Goal: Task Accomplishment & Management: Manage account settings

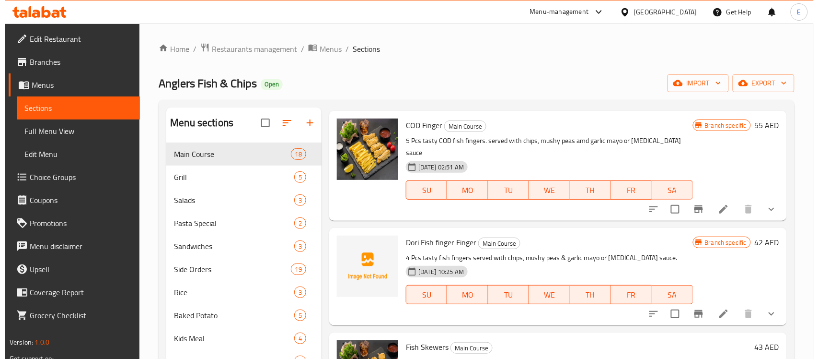
scroll to position [1199, 0]
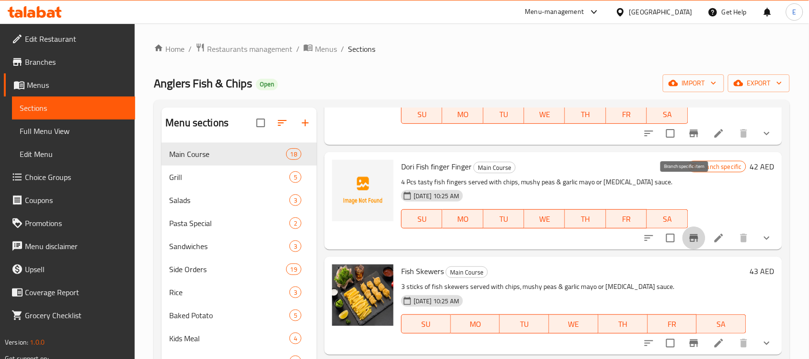
click at [689, 232] on icon "Branch-specific-item" at bounding box center [694, 238] width 12 height 12
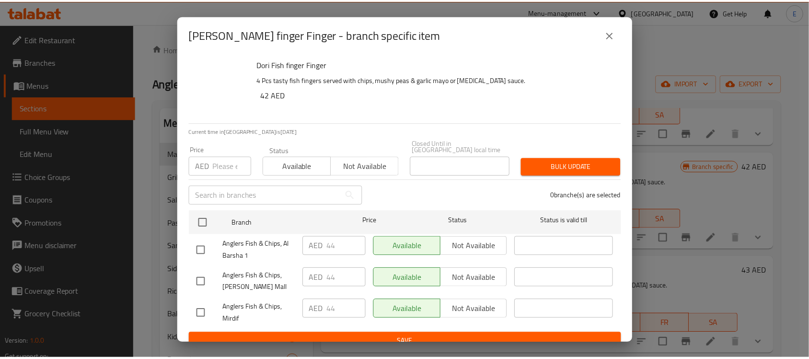
scroll to position [1211, 0]
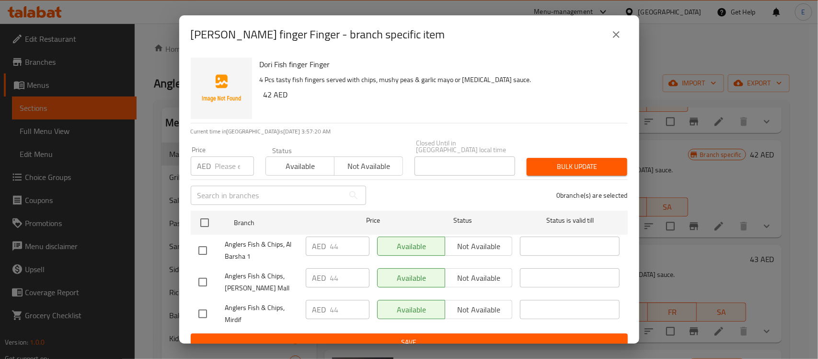
click at [618, 36] on icon "close" at bounding box center [616, 34] width 7 height 7
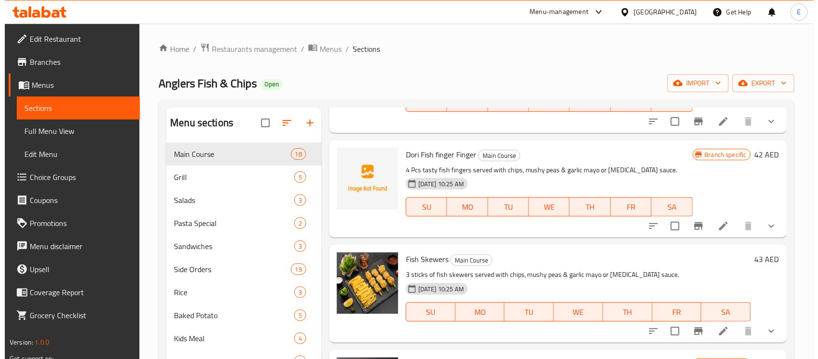
scroll to position [1199, 0]
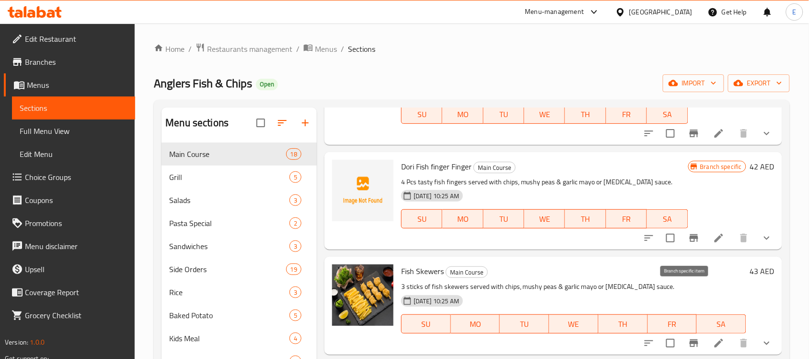
click at [688, 337] on icon "Branch-specific-item" at bounding box center [694, 343] width 12 height 12
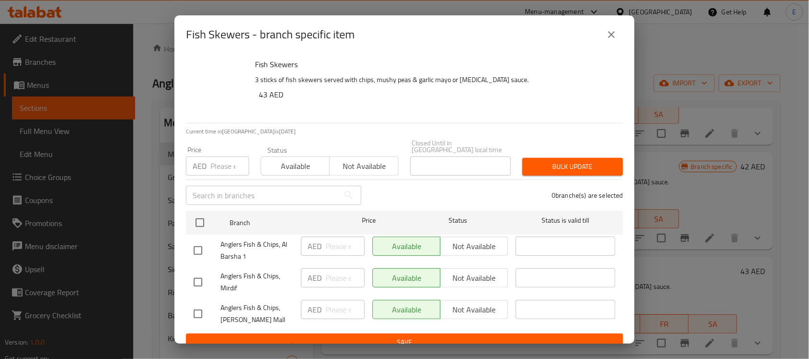
scroll to position [1211, 0]
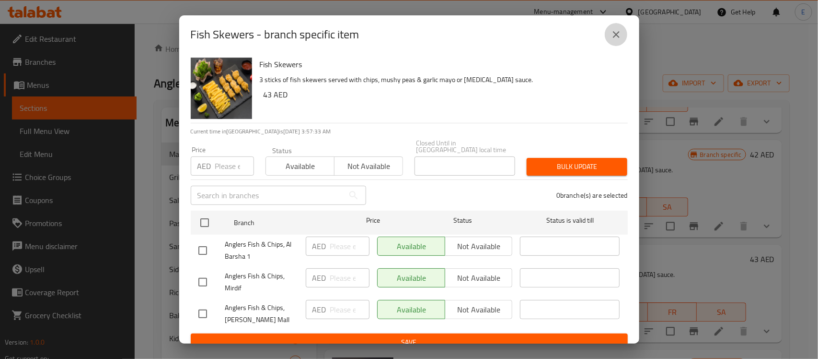
click at [622, 38] on button "close" at bounding box center [616, 34] width 23 height 23
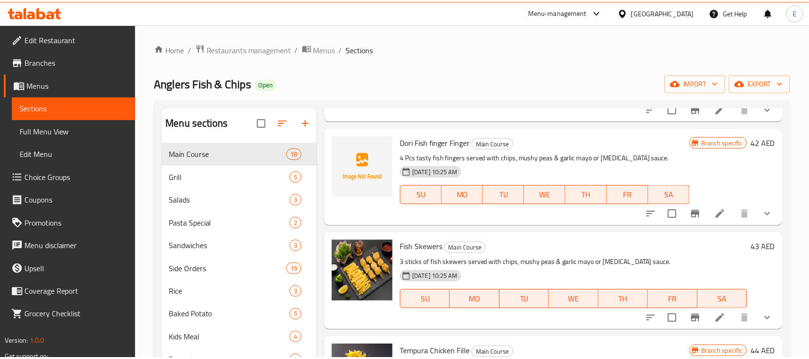
scroll to position [1199, 0]
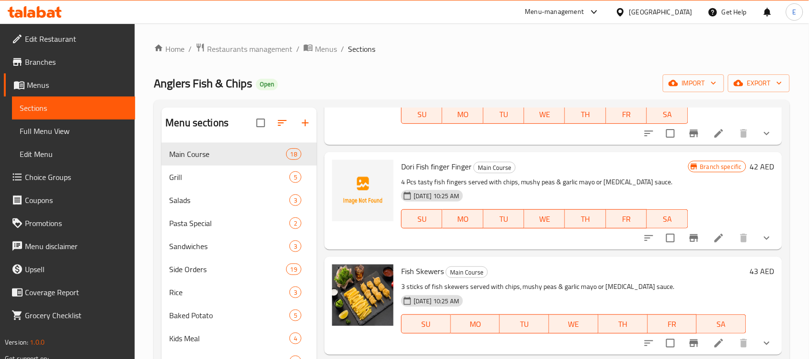
click at [750, 264] on h6 "43 AED" at bounding box center [762, 270] width 24 height 13
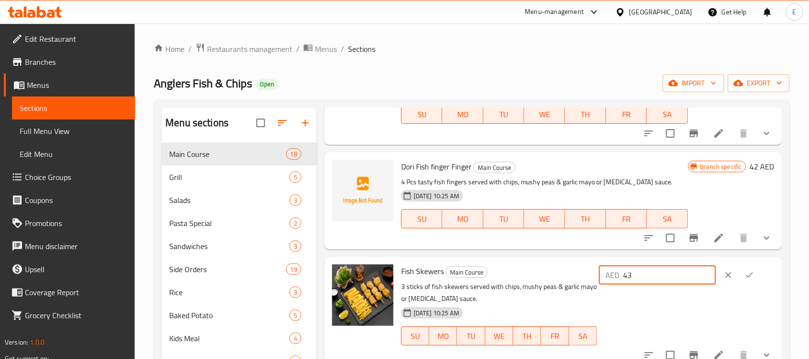
drag, startPoint x: 663, startPoint y: 228, endPoint x: 556, endPoint y: 228, distance: 106.4
click at [556, 260] on div "Fish Skewers Main Course 3 sticks of fish skewers served with chips, mushy peas…" at bounding box center [587, 311] width 381 height 102
type input "44"
click at [745, 270] on icon "ok" at bounding box center [750, 275] width 10 height 10
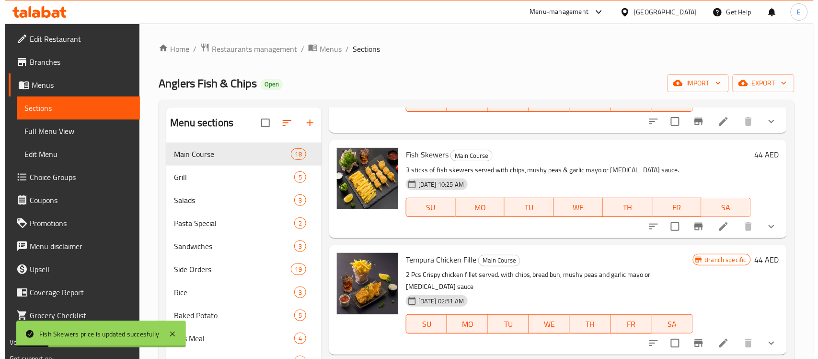
scroll to position [1318, 0]
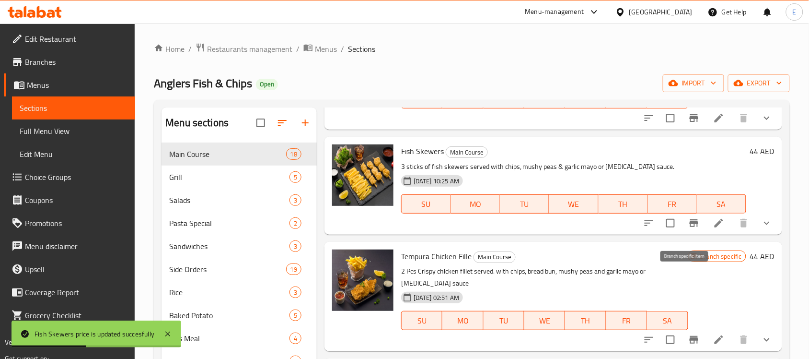
click at [690, 336] on icon "Branch-specific-item" at bounding box center [694, 340] width 9 height 8
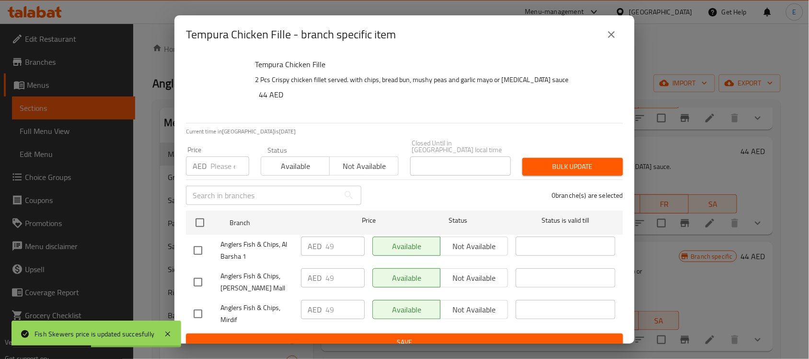
scroll to position [1330, 0]
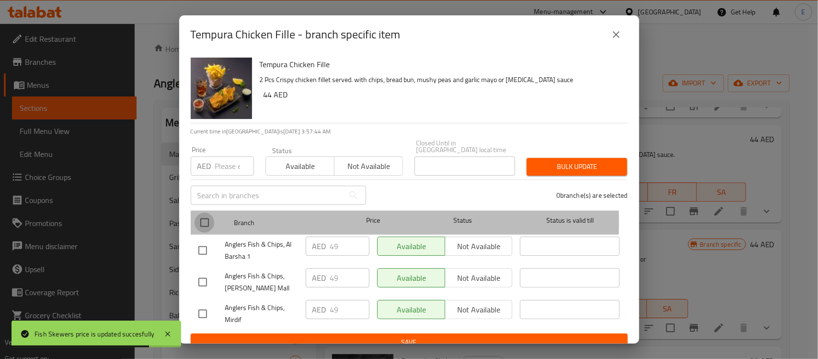
click at [205, 222] on input "checkbox" at bounding box center [205, 222] width 20 height 20
checkbox input "true"
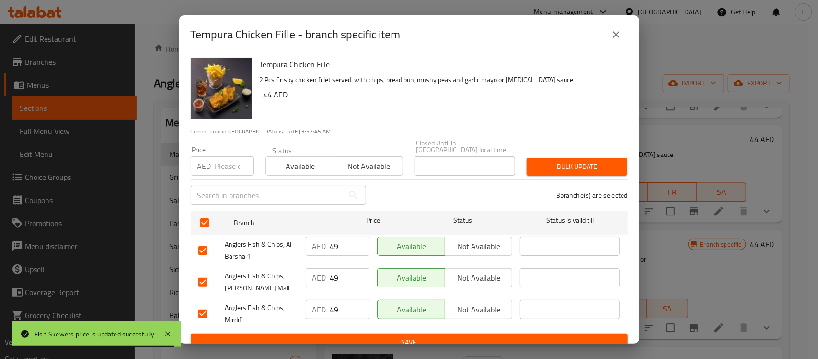
click at [231, 164] on input "number" at bounding box center [234, 165] width 39 height 19
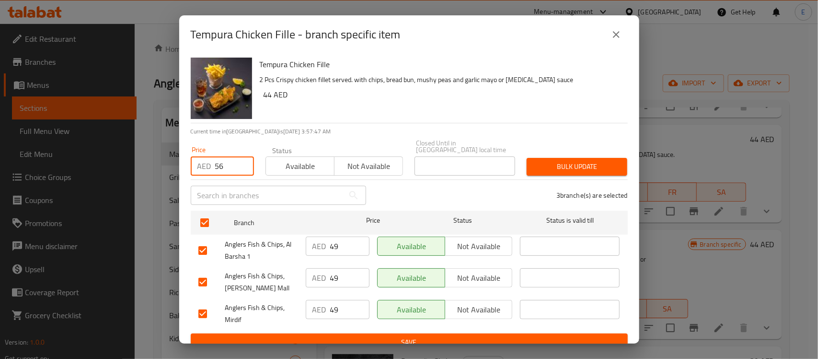
type input "56"
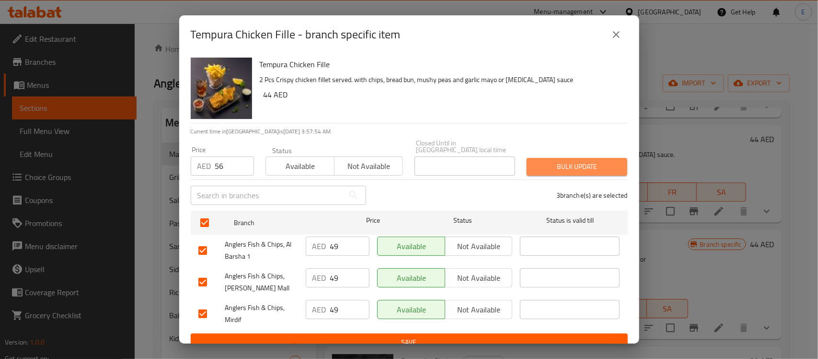
click at [571, 164] on span "Bulk update" at bounding box center [577, 167] width 85 height 12
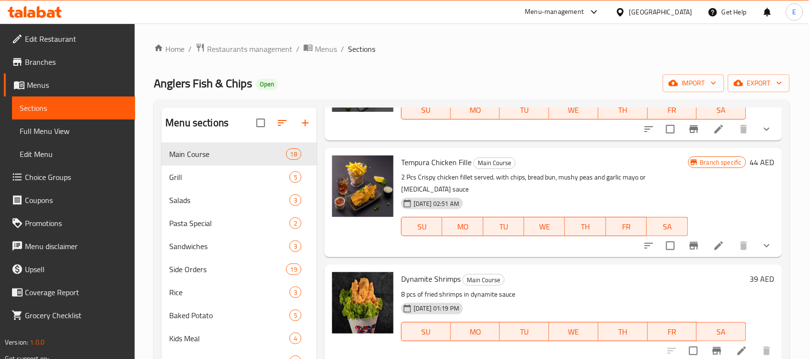
scroll to position [1438, 0]
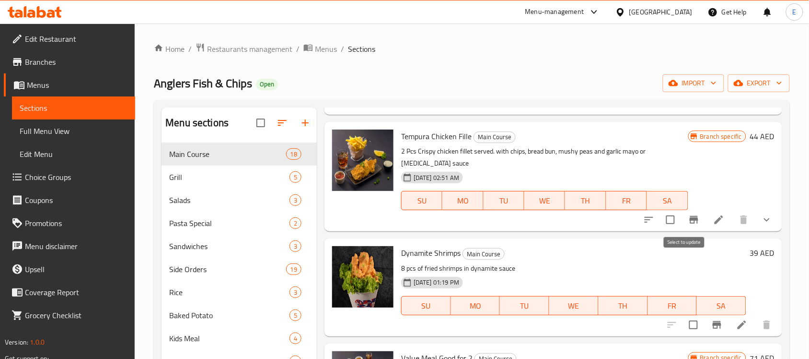
click at [684, 315] on input "checkbox" at bounding box center [694, 325] width 20 height 20
checkbox input "true"
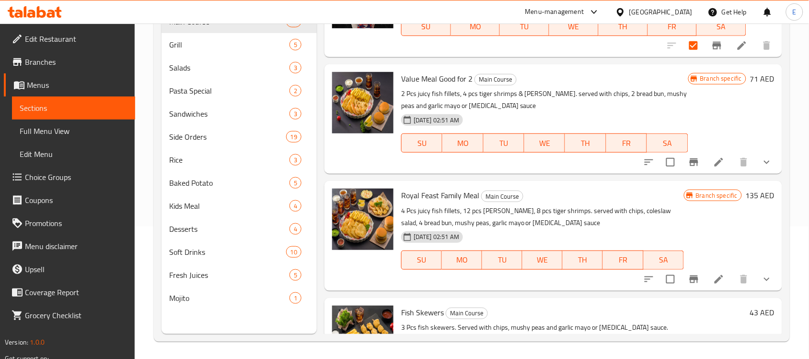
scroll to position [135, 0]
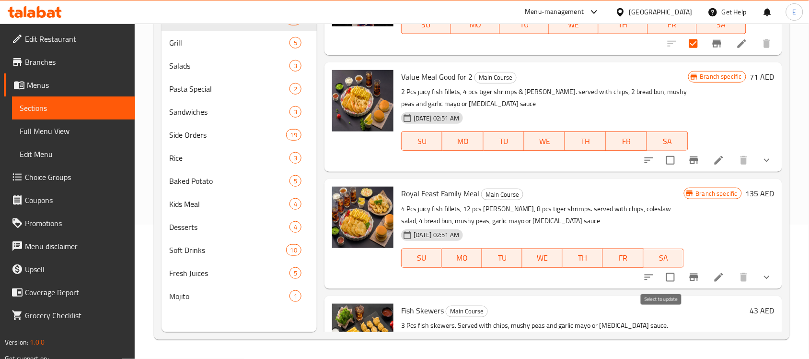
checkbox input "true"
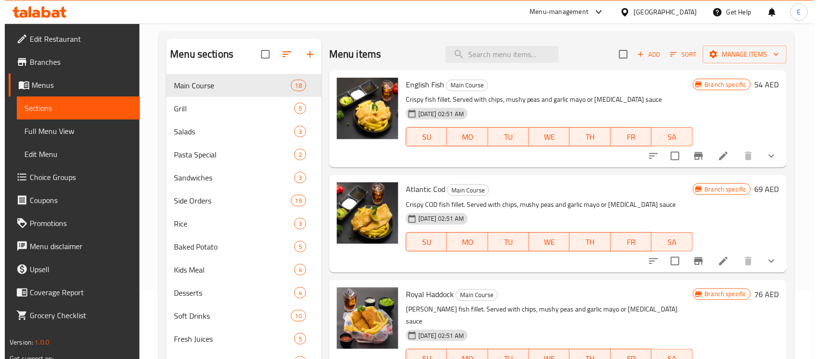
scroll to position [0, 0]
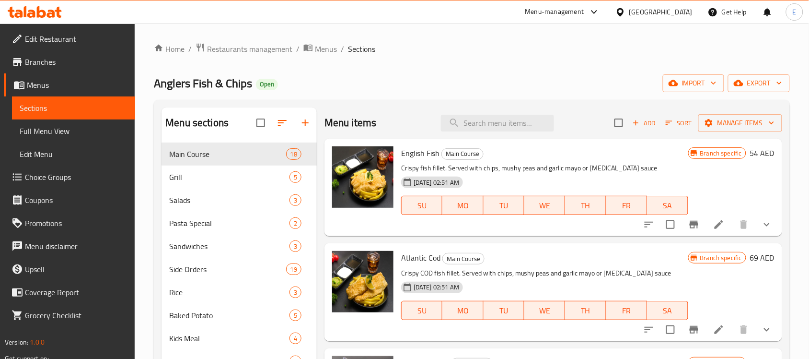
click at [744, 113] on div "Menu items Add Sort Manage items" at bounding box center [554, 122] width 458 height 31
click at [746, 128] on span "Manage items" at bounding box center [740, 123] width 69 height 12
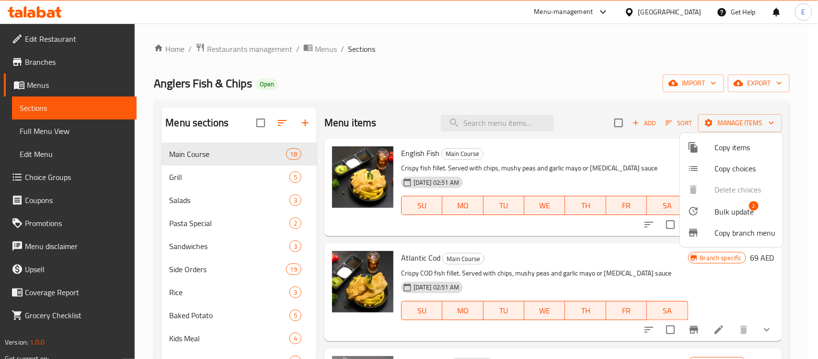
click at [713, 210] on div at bounding box center [701, 211] width 27 height 12
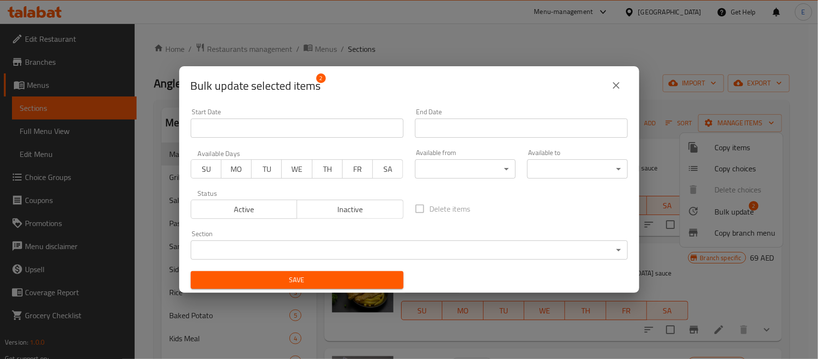
click at [346, 205] on span "Inactive" at bounding box center [350, 209] width 99 height 14
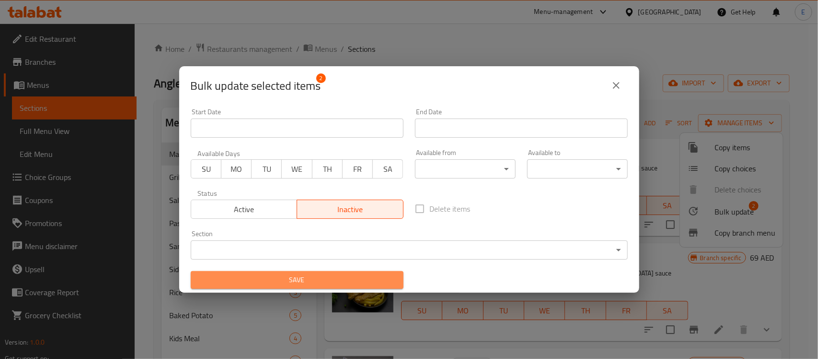
click at [319, 275] on span "Save" at bounding box center [297, 280] width 198 height 12
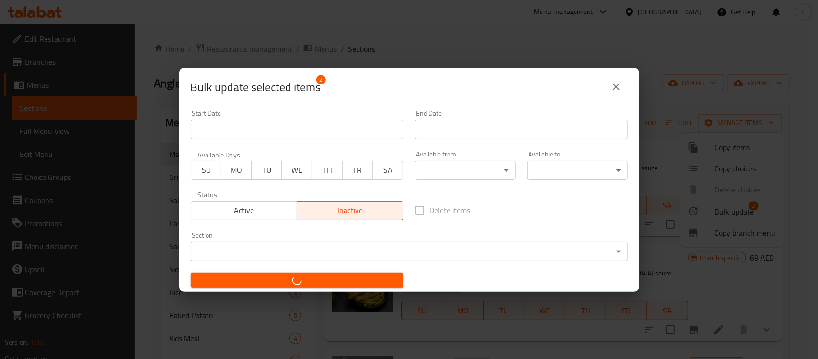
checkbox input "false"
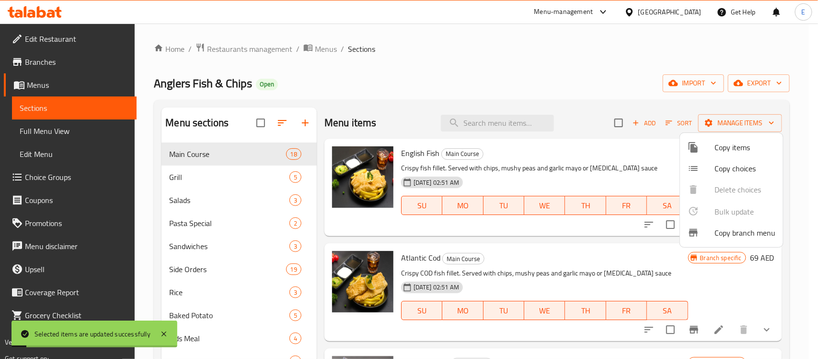
click at [665, 128] on div at bounding box center [409, 179] width 818 height 359
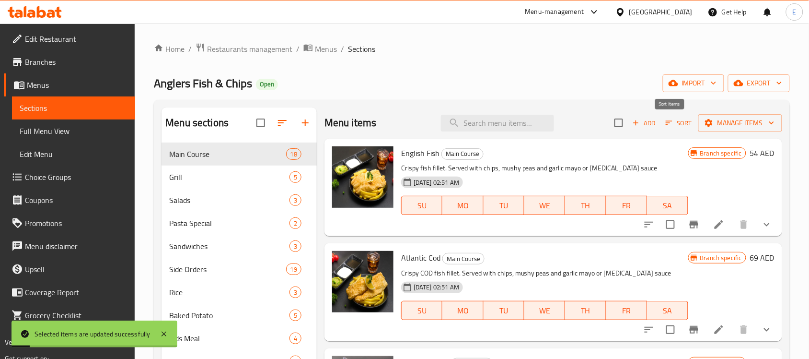
click at [666, 127] on span "Sort" at bounding box center [679, 122] width 26 height 11
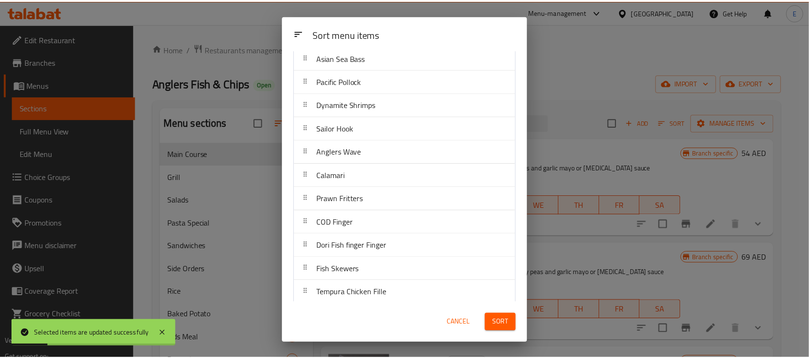
scroll to position [204, 0]
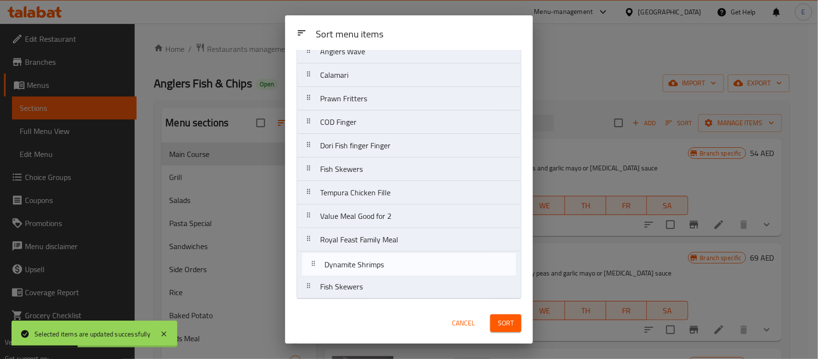
drag, startPoint x: 373, startPoint y: 225, endPoint x: 379, endPoint y: 277, distance: 51.7
click at [379, 277] on nav "English Fish Atlantic Cod Royal Haddock Asian Sea Bass Pacific Pollock Dynamite…" at bounding box center [409, 87] width 225 height 424
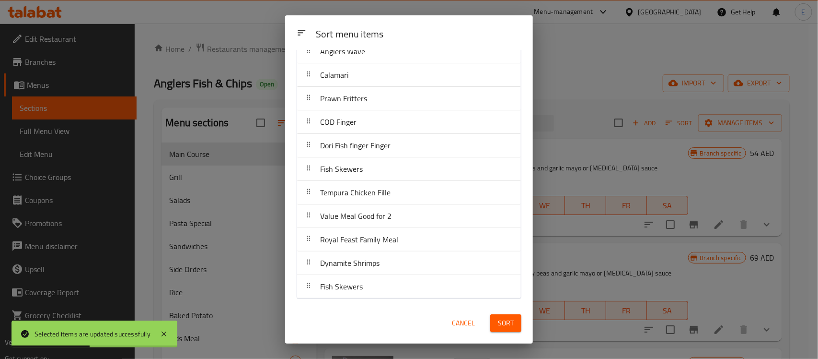
drag, startPoint x: 503, startPoint y: 322, endPoint x: 509, endPoint y: 323, distance: 5.4
click at [503, 322] on span "Sort" at bounding box center [506, 323] width 16 height 12
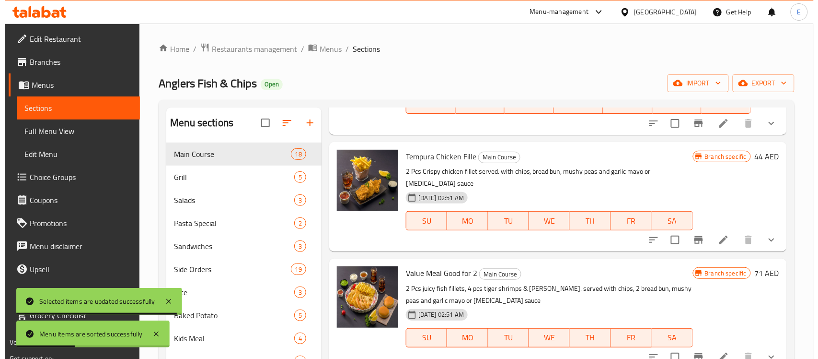
scroll to position [1405, 0]
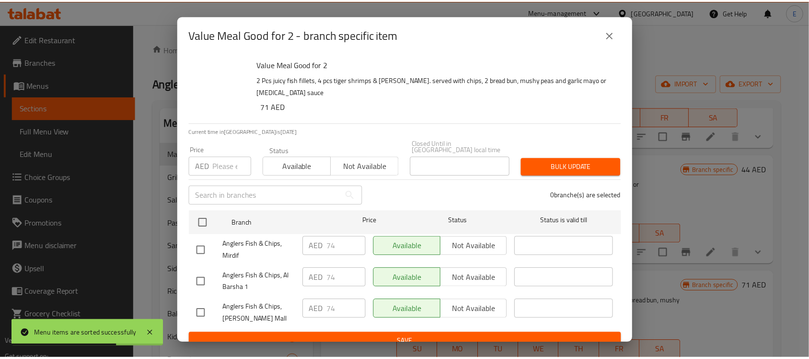
scroll to position [1417, 0]
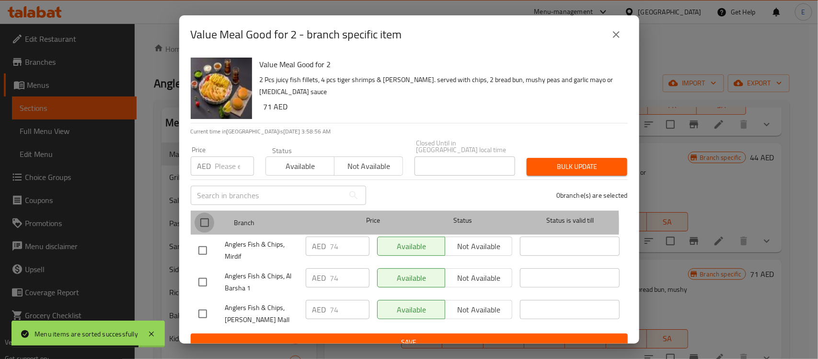
click at [205, 225] on input "checkbox" at bounding box center [205, 222] width 20 height 20
checkbox input "true"
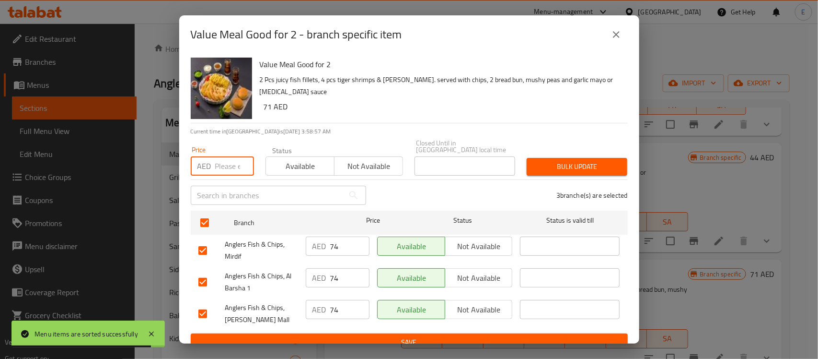
click at [216, 169] on input "number" at bounding box center [234, 165] width 39 height 19
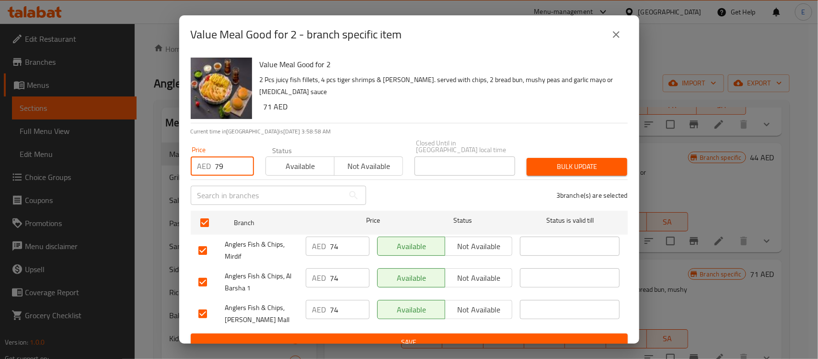
type input "79"
click at [583, 167] on span "Bulk update" at bounding box center [577, 167] width 85 height 12
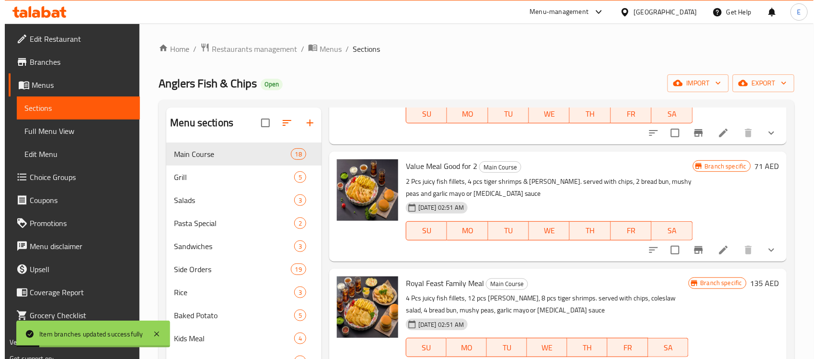
scroll to position [1585, 0]
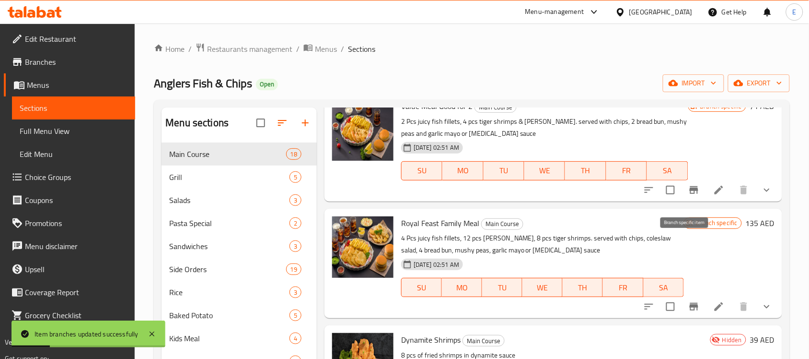
click at [690, 303] on icon "Branch-specific-item" at bounding box center [694, 307] width 9 height 8
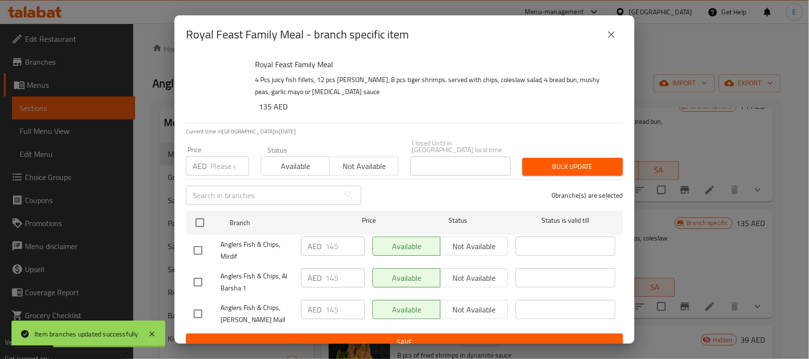
scroll to position [1597, 0]
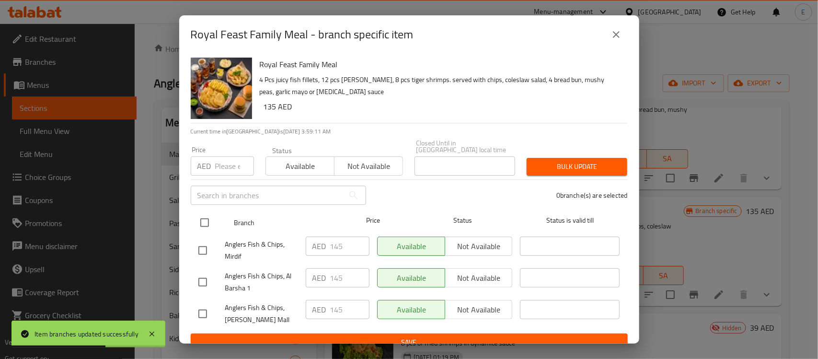
click at [207, 218] on input "checkbox" at bounding box center [205, 222] width 20 height 20
checkbox input "true"
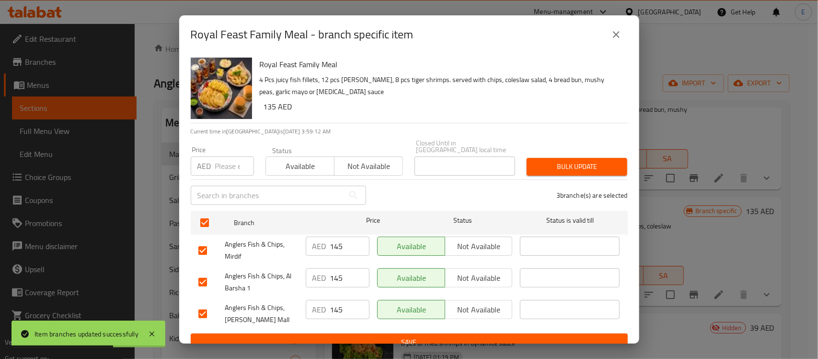
click at [210, 152] on div "Price AED Price" at bounding box center [222, 160] width 63 height 29
click at [220, 164] on input "number" at bounding box center [234, 165] width 39 height 19
type input "165"
click at [545, 168] on span "Bulk update" at bounding box center [577, 167] width 85 height 12
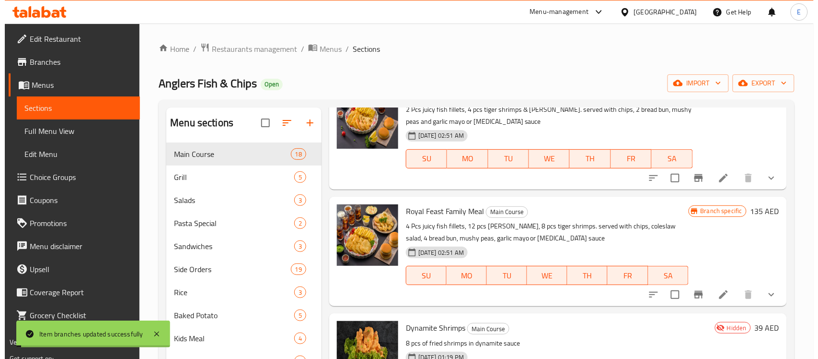
scroll to position [1585, 0]
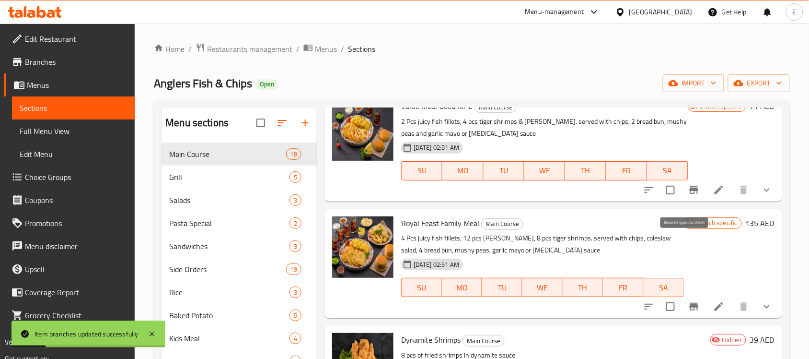
click at [690, 303] on icon "Branch-specific-item" at bounding box center [694, 307] width 9 height 8
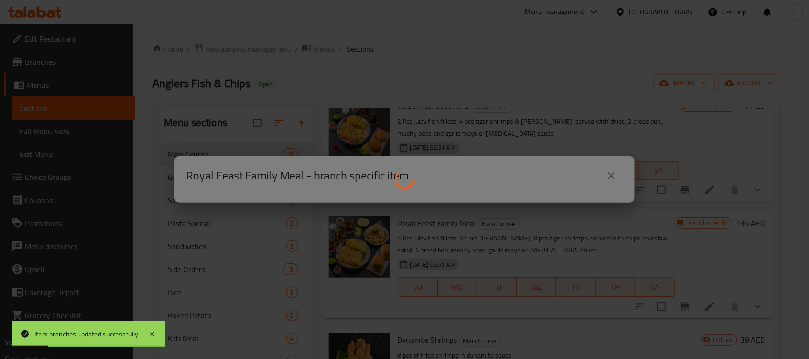
scroll to position [1597, 0]
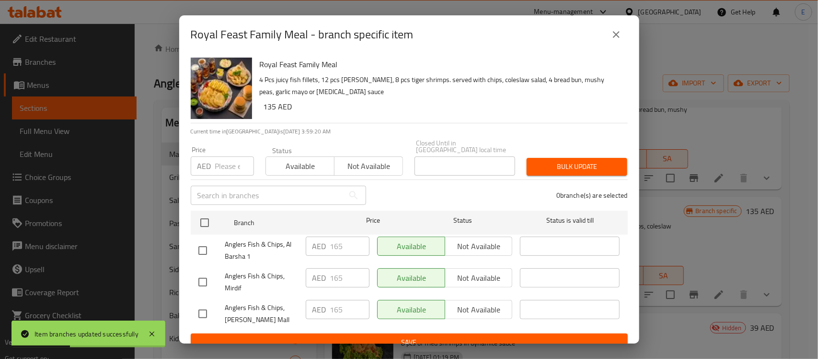
click at [624, 34] on button "close" at bounding box center [616, 34] width 23 height 23
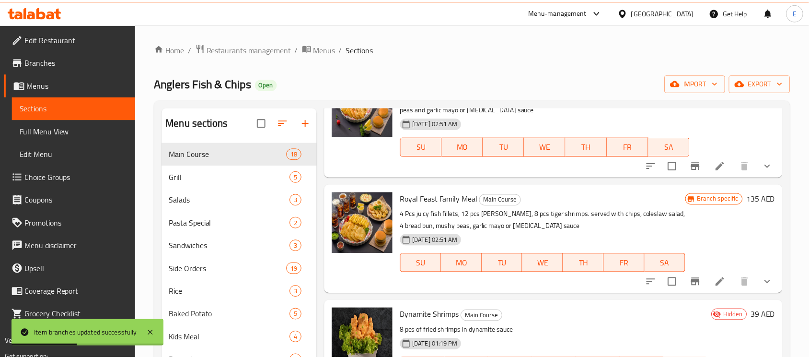
scroll to position [1585, 0]
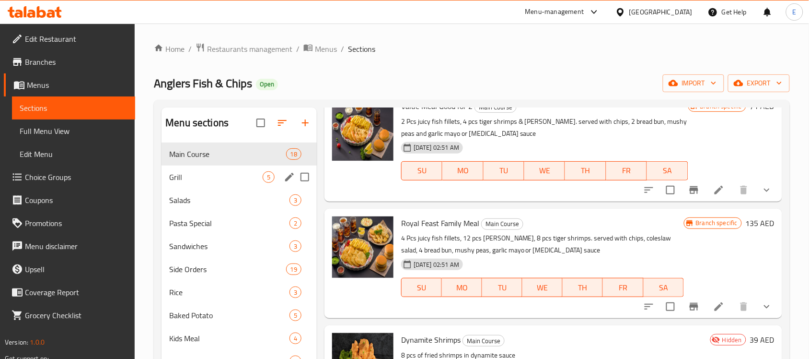
click at [237, 167] on div "Grill 5" at bounding box center [239, 176] width 155 height 23
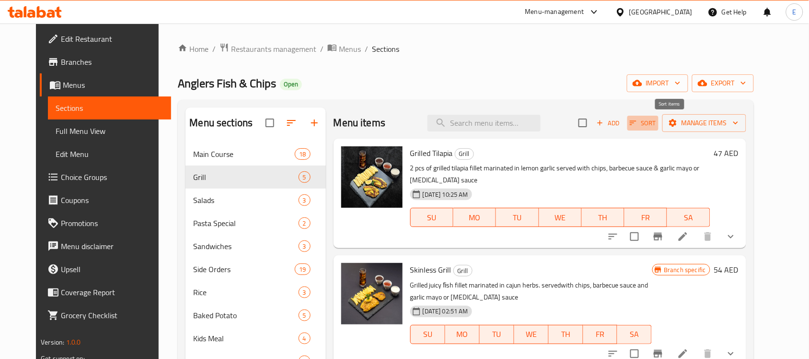
click at [656, 124] on span "Sort" at bounding box center [643, 122] width 26 height 11
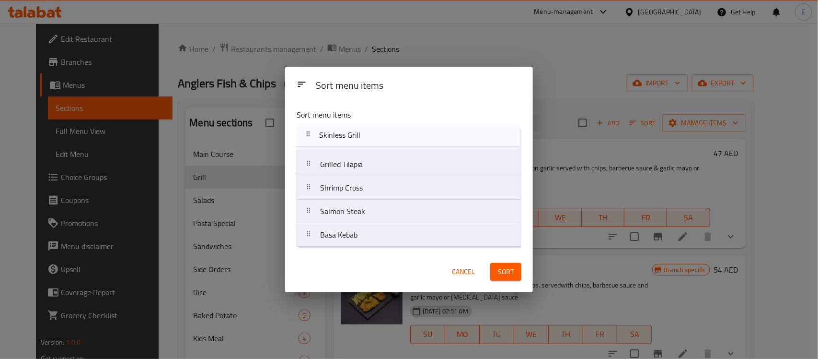
drag, startPoint x: 351, startPoint y: 174, endPoint x: 353, endPoint y: 140, distance: 33.6
click at [350, 138] on nav "Grilled Tilapia Skinless Grill Shrimp Cross Salmon Steak Basa Kebab" at bounding box center [409, 187] width 225 height 118
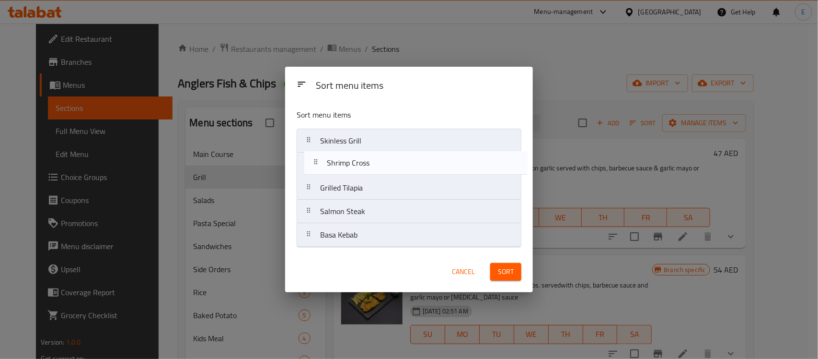
drag, startPoint x: 351, startPoint y: 184, endPoint x: 360, endPoint y: 152, distance: 32.8
click at [360, 152] on nav "Skinless Grill Grilled Tilapia Shrimp Cross Salmon Steak Basa Kebab" at bounding box center [409, 187] width 225 height 118
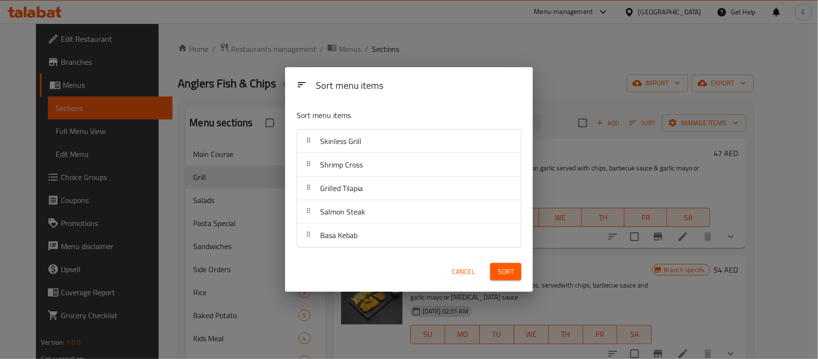
click at [507, 275] on span "Sort" at bounding box center [506, 272] width 16 height 12
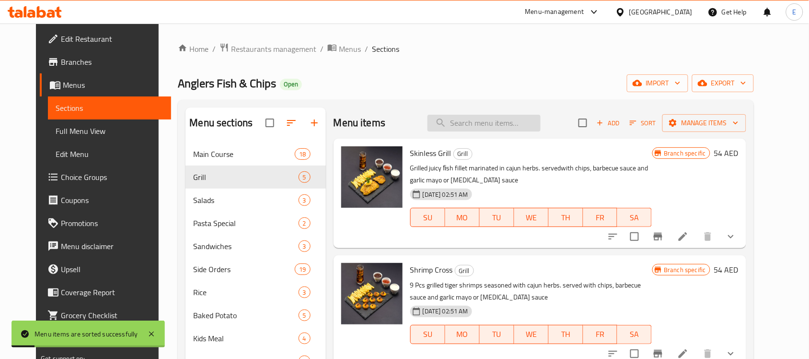
click at [511, 123] on input "search" at bounding box center [484, 123] width 113 height 17
paste input "Pacific Pollock"
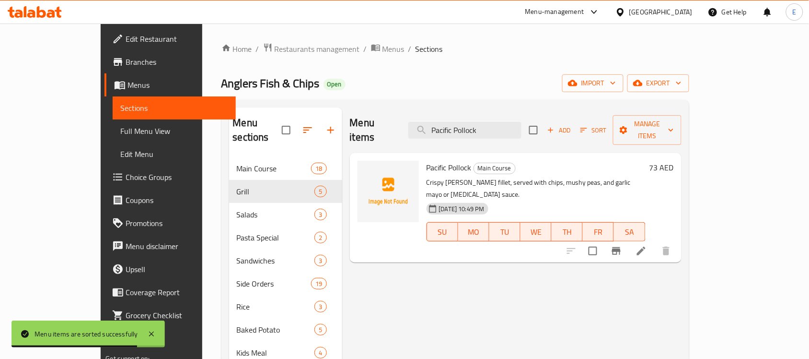
paste input "Grilled Tilapia"
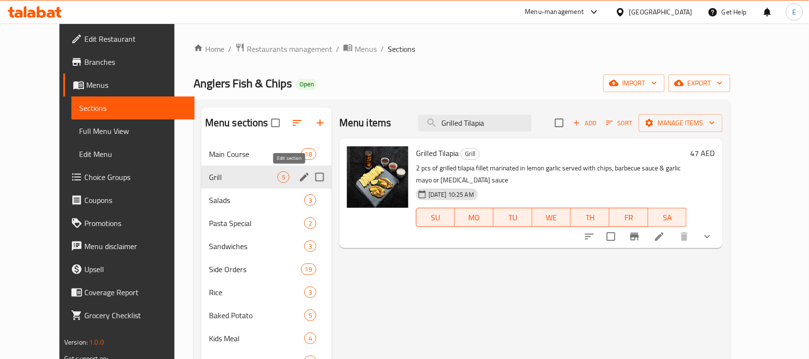
type input "Grilled Tilapia"
click at [299, 181] on icon "edit" at bounding box center [305, 177] width 12 height 12
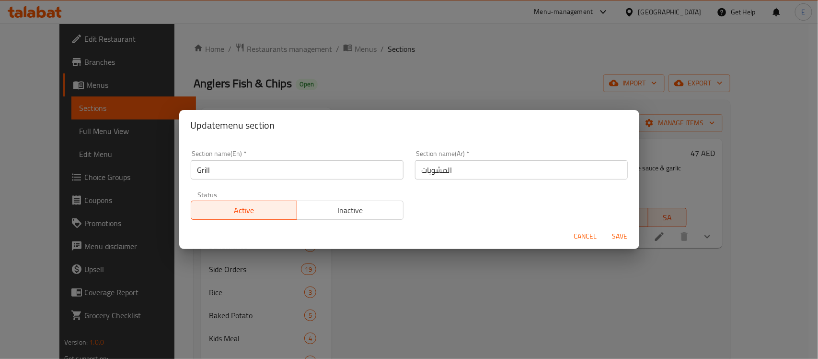
click at [583, 237] on span "Cancel" at bounding box center [585, 236] width 23 height 12
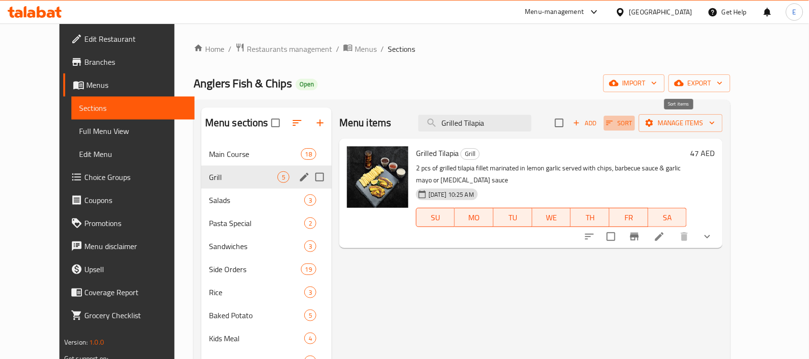
click at [633, 125] on span "Sort" at bounding box center [619, 122] width 26 height 11
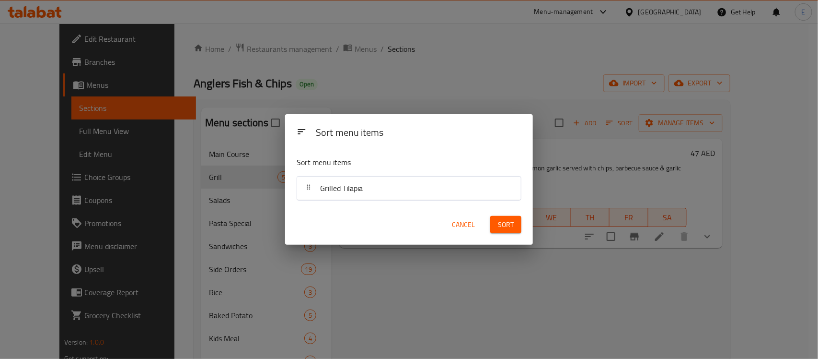
click at [466, 223] on span "Cancel" at bounding box center [463, 225] width 23 height 12
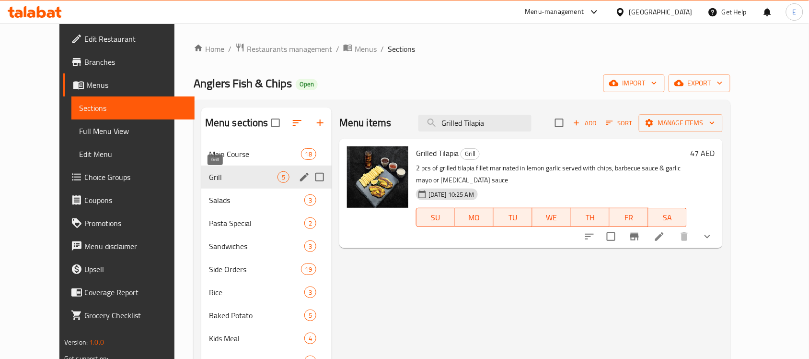
click at [209, 175] on span "Grill" at bounding box center [243, 177] width 69 height 12
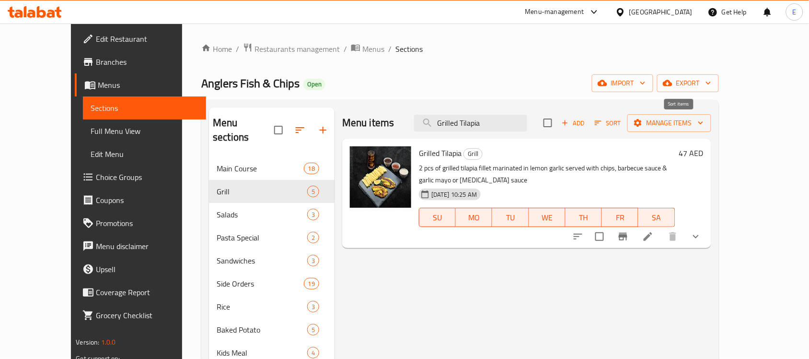
click at [603, 127] on icon "button" at bounding box center [598, 122] width 9 height 9
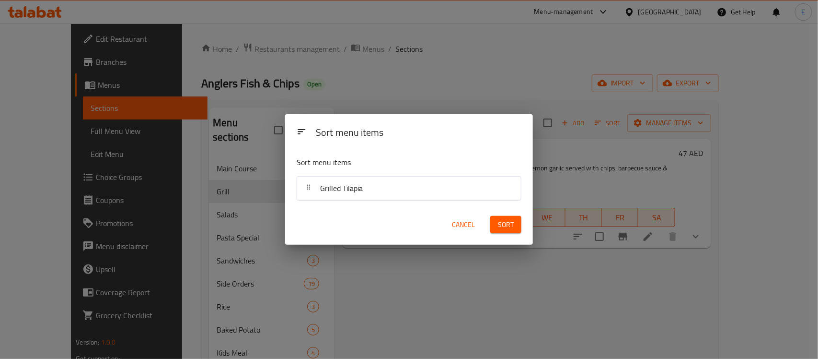
click at [474, 230] on span "Cancel" at bounding box center [463, 225] width 23 height 12
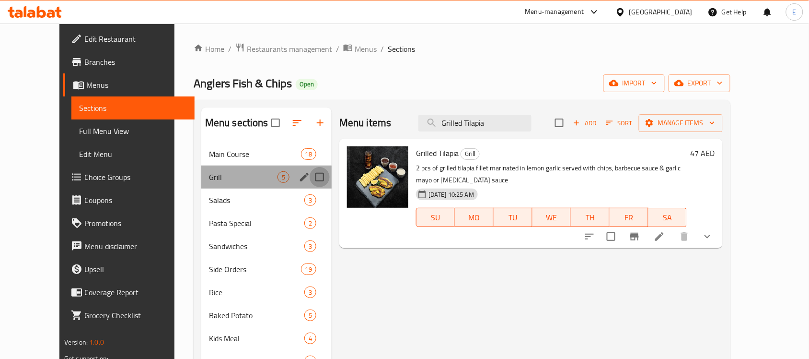
drag, startPoint x: 303, startPoint y: 174, endPoint x: 385, endPoint y: 183, distance: 82.9
click at [310, 177] on input "Menu sections" at bounding box center [320, 177] width 20 height 20
checkbox input "true"
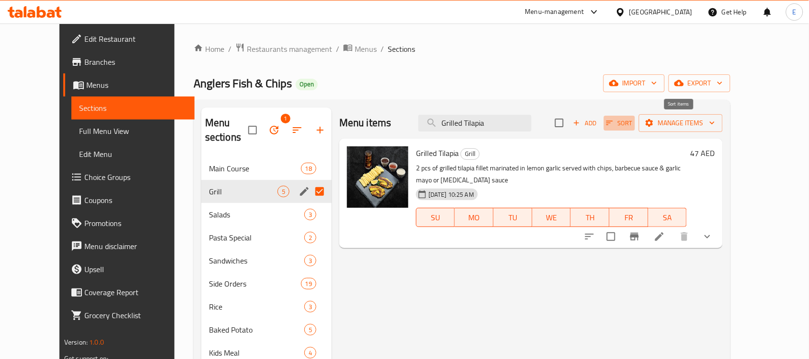
click at [633, 126] on span "Sort" at bounding box center [619, 122] width 26 height 11
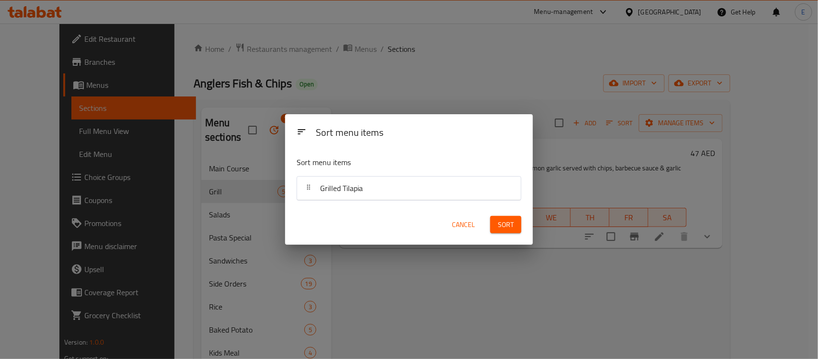
drag, startPoint x: 472, startPoint y: 222, endPoint x: 484, endPoint y: 222, distance: 12.0
click at [473, 222] on span "Cancel" at bounding box center [463, 225] width 23 height 12
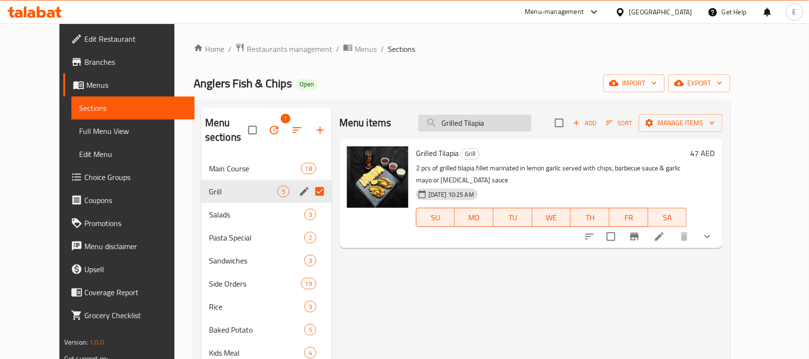
click at [482, 121] on input "Grilled Tilapia" at bounding box center [475, 123] width 113 height 17
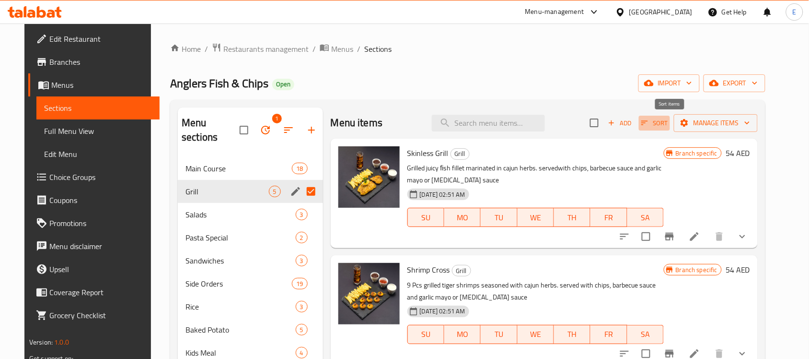
click at [668, 125] on span "Sort" at bounding box center [654, 122] width 26 height 11
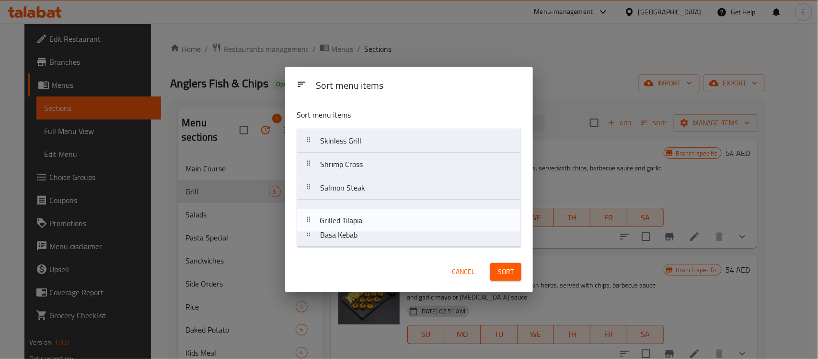
drag, startPoint x: 365, startPoint y: 195, endPoint x: 364, endPoint y: 229, distance: 34.5
click at [364, 229] on nav "Skinless Grill Shrimp Cross Grilled Tilapia Salmon Steak Basa Kebab" at bounding box center [409, 187] width 225 height 118
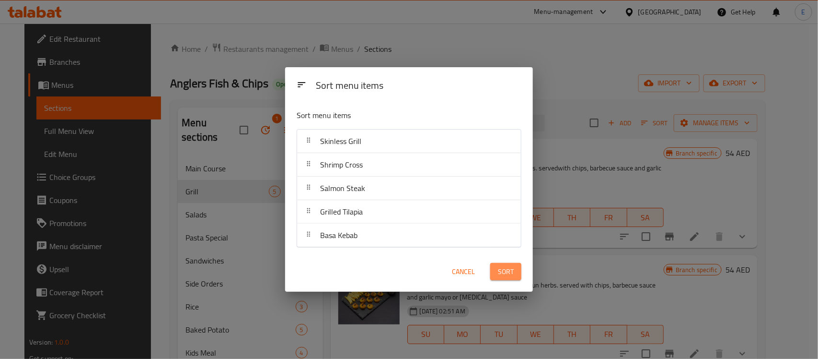
click at [504, 266] on span "Sort" at bounding box center [506, 272] width 16 height 12
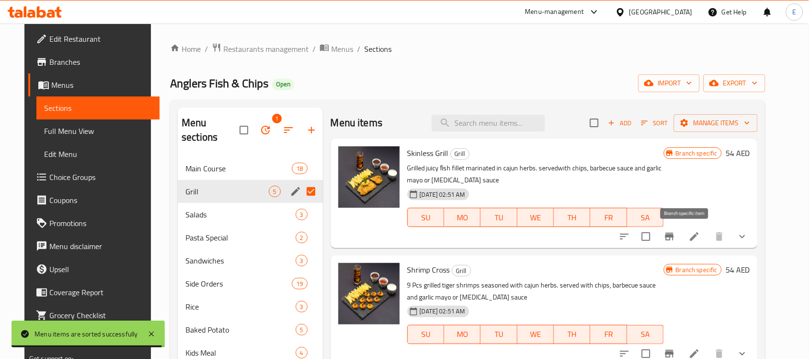
click at [681, 228] on button "Branch-specific-item" at bounding box center [669, 236] width 23 height 23
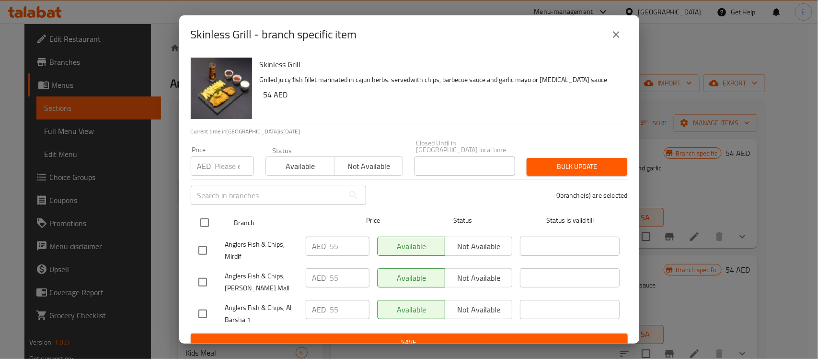
click at [205, 224] on input "checkbox" at bounding box center [205, 222] width 20 height 20
checkbox input "true"
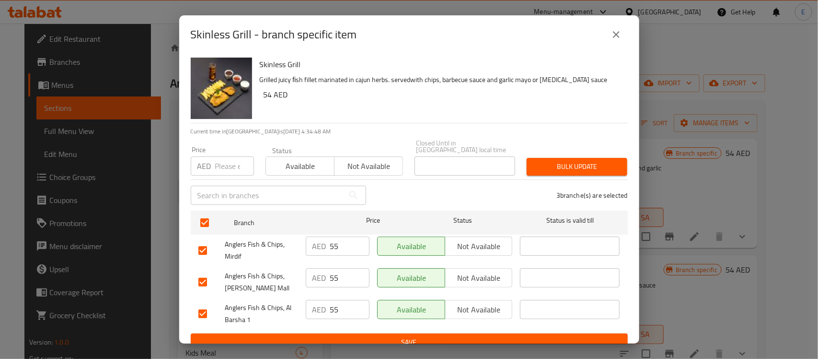
click at [226, 159] on input "number" at bounding box center [234, 165] width 39 height 19
type input "58"
click at [568, 165] on span "Bulk update" at bounding box center [577, 167] width 85 height 12
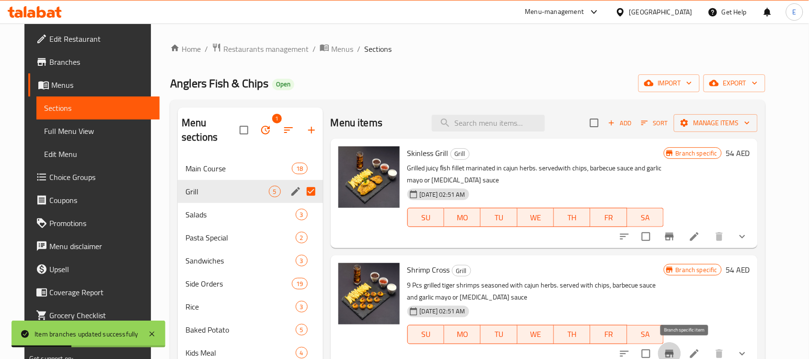
click at [674, 354] on icon "Branch-specific-item" at bounding box center [669, 354] width 9 height 8
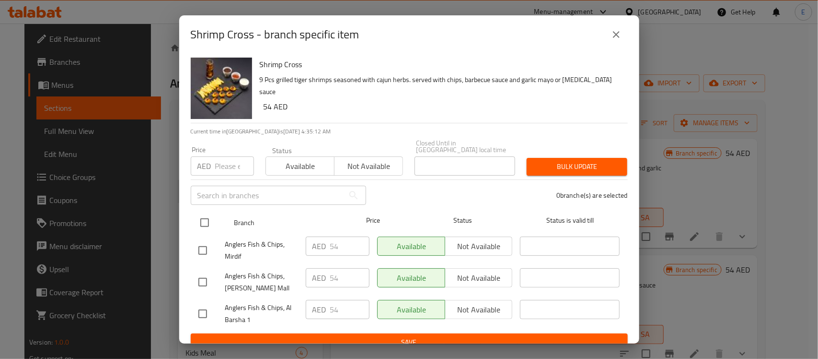
click at [208, 214] on input "checkbox" at bounding box center [205, 222] width 20 height 20
checkbox input "true"
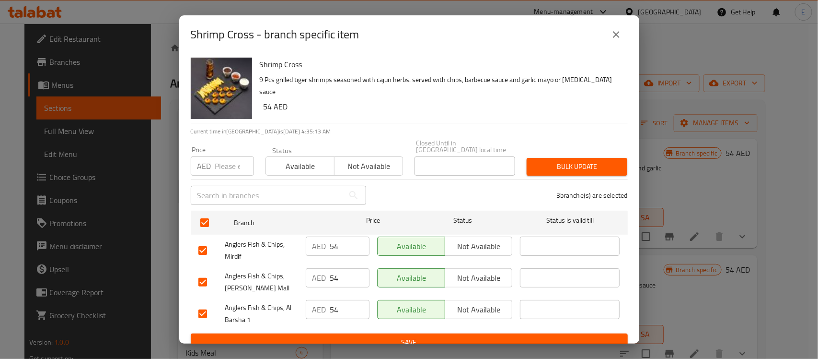
click at [215, 164] on input "number" at bounding box center [234, 165] width 39 height 19
type input "56"
click at [602, 175] on button "Bulk update" at bounding box center [577, 167] width 101 height 18
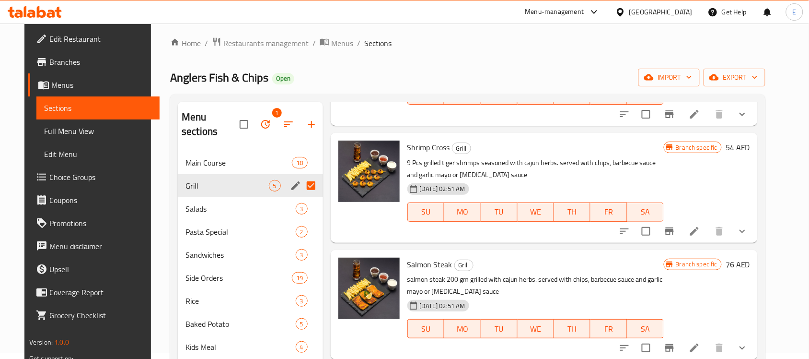
scroll to position [120, 0]
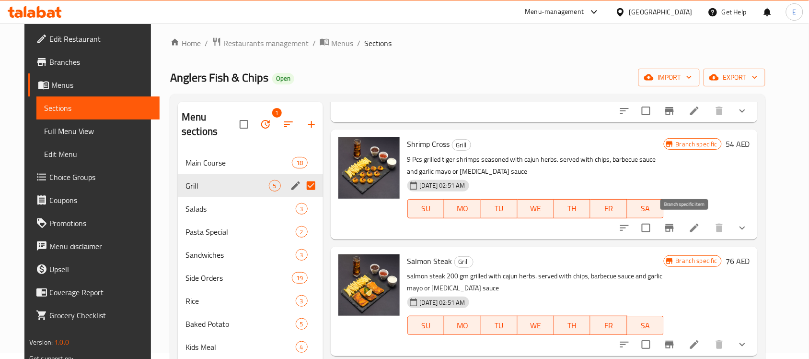
click at [681, 228] on button "Branch-specific-item" at bounding box center [669, 227] width 23 height 23
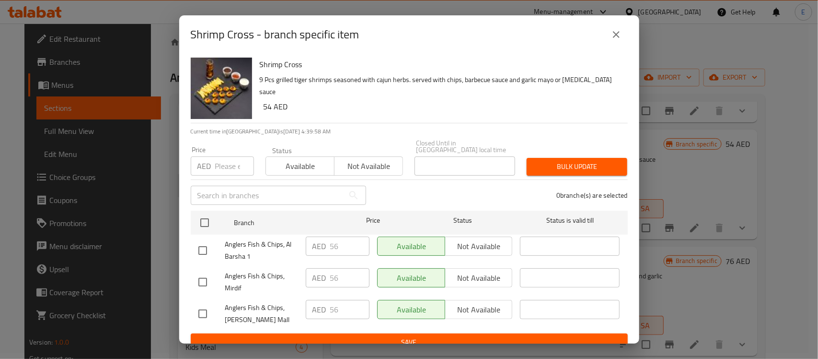
click at [615, 29] on icon "close" at bounding box center [617, 35] width 12 height 12
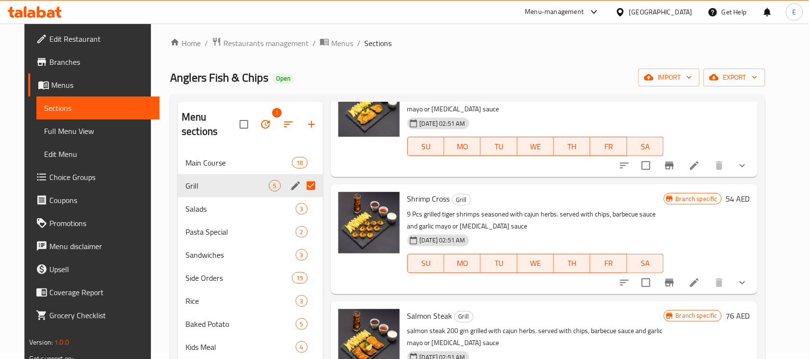
scroll to position [0, 0]
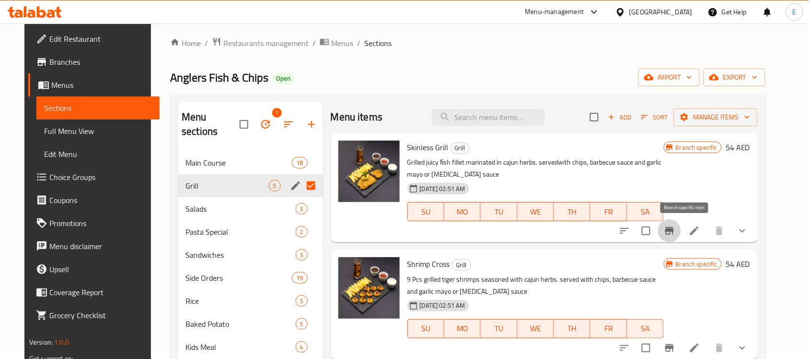
click at [676, 225] on icon "Branch-specific-item" at bounding box center [670, 231] width 12 height 12
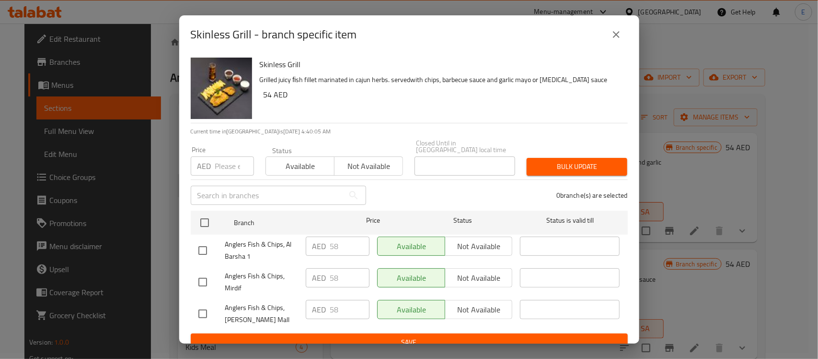
click at [618, 34] on icon "close" at bounding box center [616, 34] width 7 height 7
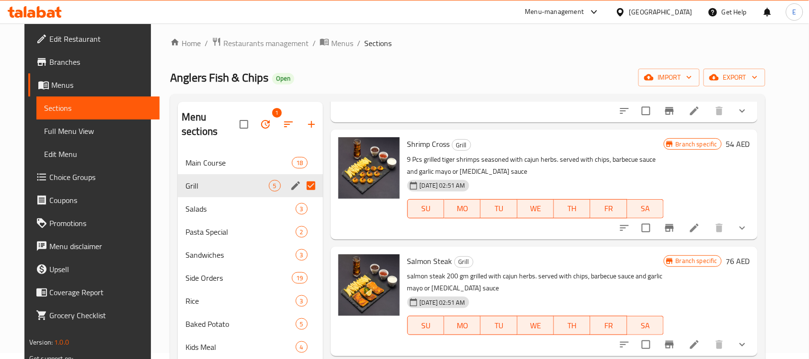
scroll to position [224, 0]
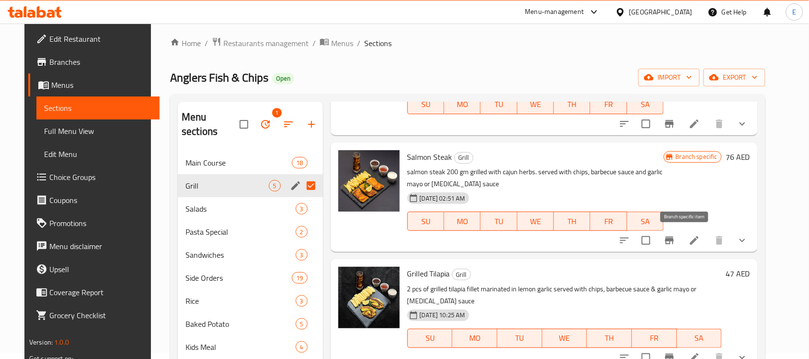
click at [676, 239] on icon "Branch-specific-item" at bounding box center [670, 240] width 12 height 12
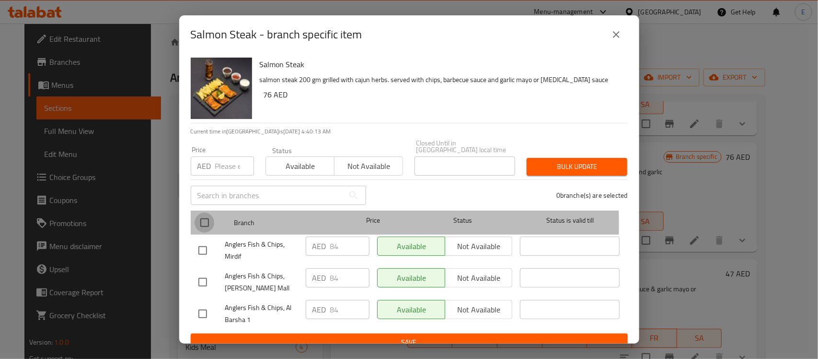
click at [207, 223] on input "checkbox" at bounding box center [205, 222] width 20 height 20
checkbox input "true"
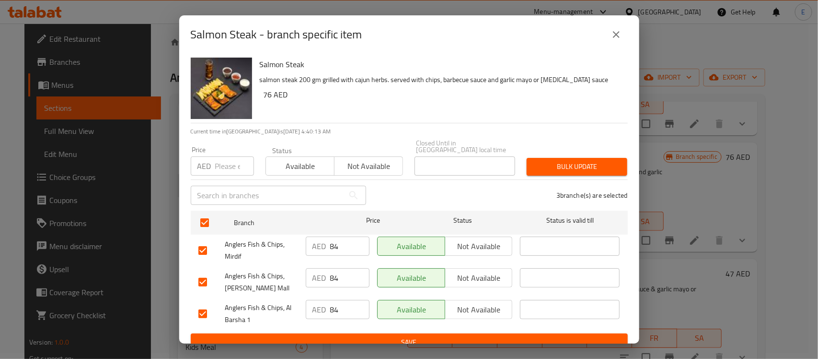
click at [219, 171] on input "number" at bounding box center [234, 165] width 39 height 19
type input "88"
click at [536, 156] on div "Bulk update" at bounding box center [577, 166] width 112 height 29
click at [542, 164] on span "Bulk update" at bounding box center [577, 167] width 85 height 12
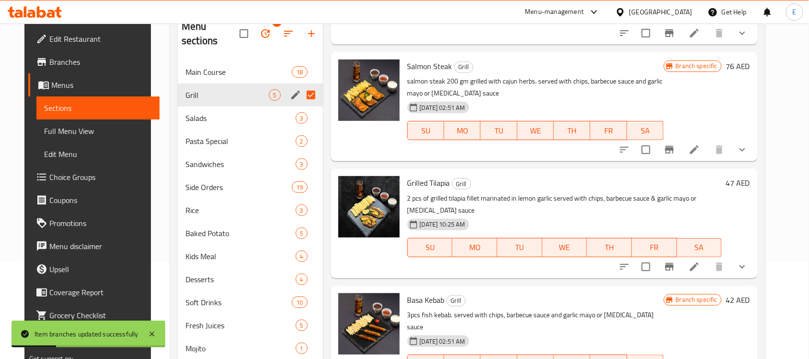
scroll to position [126, 0]
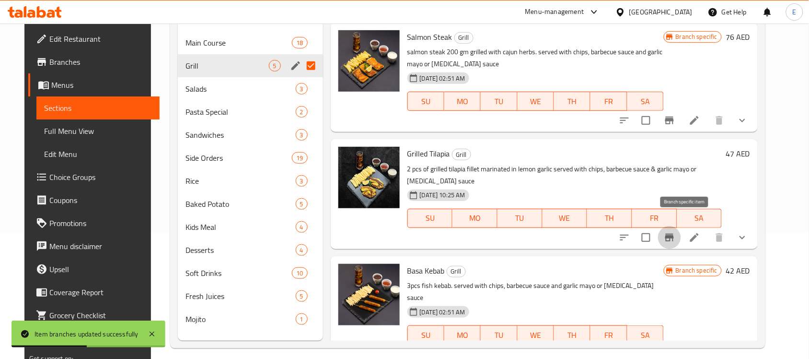
click at [674, 233] on icon "Branch-specific-item" at bounding box center [669, 237] width 9 height 8
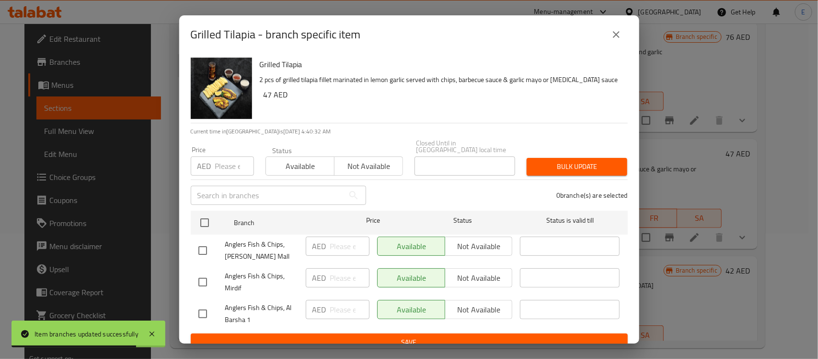
click at [629, 32] on div "Grilled Tilapia - branch specific item" at bounding box center [409, 34] width 460 height 38
click at [614, 30] on icon "close" at bounding box center [617, 35] width 12 height 12
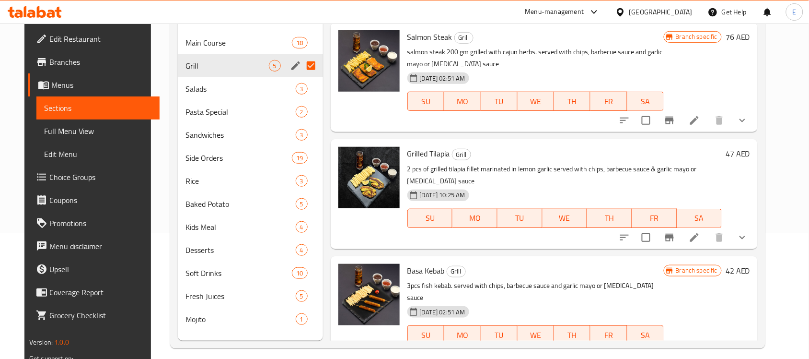
click at [749, 152] on h6 "47 AED" at bounding box center [738, 153] width 24 height 13
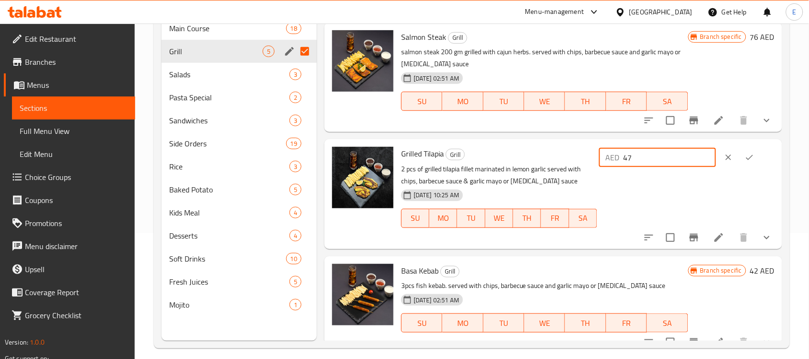
drag, startPoint x: 658, startPoint y: 156, endPoint x: 490, endPoint y: 169, distance: 167.8
click at [490, 169] on div "Grilled Tilapia Grill 2 pcs of grilled tilapia fillet marinated in lemon garlic…" at bounding box center [587, 194] width 381 height 102
type input "59"
click at [748, 153] on icon "ok" at bounding box center [750, 157] width 10 height 10
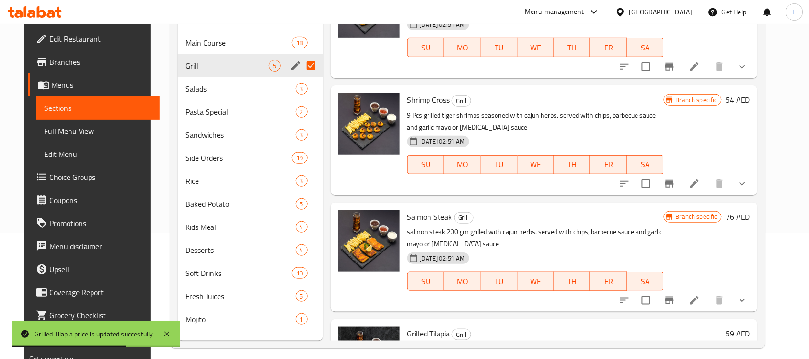
scroll to position [224, 0]
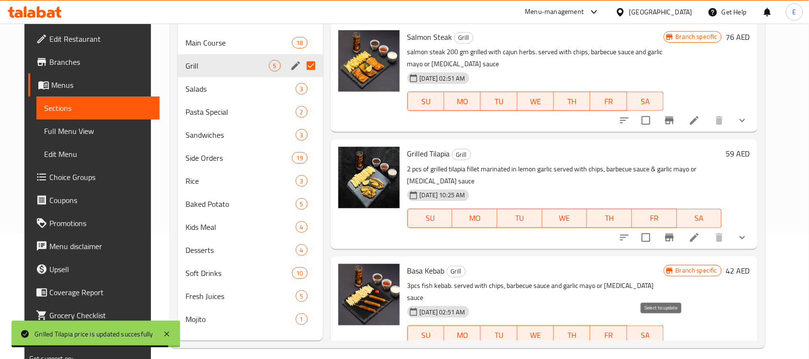
click at [656, 344] on input "checkbox" at bounding box center [646, 354] width 20 height 20
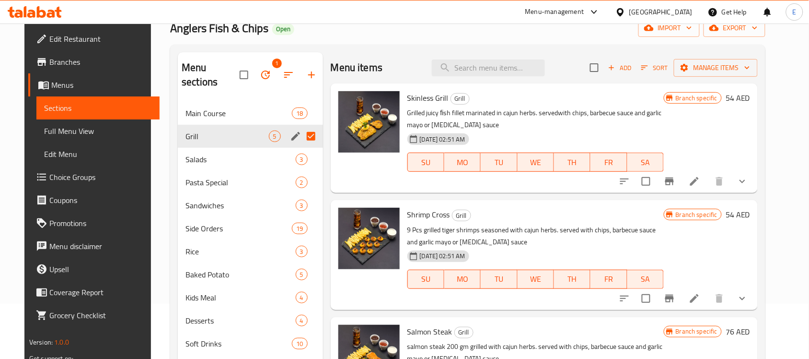
scroll to position [0, 0]
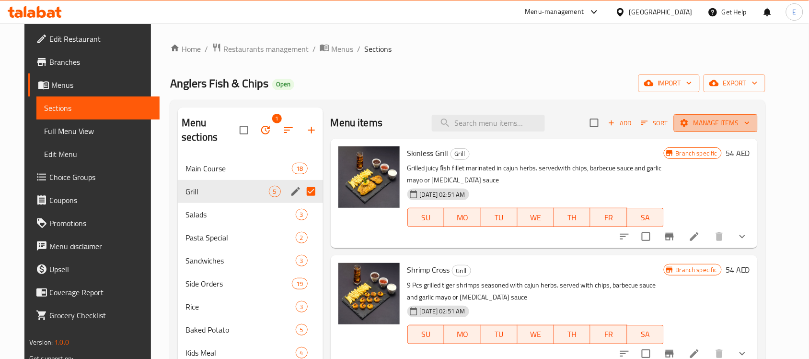
click at [688, 123] on icon "button" at bounding box center [685, 123] width 8 height 8
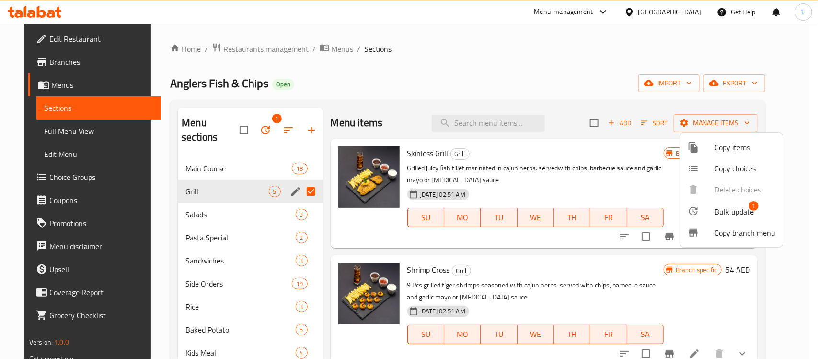
click at [711, 213] on div at bounding box center [701, 211] width 27 height 12
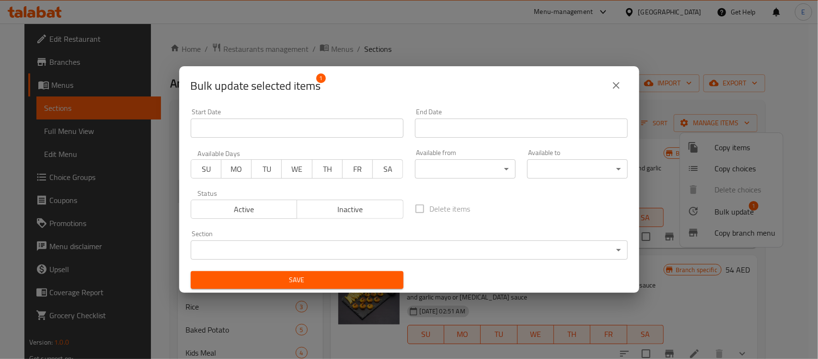
click at [326, 192] on div "Active Inactive" at bounding box center [297, 204] width 213 height 29
click at [331, 200] on button "Inactive" at bounding box center [350, 208] width 107 height 19
click at [305, 282] on span "Save" at bounding box center [297, 280] width 198 height 12
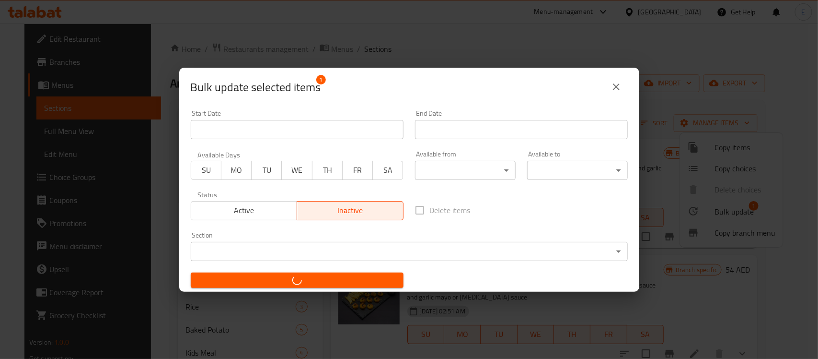
checkbox input "false"
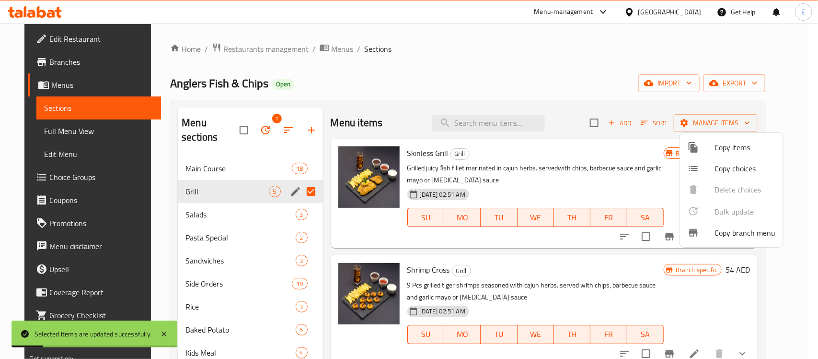
click at [245, 200] on div at bounding box center [409, 179] width 818 height 359
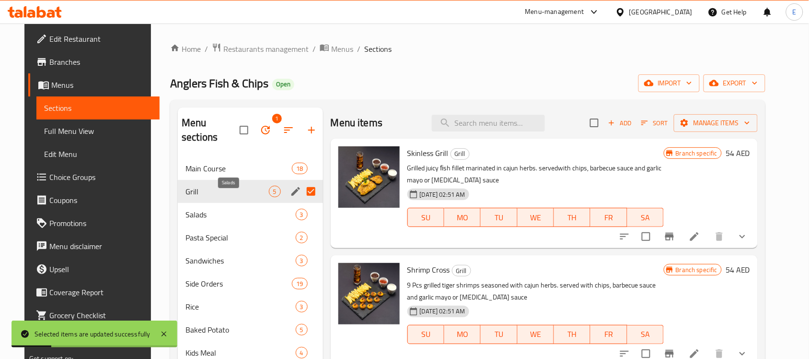
click at [241, 209] on span "Salads" at bounding box center [241, 215] width 110 height 12
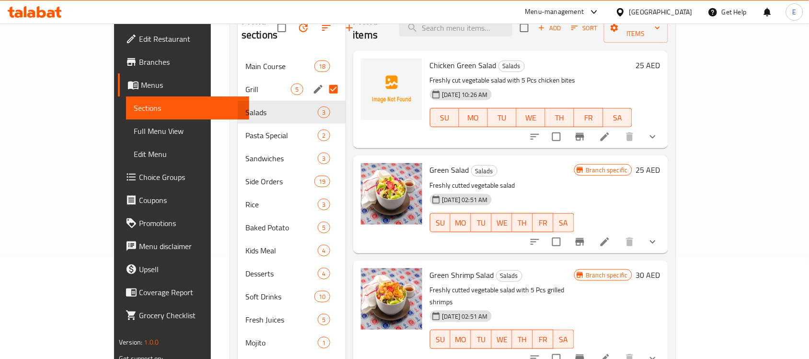
scroll to position [120, 0]
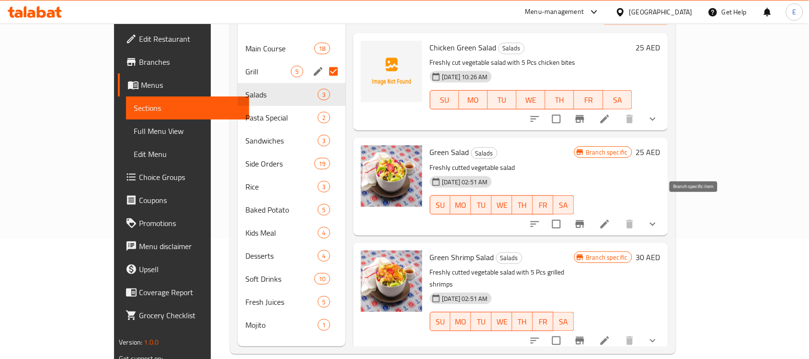
click at [586, 218] on icon "Branch-specific-item" at bounding box center [580, 224] width 12 height 12
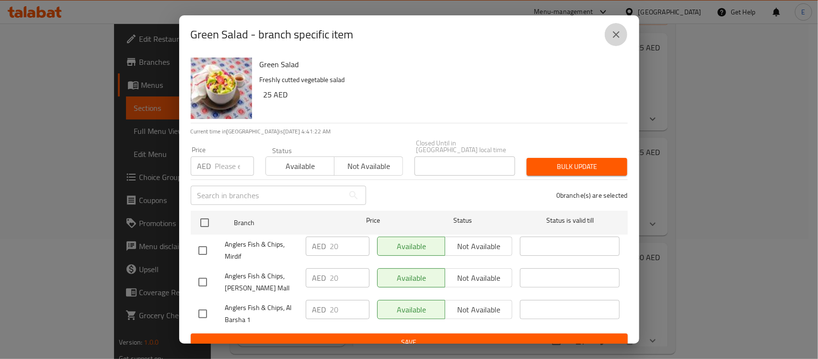
click at [613, 34] on icon "close" at bounding box center [617, 35] width 12 height 12
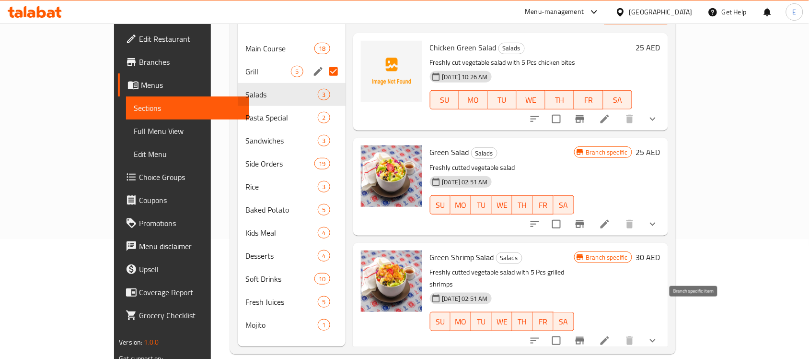
click at [586, 335] on icon "Branch-specific-item" at bounding box center [580, 341] width 12 height 12
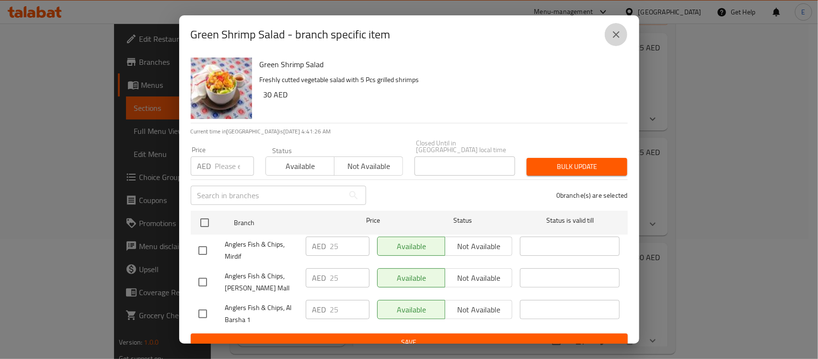
click at [615, 37] on icon "close" at bounding box center [617, 35] width 12 height 12
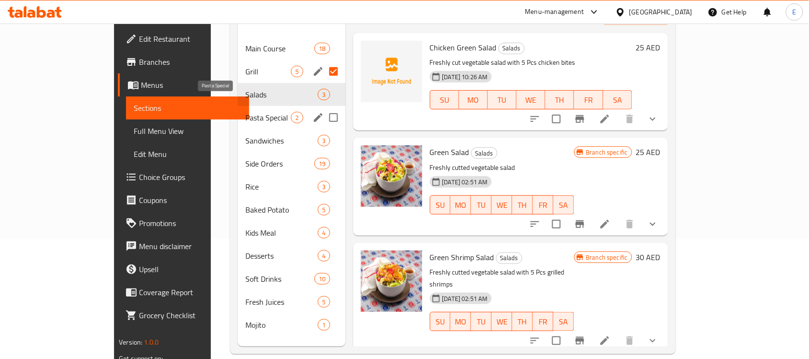
click at [255, 112] on span "Pasta Special" at bounding box center [268, 118] width 46 height 12
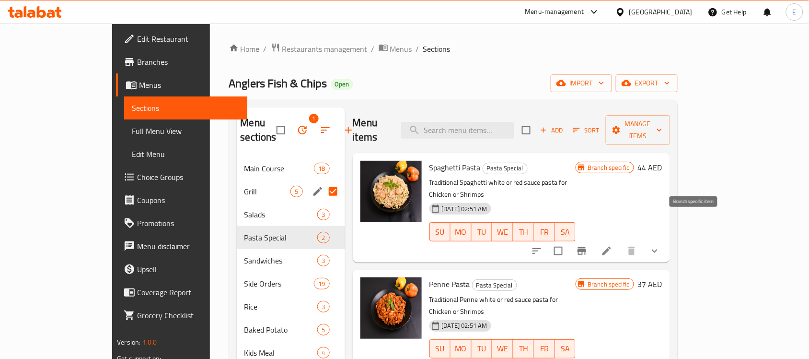
click at [588, 245] on icon "Branch-specific-item" at bounding box center [582, 251] width 12 height 12
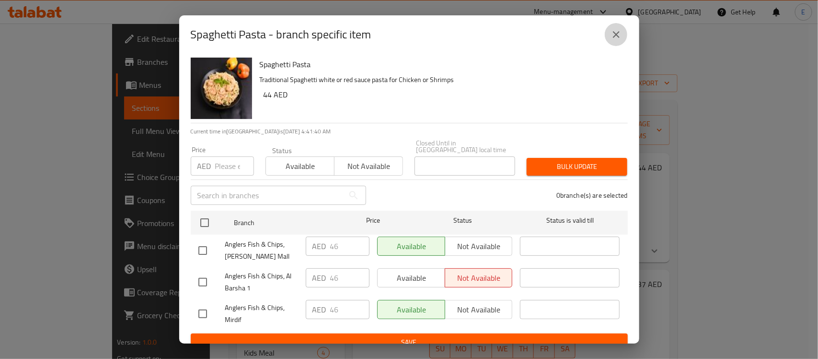
drag, startPoint x: 621, startPoint y: 33, endPoint x: 410, endPoint y: 1, distance: 213.2
click at [621, 33] on icon "close" at bounding box center [617, 35] width 12 height 12
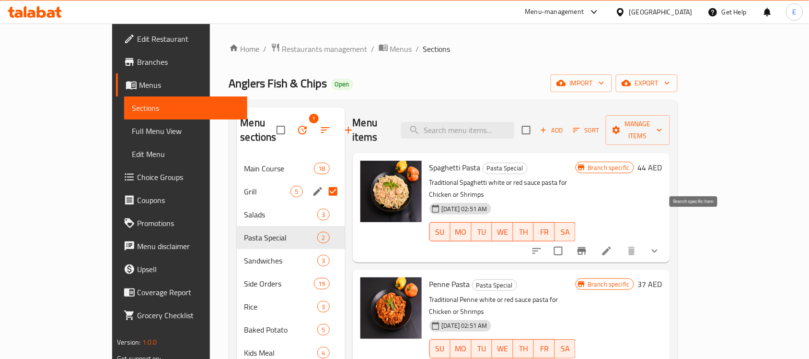
click at [586, 247] on icon "Branch-specific-item" at bounding box center [582, 251] width 9 height 8
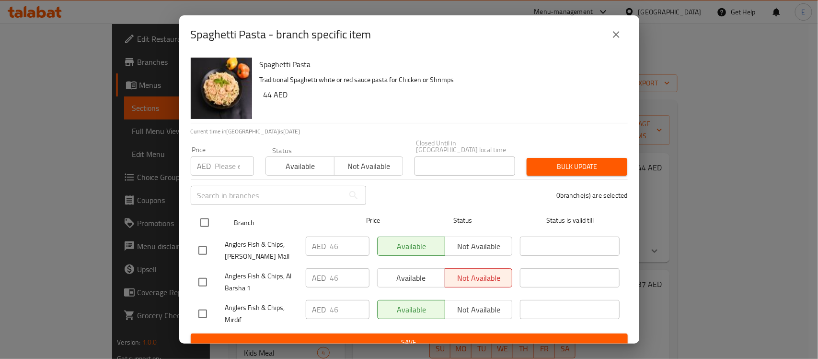
click at [205, 225] on input "checkbox" at bounding box center [205, 222] width 20 height 20
checkbox input "true"
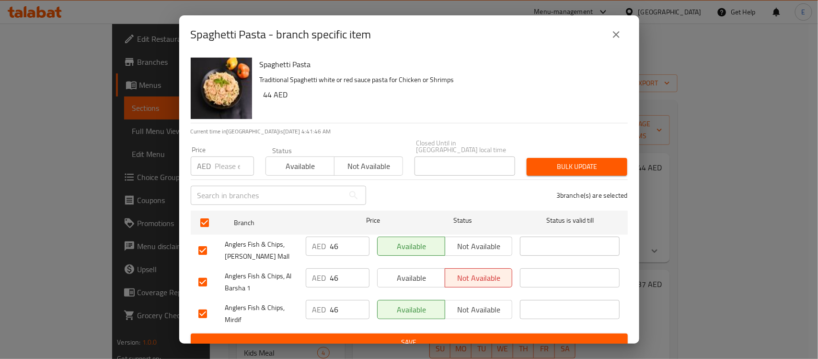
click at [213, 164] on div "AED Price" at bounding box center [222, 165] width 63 height 19
type input "48"
click at [573, 156] on div "Bulk update" at bounding box center [577, 166] width 112 height 29
click at [570, 166] on span "Bulk update" at bounding box center [577, 167] width 85 height 12
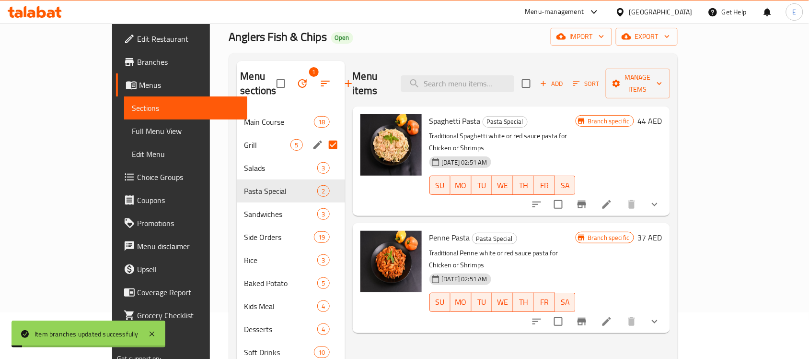
scroll to position [60, 0]
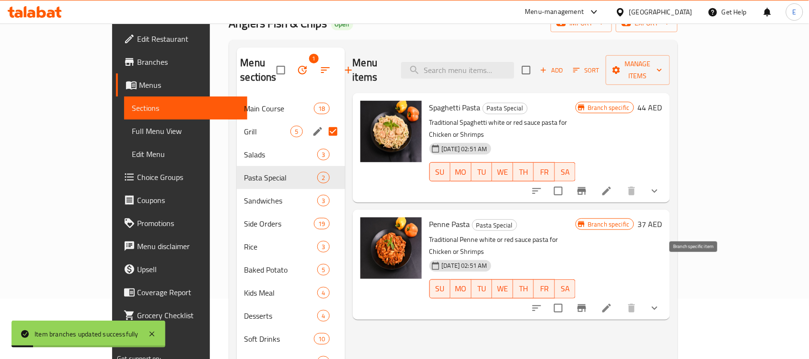
click at [586, 304] on icon "Branch-specific-item" at bounding box center [582, 308] width 9 height 8
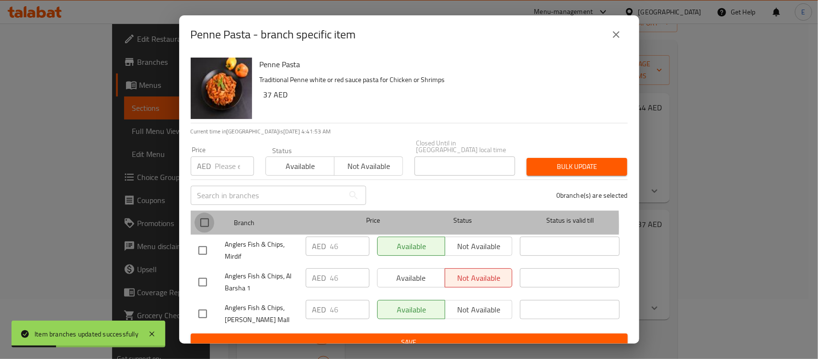
click at [206, 225] on input "checkbox" at bounding box center [205, 222] width 20 height 20
checkbox input "true"
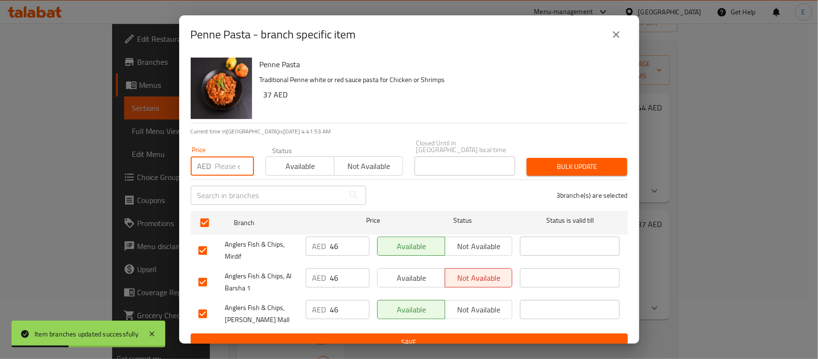
click at [223, 162] on input "number" at bounding box center [234, 165] width 39 height 19
type input "49"
click at [593, 164] on span "Bulk update" at bounding box center [577, 167] width 85 height 12
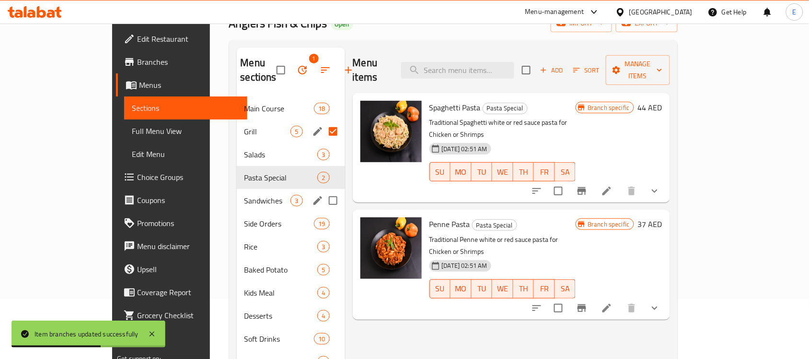
click at [252, 193] on div "Sandwiches 3" at bounding box center [291, 200] width 108 height 23
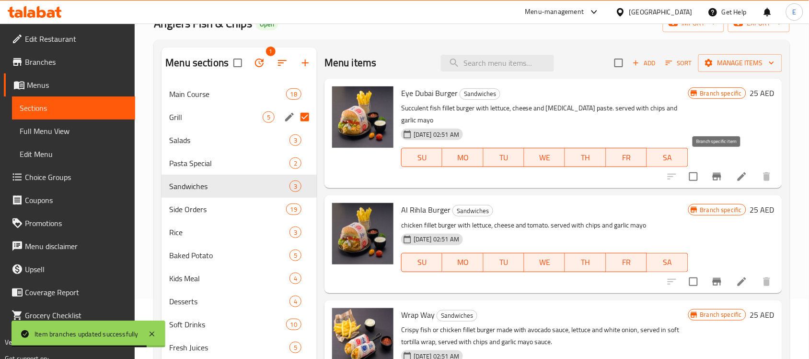
click at [717, 171] on icon "Branch-specific-item" at bounding box center [717, 177] width 12 height 12
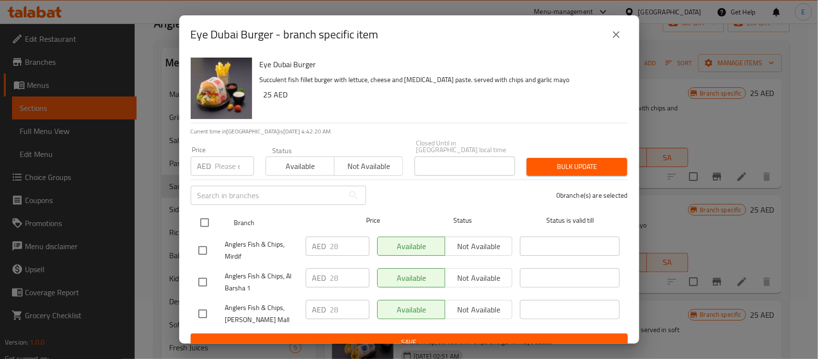
drag, startPoint x: 210, startPoint y: 218, endPoint x: 219, endPoint y: 180, distance: 38.8
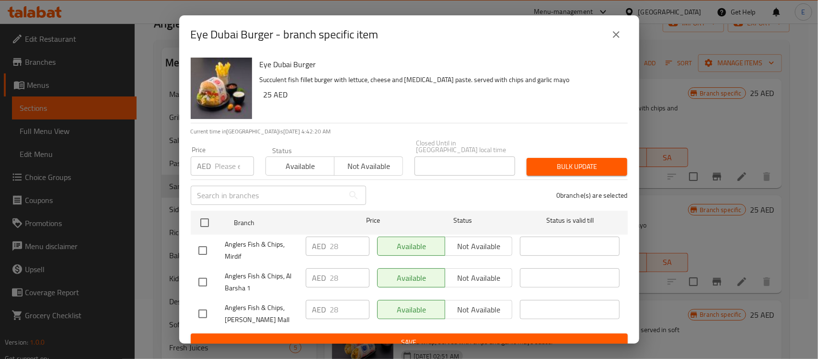
click at [210, 218] on input "checkbox" at bounding box center [205, 222] width 20 height 20
checkbox input "true"
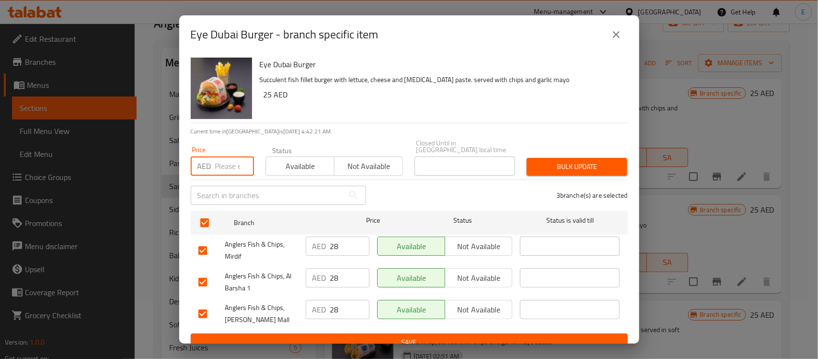
click at [231, 157] on input "number" at bounding box center [234, 165] width 39 height 19
type input "32"
click at [567, 164] on span "Bulk update" at bounding box center [577, 167] width 85 height 12
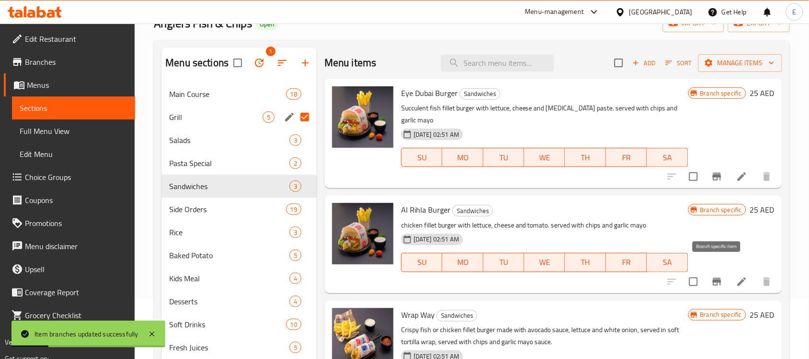
click at [717, 276] on icon "Branch-specific-item" at bounding box center [717, 282] width 12 height 12
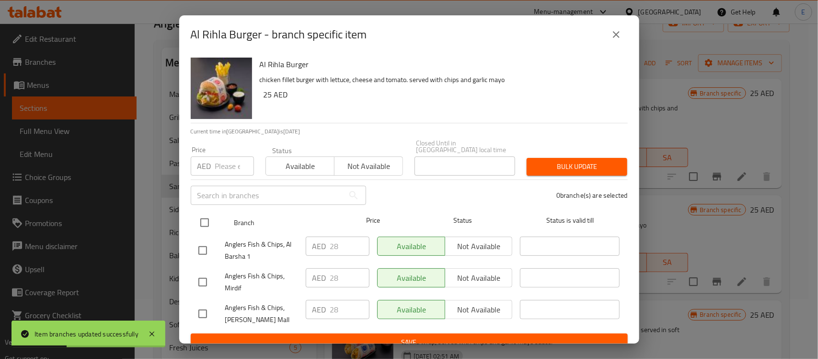
click at [210, 221] on input "checkbox" at bounding box center [205, 222] width 20 height 20
checkbox input "true"
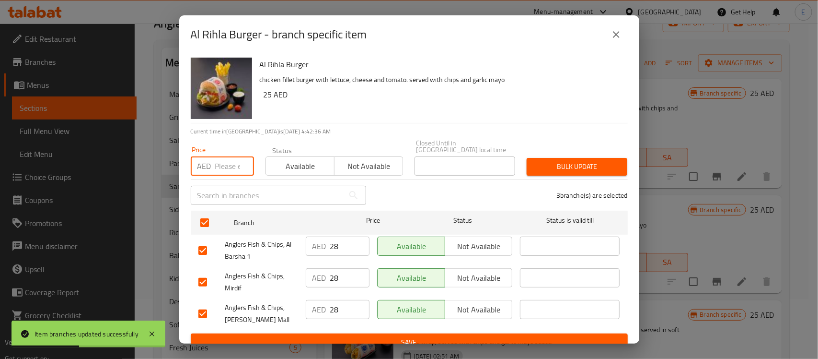
click at [222, 163] on input "number" at bounding box center [234, 165] width 39 height 19
type input "32"
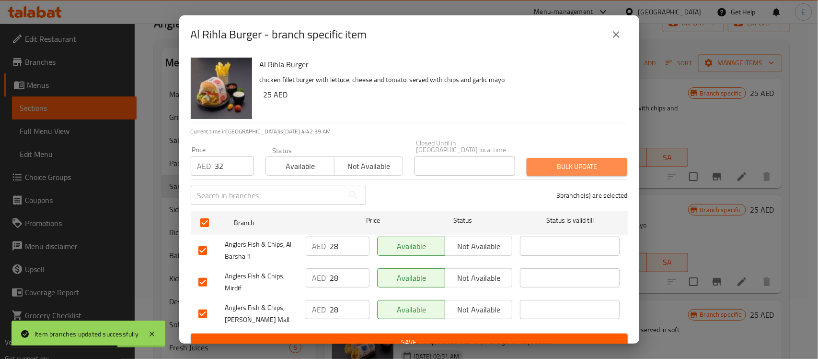
click at [583, 165] on span "Bulk update" at bounding box center [577, 167] width 85 height 12
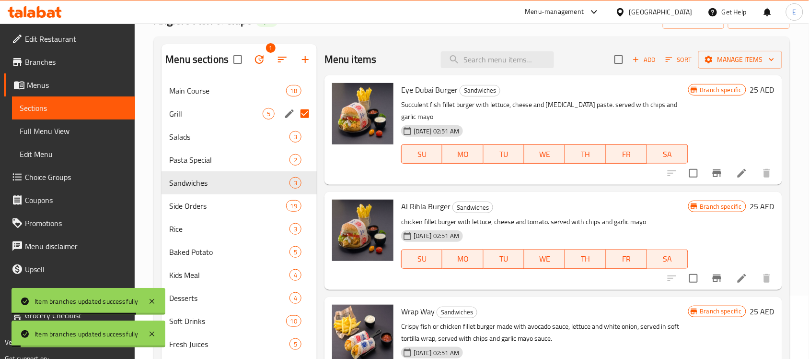
scroll to position [135, 0]
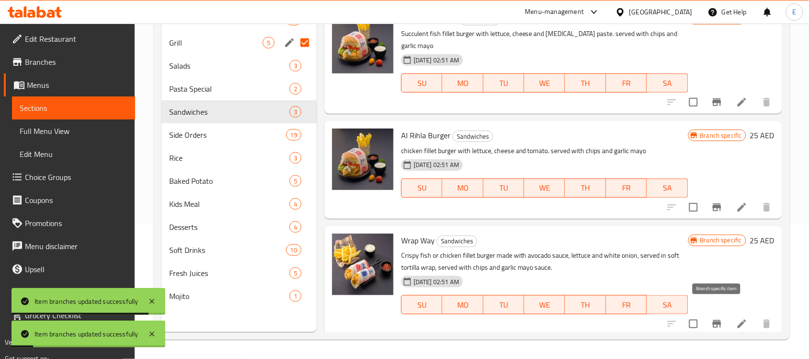
click at [714, 318] on icon "Branch-specific-item" at bounding box center [717, 324] width 12 height 12
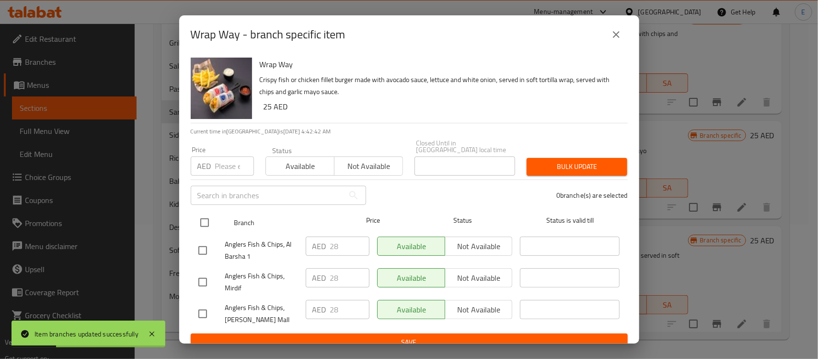
click at [200, 223] on input "checkbox" at bounding box center [205, 222] width 20 height 20
checkbox input "true"
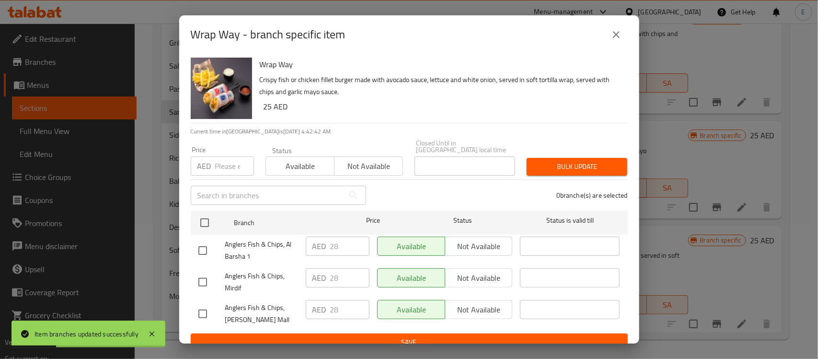
checkbox input "true"
click at [216, 171] on input "number" at bounding box center [234, 165] width 39 height 19
type input "32"
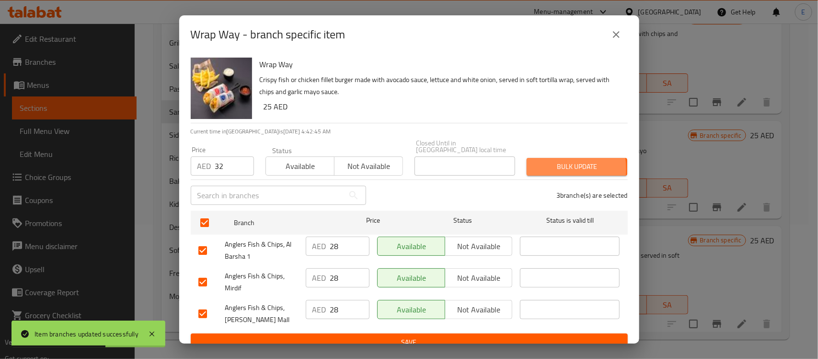
click at [535, 169] on span "Bulk update" at bounding box center [577, 167] width 85 height 12
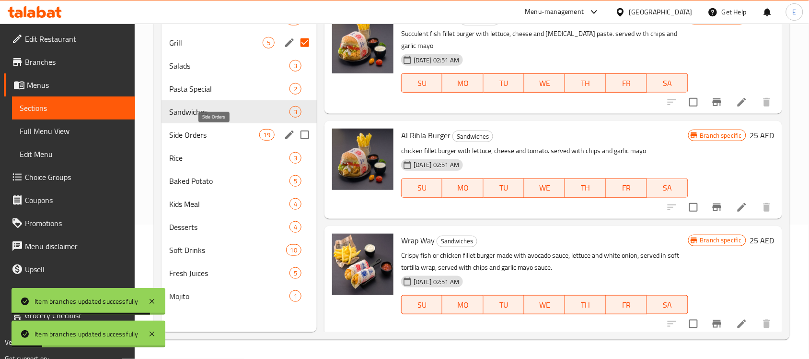
click at [241, 136] on span "Side Orders" at bounding box center [214, 135] width 90 height 12
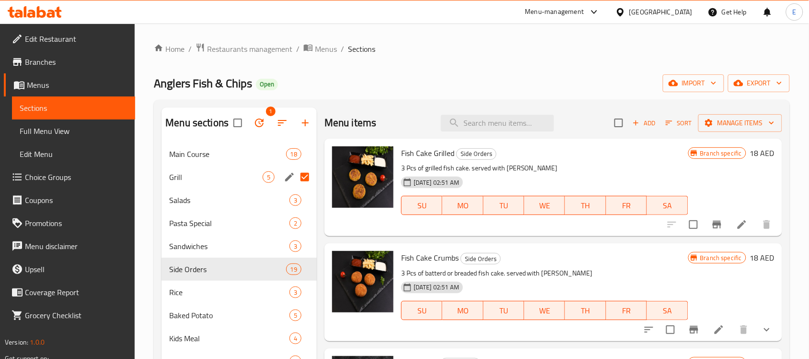
click at [306, 173] on input "Menu sections" at bounding box center [305, 177] width 20 height 20
checkbox input "false"
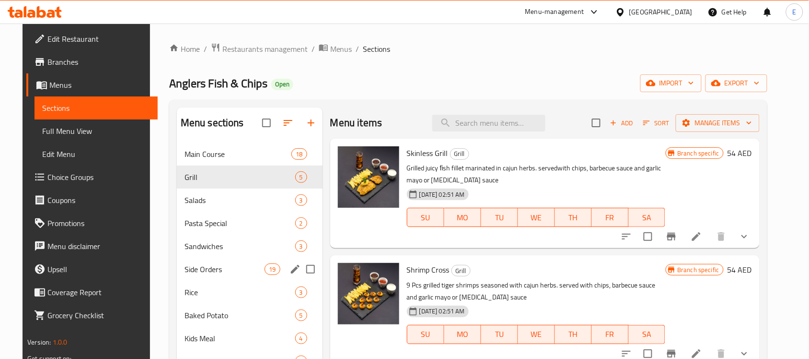
click at [222, 265] on span "Side Orders" at bounding box center [225, 269] width 81 height 12
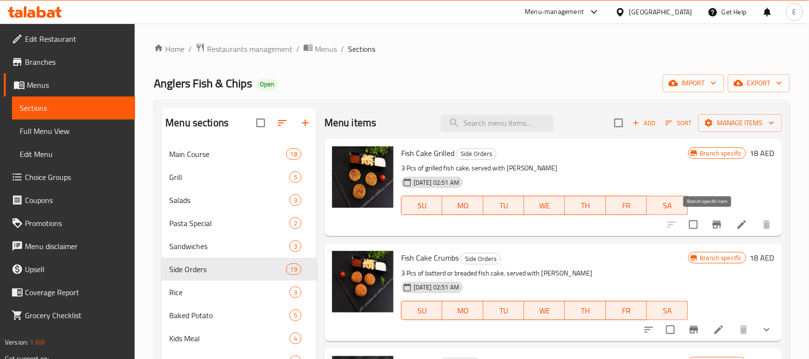
click at [713, 224] on icon "Branch-specific-item" at bounding box center [717, 225] width 9 height 8
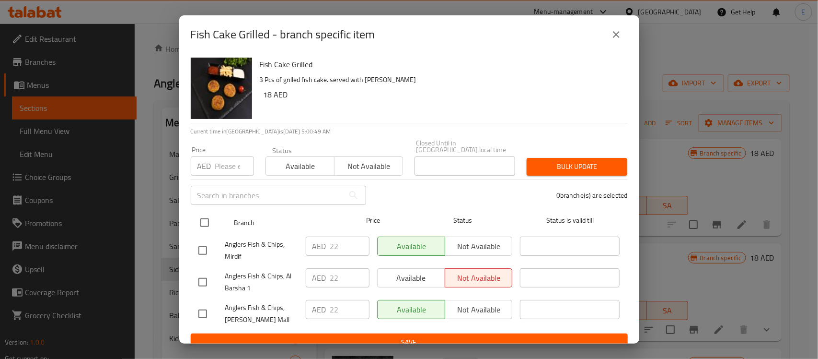
click at [203, 211] on div at bounding box center [213, 223] width 36 height 28
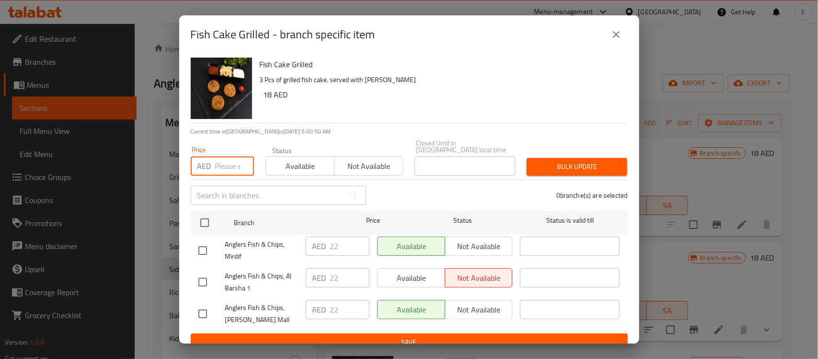
click at [228, 167] on input "number" at bounding box center [234, 165] width 39 height 19
type input "23"
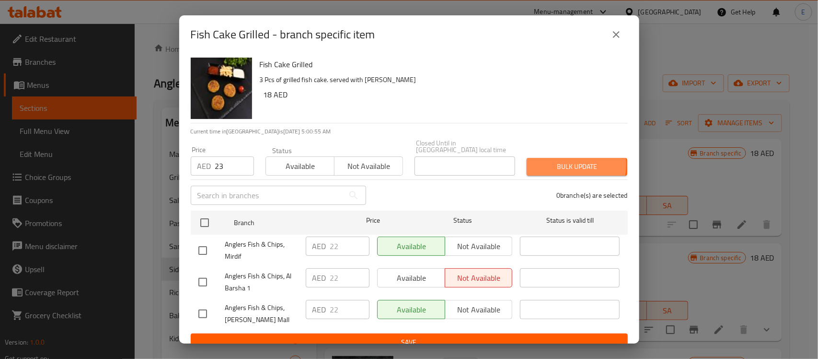
click at [536, 164] on span "Bulk update" at bounding box center [577, 167] width 85 height 12
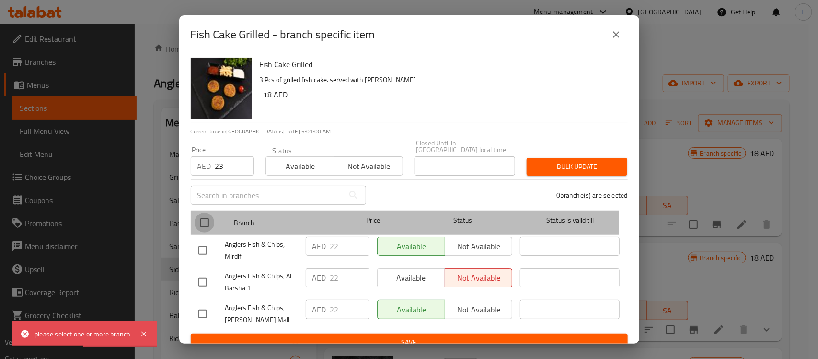
click at [209, 219] on input "checkbox" at bounding box center [205, 222] width 20 height 20
checkbox input "true"
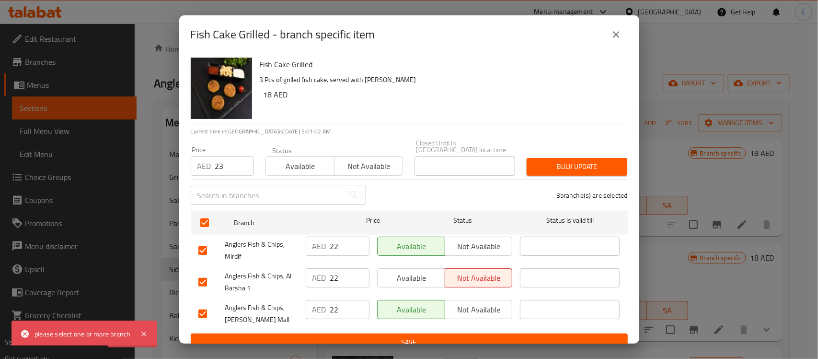
click at [237, 168] on input "23" at bounding box center [234, 165] width 39 height 19
drag, startPoint x: 585, startPoint y: 176, endPoint x: 582, endPoint y: 171, distance: 6.3
click at [585, 175] on div "Bulk update" at bounding box center [577, 166] width 112 height 29
click at [581, 170] on span "Bulk update" at bounding box center [577, 167] width 85 height 12
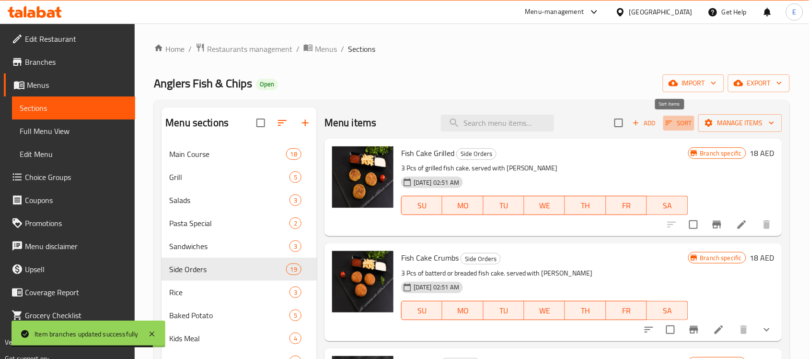
click at [672, 128] on span "Sort" at bounding box center [679, 122] width 26 height 11
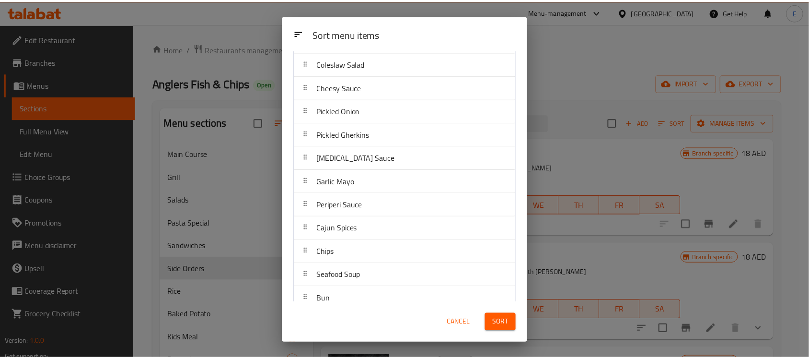
scroll to position [228, 0]
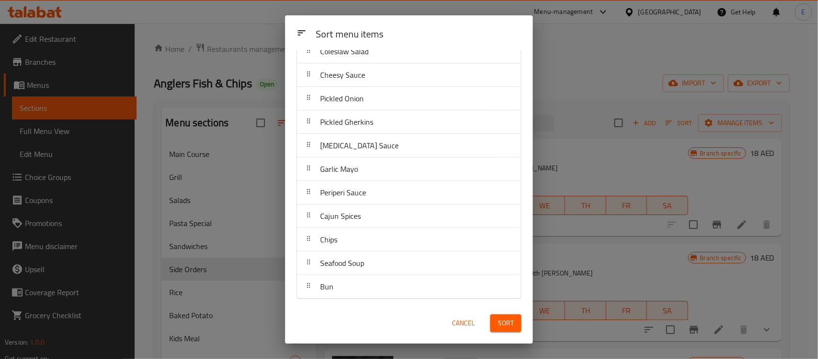
click at [472, 320] on span "Cancel" at bounding box center [463, 323] width 23 height 12
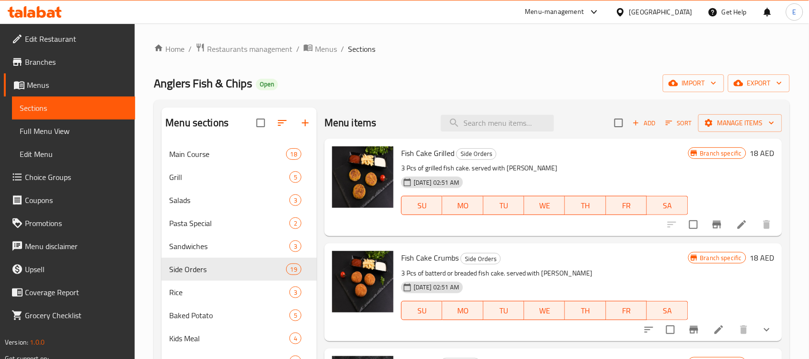
scroll to position [60, 0]
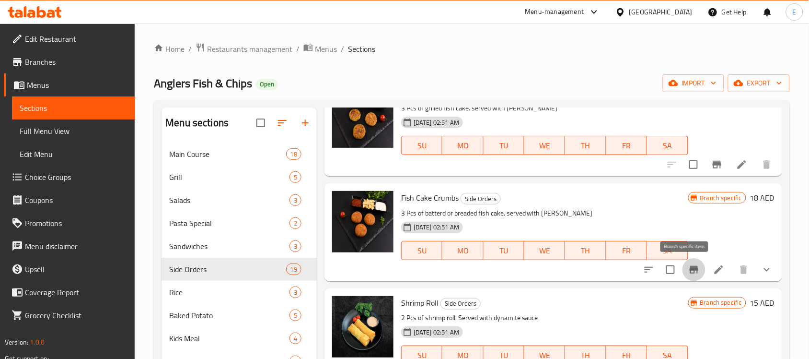
click at [688, 267] on icon "Branch-specific-item" at bounding box center [694, 270] width 12 height 12
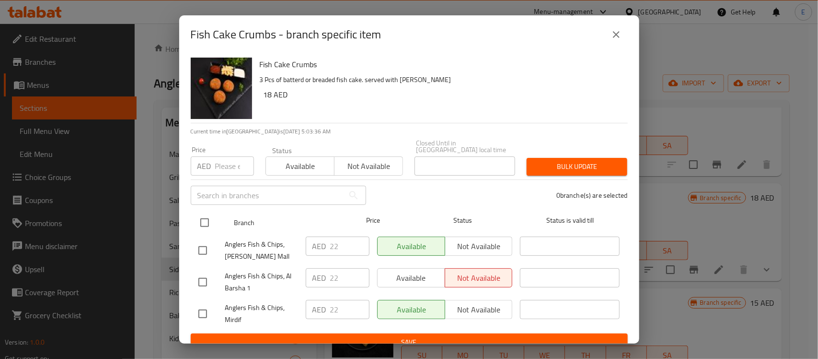
click at [200, 214] on input "checkbox" at bounding box center [205, 222] width 20 height 20
checkbox input "true"
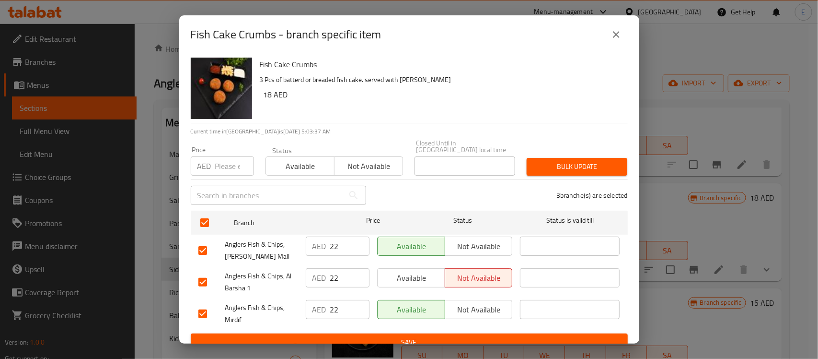
click at [346, 248] on input "22" at bounding box center [349, 245] width 39 height 19
type input "23"
click at [559, 176] on div "Bulk update" at bounding box center [577, 166] width 112 height 29
click at [559, 169] on span "Bulk update" at bounding box center [577, 167] width 85 height 12
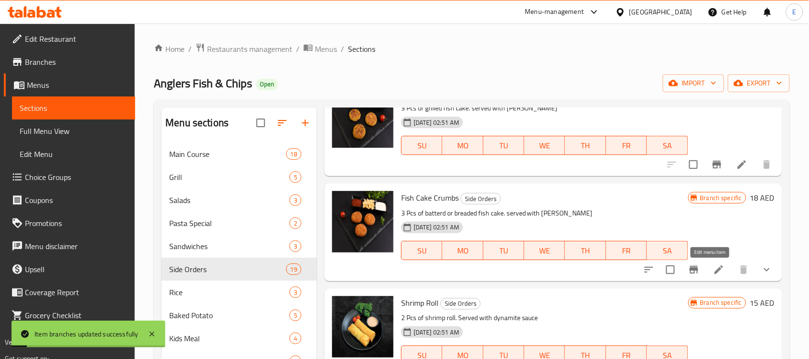
click at [715, 273] on icon at bounding box center [719, 270] width 12 height 12
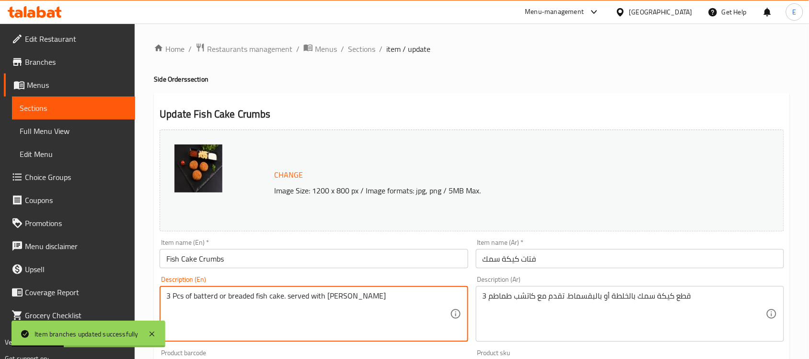
click at [205, 295] on textarea "3 Pcs of batterd or breaded fish cake. served with [PERSON_NAME]" at bounding box center [307, 314] width 283 height 46
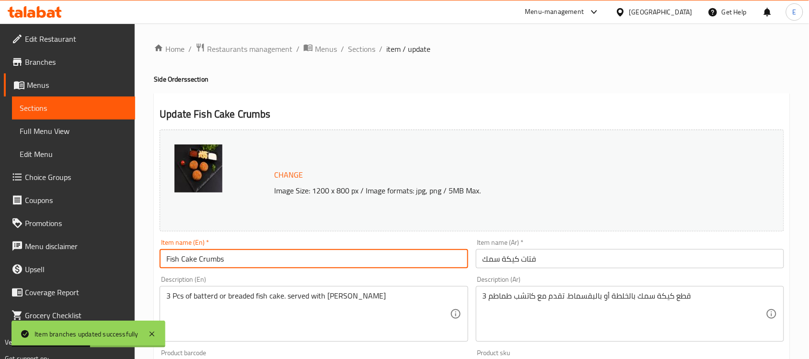
click at [214, 263] on input "Fish Cake Crumbs" at bounding box center [314, 258] width 308 height 19
paste input "batterd"
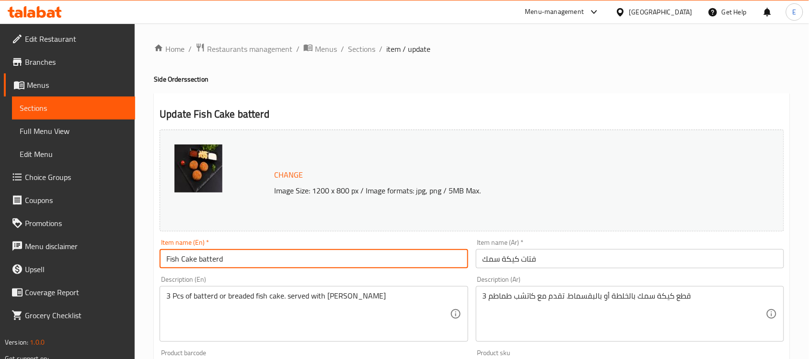
type input "Fish Cake batterd"
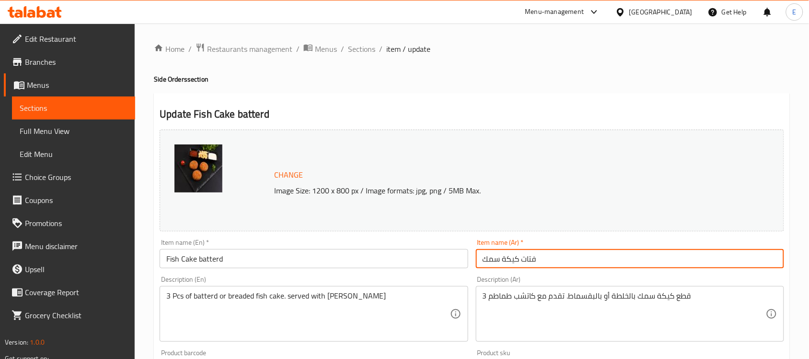
drag, startPoint x: 542, startPoint y: 261, endPoint x: 523, endPoint y: 261, distance: 19.2
click at [523, 261] on input "فتات كيكة سمك" at bounding box center [630, 258] width 308 height 19
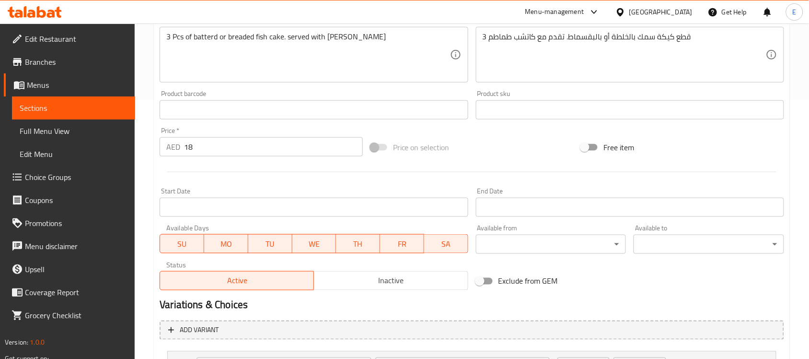
scroll to position [348, 0]
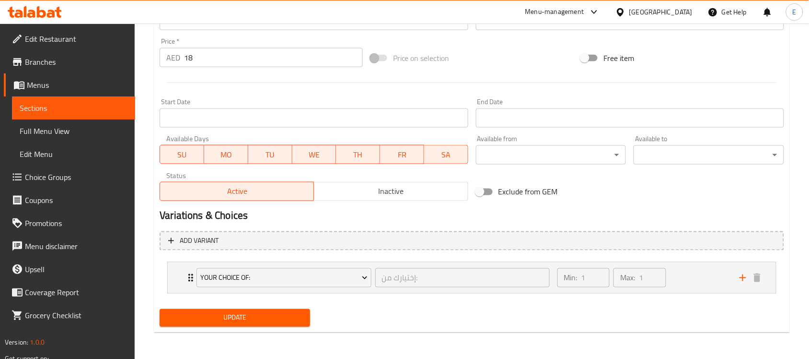
type input "باترد كيكة سمك"
click at [253, 324] on button "Update" at bounding box center [235, 318] width 151 height 18
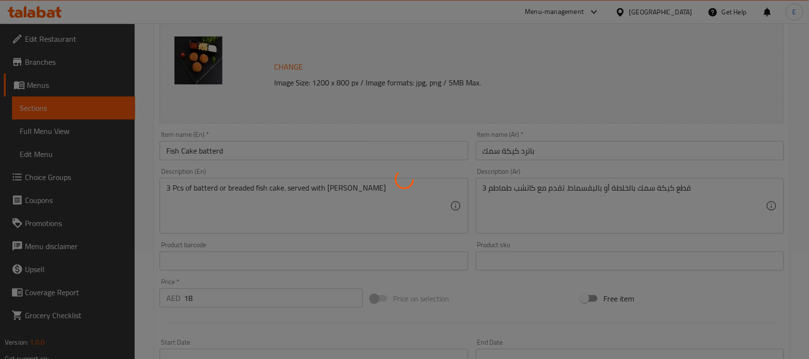
scroll to position [0, 0]
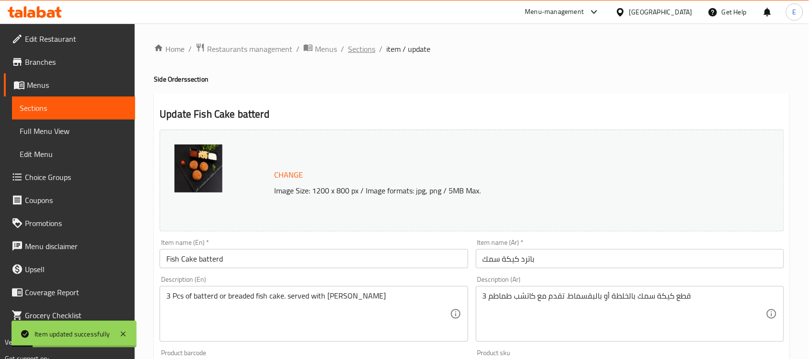
click at [367, 52] on span "Sections" at bounding box center [361, 49] width 27 height 12
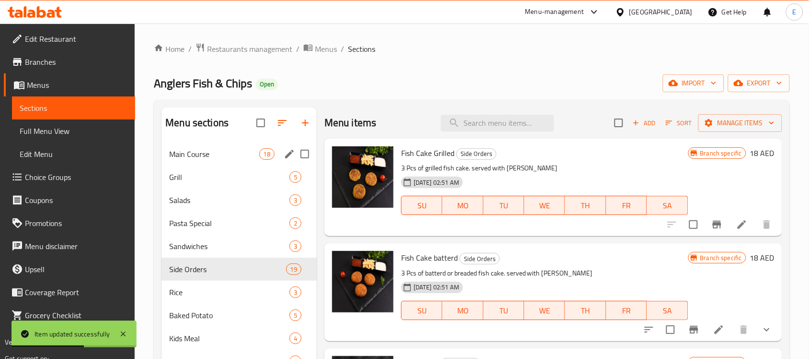
click at [204, 152] on span "Main Course" at bounding box center [214, 154] width 90 height 12
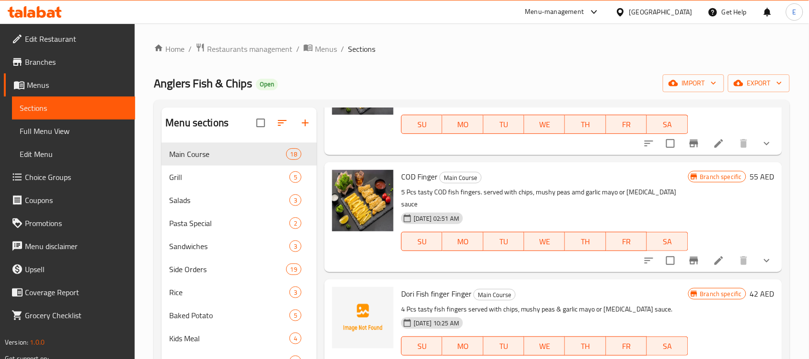
scroll to position [1079, 0]
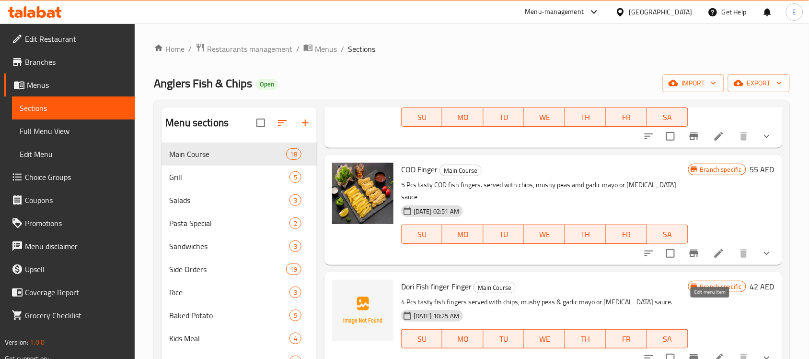
click at [714, 352] on icon at bounding box center [719, 358] width 12 height 12
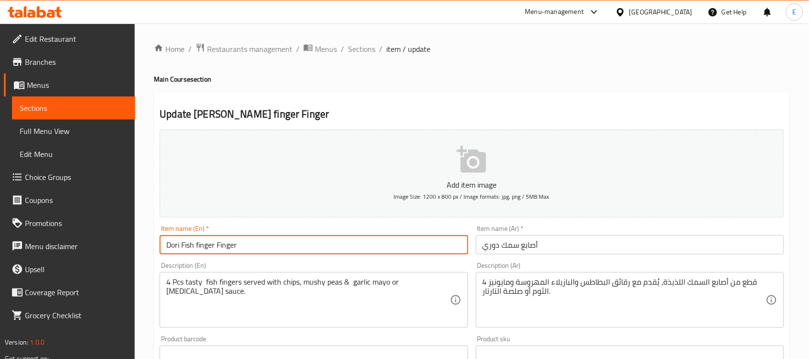
click at [207, 245] on input "Dori Fish finger Finger" at bounding box center [314, 244] width 308 height 19
click at [247, 243] on input "Dori Fish Finger" at bounding box center [314, 244] width 308 height 19
type input "[PERSON_NAME] Fingers"
click at [545, 243] on input "أصابع سمك دوري" at bounding box center [630, 244] width 308 height 19
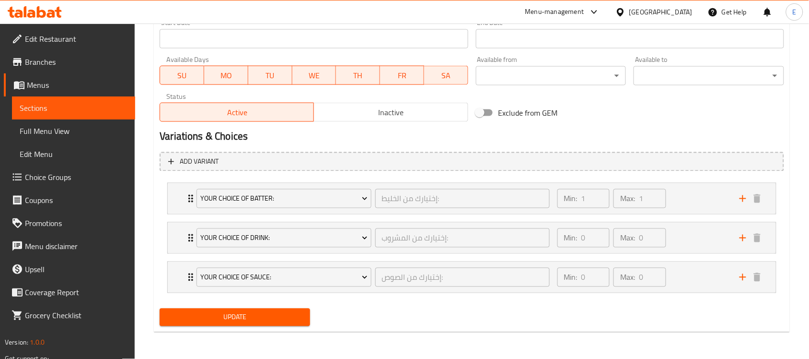
click at [247, 313] on span "Update" at bounding box center [234, 317] width 135 height 12
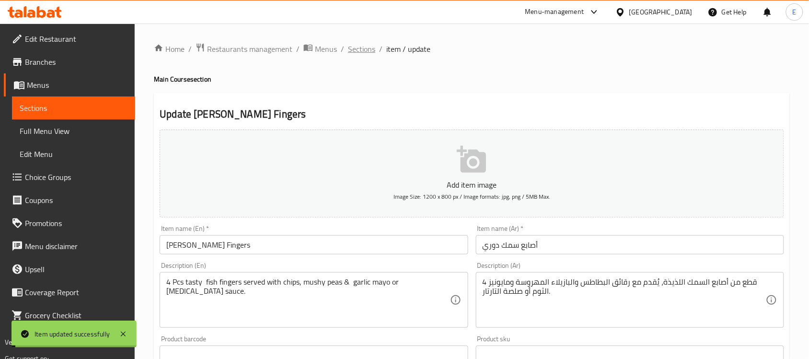
click at [360, 50] on span "Sections" at bounding box center [361, 49] width 27 height 12
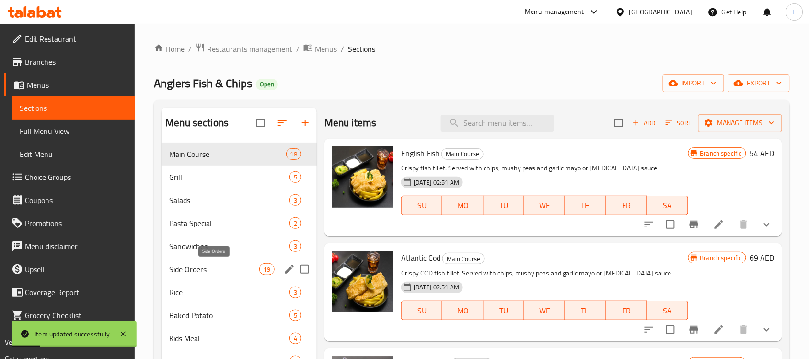
click at [217, 263] on span "Side Orders" at bounding box center [214, 269] width 90 height 12
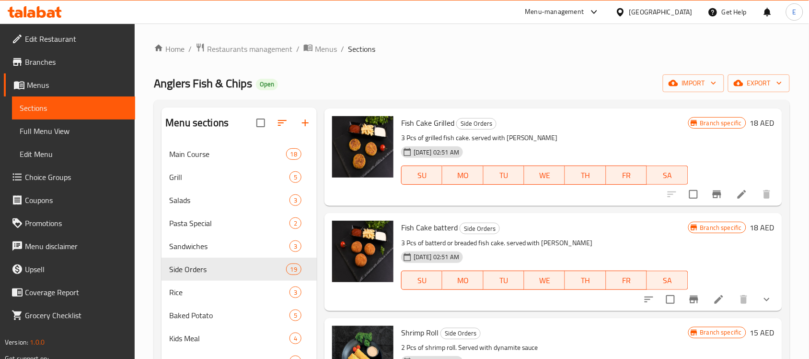
scroll to position [60, 0]
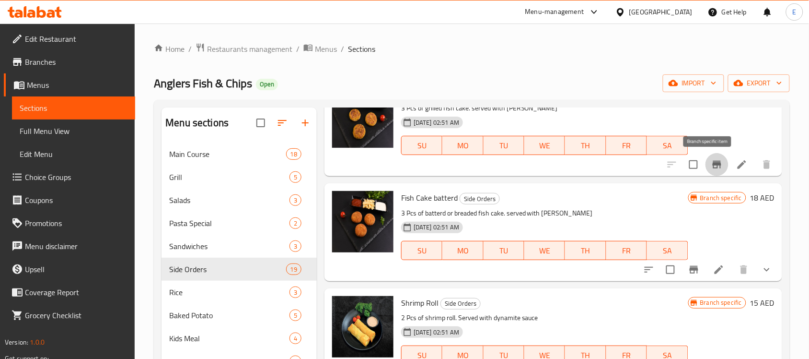
click at [711, 161] on icon "Branch-specific-item" at bounding box center [717, 165] width 12 height 12
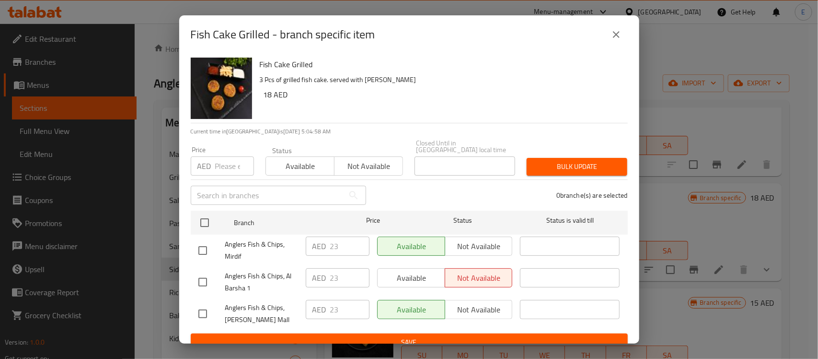
click at [622, 34] on button "close" at bounding box center [616, 34] width 23 height 23
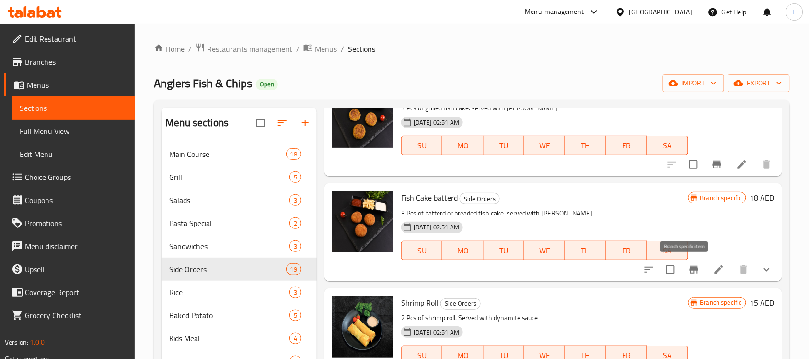
click at [690, 270] on icon "Branch-specific-item" at bounding box center [694, 270] width 9 height 8
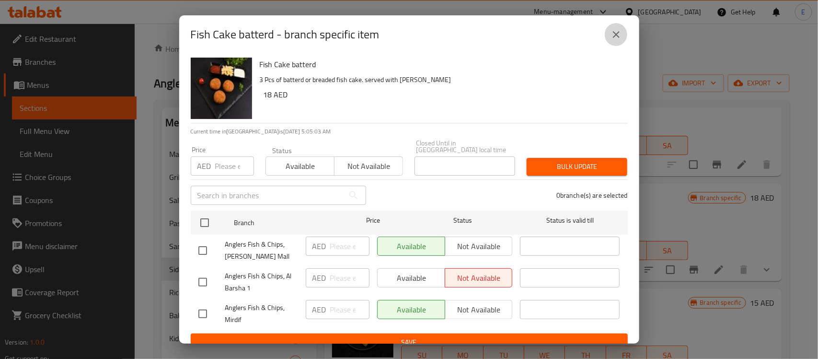
click at [612, 39] on icon "close" at bounding box center [617, 35] width 12 height 12
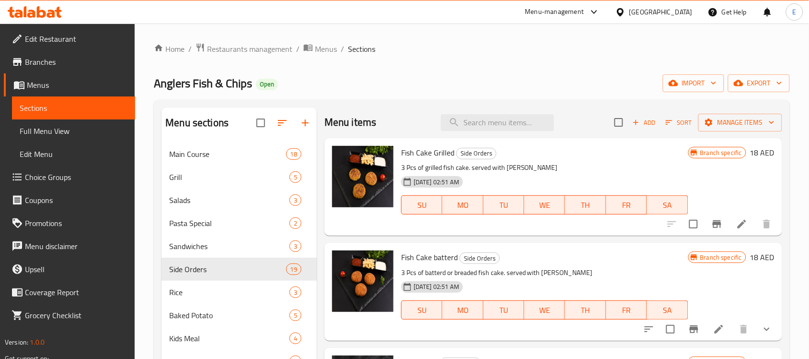
scroll to position [0, 0]
click at [713, 223] on icon "Branch-specific-item" at bounding box center [717, 225] width 9 height 8
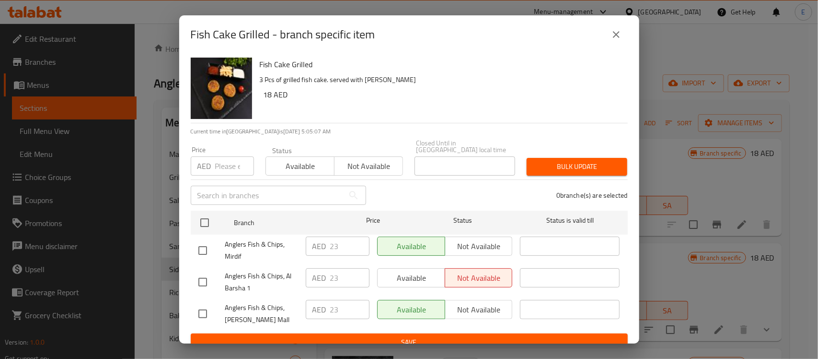
click at [615, 31] on icon "close" at bounding box center [617, 35] width 12 height 12
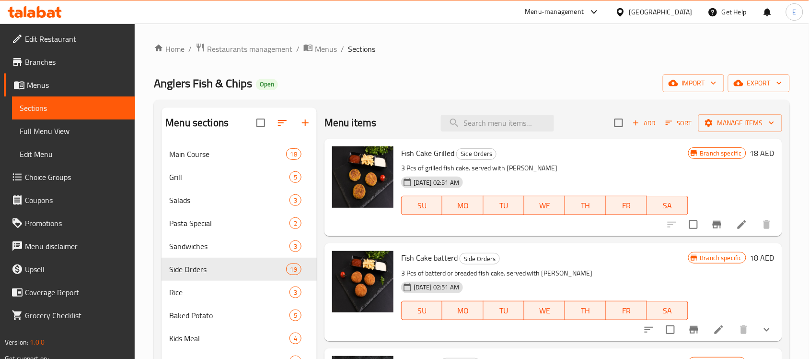
click at [688, 327] on icon "Branch-specific-item" at bounding box center [694, 330] width 12 height 12
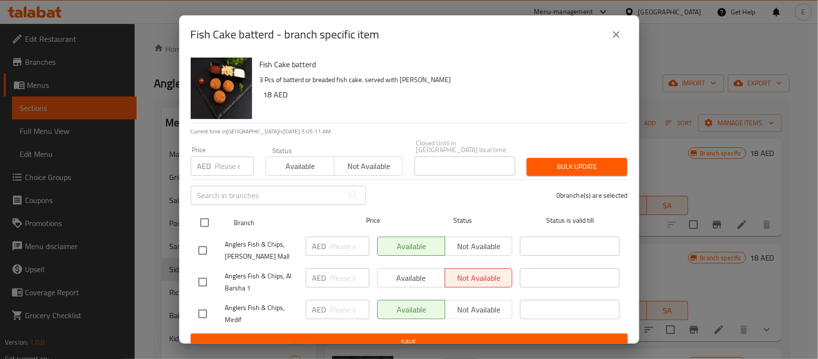
click at [210, 226] on input "checkbox" at bounding box center [205, 222] width 20 height 20
checkbox input "true"
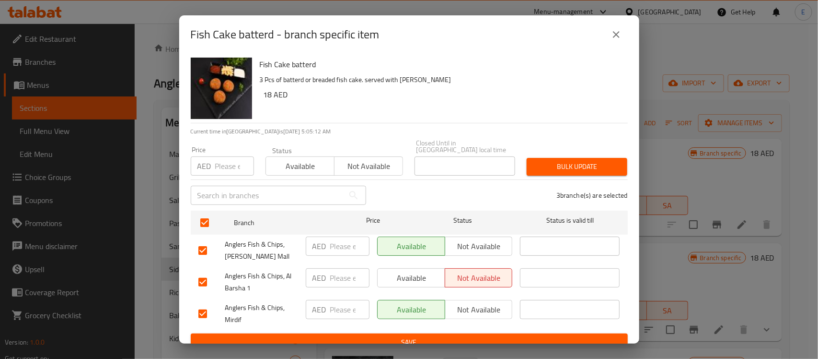
click at [236, 160] on input "number" at bounding box center [234, 165] width 39 height 19
type input "23"
click at [535, 163] on span "Bulk update" at bounding box center [577, 167] width 85 height 12
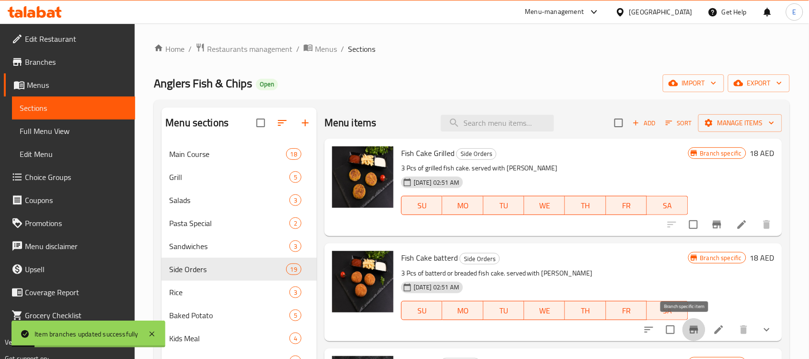
click at [690, 331] on icon "Branch-specific-item" at bounding box center [694, 330] width 9 height 8
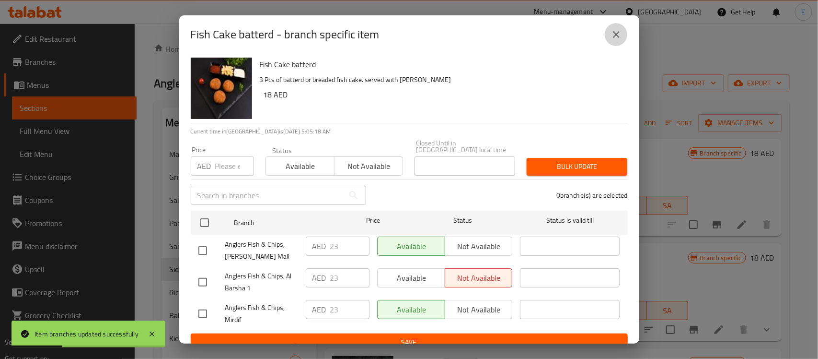
click at [609, 33] on button "close" at bounding box center [616, 34] width 23 height 23
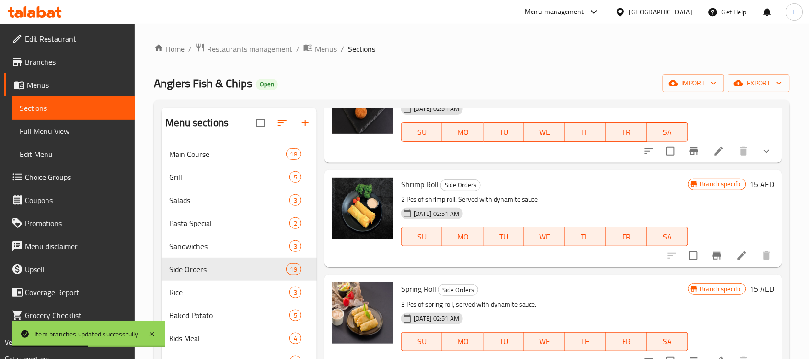
scroll to position [180, 0]
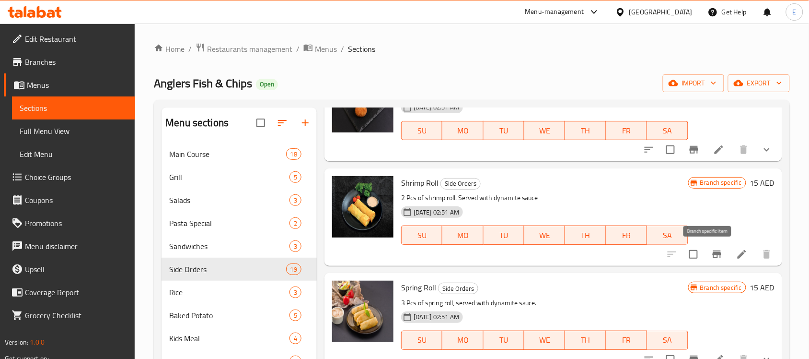
click at [711, 249] on icon "Branch-specific-item" at bounding box center [717, 254] width 12 height 12
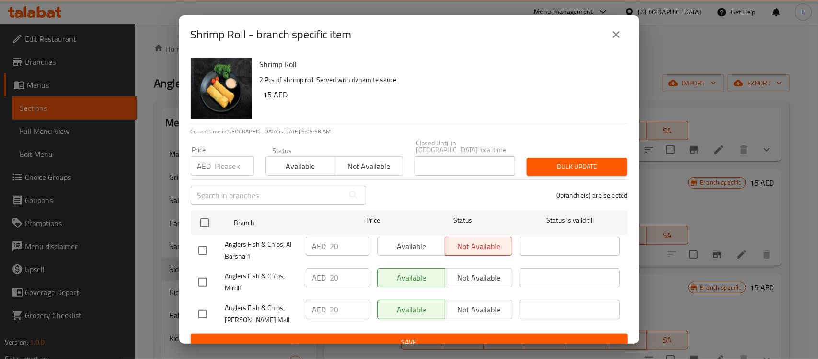
click at [618, 34] on icon "close" at bounding box center [617, 35] width 12 height 12
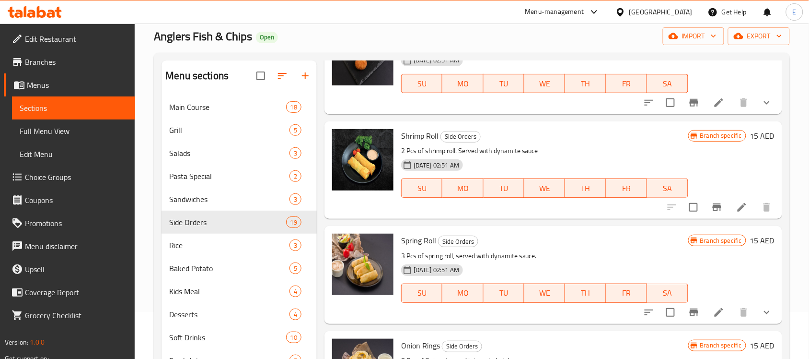
scroll to position [120, 0]
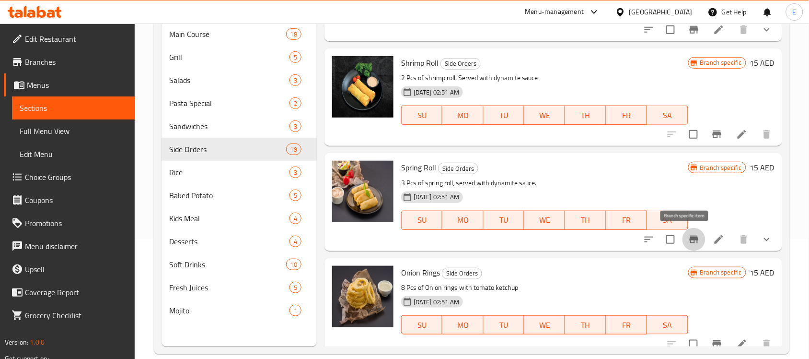
click at [690, 237] on icon "Branch-specific-item" at bounding box center [694, 239] width 9 height 8
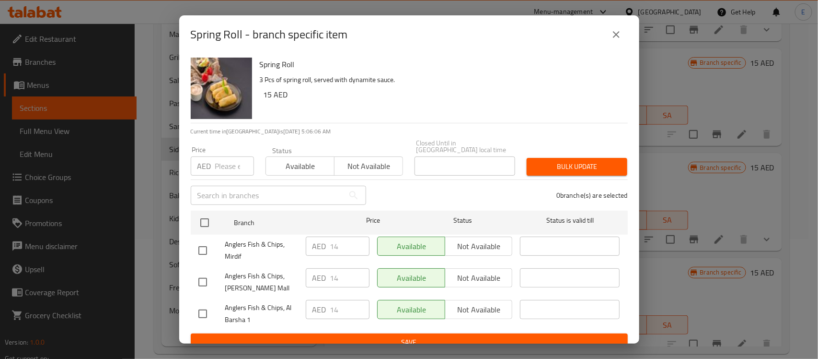
click at [615, 37] on icon "close" at bounding box center [617, 35] width 12 height 12
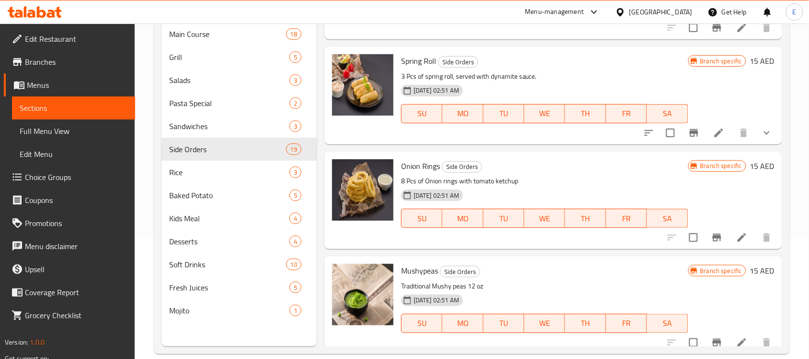
scroll to position [300, 0]
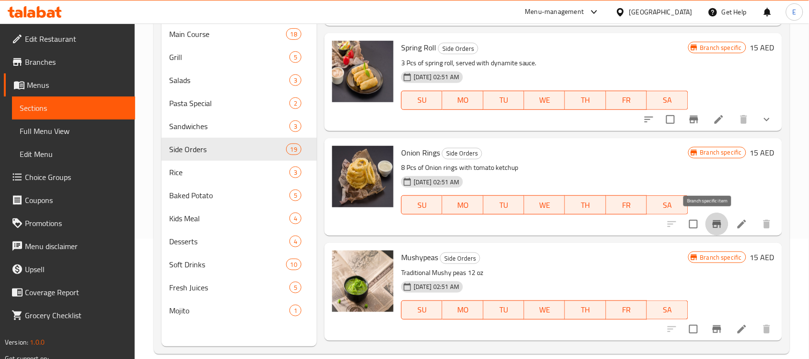
click at [711, 222] on icon "Branch-specific-item" at bounding box center [717, 224] width 12 height 12
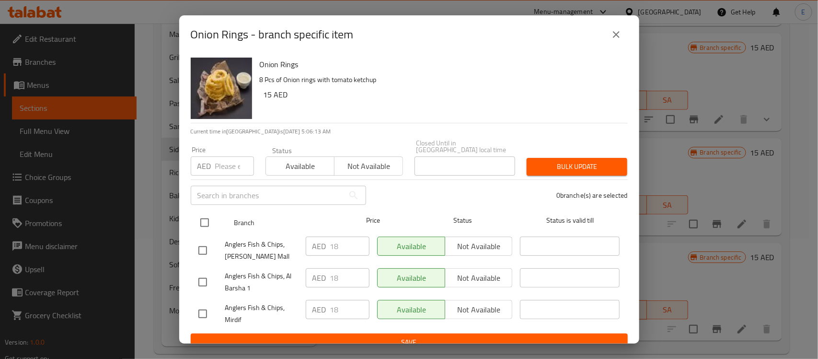
click at [207, 216] on input "checkbox" at bounding box center [205, 222] width 20 height 20
checkbox input "true"
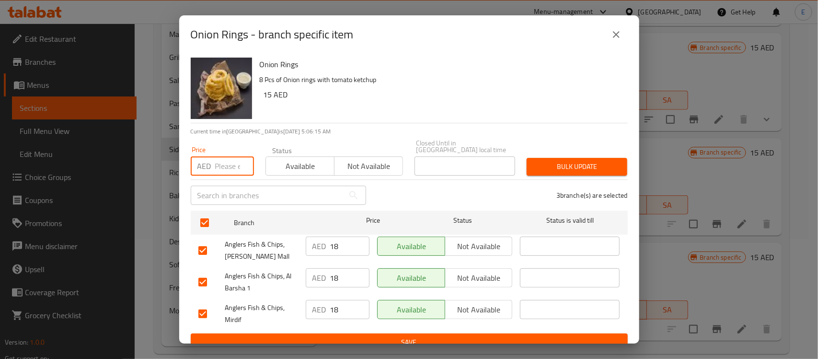
click at [226, 171] on input "number" at bounding box center [234, 165] width 39 height 19
type input "20"
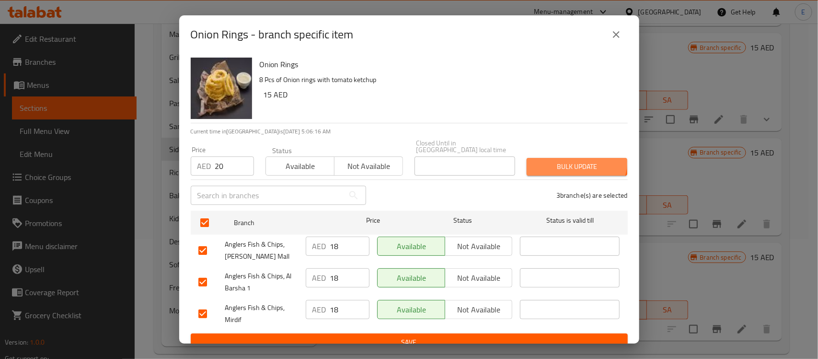
click at [555, 158] on button "Bulk update" at bounding box center [577, 167] width 101 height 18
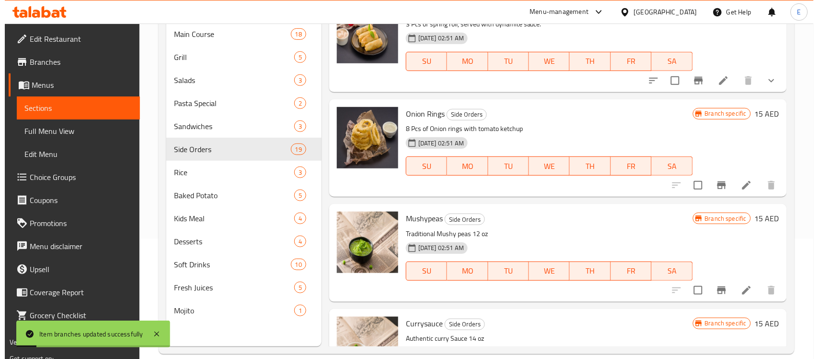
scroll to position [360, 0]
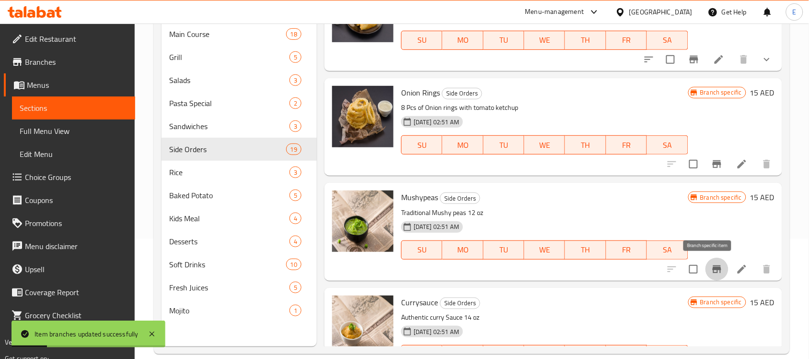
click at [711, 267] on icon "Branch-specific-item" at bounding box center [717, 269] width 12 height 12
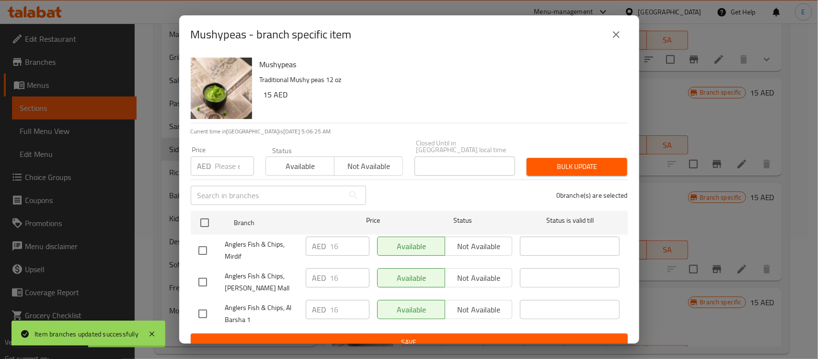
click at [608, 30] on button "close" at bounding box center [616, 34] width 23 height 23
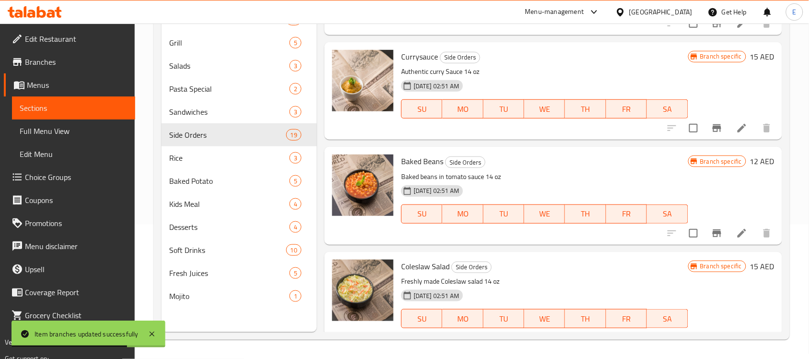
scroll to position [599, 0]
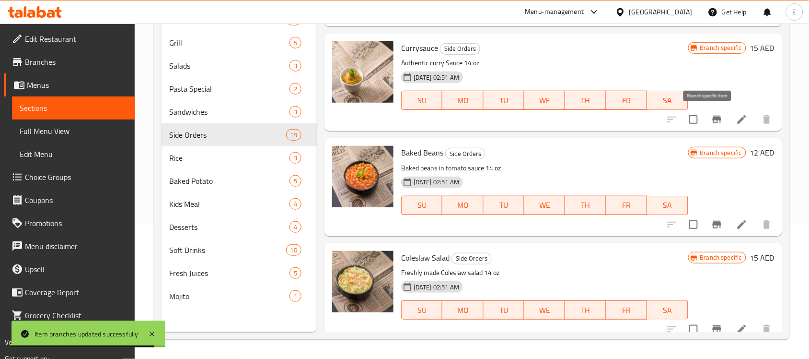
click at [711, 121] on icon "Branch-specific-item" at bounding box center [717, 120] width 12 height 12
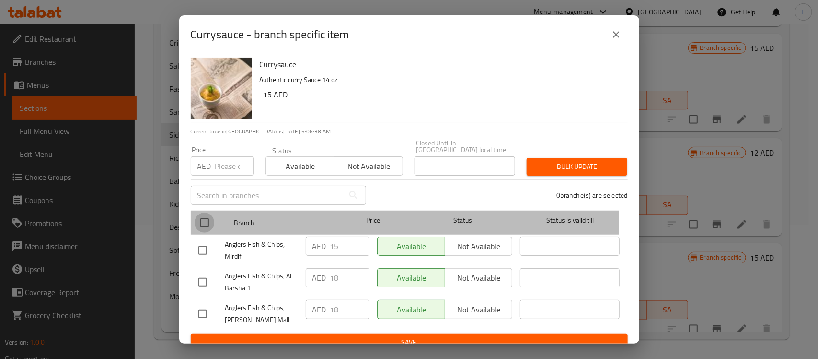
click at [207, 224] on input "checkbox" at bounding box center [205, 222] width 20 height 20
checkbox input "true"
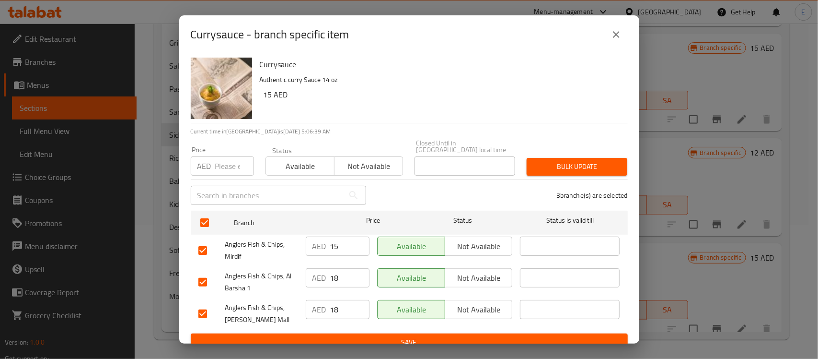
click at [217, 166] on input "number" at bounding box center [234, 165] width 39 height 19
type input "20"
click at [532, 173] on button "Bulk update" at bounding box center [577, 167] width 101 height 18
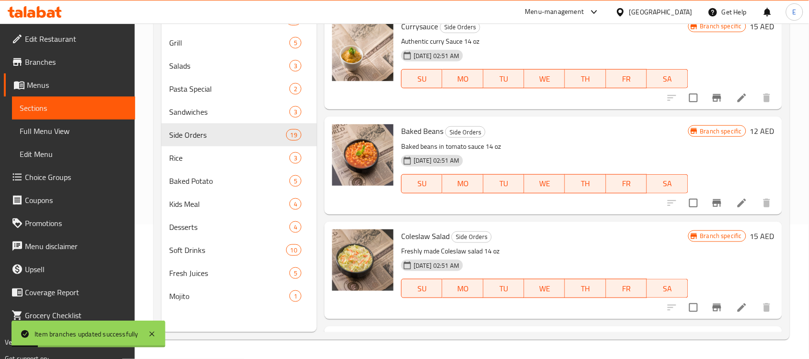
scroll to position [659, 0]
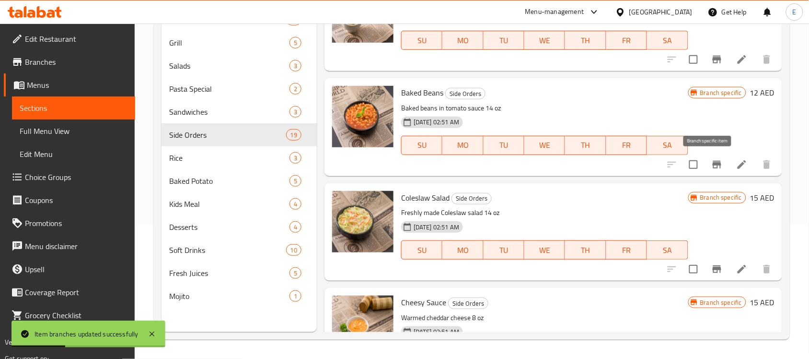
click at [713, 164] on icon "Branch-specific-item" at bounding box center [717, 165] width 9 height 8
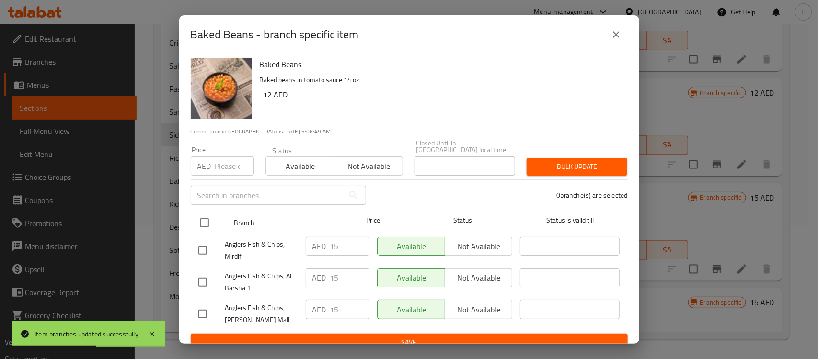
drag, startPoint x: 208, startPoint y: 222, endPoint x: 217, endPoint y: 209, distance: 15.8
click at [207, 222] on input "checkbox" at bounding box center [205, 222] width 20 height 20
checkbox input "true"
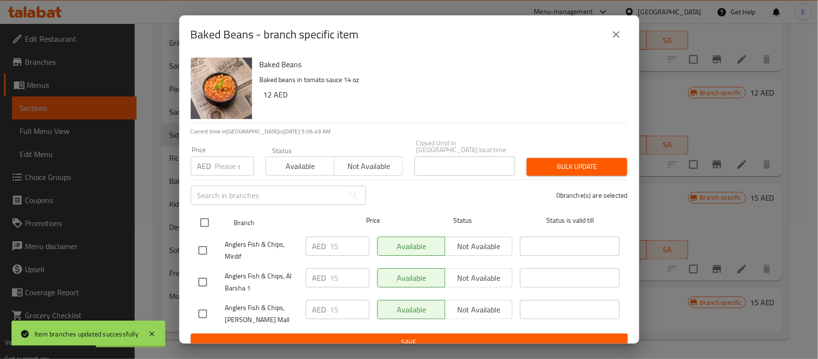
checkbox input "true"
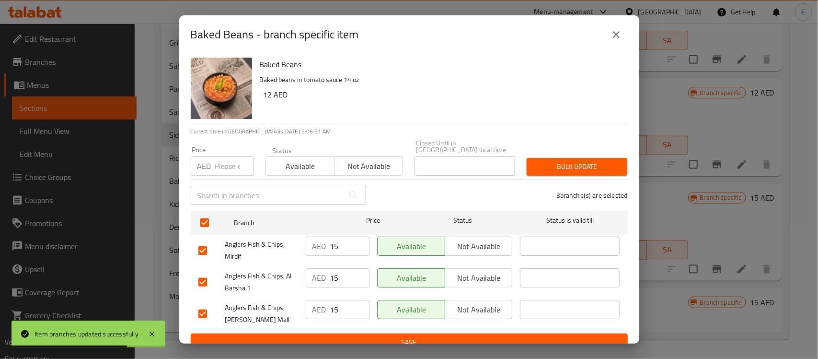
click at [223, 168] on input "number" at bounding box center [234, 165] width 39 height 19
type input "16"
click at [549, 168] on span "Bulk update" at bounding box center [577, 167] width 85 height 12
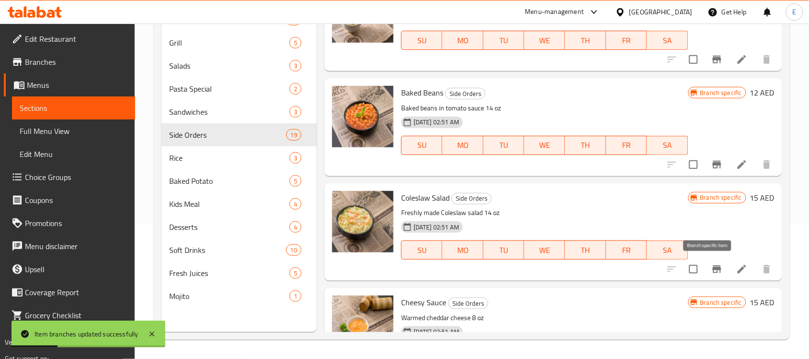
click at [713, 272] on icon "Branch-specific-item" at bounding box center [717, 269] width 9 height 8
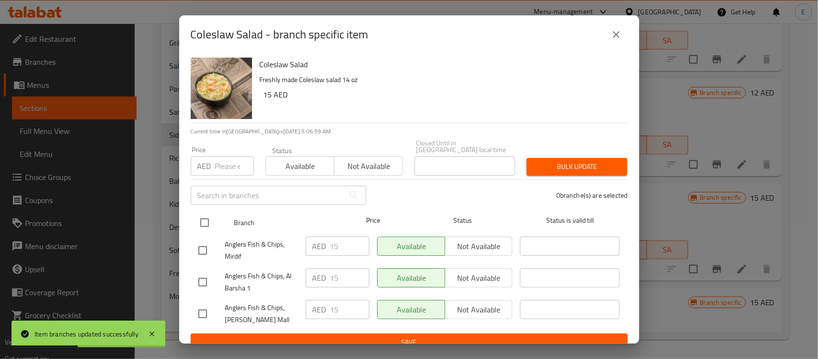
click at [209, 219] on input "checkbox" at bounding box center [205, 222] width 20 height 20
checkbox input "true"
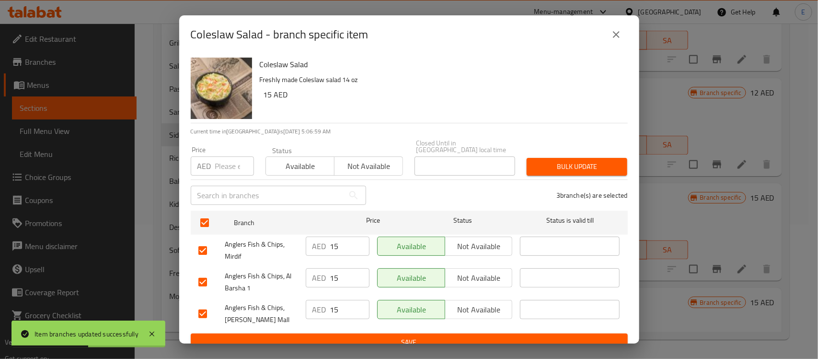
click at [214, 162] on div "AED Price" at bounding box center [222, 165] width 63 height 19
type input "16"
click at [581, 166] on span "Bulk update" at bounding box center [577, 167] width 85 height 12
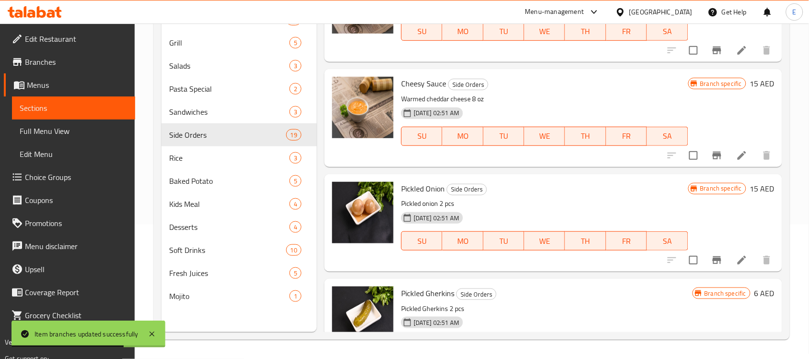
scroll to position [899, 0]
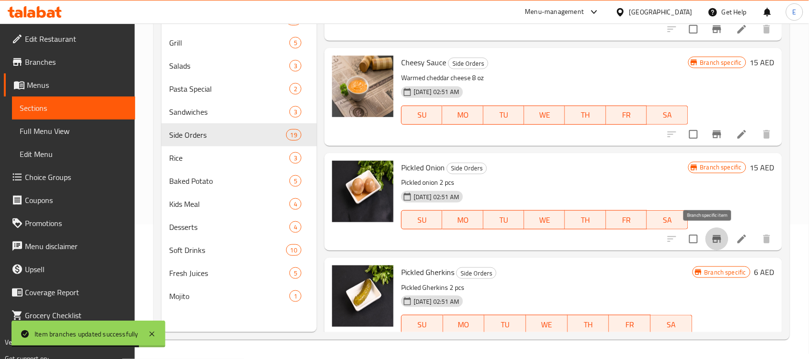
click at [711, 247] on button "Branch-specific-item" at bounding box center [717, 238] width 23 height 23
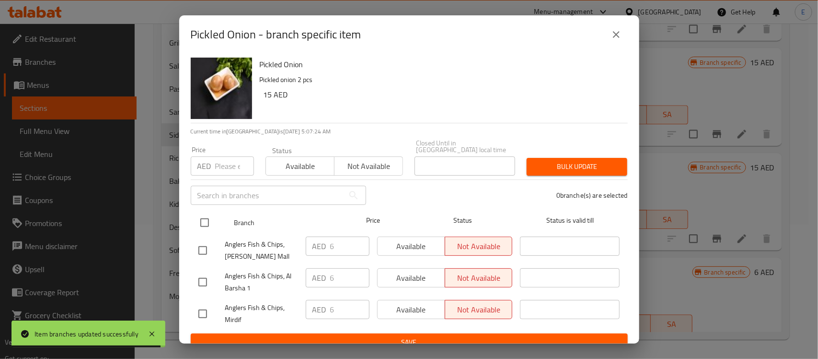
click at [211, 229] on input "checkbox" at bounding box center [205, 222] width 20 height 20
checkbox input "true"
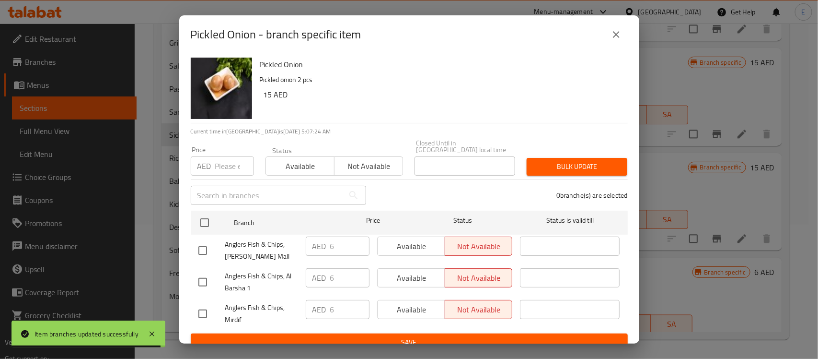
checkbox input "true"
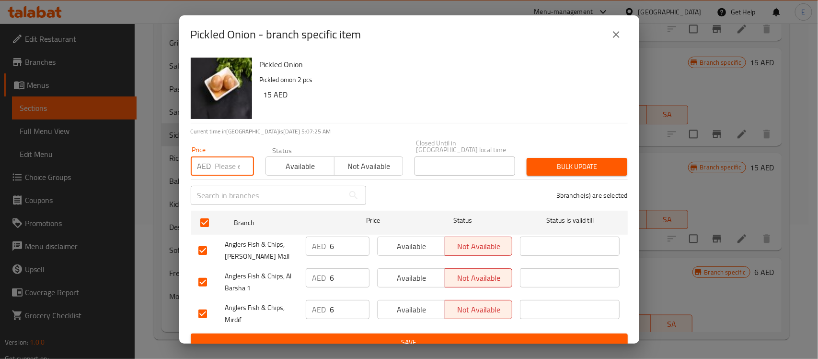
click at [219, 165] on input "number" at bounding box center [234, 165] width 39 height 19
type input "8"
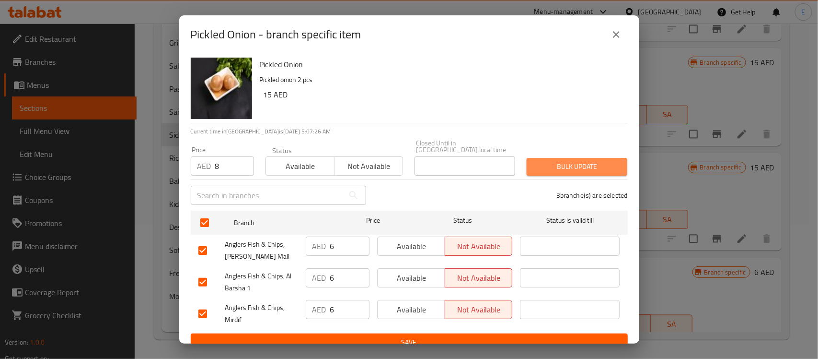
click at [593, 166] on span "Bulk update" at bounding box center [577, 167] width 85 height 12
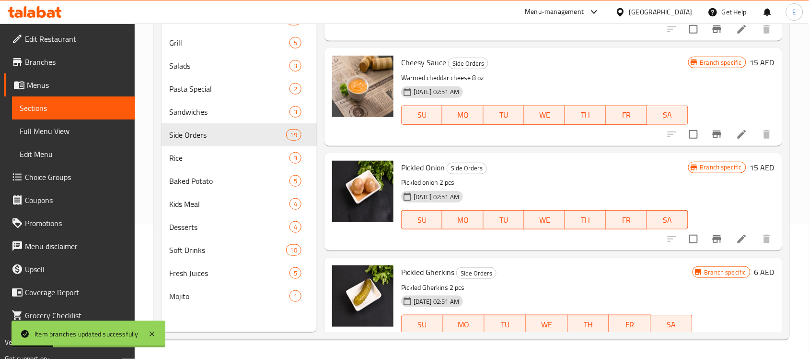
scroll to position [959, 0]
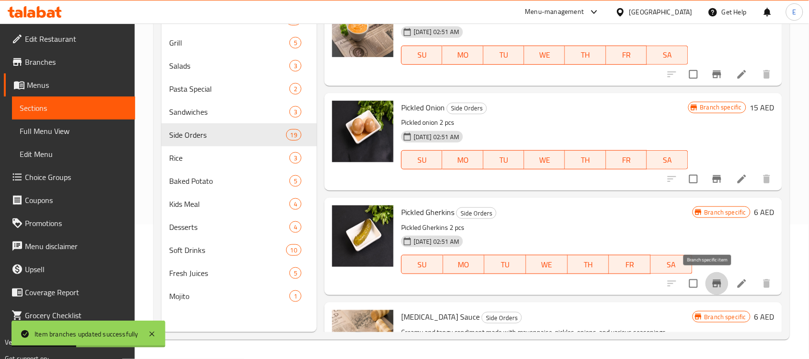
click at [711, 284] on icon "Branch-specific-item" at bounding box center [717, 284] width 12 height 12
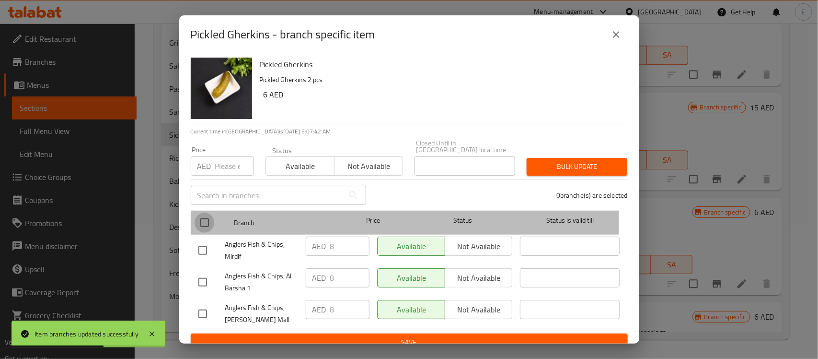
click at [212, 219] on input "checkbox" at bounding box center [205, 222] width 20 height 20
checkbox input "true"
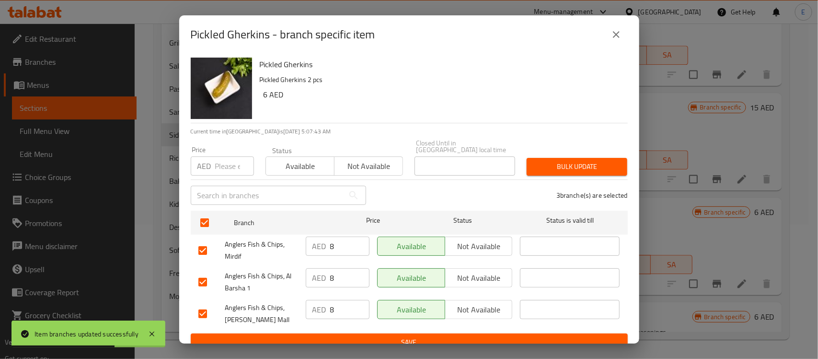
click at [218, 168] on input "number" at bounding box center [234, 165] width 39 height 19
type input "10"
click at [563, 161] on span "Bulk update" at bounding box center [577, 167] width 85 height 12
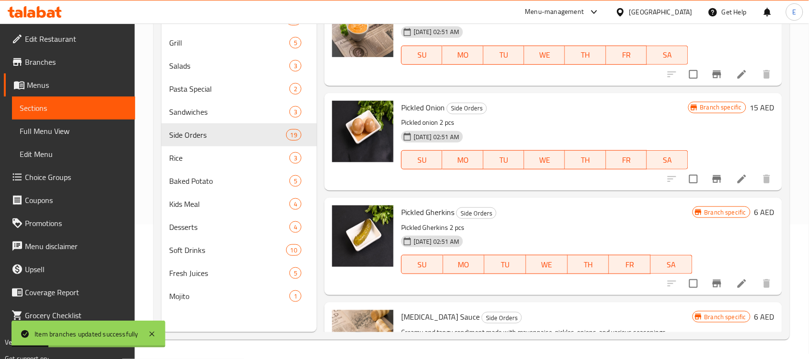
scroll to position [1019, 0]
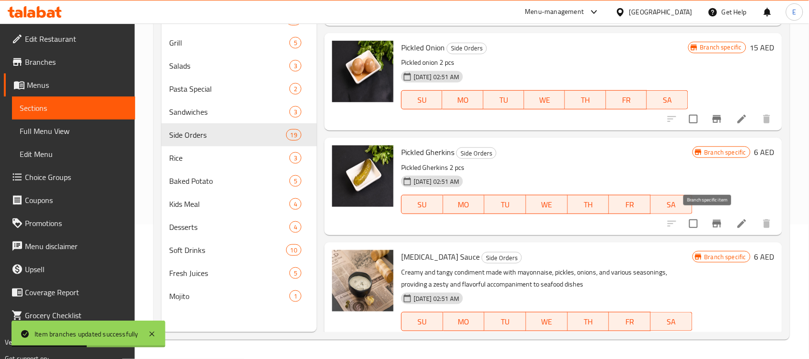
click at [706, 222] on button "Branch-specific-item" at bounding box center [717, 223] width 23 height 23
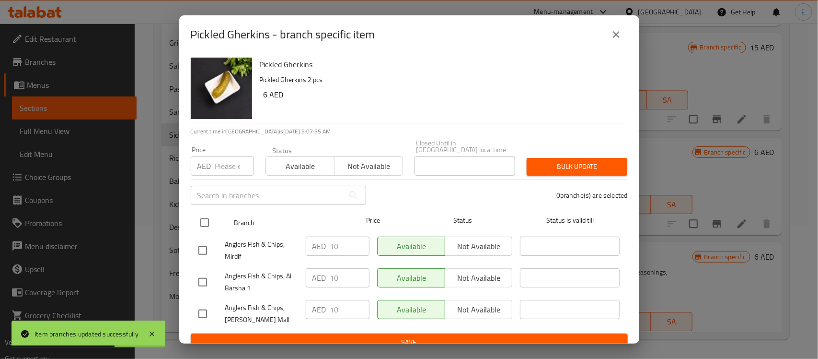
click at [211, 219] on input "checkbox" at bounding box center [205, 222] width 20 height 20
checkbox input "true"
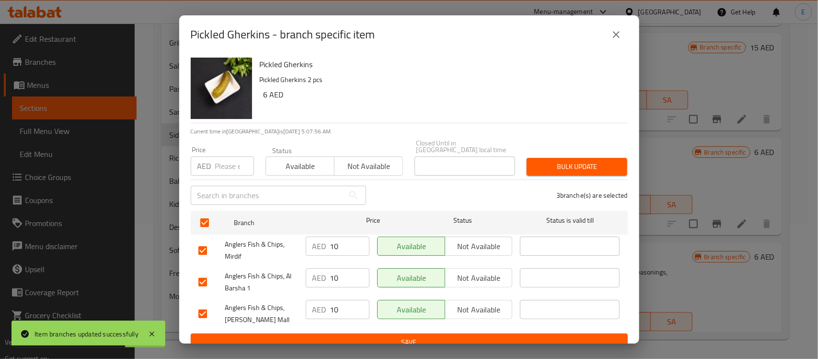
click at [236, 169] on input "number" at bounding box center [234, 165] width 39 height 19
type input "6"
click at [587, 163] on span "Bulk update" at bounding box center [577, 167] width 85 height 12
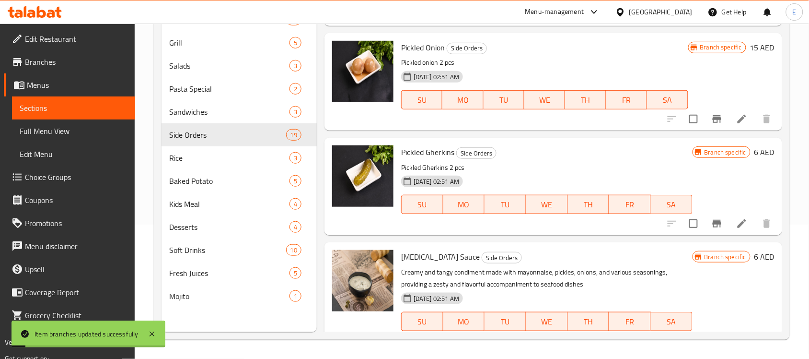
scroll to position [1079, 0]
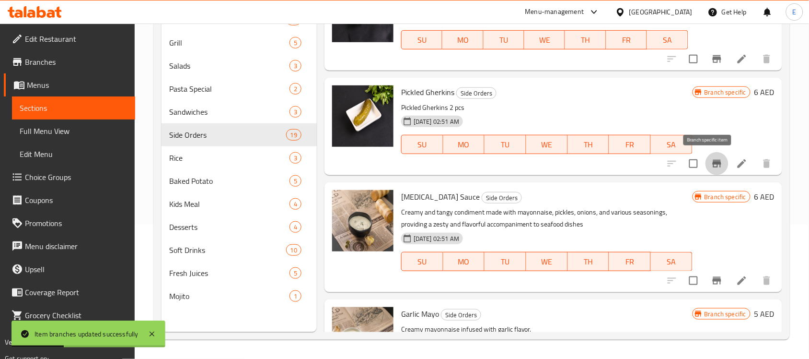
click at [706, 156] on button "Branch-specific-item" at bounding box center [717, 163] width 23 height 23
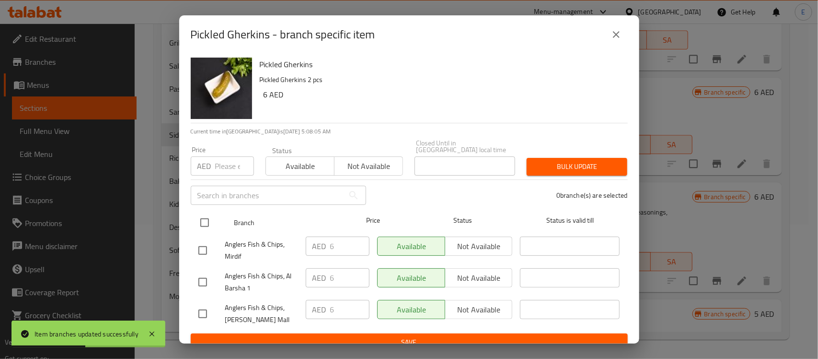
click at [211, 224] on input "checkbox" at bounding box center [205, 222] width 20 height 20
checkbox input "true"
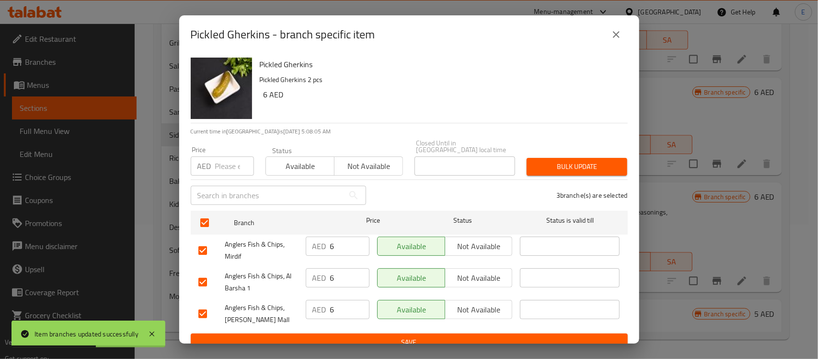
click at [226, 167] on input "number" at bounding box center [234, 165] width 39 height 19
type input "10"
click at [554, 171] on span "Bulk update" at bounding box center [577, 167] width 85 height 12
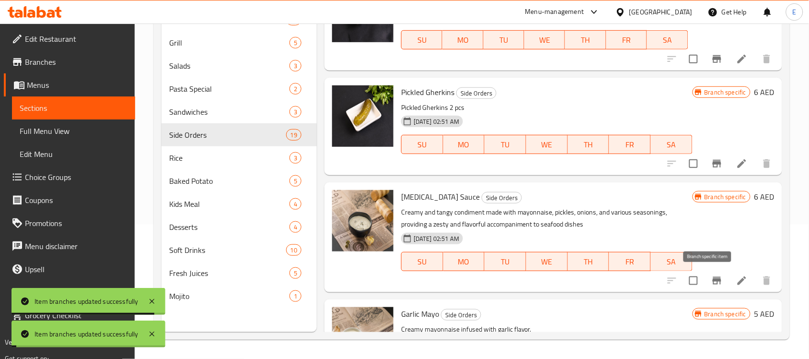
click at [711, 275] on icon "Branch-specific-item" at bounding box center [717, 281] width 12 height 12
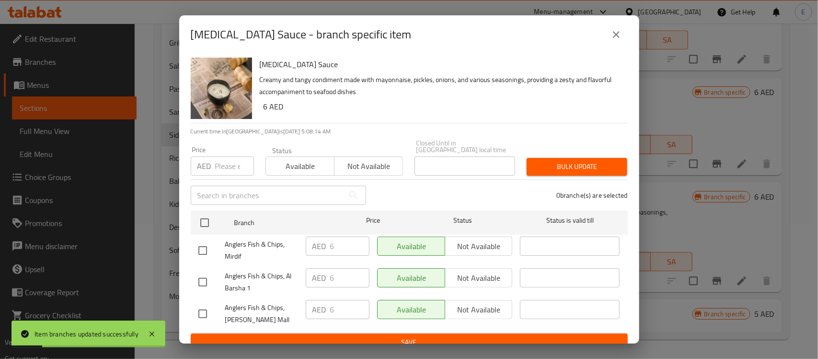
click at [615, 35] on icon "close" at bounding box center [616, 34] width 7 height 7
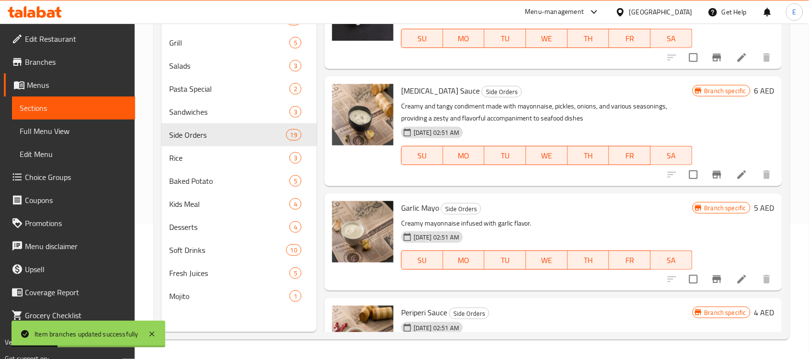
scroll to position [1199, 0]
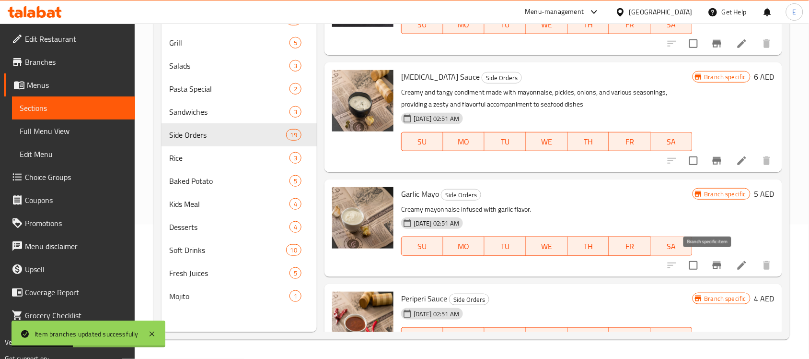
click at [711, 259] on icon "Branch-specific-item" at bounding box center [717, 265] width 12 height 12
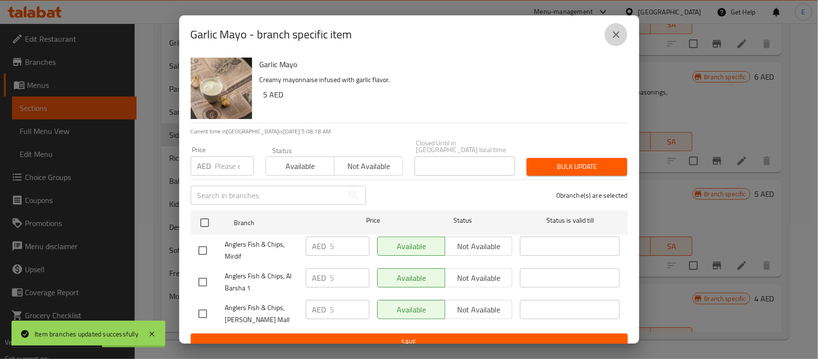
click at [616, 37] on icon "close" at bounding box center [617, 35] width 12 height 12
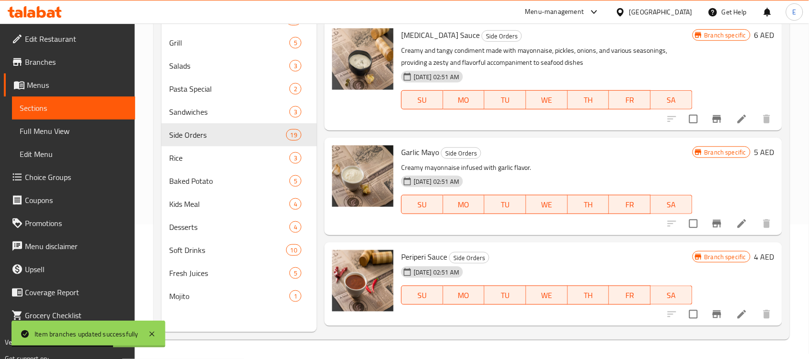
scroll to position [1318, 0]
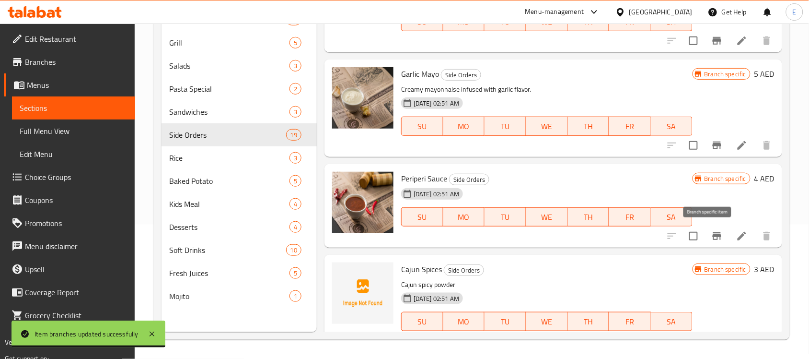
click at [711, 233] on icon "Branch-specific-item" at bounding box center [717, 236] width 12 height 12
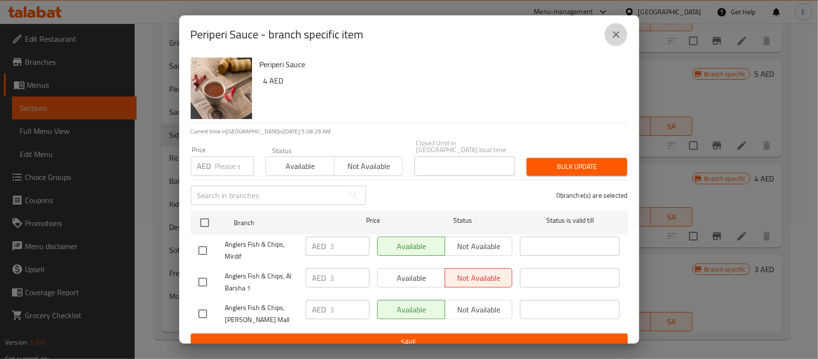
click at [617, 37] on icon "close" at bounding box center [617, 35] width 12 height 12
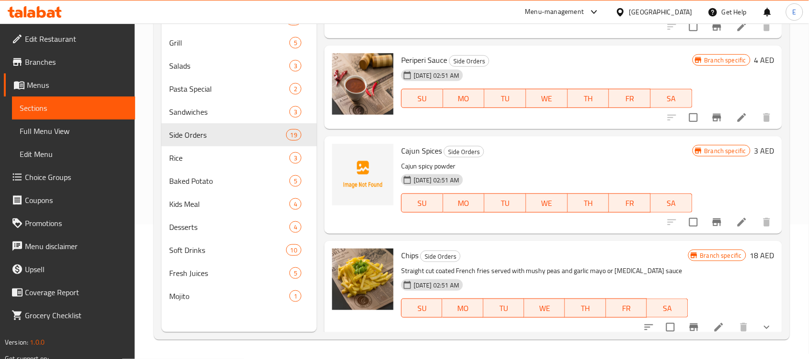
scroll to position [1438, 0]
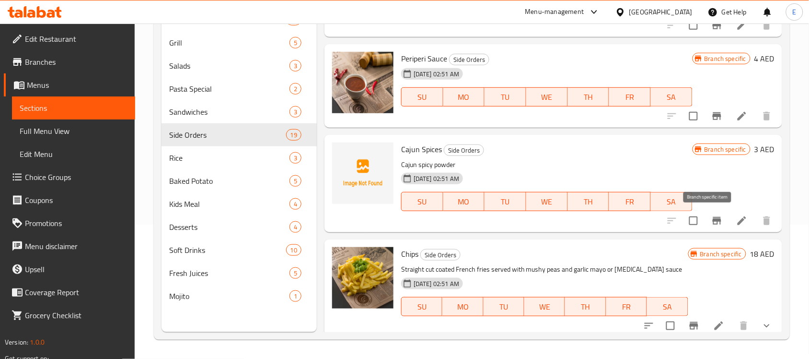
click at [711, 219] on icon "Branch-specific-item" at bounding box center [717, 221] width 12 height 12
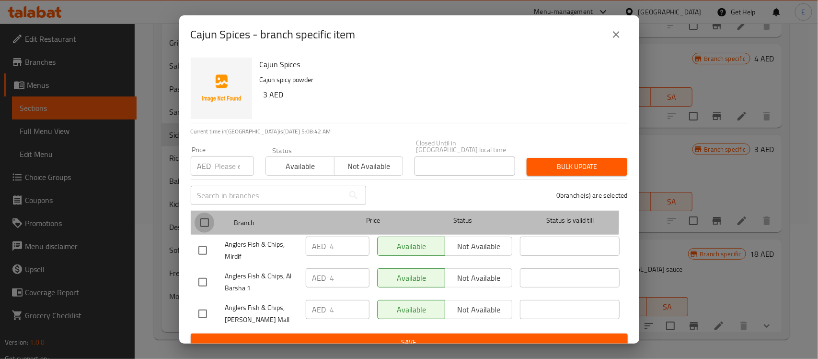
click at [205, 217] on input "checkbox" at bounding box center [205, 222] width 20 height 20
checkbox input "true"
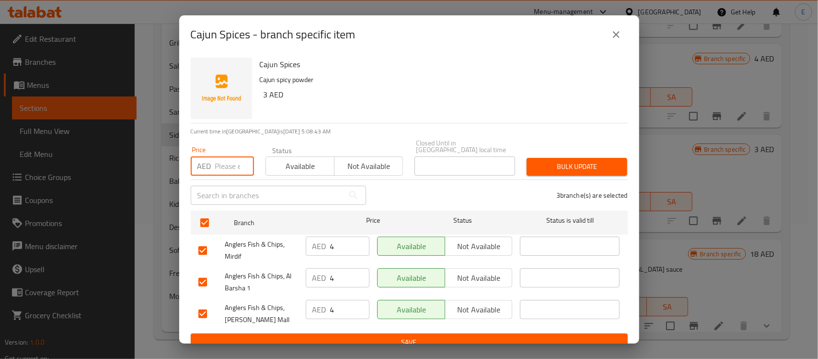
click at [216, 165] on input "number" at bounding box center [234, 165] width 39 height 19
type input "5"
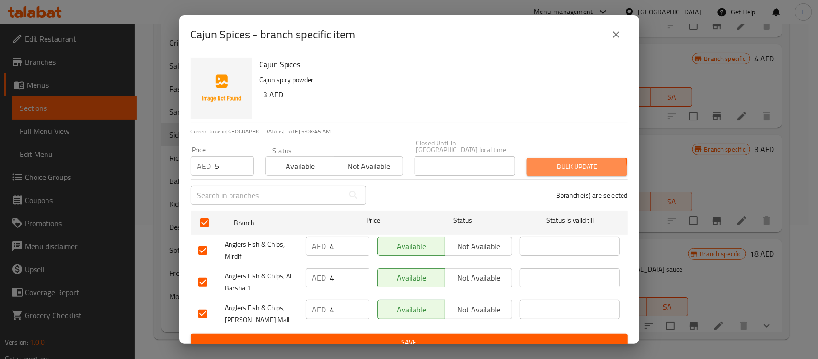
click at [557, 173] on button "Bulk update" at bounding box center [577, 167] width 101 height 18
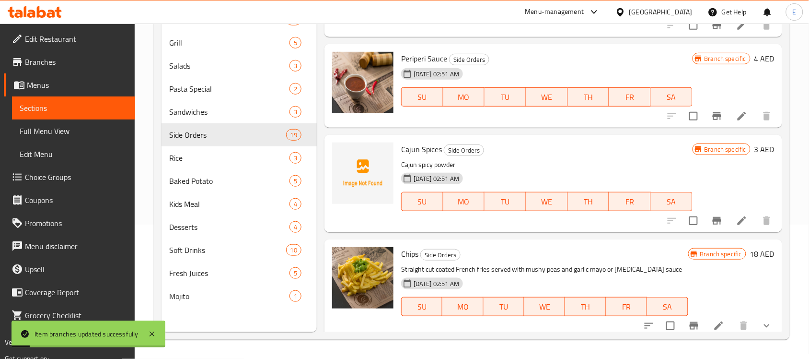
scroll to position [1498, 0]
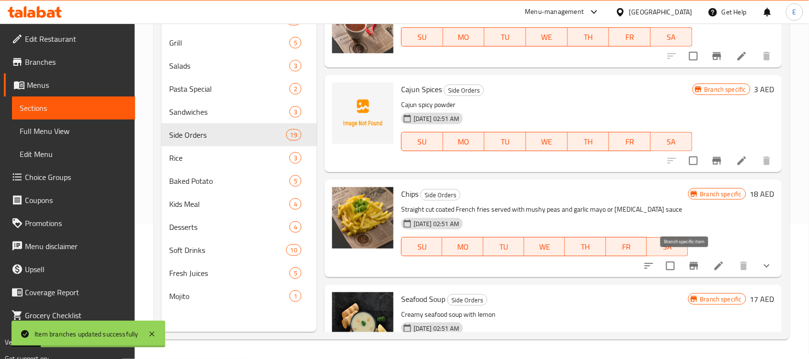
click at [688, 270] on icon "Branch-specific-item" at bounding box center [694, 266] width 12 height 12
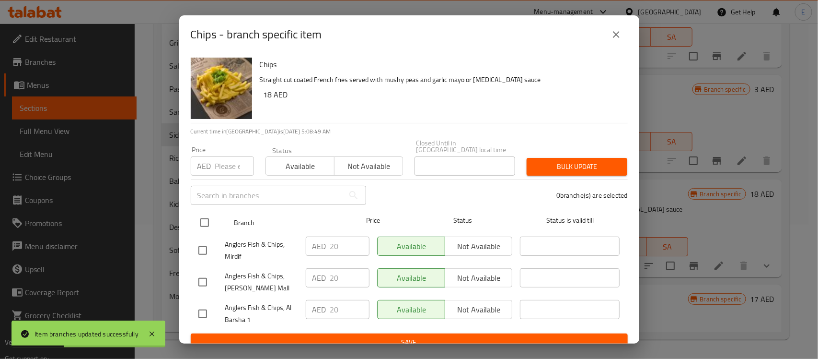
click at [205, 220] on input "checkbox" at bounding box center [205, 222] width 20 height 20
checkbox input "true"
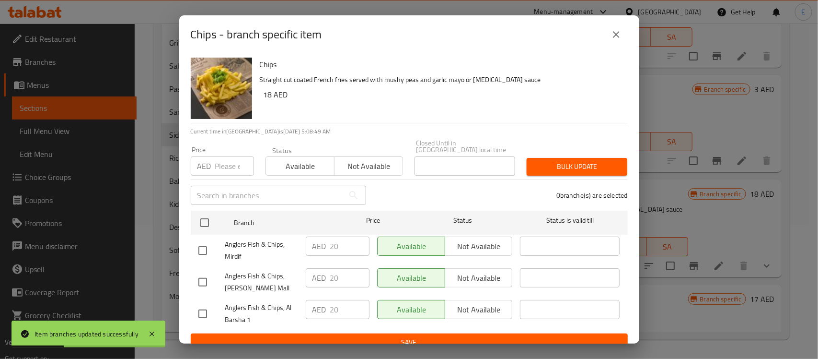
checkbox input "true"
click at [223, 163] on input "number" at bounding box center [234, 165] width 39 height 19
type input "22"
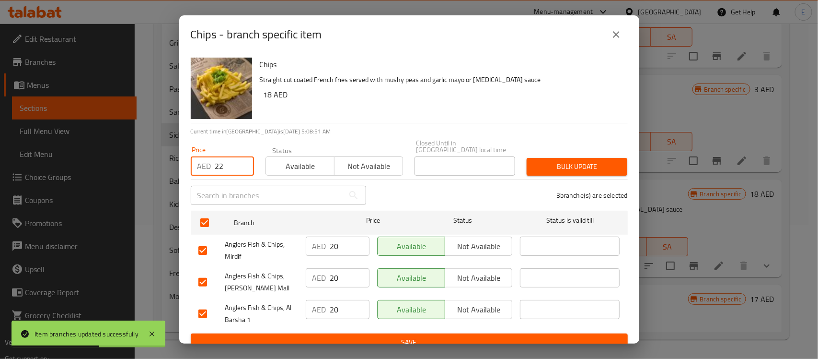
click at [568, 159] on button "Bulk update" at bounding box center [577, 167] width 101 height 18
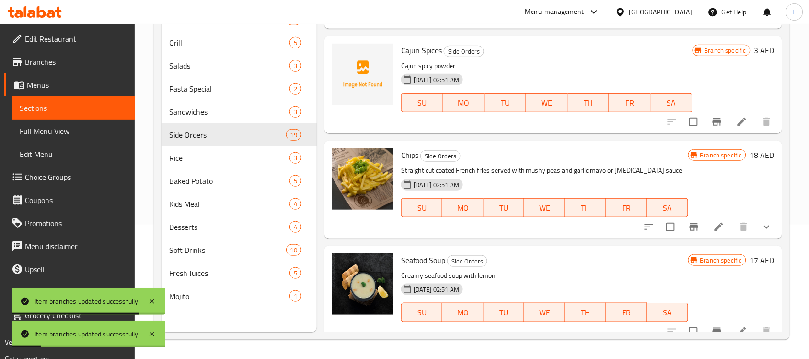
scroll to position [1558, 0]
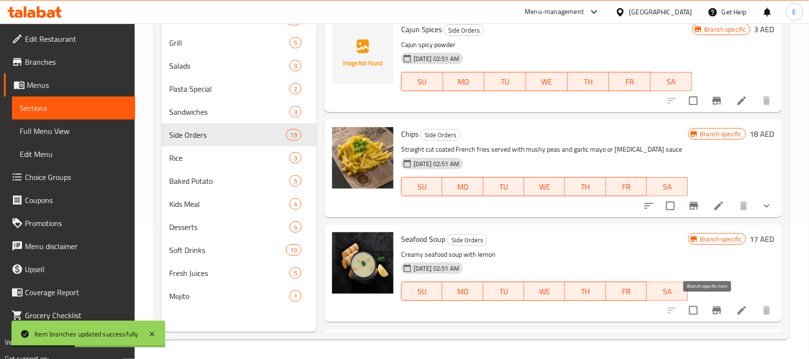
click at [711, 315] on icon "Branch-specific-item" at bounding box center [717, 310] width 12 height 12
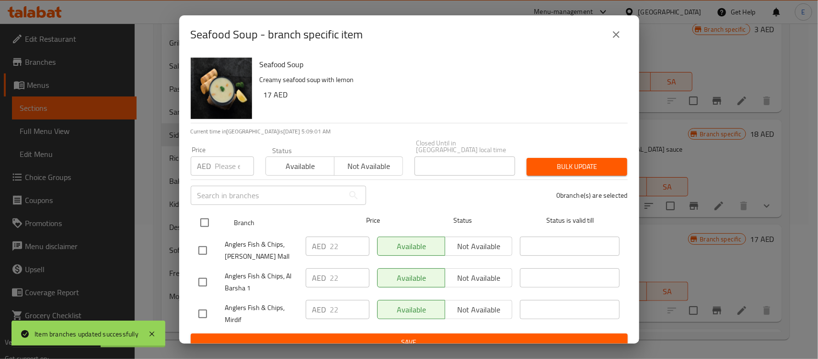
click at [204, 223] on input "checkbox" at bounding box center [205, 222] width 20 height 20
checkbox input "true"
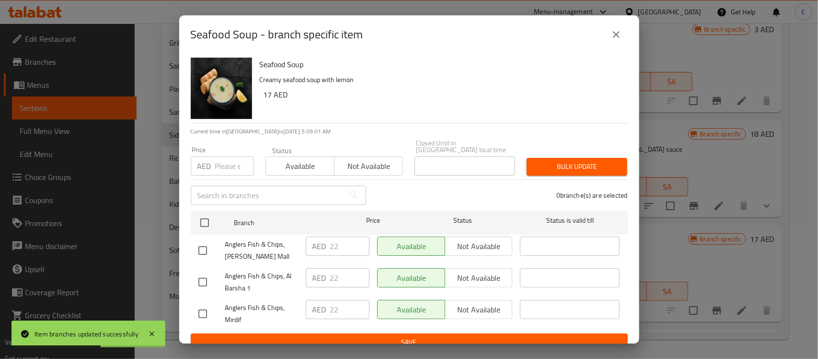
checkbox input "true"
click at [218, 173] on input "number" at bounding box center [234, 165] width 39 height 19
type input "23"
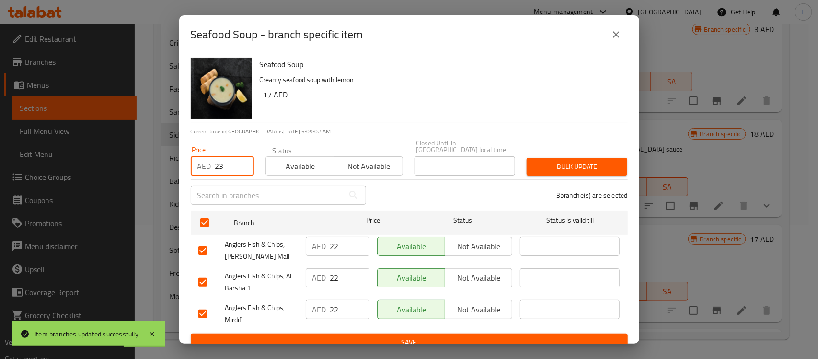
click at [579, 164] on span "Bulk update" at bounding box center [577, 167] width 85 height 12
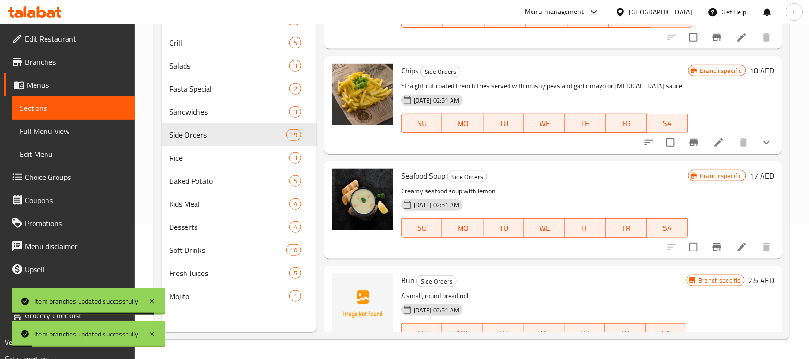
scroll to position [1652, 0]
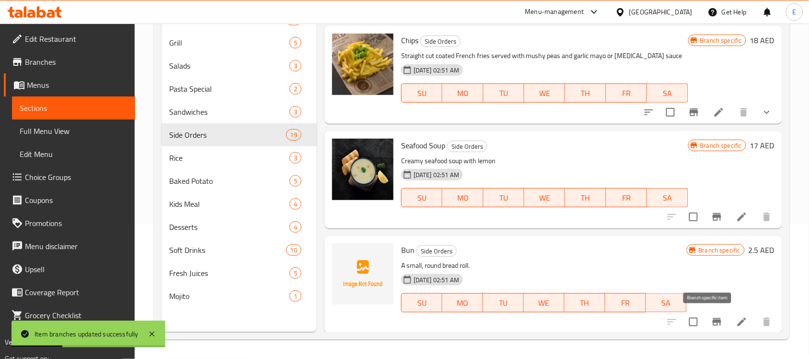
click at [713, 319] on icon "Branch-specific-item" at bounding box center [717, 322] width 9 height 8
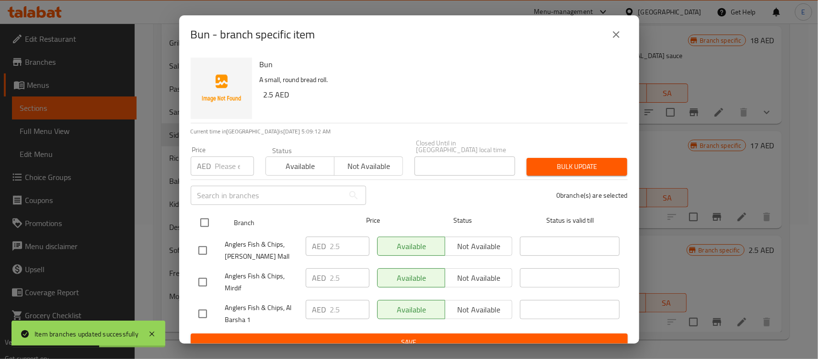
click at [206, 224] on input "checkbox" at bounding box center [205, 222] width 20 height 20
checkbox input "true"
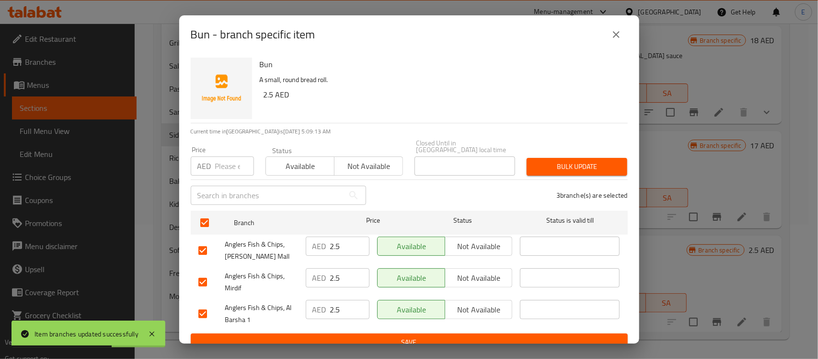
click at [220, 161] on input "number" at bounding box center [234, 165] width 39 height 19
type input "3"
click at [554, 164] on span "Bulk update" at bounding box center [577, 167] width 85 height 12
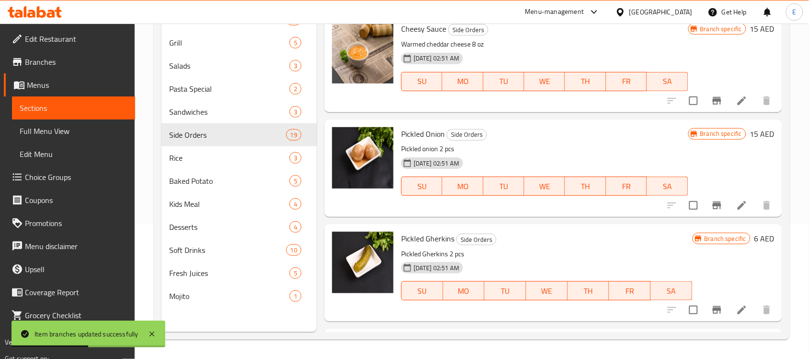
scroll to position [873, 0]
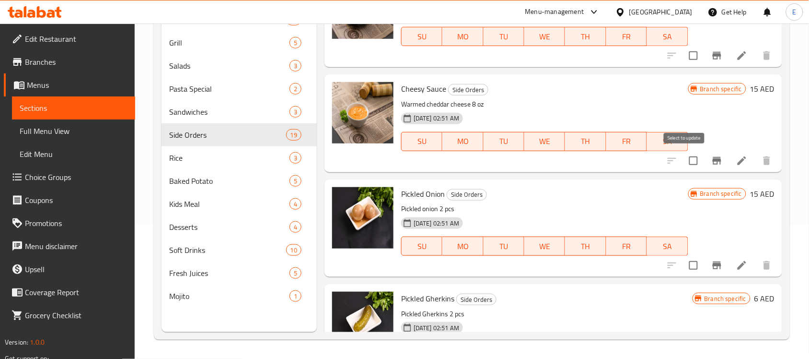
click at [685, 160] on input "checkbox" at bounding box center [694, 161] width 20 height 20
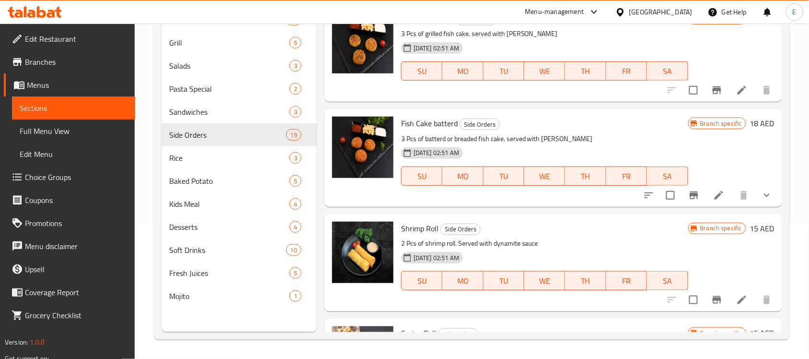
scroll to position [0, 0]
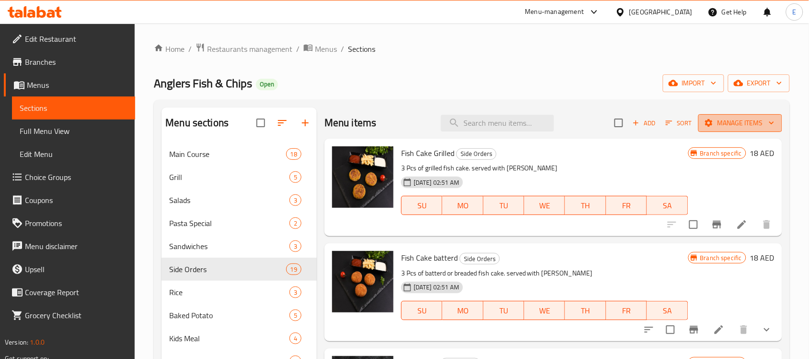
click at [708, 124] on span "Manage items" at bounding box center [740, 123] width 69 height 12
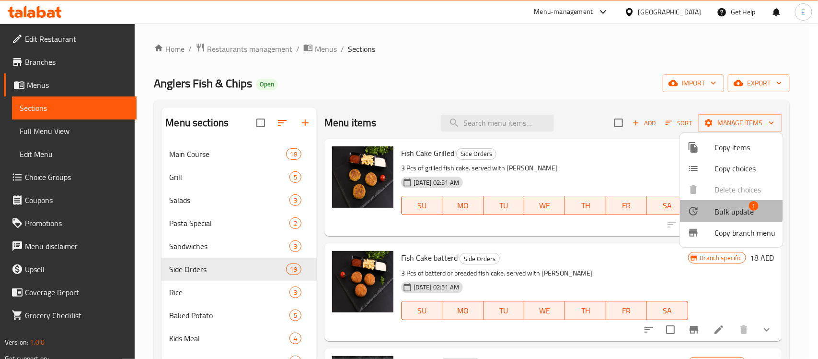
click at [710, 209] on div at bounding box center [701, 211] width 27 height 12
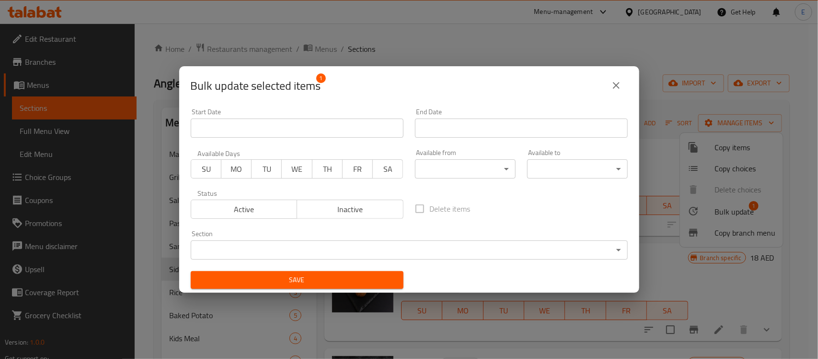
click at [315, 203] on span "Inactive" at bounding box center [350, 209] width 99 height 14
click at [310, 279] on span "Save" at bounding box center [297, 280] width 198 height 12
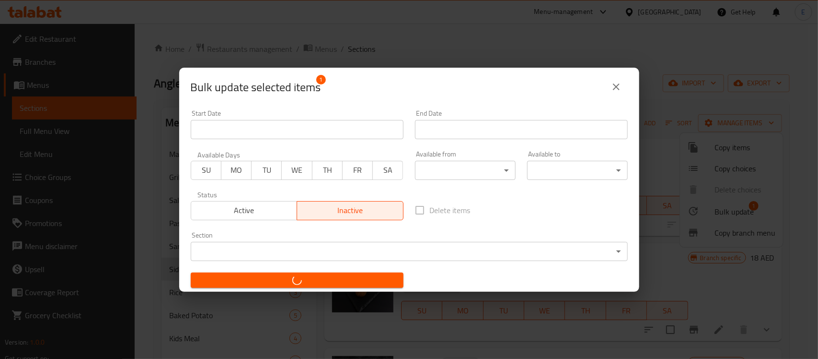
checkbox input "false"
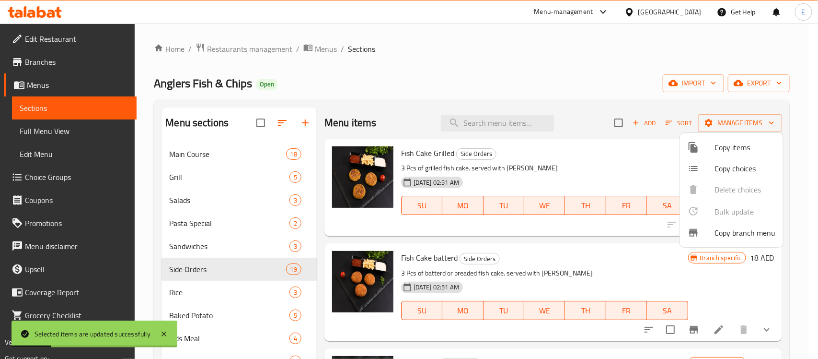
click at [195, 291] on div at bounding box center [409, 179] width 818 height 359
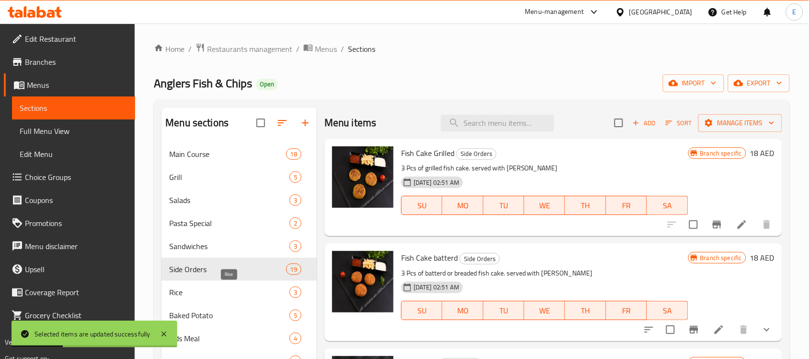
click at [211, 293] on span "Rice" at bounding box center [229, 292] width 120 height 12
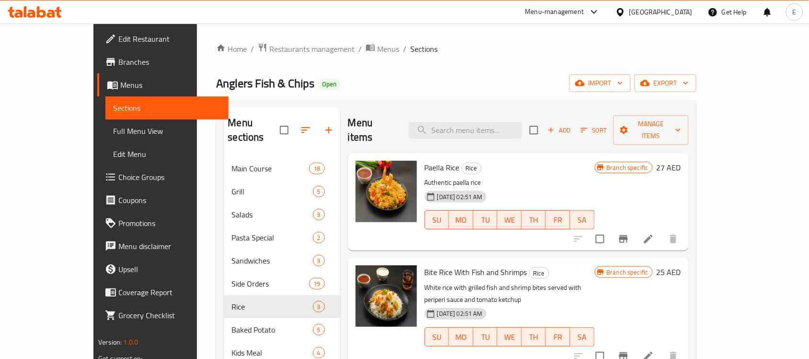
click at [628, 235] on icon "Branch-specific-item" at bounding box center [623, 239] width 9 height 8
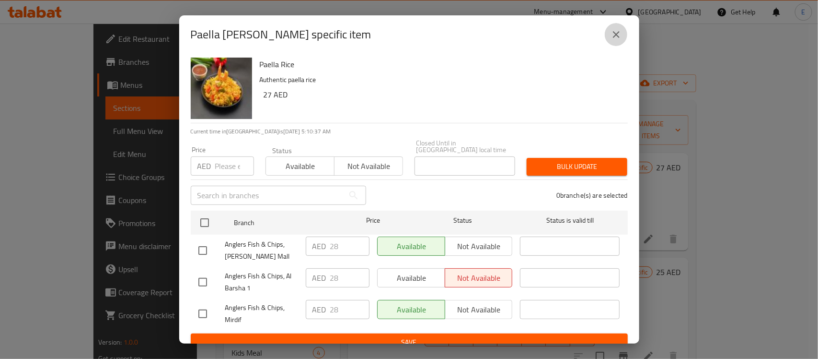
click at [615, 31] on icon "close" at bounding box center [617, 35] width 12 height 12
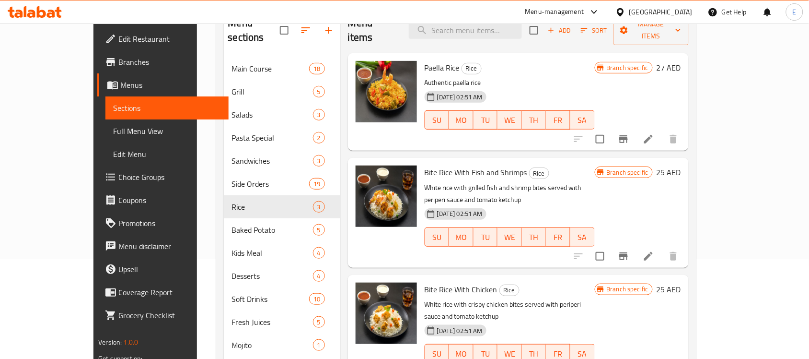
scroll to position [120, 0]
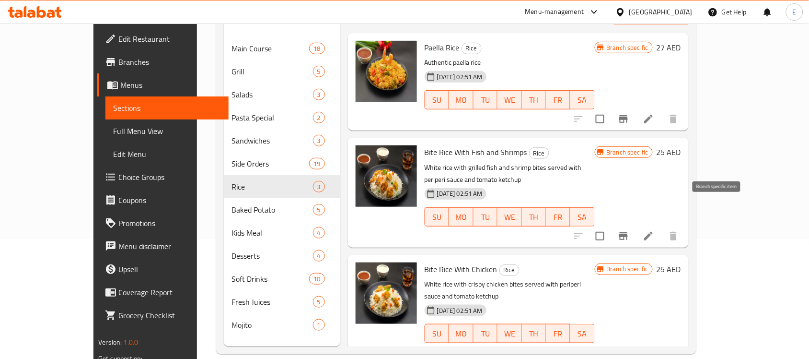
click at [628, 232] on icon "Branch-specific-item" at bounding box center [623, 236] width 9 height 8
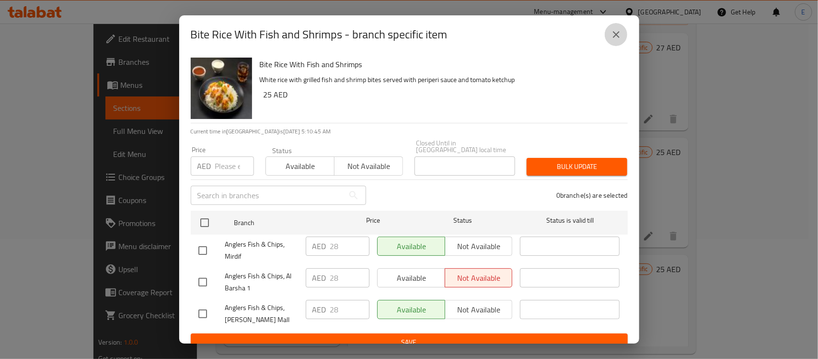
click at [619, 34] on icon "close" at bounding box center [617, 35] width 12 height 12
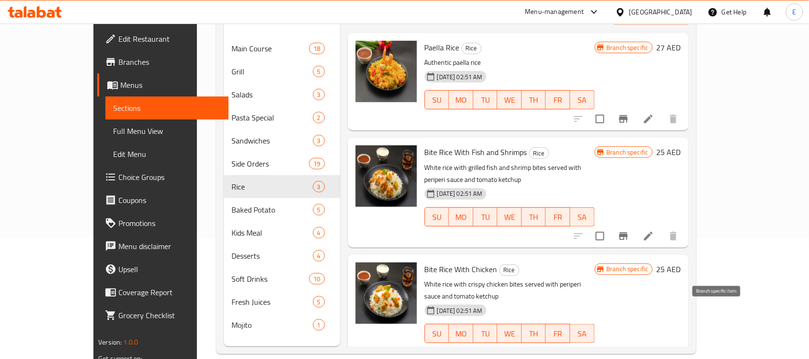
click at [630, 347] on icon "Branch-specific-item" at bounding box center [624, 353] width 12 height 12
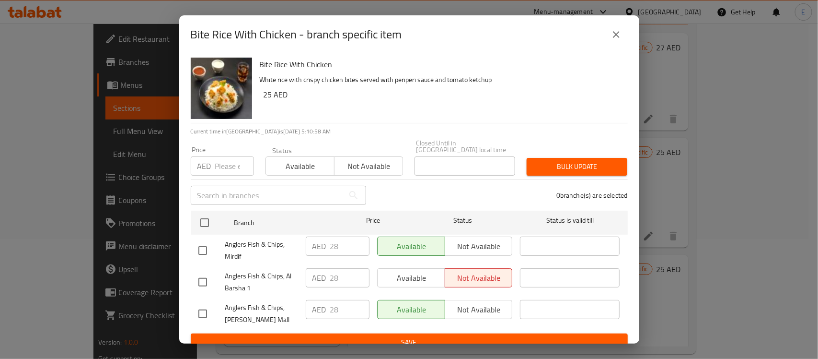
click at [611, 29] on icon "close" at bounding box center [617, 35] width 12 height 12
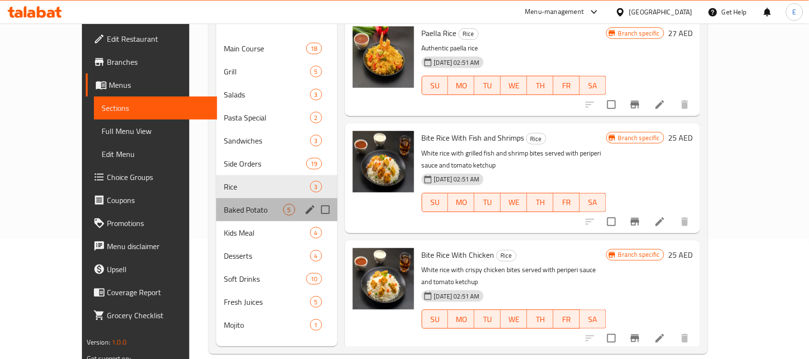
click at [247, 198] on div "Baked Potato 5" at bounding box center [276, 209] width 121 height 23
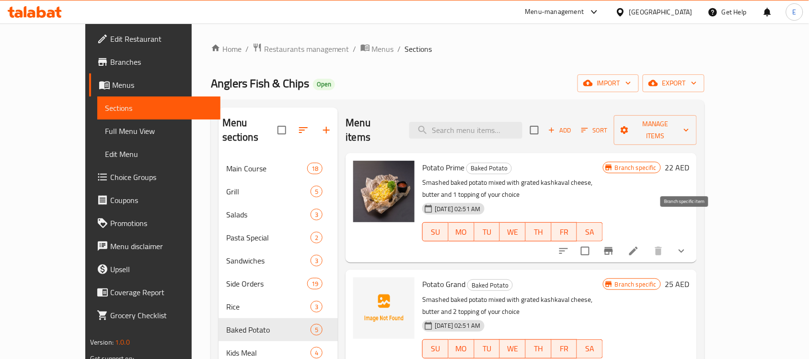
click at [620, 239] on button "Branch-specific-item" at bounding box center [608, 250] width 23 height 23
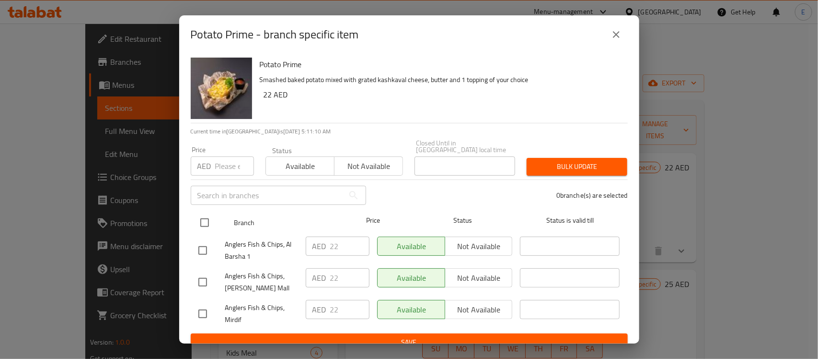
click at [211, 222] on input "checkbox" at bounding box center [205, 222] width 20 height 20
checkbox input "true"
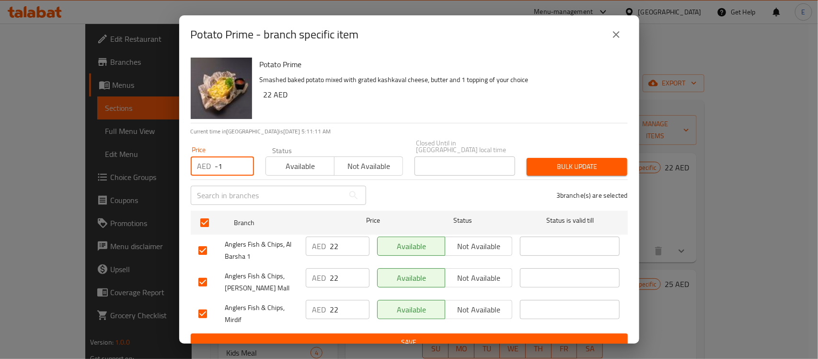
click at [240, 168] on input "-1" at bounding box center [234, 165] width 39 height 19
click at [213, 164] on div "AED -1 Price" at bounding box center [222, 165] width 63 height 19
drag, startPoint x: 229, startPoint y: 164, endPoint x: 141, endPoint y: 164, distance: 87.3
click at [141, 164] on div "Potato Prime - branch specific item Potato Prime Smashed baked potato mixed wit…" at bounding box center [409, 179] width 818 height 359
type input "28"
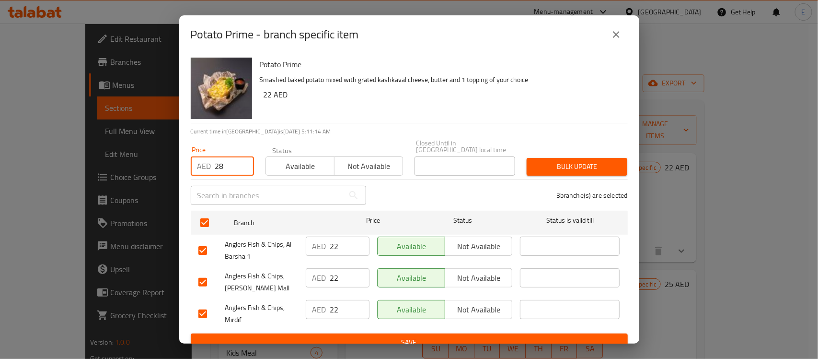
click at [536, 169] on span "Bulk update" at bounding box center [577, 167] width 85 height 12
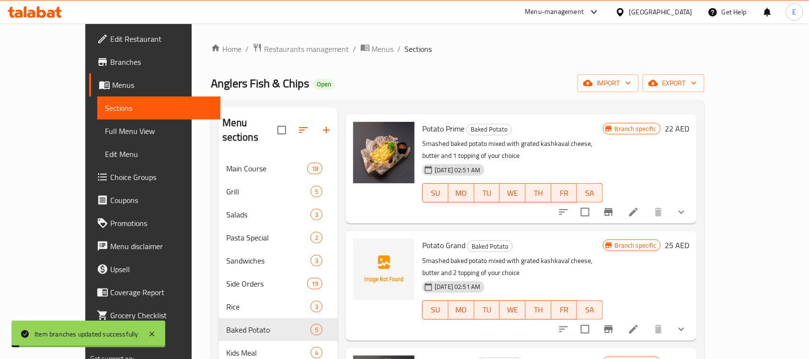
scroll to position [60, 0]
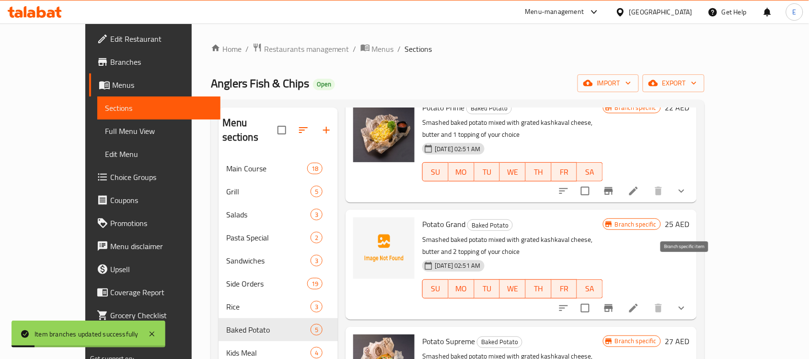
click at [615, 302] on icon "Branch-specific-item" at bounding box center [609, 308] width 12 height 12
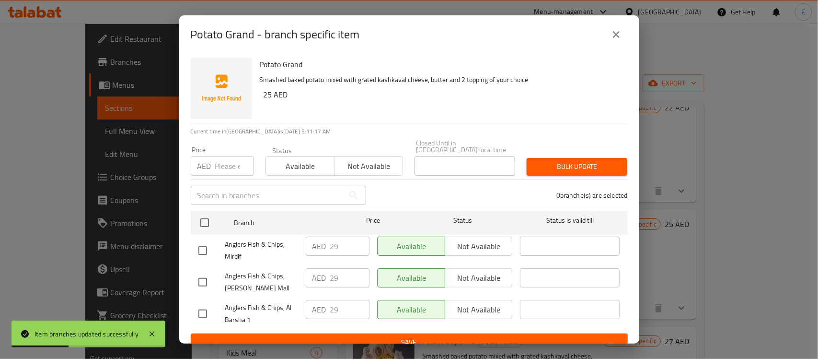
click at [613, 35] on icon "close" at bounding box center [617, 35] width 12 height 12
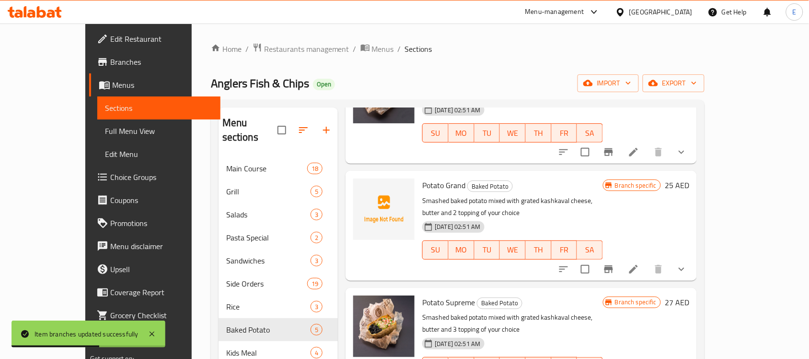
scroll to position [120, 0]
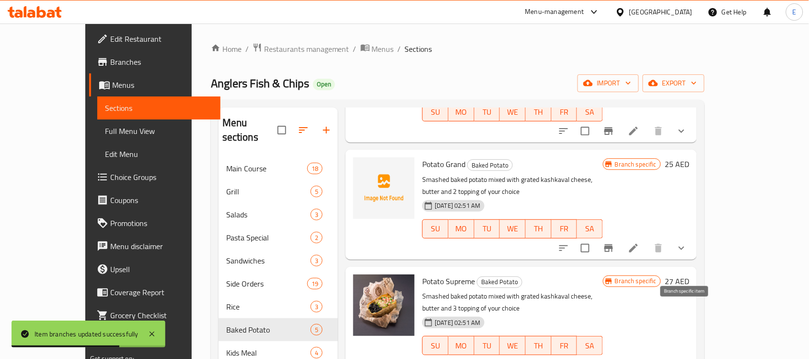
click at [613, 358] on icon "Branch-specific-item" at bounding box center [609, 365] width 9 height 8
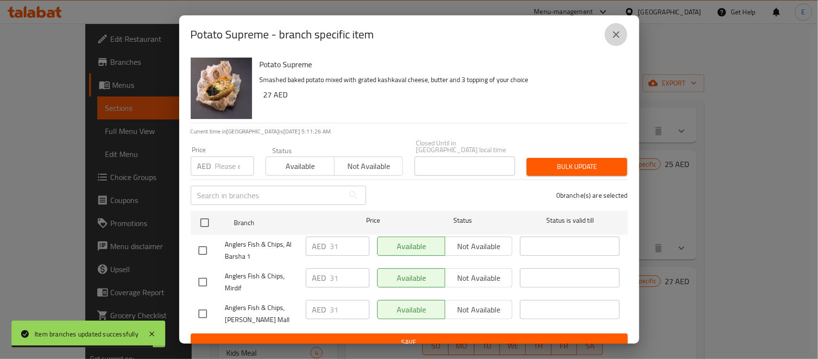
click at [609, 35] on button "close" at bounding box center [616, 34] width 23 height 23
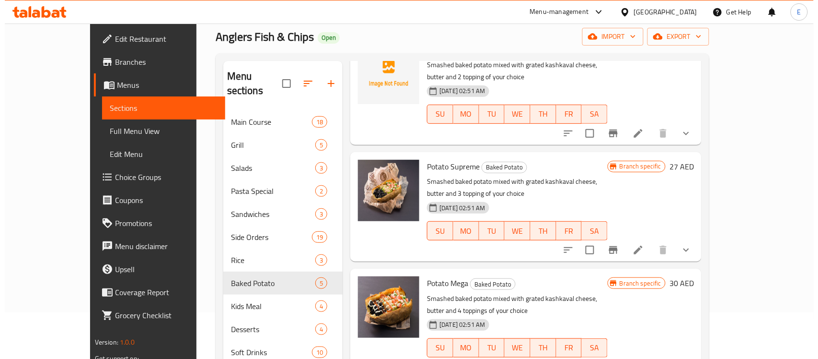
scroll to position [60, 0]
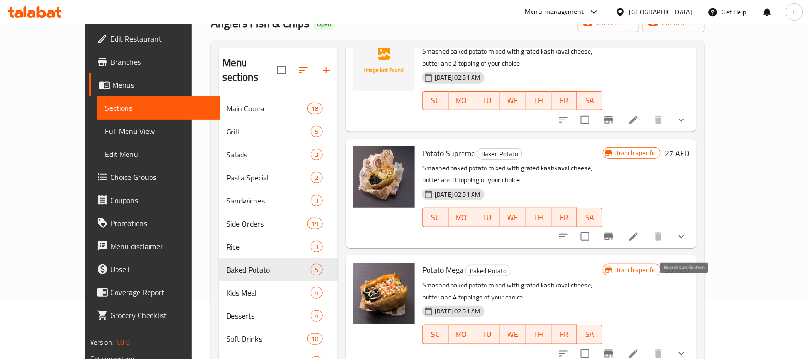
click at [620, 342] on button "Branch-specific-item" at bounding box center [608, 353] width 23 height 23
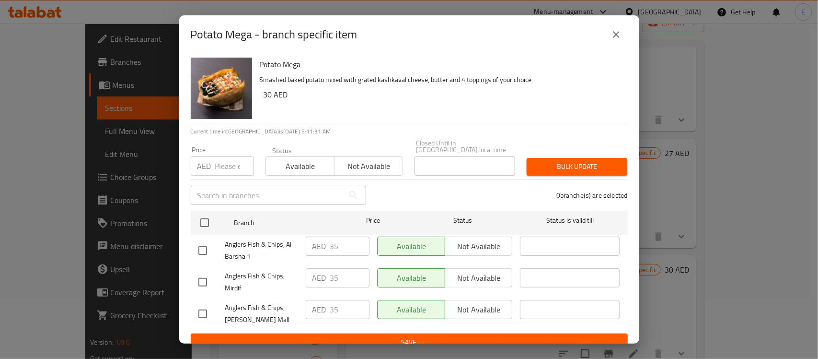
click at [607, 36] on button "close" at bounding box center [616, 34] width 23 height 23
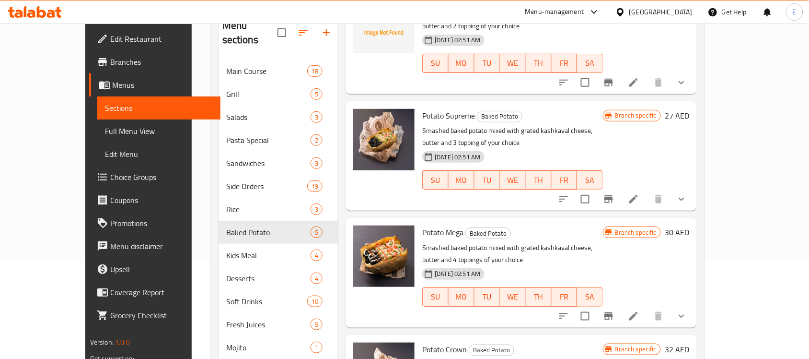
scroll to position [135, 0]
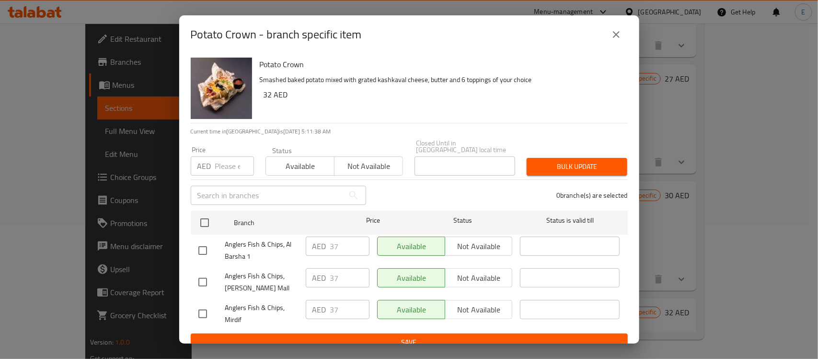
click at [611, 34] on icon "close" at bounding box center [617, 35] width 12 height 12
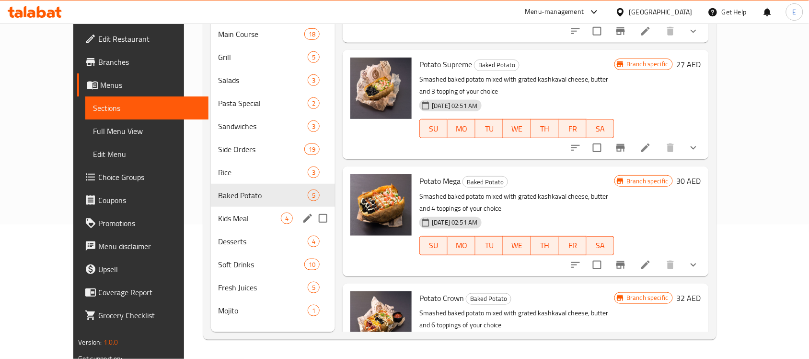
click at [211, 207] on div "Kids Meal 4" at bounding box center [273, 218] width 125 height 23
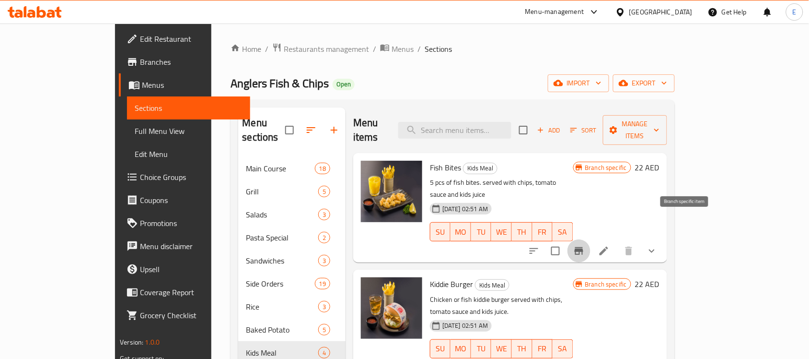
click at [583, 247] on icon "Branch-specific-item" at bounding box center [579, 251] width 9 height 8
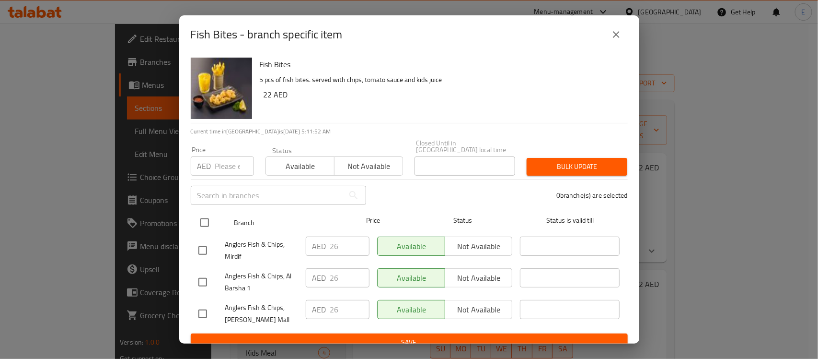
click at [205, 219] on input "checkbox" at bounding box center [205, 222] width 20 height 20
checkbox input "true"
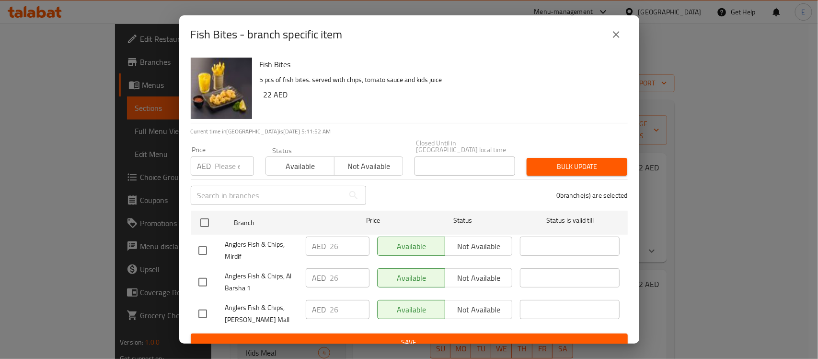
checkbox input "true"
click at [211, 162] on div "AED Price" at bounding box center [222, 165] width 63 height 19
type input "32"
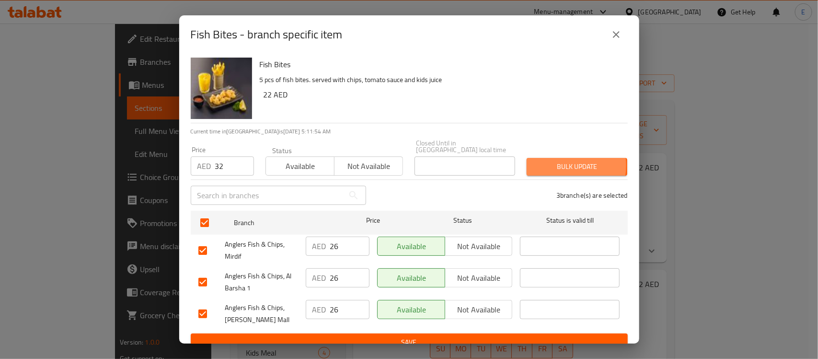
click at [548, 165] on span "Bulk update" at bounding box center [577, 167] width 85 height 12
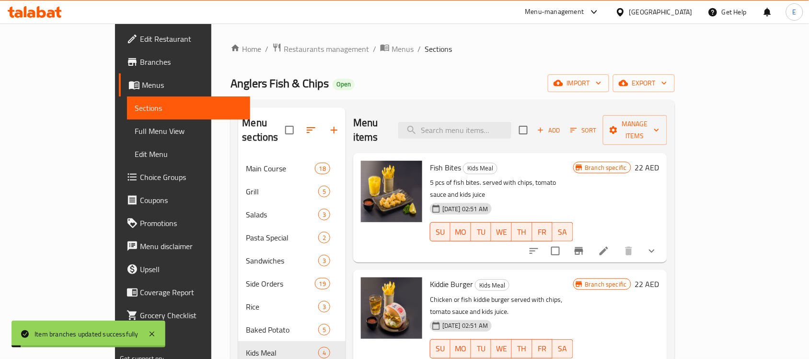
scroll to position [84, 0]
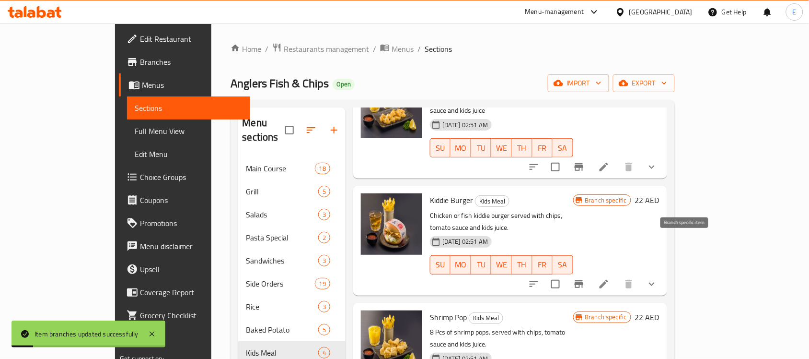
click at [591, 272] on button "Branch-specific-item" at bounding box center [579, 283] width 23 height 23
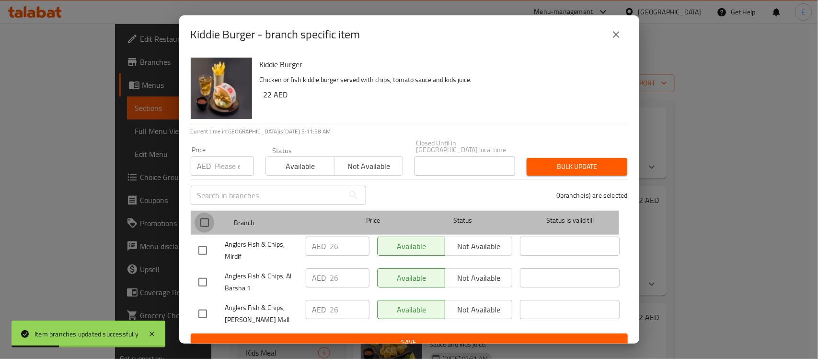
click at [206, 221] on input "checkbox" at bounding box center [205, 222] width 20 height 20
checkbox input "true"
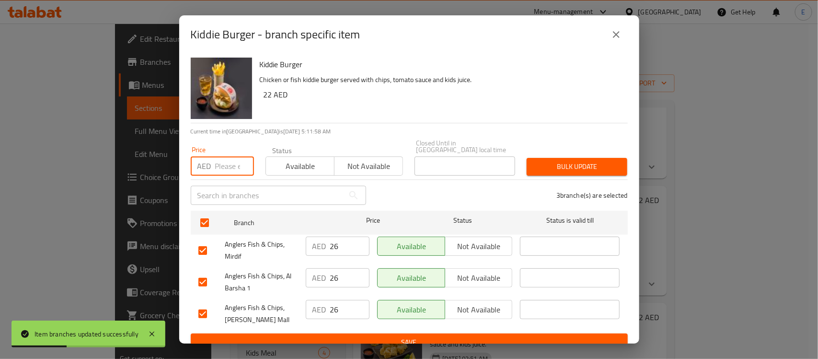
click at [219, 162] on input "number" at bounding box center [234, 165] width 39 height 19
type input "32"
click at [546, 156] on div "Bulk update" at bounding box center [577, 166] width 112 height 29
click at [550, 164] on span "Bulk update" at bounding box center [577, 167] width 85 height 12
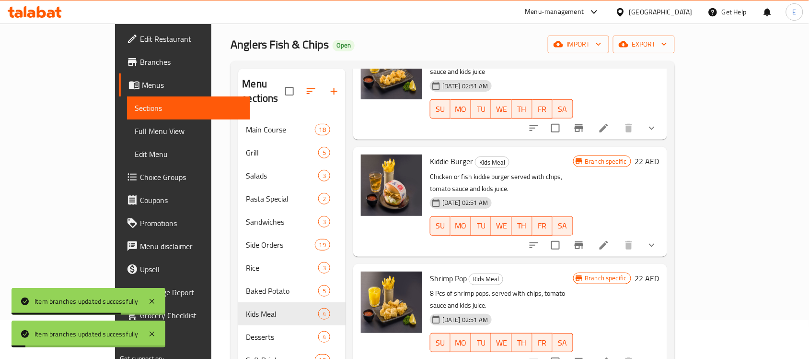
scroll to position [60, 0]
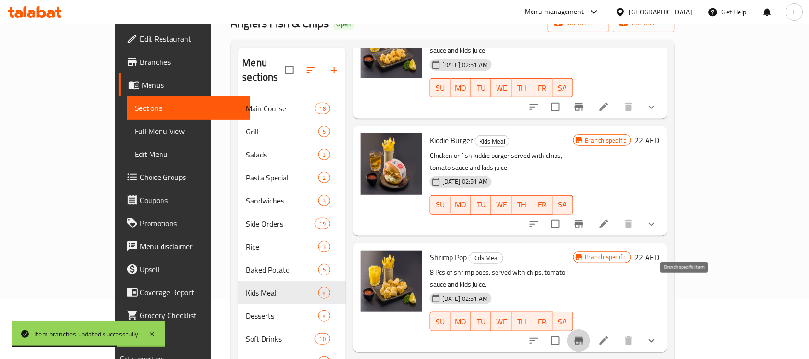
click at [591, 329] on button "Branch-specific-item" at bounding box center [579, 340] width 23 height 23
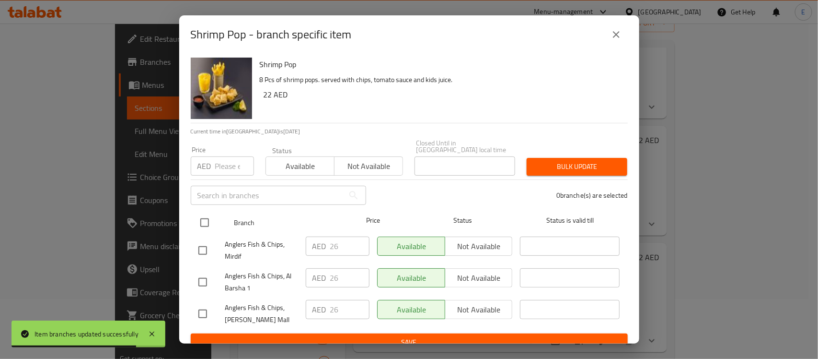
click at [201, 223] on input "checkbox" at bounding box center [205, 222] width 20 height 20
checkbox input "true"
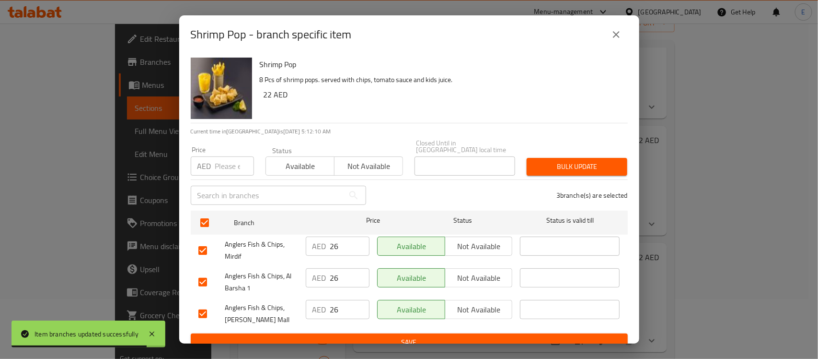
click at [226, 169] on input "number" at bounding box center [234, 165] width 39 height 19
type input "32"
click at [569, 165] on span "Bulk update" at bounding box center [577, 167] width 85 height 12
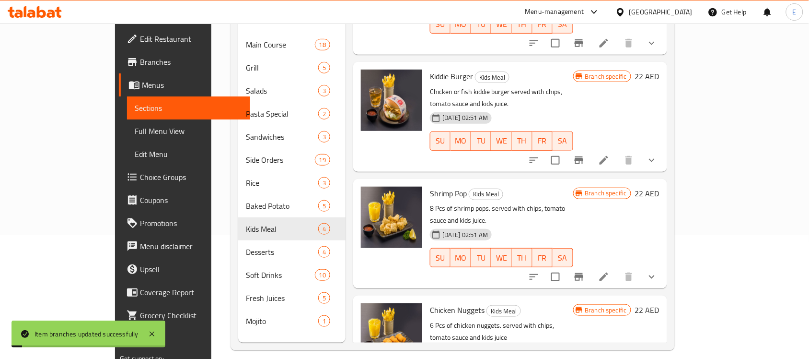
scroll to position [135, 0]
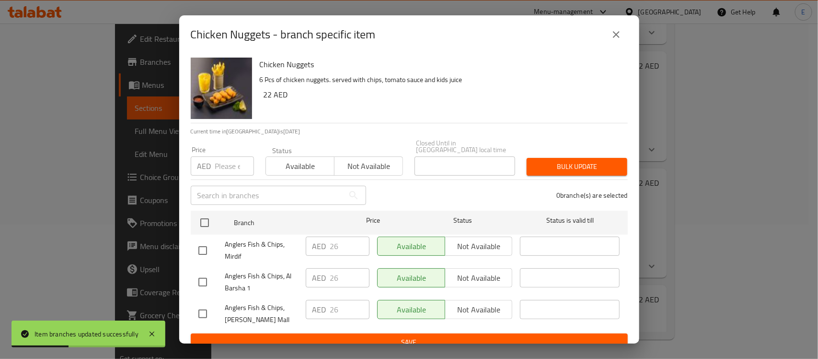
click at [209, 162] on p "AED" at bounding box center [205, 166] width 14 height 12
click at [221, 159] on input "number" at bounding box center [234, 165] width 39 height 19
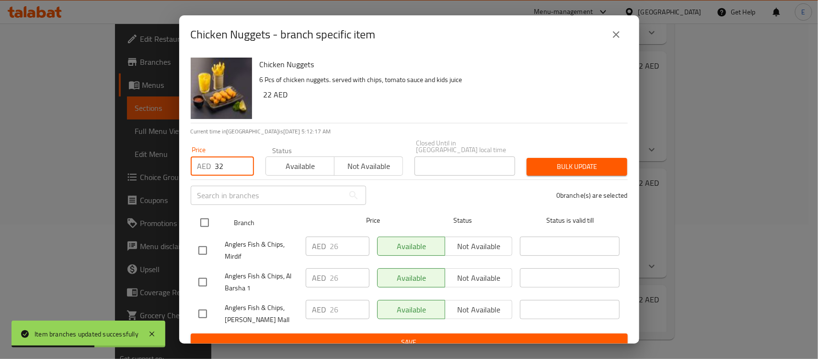
type input "32"
click at [201, 221] on input "checkbox" at bounding box center [205, 222] width 20 height 20
checkbox input "true"
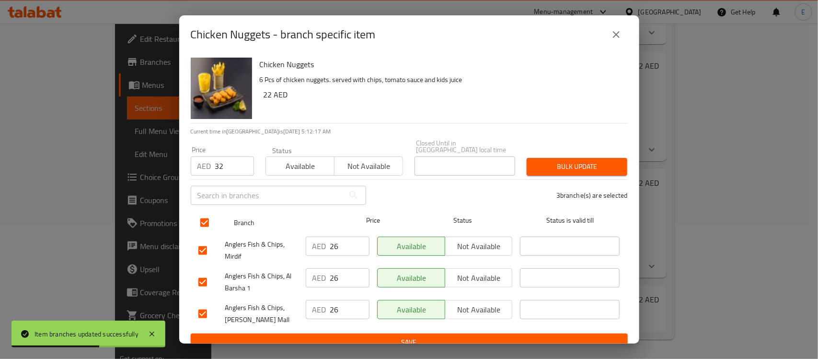
checkbox input "true"
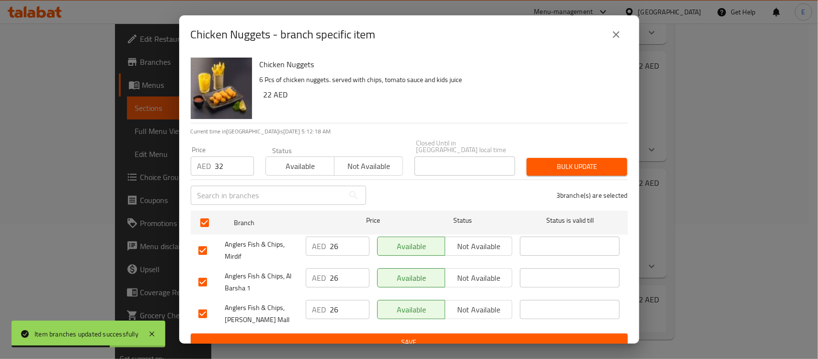
click at [582, 165] on span "Bulk update" at bounding box center [577, 167] width 85 height 12
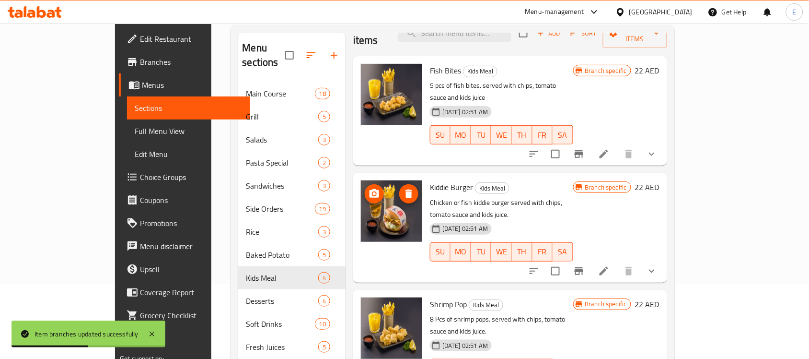
scroll to position [60, 0]
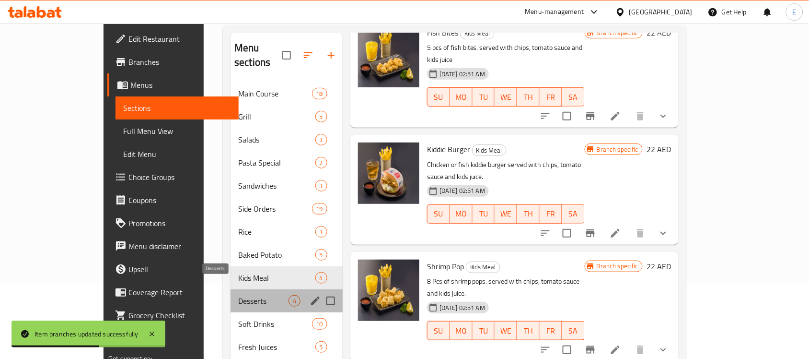
click at [238, 295] on span "Desserts" at bounding box center [263, 301] width 50 height 12
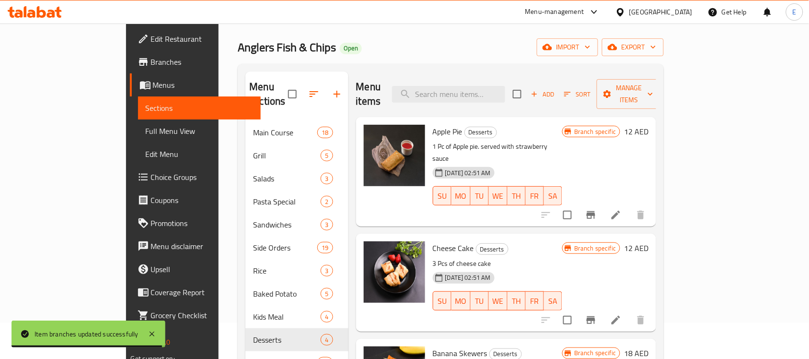
scroll to position [15, 0]
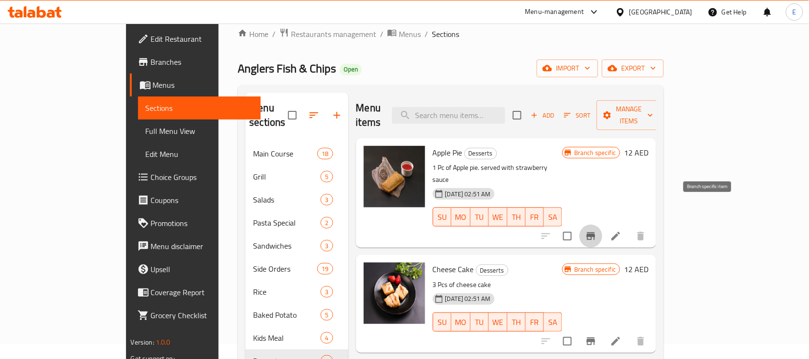
click at [595, 232] on icon "Branch-specific-item" at bounding box center [591, 236] width 9 height 8
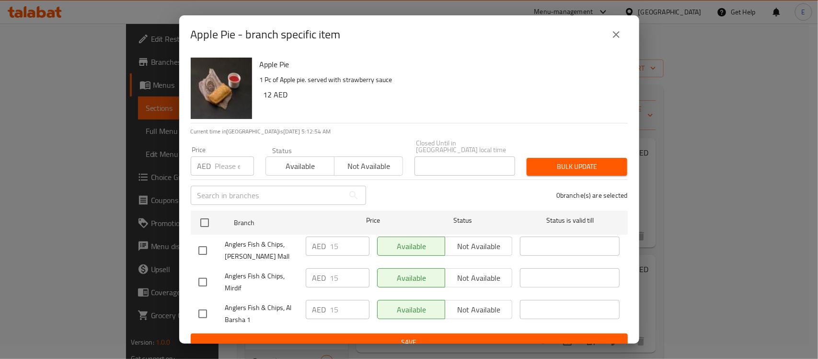
click at [619, 29] on icon "close" at bounding box center [617, 35] width 12 height 12
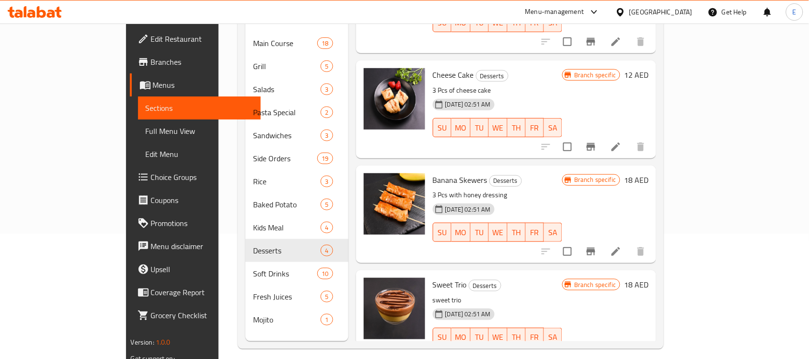
scroll to position [135, 0]
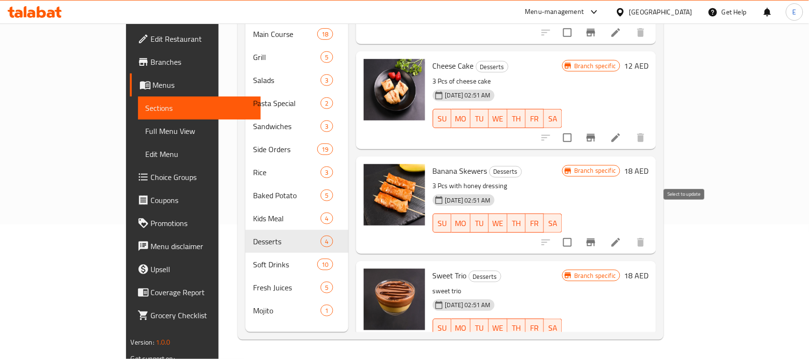
click at [578, 232] on input "checkbox" at bounding box center [568, 242] width 20 height 20
checkbox input "true"
click at [578, 128] on input "checkbox" at bounding box center [568, 138] width 20 height 20
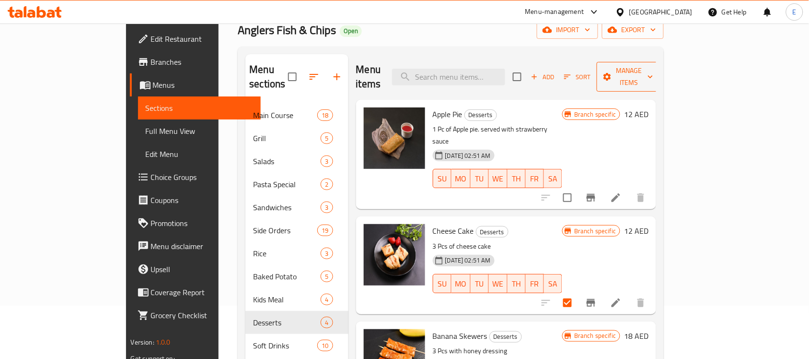
scroll to position [0, 0]
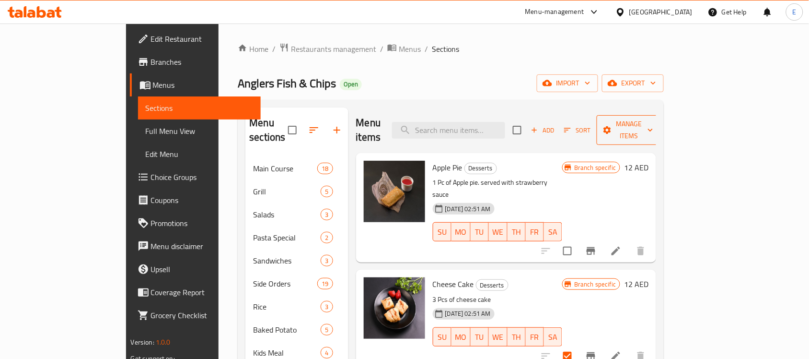
click at [653, 124] on span "Manage items" at bounding box center [629, 130] width 49 height 24
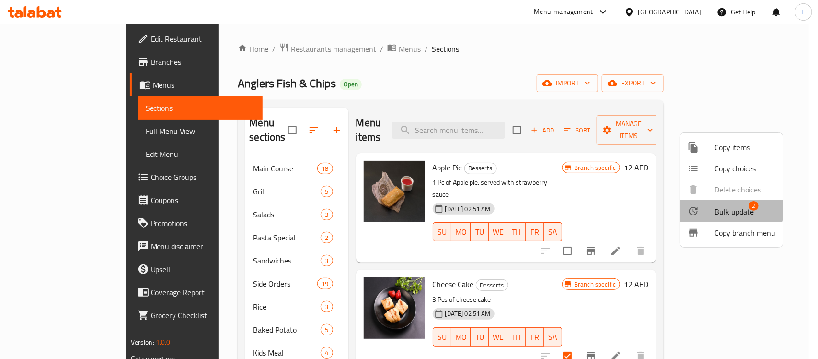
click at [711, 202] on li "Bulk update 2" at bounding box center [731, 211] width 103 height 22
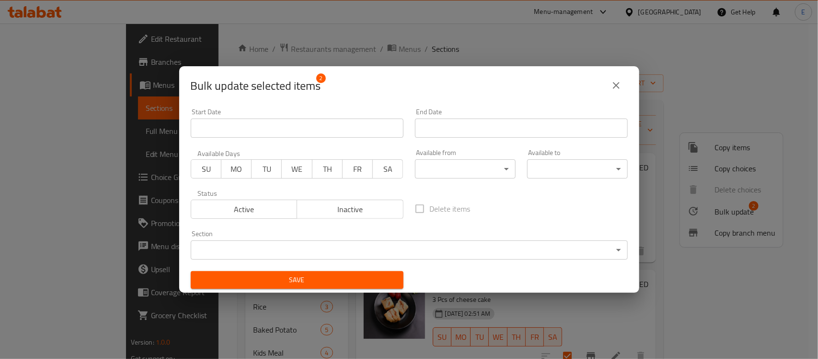
click at [353, 211] on span "Inactive" at bounding box center [350, 209] width 99 height 14
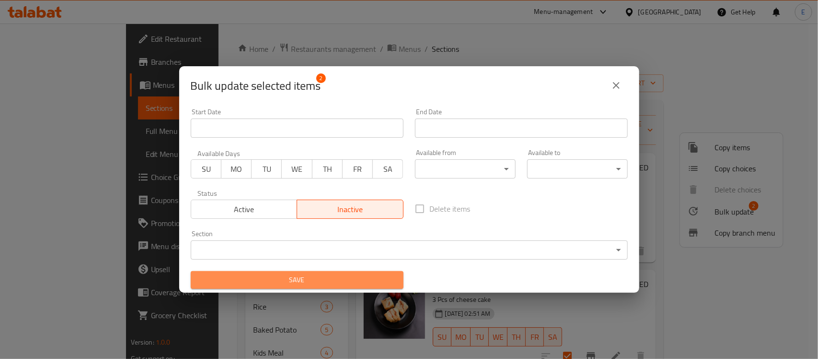
click at [332, 281] on span "Save" at bounding box center [297, 280] width 198 height 12
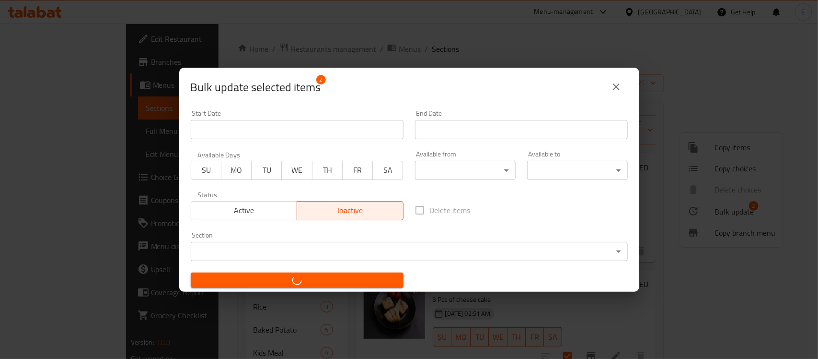
checkbox input "false"
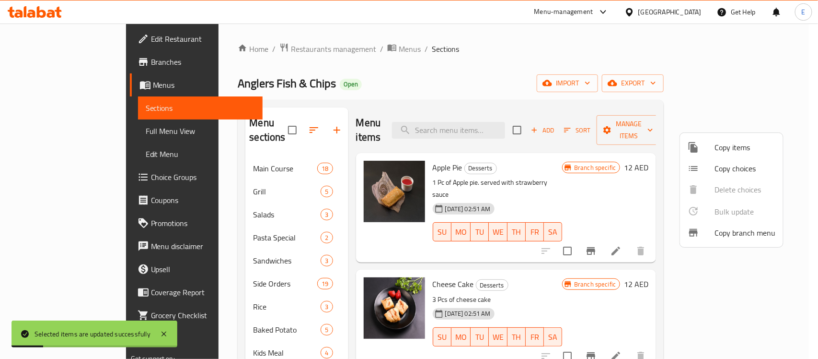
click at [609, 251] on div at bounding box center [409, 179] width 818 height 359
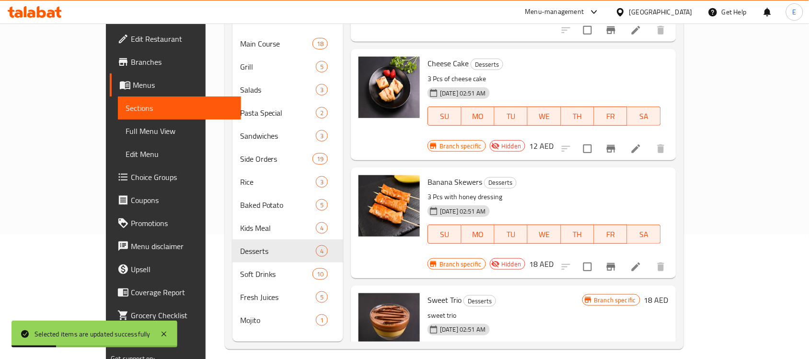
scroll to position [135, 0]
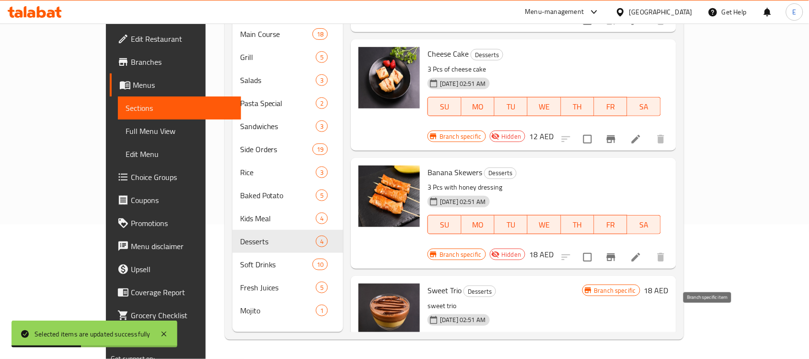
click at [617, 356] on icon "Branch-specific-item" at bounding box center [612, 362] width 12 height 12
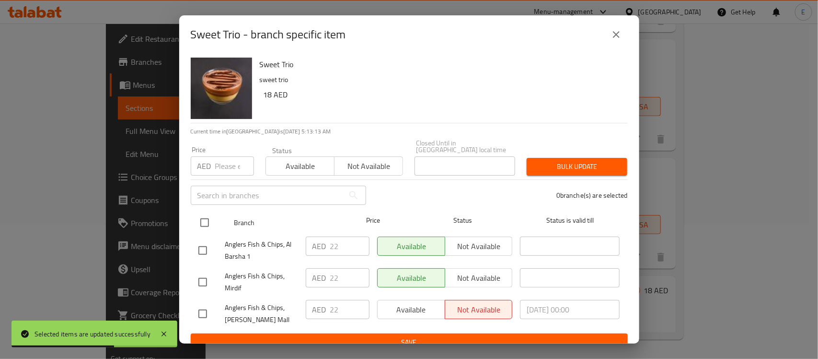
click at [203, 221] on input "checkbox" at bounding box center [205, 222] width 20 height 20
checkbox input "true"
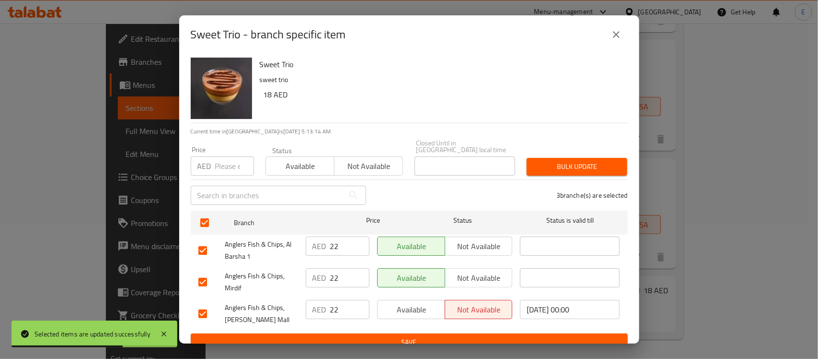
click at [226, 165] on input "number" at bounding box center [234, 165] width 39 height 19
type input "20"
click at [559, 163] on span "Bulk update" at bounding box center [577, 167] width 85 height 12
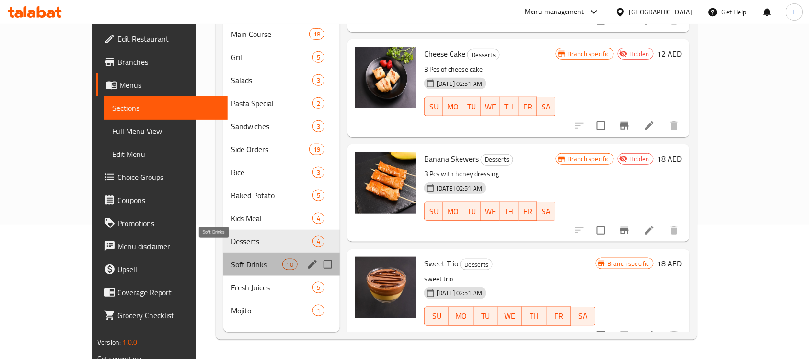
click at [240, 258] on span "Soft Drinks" at bounding box center [256, 264] width 51 height 12
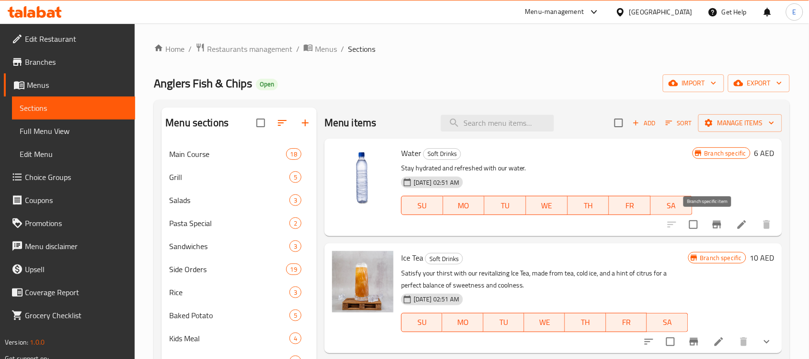
click at [706, 227] on button "Branch-specific-item" at bounding box center [717, 224] width 23 height 23
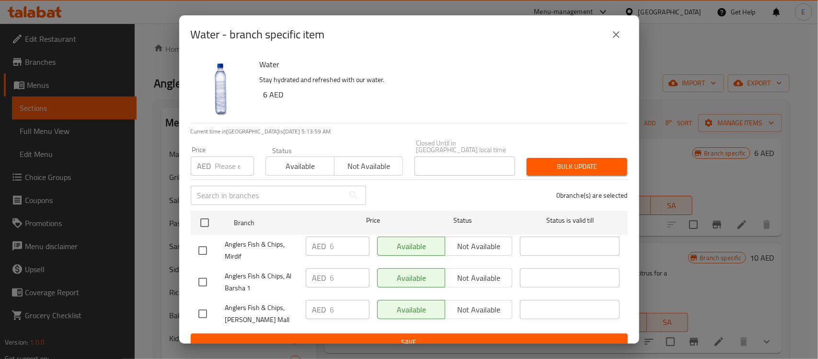
click at [611, 36] on icon "close" at bounding box center [617, 35] width 12 height 12
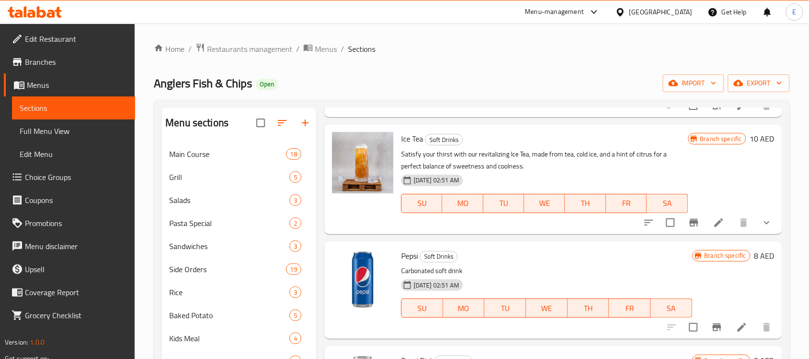
scroll to position [120, 0]
click at [694, 222] on button "Branch-specific-item" at bounding box center [694, 221] width 23 height 23
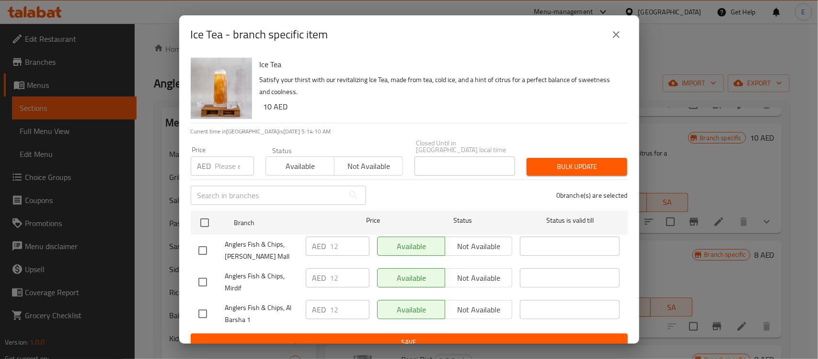
drag, startPoint x: 625, startPoint y: 32, endPoint x: 592, endPoint y: 22, distance: 34.1
click at [624, 32] on button "close" at bounding box center [616, 34] width 23 height 23
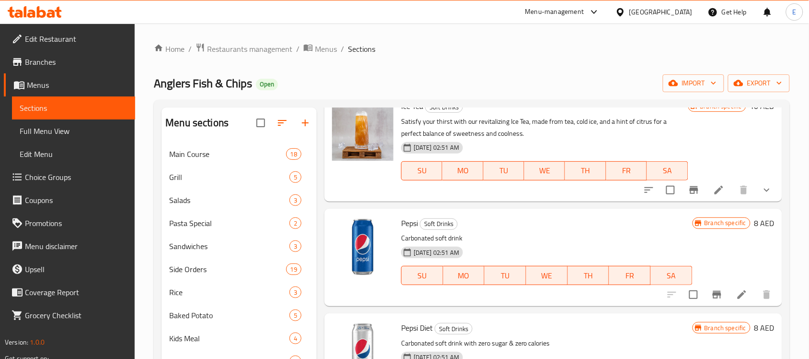
scroll to position [180, 0]
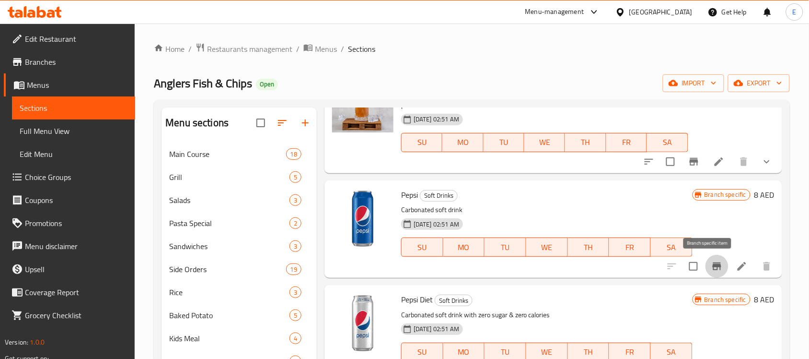
click at [711, 262] on icon "Branch-specific-item" at bounding box center [717, 266] width 12 height 12
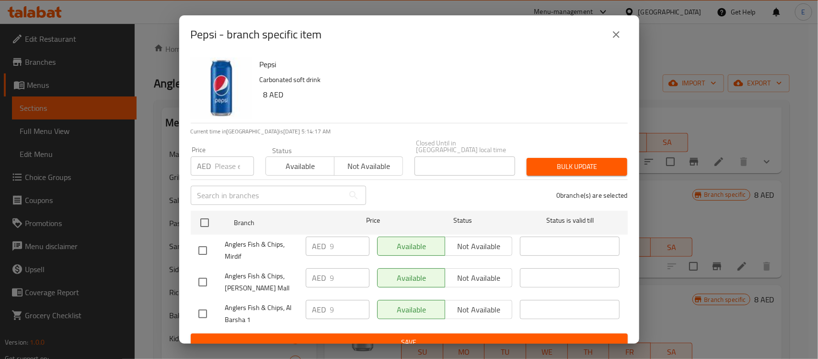
click at [619, 32] on icon "close" at bounding box center [616, 34] width 7 height 7
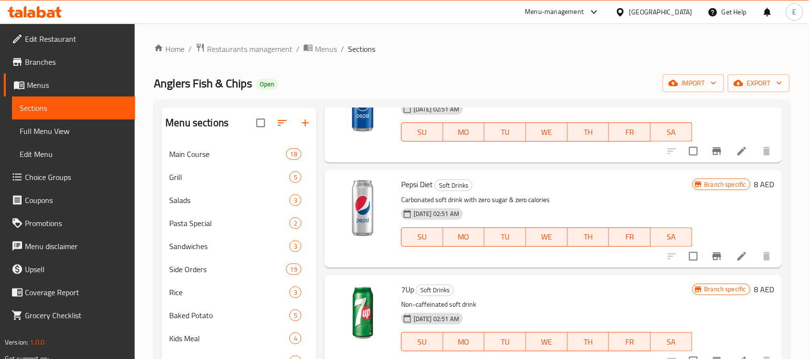
scroll to position [300, 0]
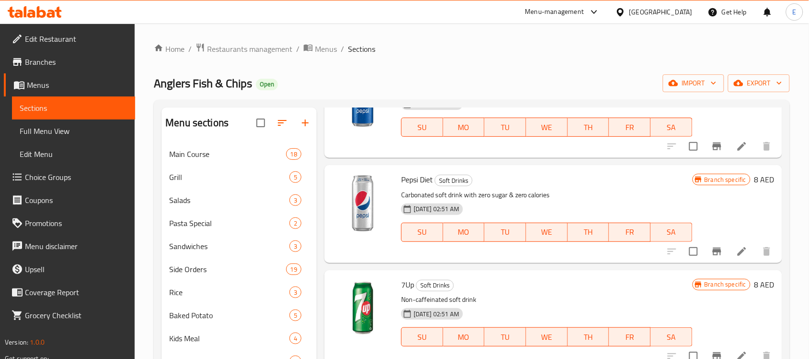
click at [711, 252] on icon "Branch-specific-item" at bounding box center [717, 251] width 12 height 12
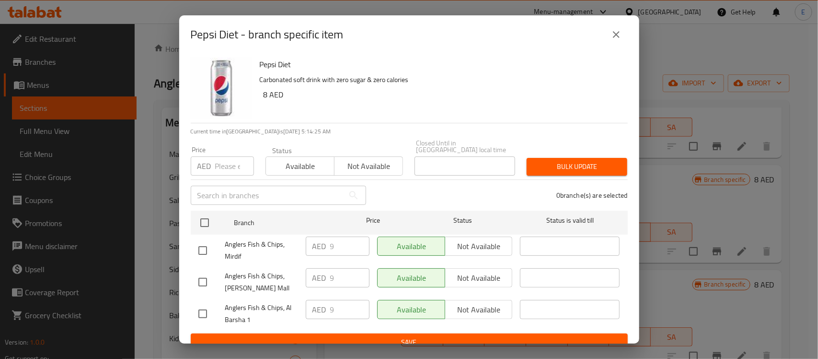
click at [614, 38] on icon "close" at bounding box center [617, 35] width 12 height 12
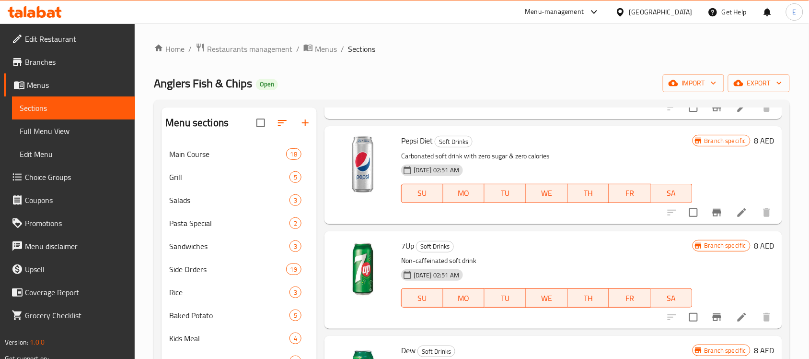
scroll to position [420, 0]
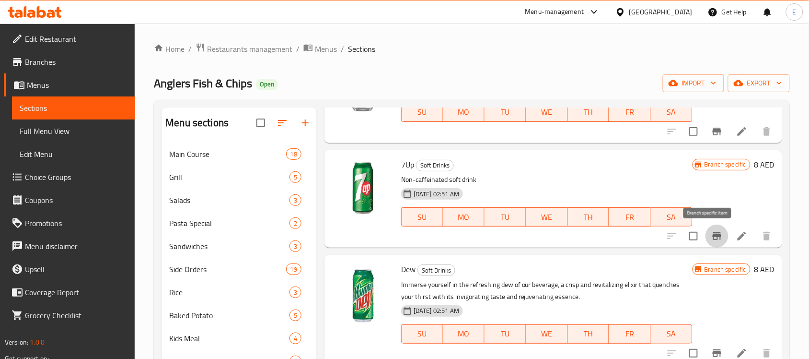
click at [706, 244] on button "Branch-specific-item" at bounding box center [717, 235] width 23 height 23
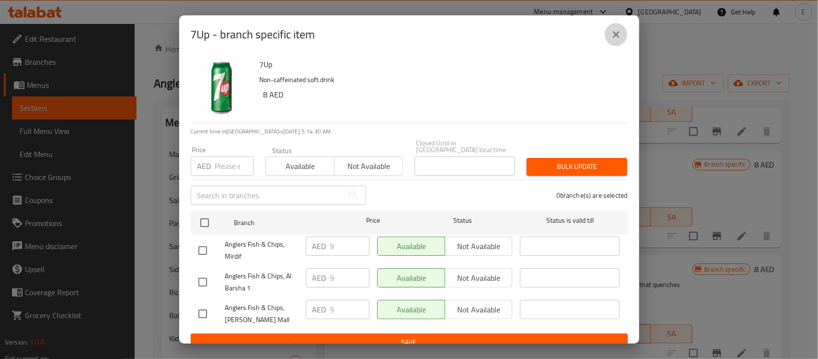
click at [615, 40] on icon "close" at bounding box center [617, 35] width 12 height 12
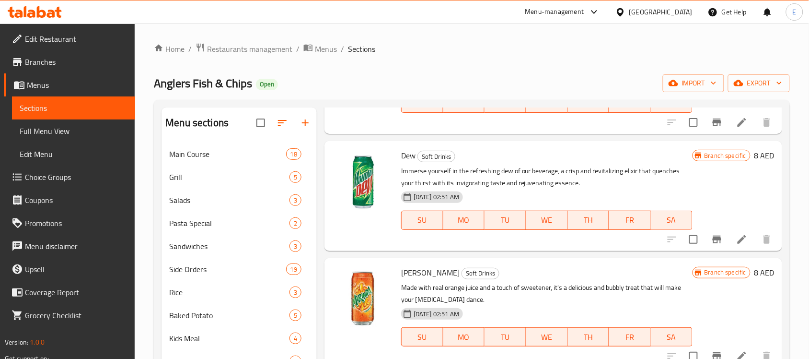
scroll to position [539, 0]
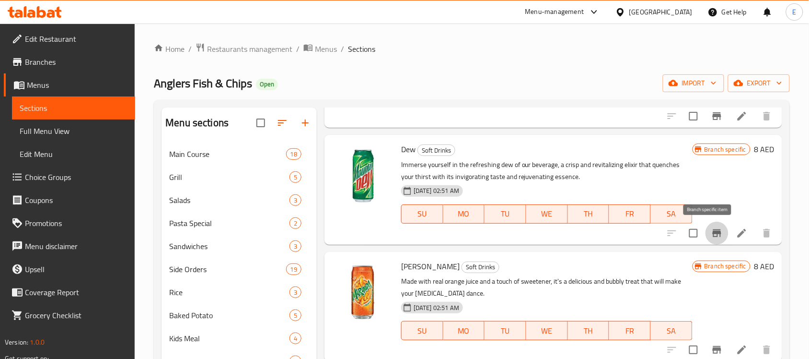
click at [712, 236] on icon "Branch-specific-item" at bounding box center [717, 233] width 12 height 12
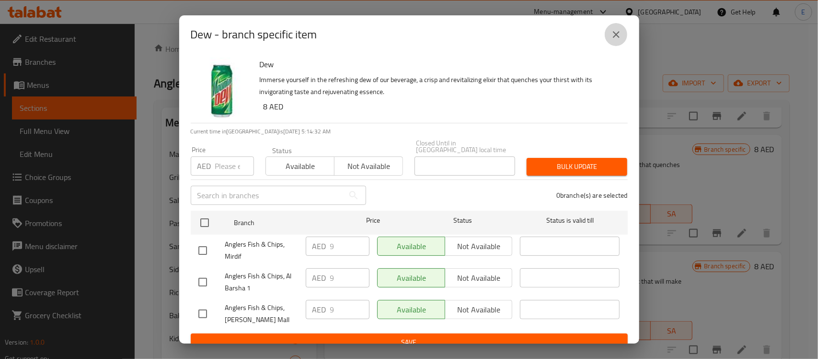
click at [621, 27] on button "close" at bounding box center [616, 34] width 23 height 23
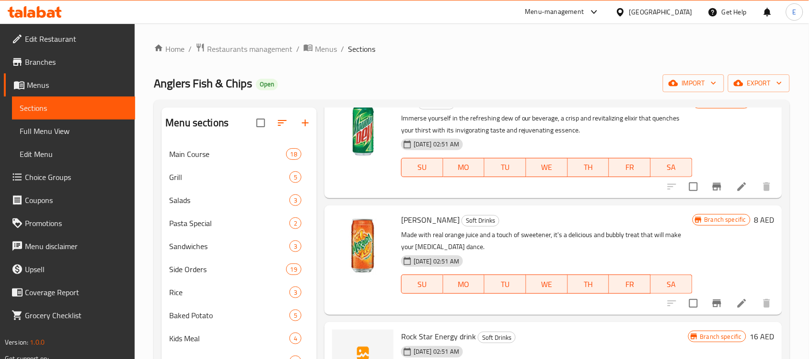
scroll to position [599, 0]
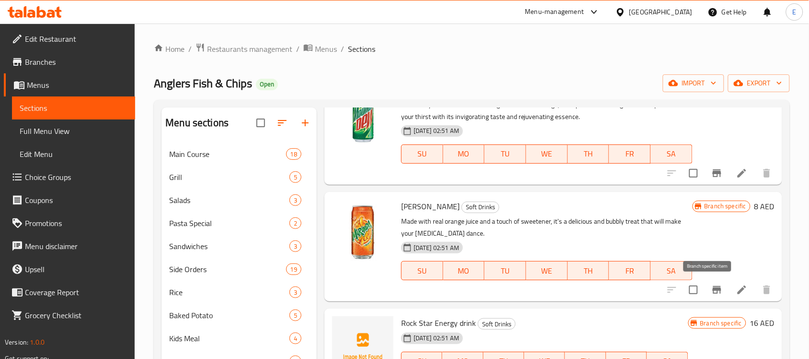
click at [713, 288] on icon "Branch-specific-item" at bounding box center [717, 290] width 9 height 8
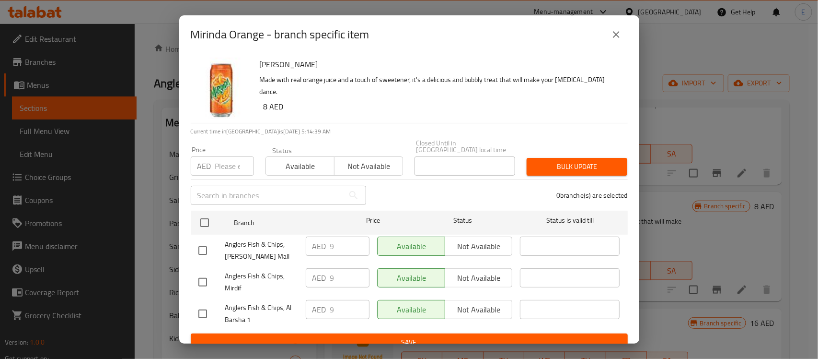
click at [617, 44] on button "close" at bounding box center [616, 34] width 23 height 23
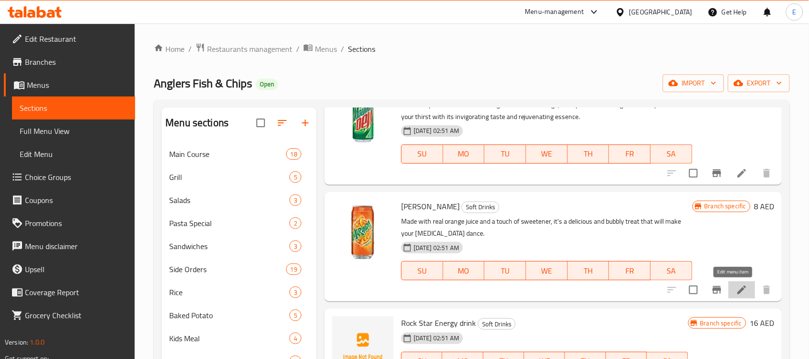
click at [736, 291] on icon at bounding box center [742, 290] width 12 height 12
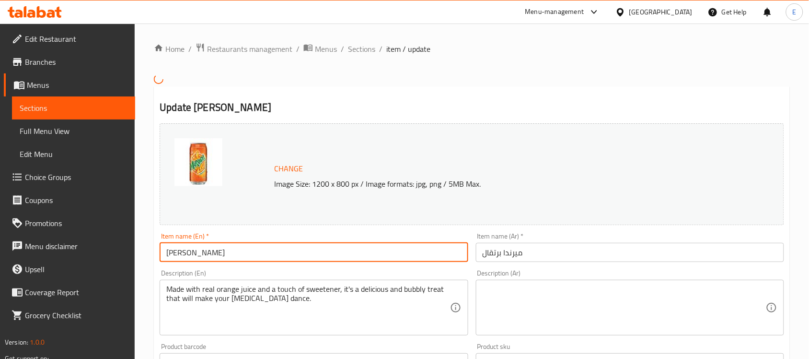
drag, startPoint x: 231, startPoint y: 248, endPoint x: 193, endPoint y: 247, distance: 37.9
click at [193, 247] on input "[PERSON_NAME]" at bounding box center [314, 252] width 308 height 19
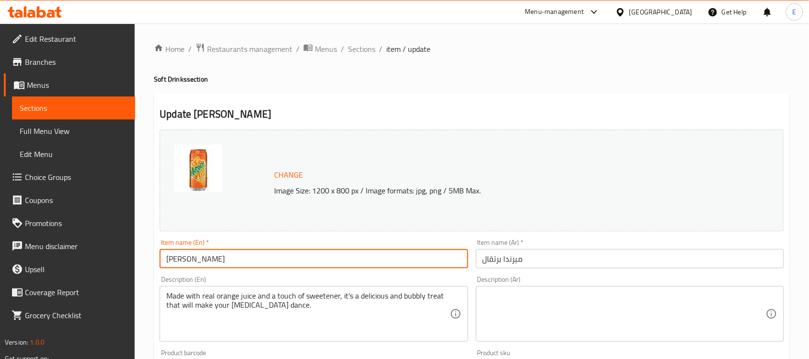
type input "[PERSON_NAME]"
click at [507, 261] on input "ميرندا برتقال" at bounding box center [630, 258] width 308 height 19
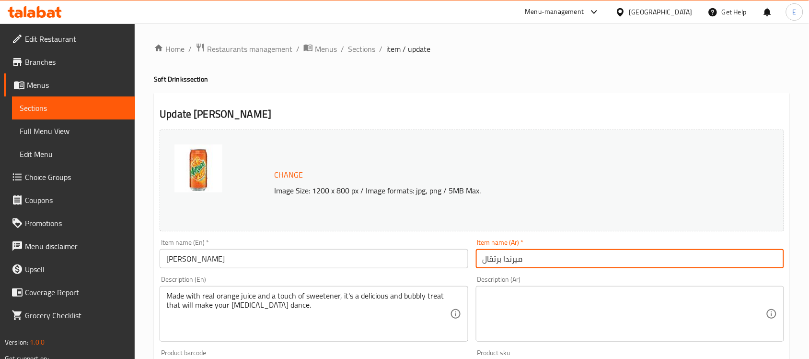
drag, startPoint x: 505, startPoint y: 260, endPoint x: 404, endPoint y: 255, distance: 101.3
click at [404, 255] on div "Change Image Size: 1200 x 800 px / Image formats: jpg, png / 5MB Max. Item name…" at bounding box center [472, 339] width 632 height 427
drag, startPoint x: 415, startPoint y: 263, endPoint x: 497, endPoint y: 262, distance: 81.5
click at [497, 262] on input "ميرندا برتقال" at bounding box center [630, 258] width 308 height 19
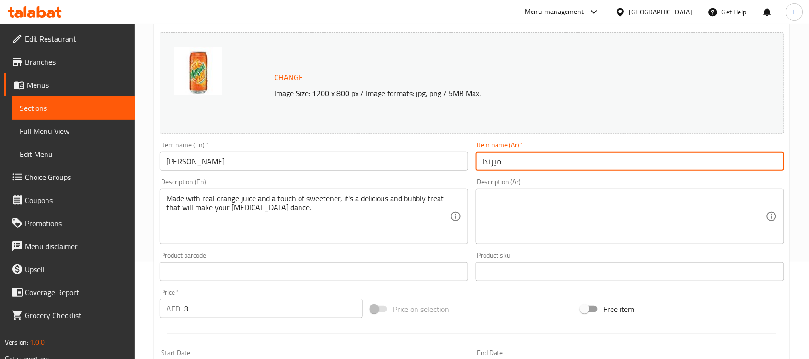
scroll to position [120, 0]
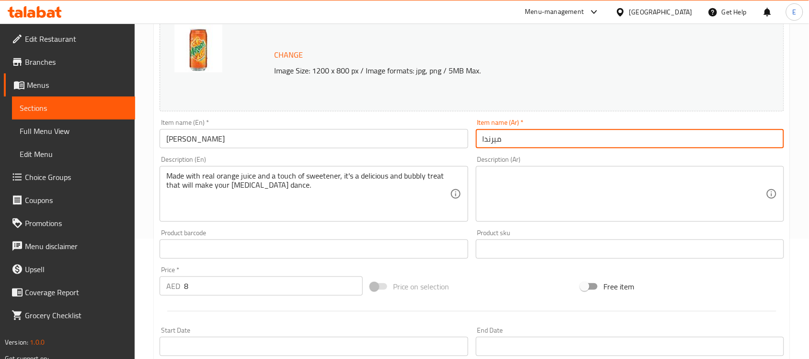
type input "ميرندا"
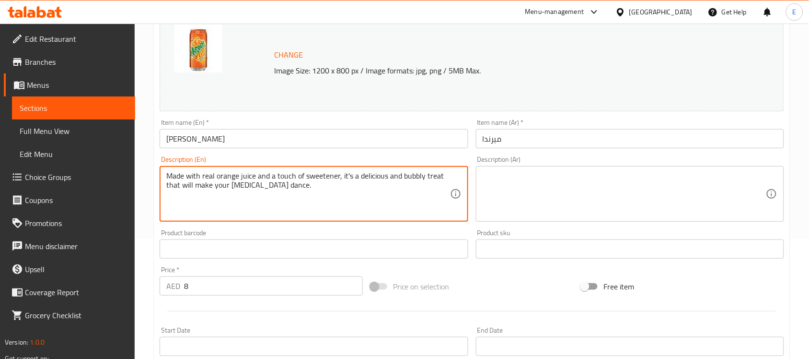
click at [292, 193] on textarea "Made with real orange juice and a touch of sweetener, it's a delicious and bubb…" at bounding box center [307, 194] width 283 height 46
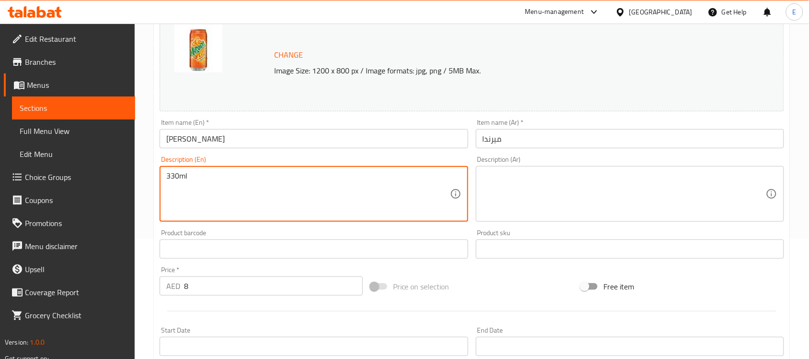
type textarea "330ml"
click at [563, 203] on textarea at bounding box center [624, 194] width 283 height 46
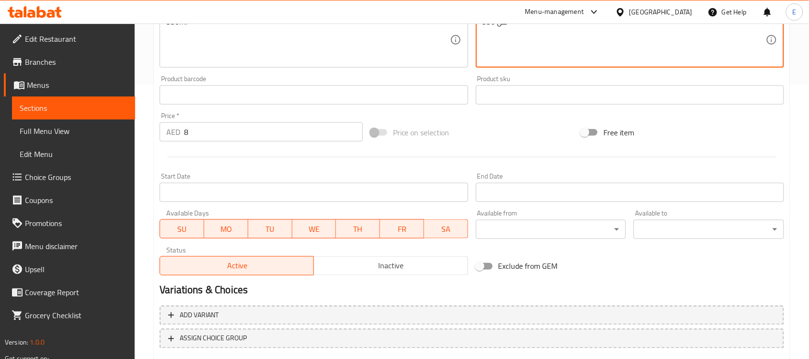
scroll to position [331, 0]
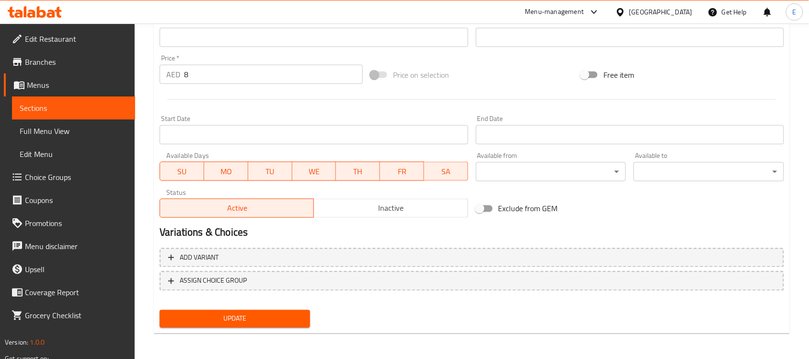
type textarea "330 مل"
click at [235, 315] on span "Update" at bounding box center [234, 319] width 135 height 12
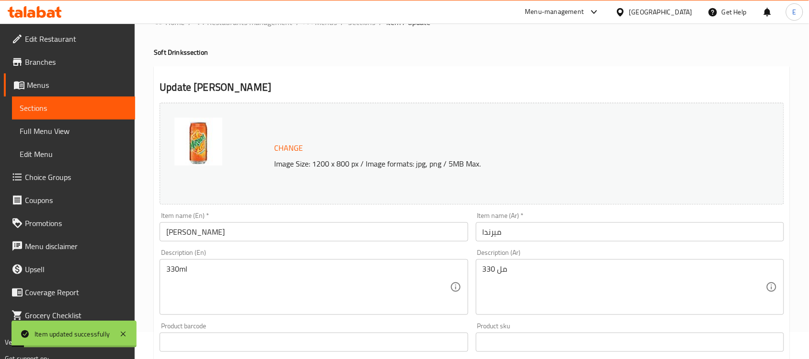
scroll to position [0, 0]
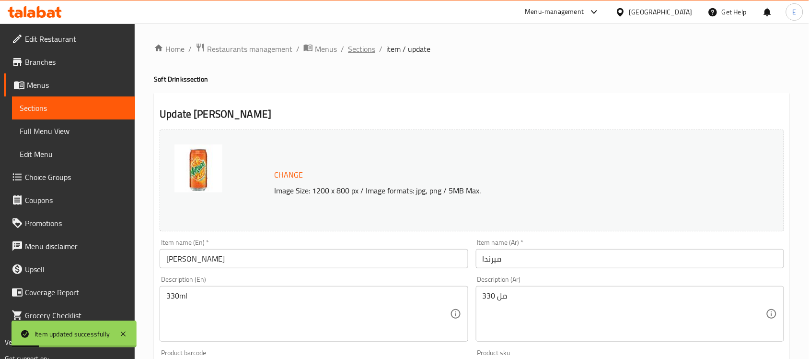
click at [348, 51] on span "Sections" at bounding box center [361, 49] width 27 height 12
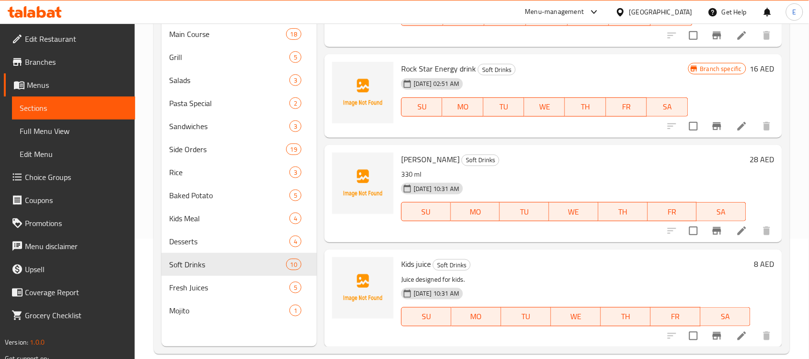
scroll to position [662, 0]
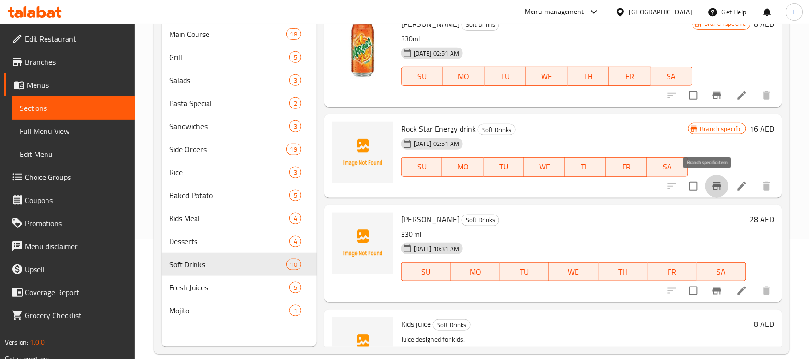
click at [713, 187] on icon "Branch-specific-item" at bounding box center [717, 186] width 12 height 12
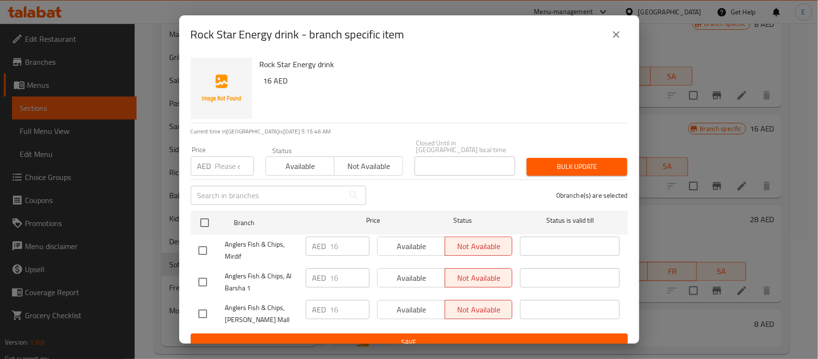
click at [617, 37] on icon "close" at bounding box center [617, 35] width 12 height 12
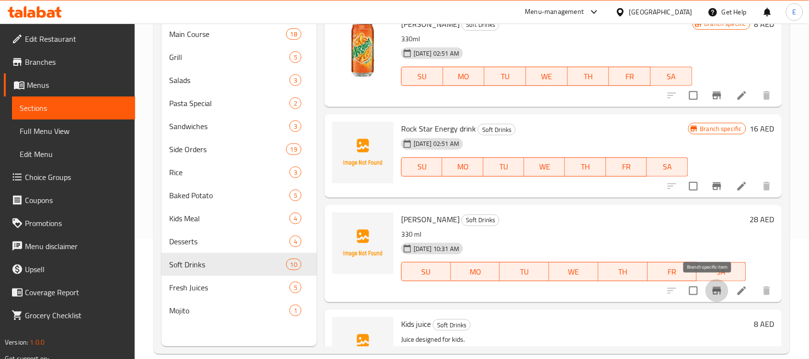
click at [715, 291] on button "Branch-specific-item" at bounding box center [717, 290] width 23 height 23
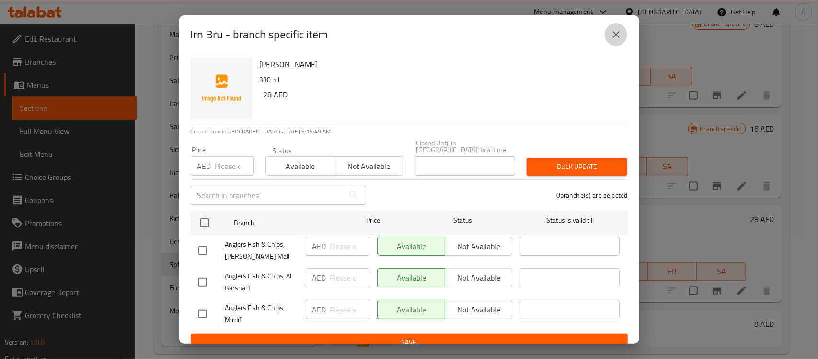
click at [622, 30] on button "close" at bounding box center [616, 34] width 23 height 23
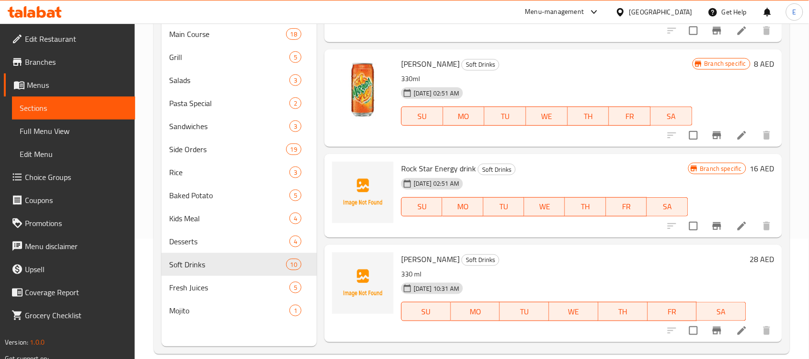
scroll to position [602, 0]
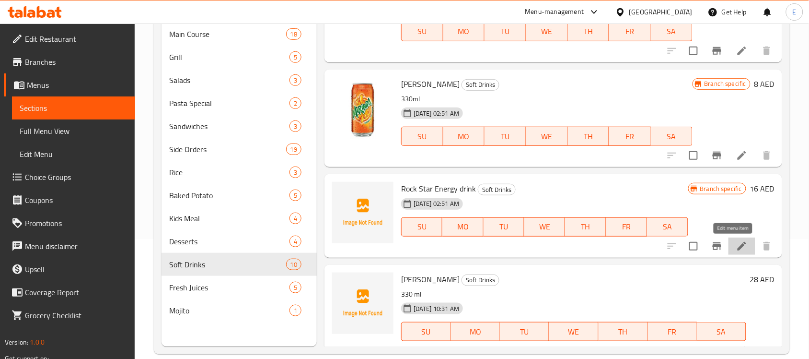
click at [736, 245] on icon at bounding box center [742, 246] width 12 height 12
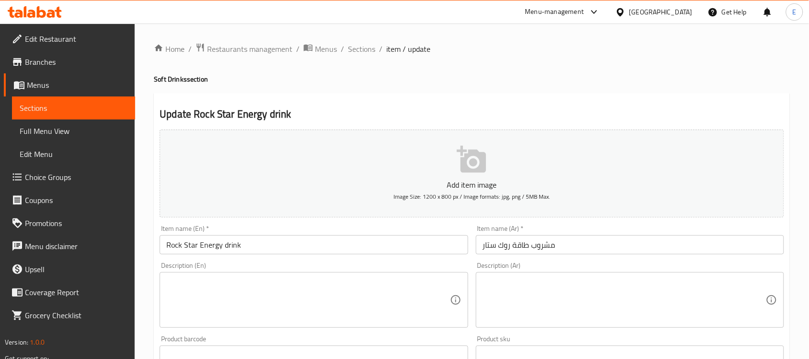
scroll to position [180, 0]
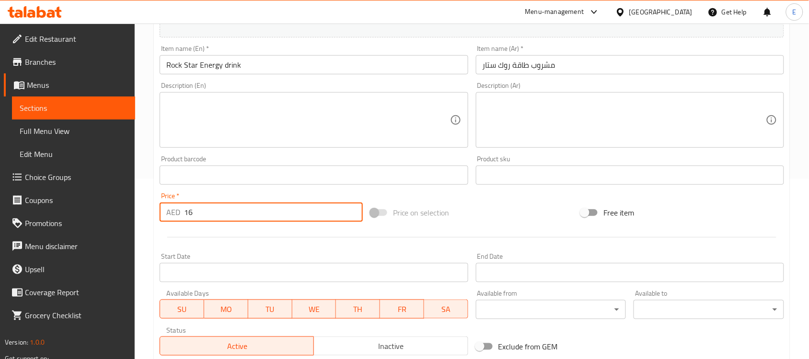
drag, startPoint x: 224, startPoint y: 202, endPoint x: 69, endPoint y: 208, distance: 155.4
click at [69, 208] on div "Edit Restaurant Branches Menus Sections Full Menu View Edit Menu Choice Groups …" at bounding box center [404, 171] width 809 height 654
type input "9"
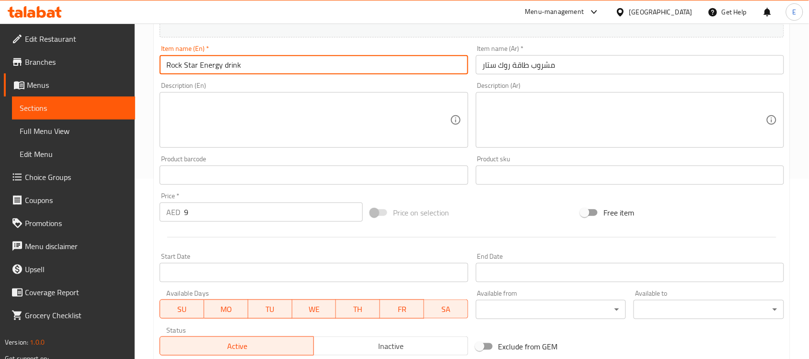
drag, startPoint x: 256, startPoint y: 62, endPoint x: 90, endPoint y: 65, distance: 165.9
click at [90, 65] on div "Edit Restaurant Branches Menus Sections Full Menu View Edit Menu Choice Groups …" at bounding box center [404, 171] width 809 height 654
type input "Kinza Cola"
drag, startPoint x: 176, startPoint y: 65, endPoint x: 531, endPoint y: 60, distance: 354.8
click at [531, 60] on input "مشروب طاقة روك ستار" at bounding box center [630, 64] width 308 height 19
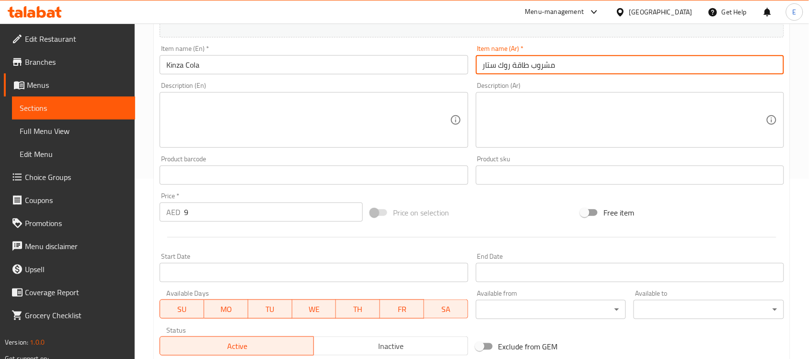
click at [533, 66] on input "مشروب طاقة روك ستار" at bounding box center [630, 64] width 308 height 19
type input "[PERSON_NAME]"
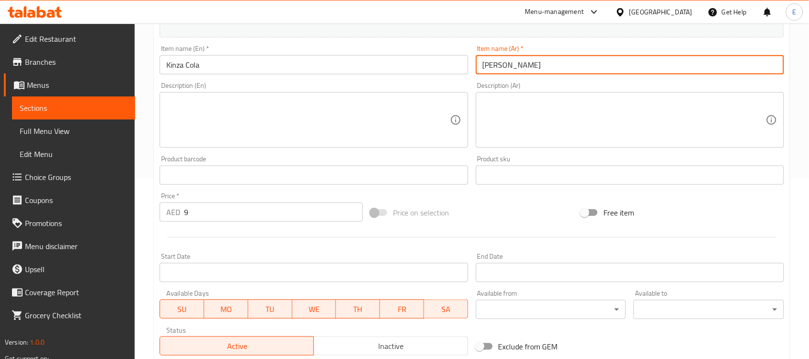
click at [233, 107] on textarea at bounding box center [307, 120] width 283 height 46
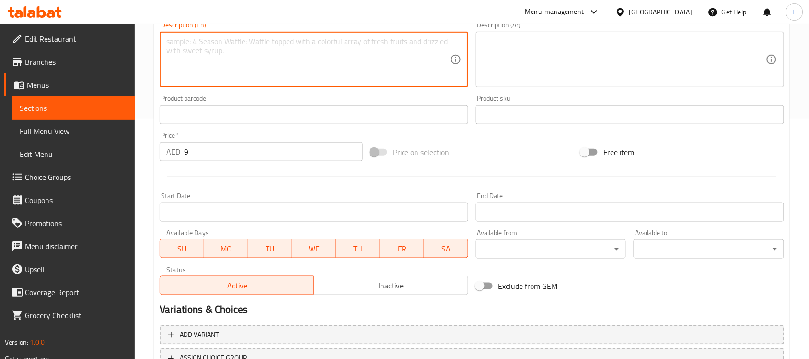
scroll to position [317, 0]
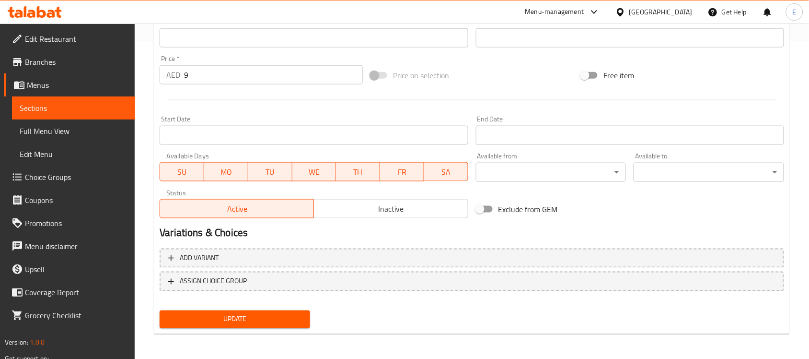
click at [240, 317] on span "Update" at bounding box center [234, 319] width 135 height 12
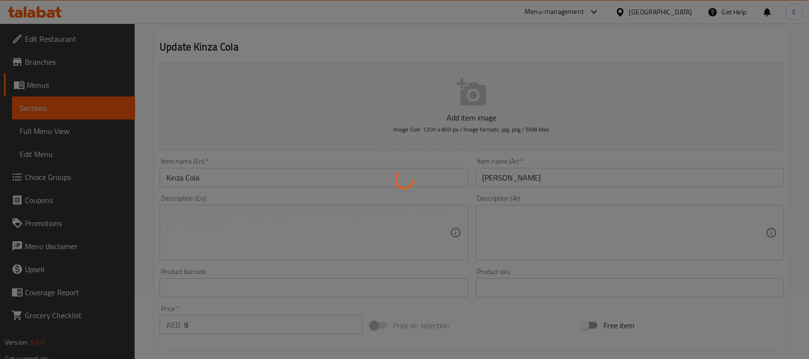
scroll to position [0, 0]
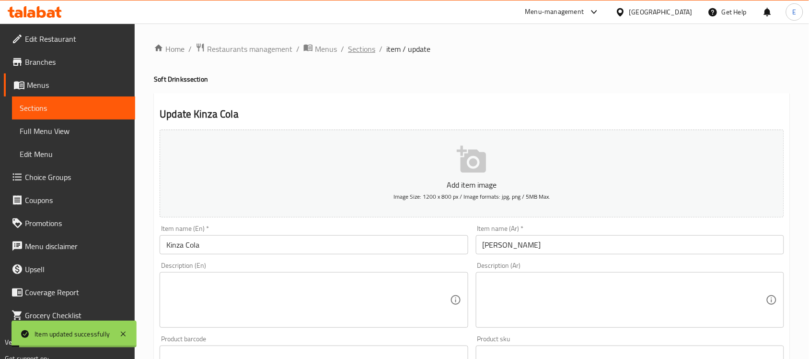
click at [365, 49] on span "Sections" at bounding box center [361, 49] width 27 height 12
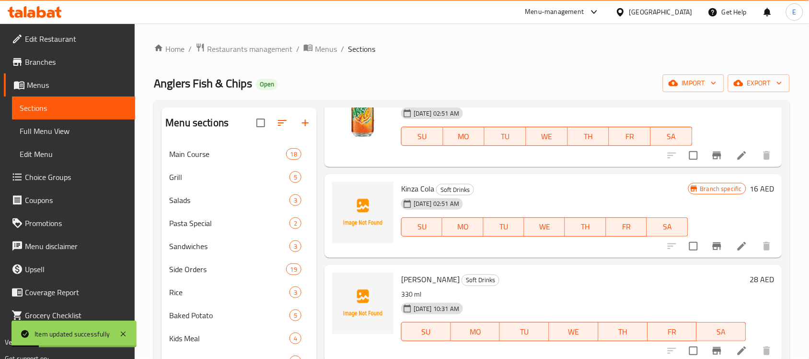
scroll to position [135, 0]
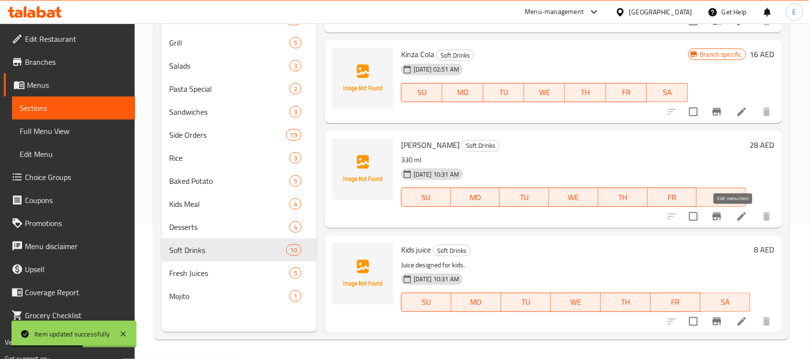
click at [736, 214] on icon at bounding box center [742, 216] width 12 height 12
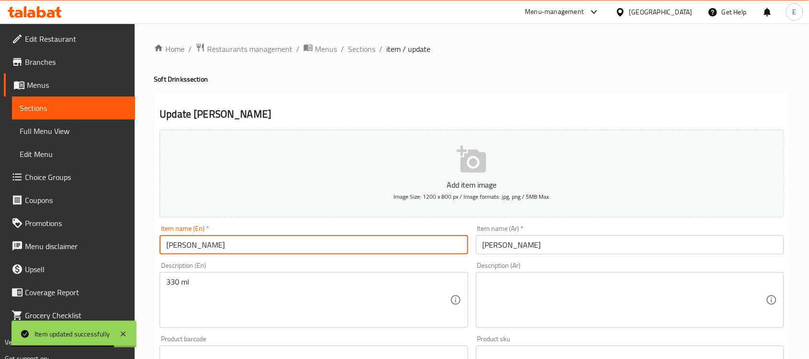
click at [264, 237] on input "Irn Bru" at bounding box center [314, 244] width 308 height 19
paste input "Perrier Sparkling Water"
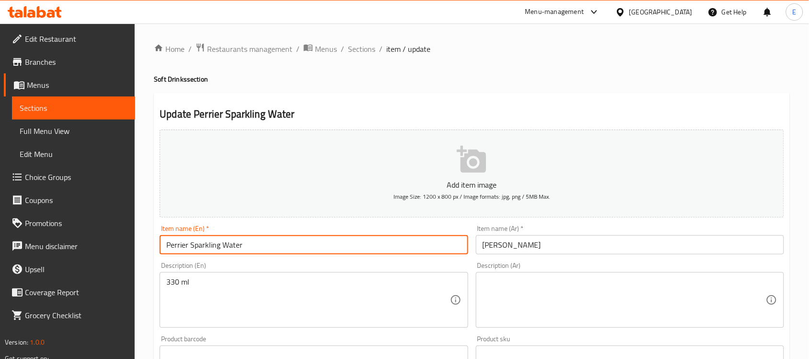
type input "Perrier Sparkling Water"
click at [515, 241] on input "Irn Bru" at bounding box center [630, 244] width 308 height 19
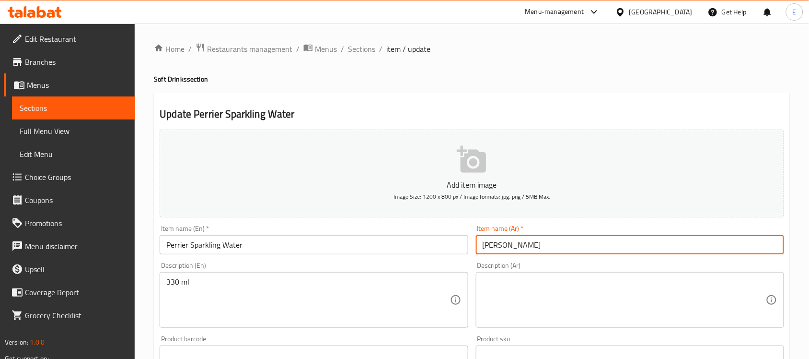
paste input "مياه بيرييه الفوارة"
type input "مياه بيرييه الفوارة"
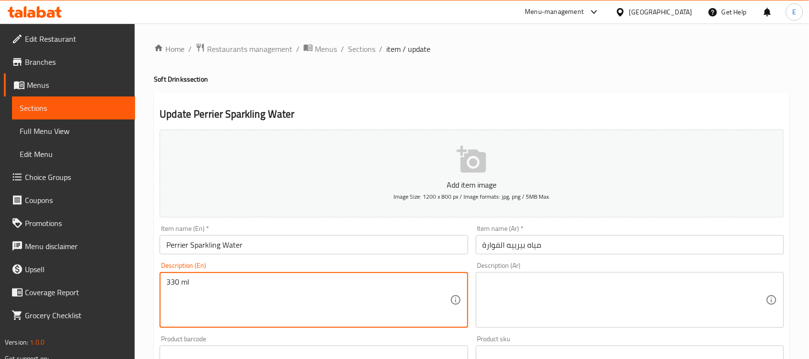
click at [212, 288] on textarea "330 ml" at bounding box center [307, 300] width 283 height 46
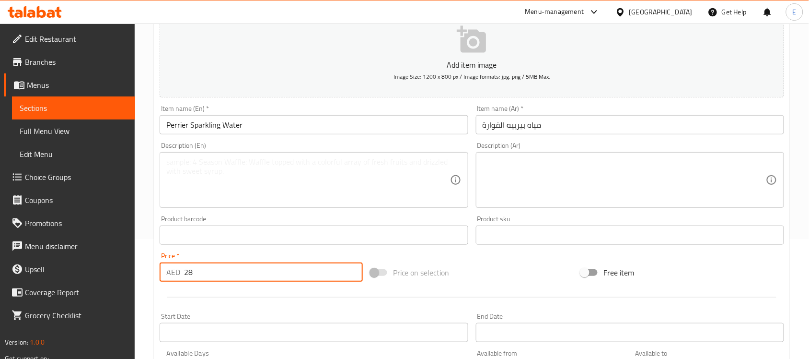
drag, startPoint x: 214, startPoint y: 272, endPoint x: 89, endPoint y: 283, distance: 125.6
click at [89, 283] on div "Edit Restaurant Branches Menus Sections Full Menu View Edit Menu Choice Groups …" at bounding box center [404, 231] width 809 height 654
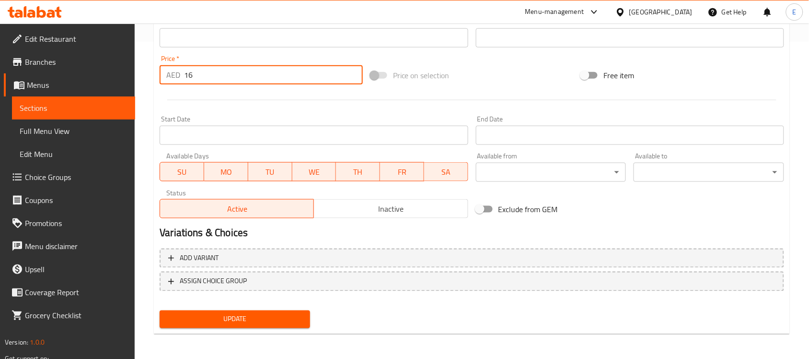
type input "16"
click at [277, 311] on button "Update" at bounding box center [235, 319] width 151 height 18
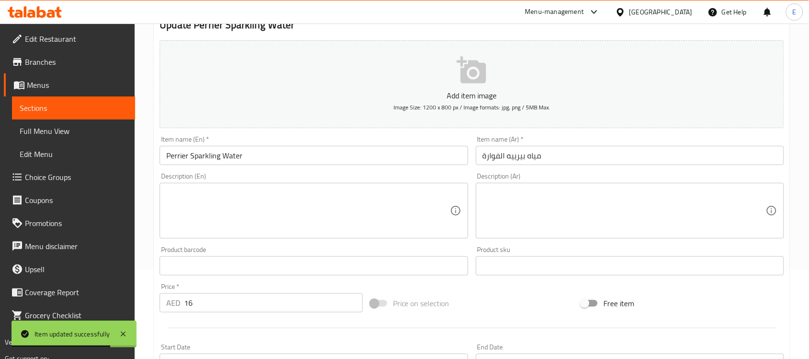
scroll to position [0, 0]
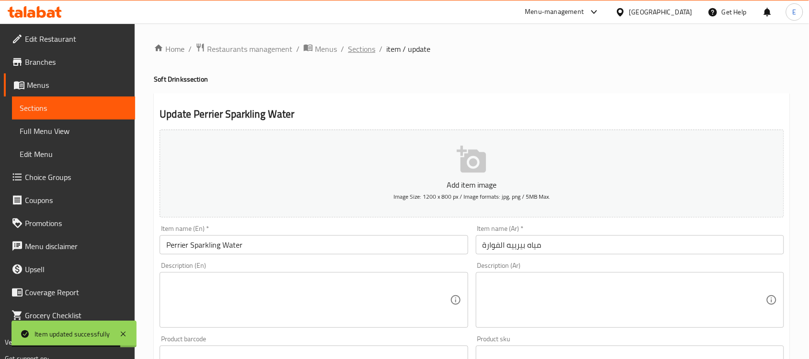
click at [367, 48] on span "Sections" at bounding box center [361, 49] width 27 height 12
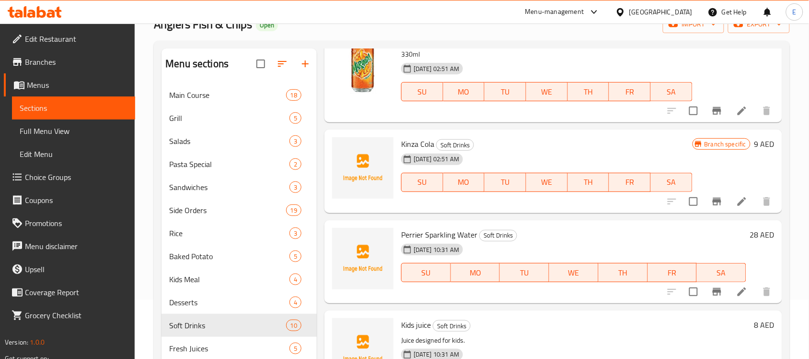
scroll to position [60, 0]
click at [711, 291] on icon "Branch-specific-item" at bounding box center [717, 291] width 12 height 12
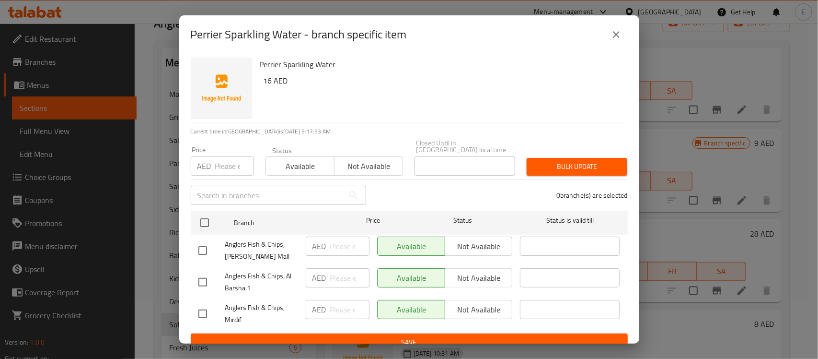
click at [617, 37] on icon "close" at bounding box center [617, 35] width 12 height 12
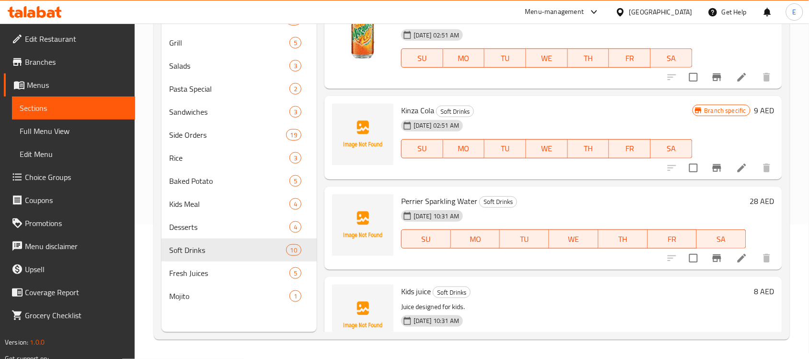
scroll to position [647, 0]
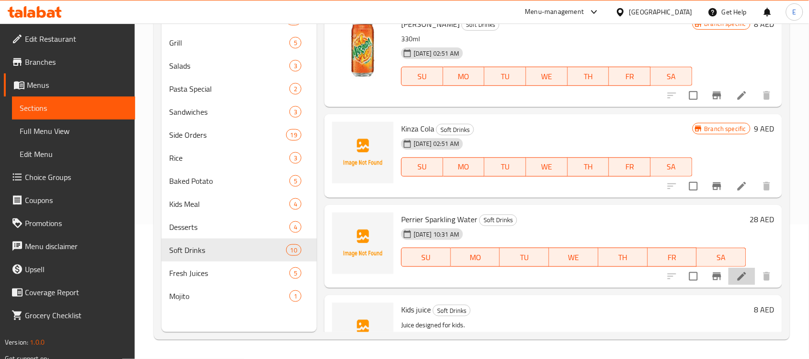
click at [729, 274] on li at bounding box center [742, 276] width 27 height 17
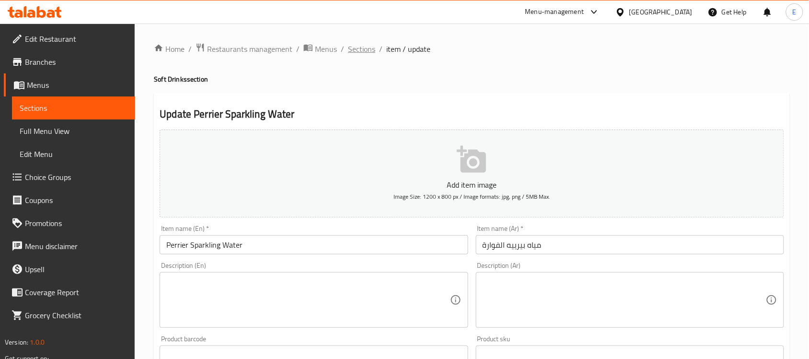
click at [372, 45] on span "Sections" at bounding box center [361, 49] width 27 height 12
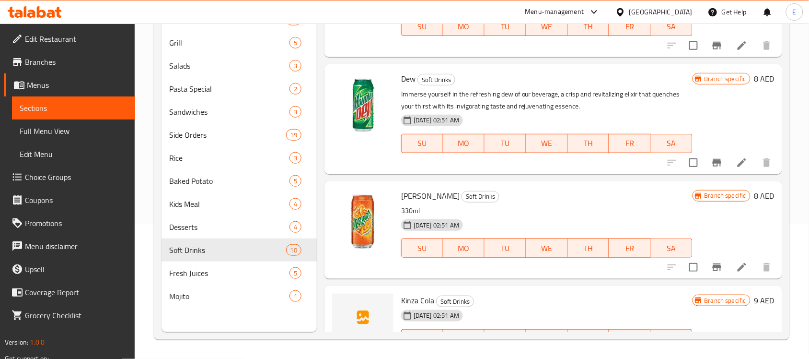
scroll to position [408, 0]
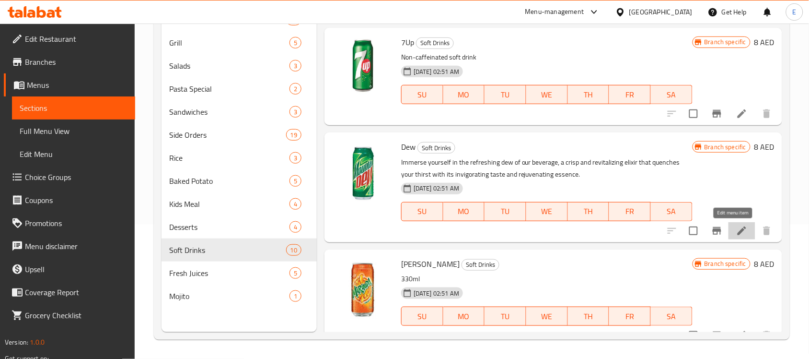
click at [738, 228] on icon at bounding box center [742, 230] width 9 height 9
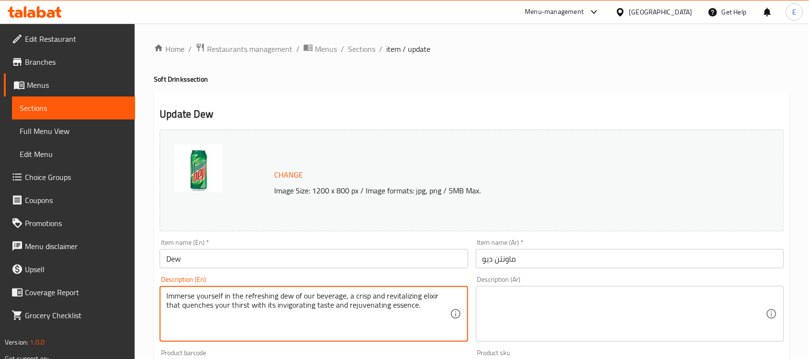
click at [268, 303] on textarea "Immerse yourself in the refreshing dew of our beverage, a crisp and revitalizin…" at bounding box center [307, 314] width 283 height 46
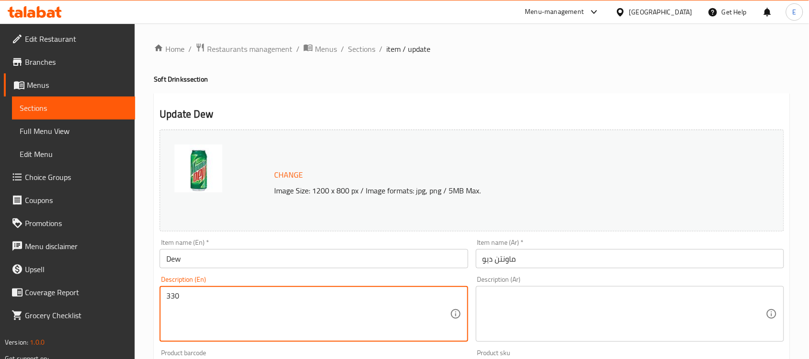
type textarea "330"
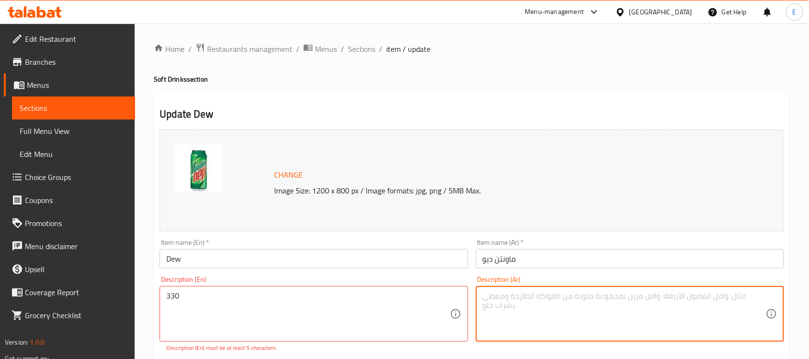
click at [531, 319] on textarea at bounding box center [624, 314] width 283 height 46
type textarea "330مل"
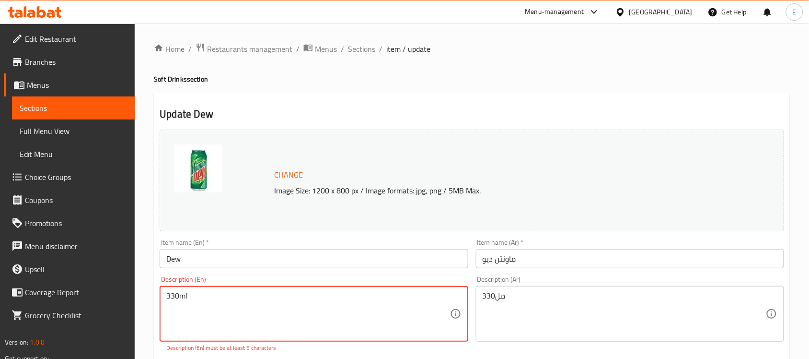
type textarea "330ml"
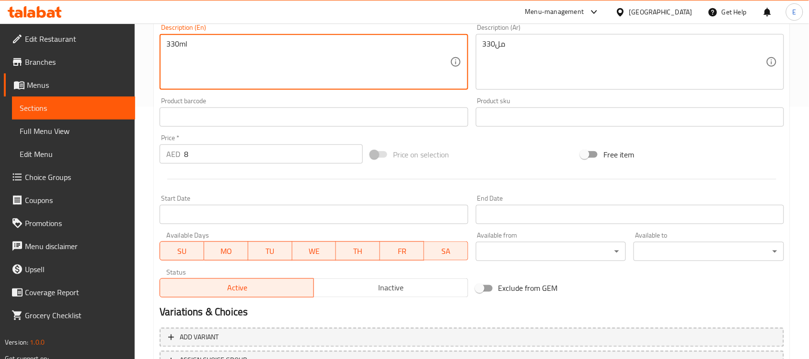
scroll to position [331, 0]
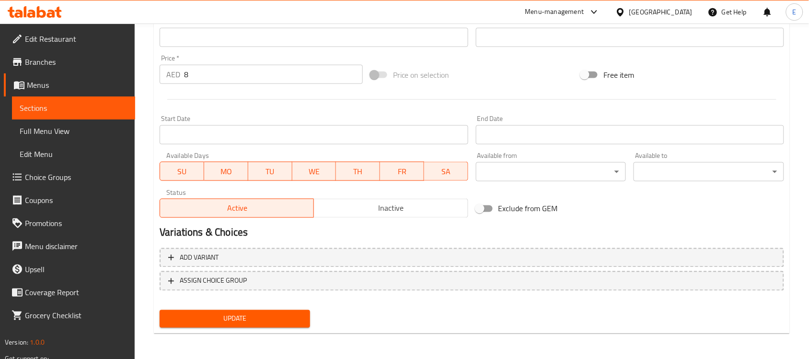
drag, startPoint x: 295, startPoint y: 315, endPoint x: 306, endPoint y: 315, distance: 10.5
click at [295, 315] on span "Update" at bounding box center [234, 319] width 135 height 12
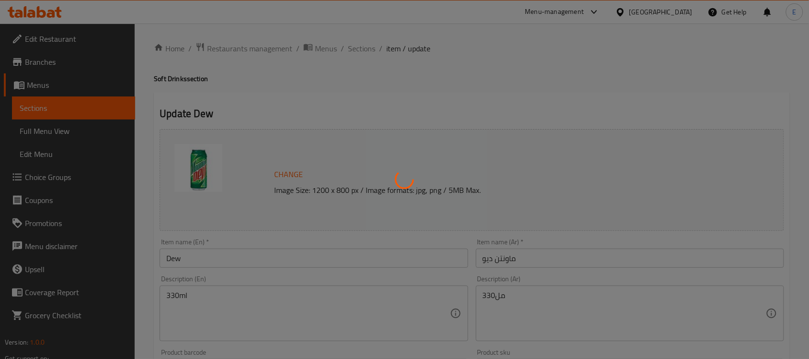
scroll to position [0, 0]
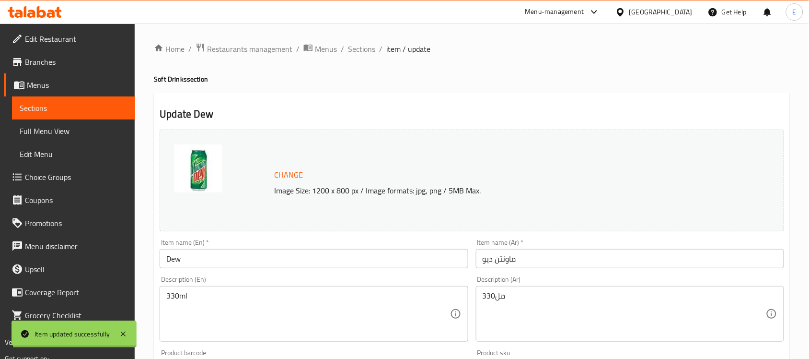
click at [361, 47] on span "Sections" at bounding box center [361, 49] width 27 height 12
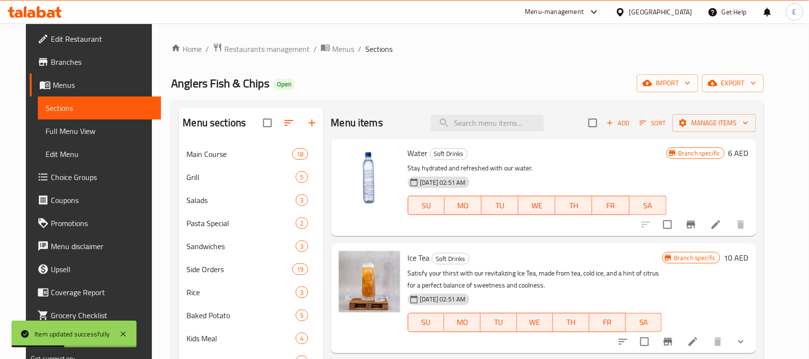
click at [726, 222] on li at bounding box center [716, 224] width 27 height 17
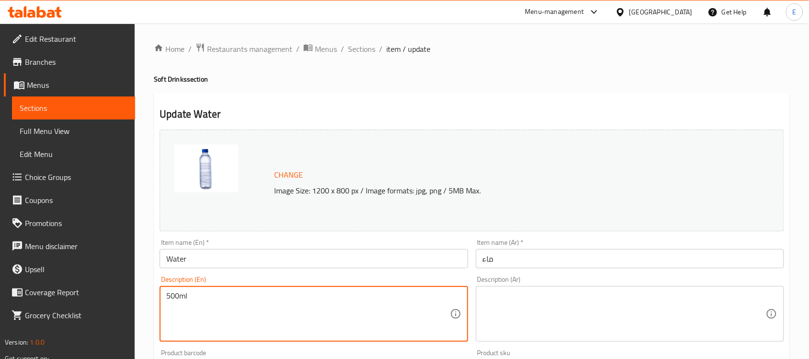
type textarea "500ml"
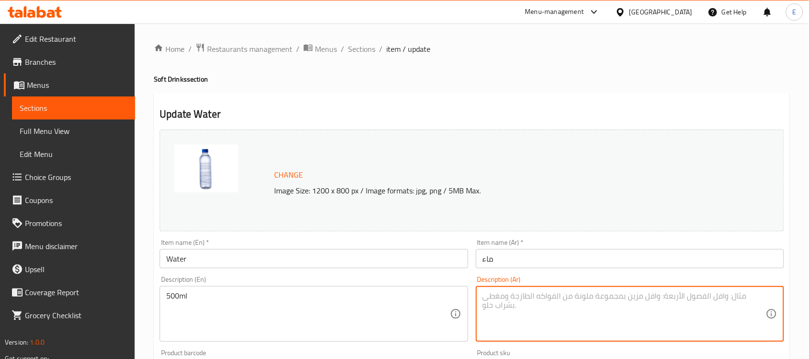
click at [641, 306] on textarea at bounding box center [624, 314] width 283 height 46
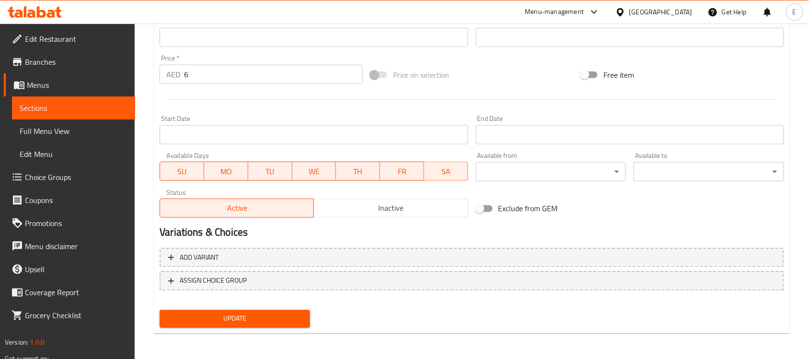
type textarea "500مل"
click at [245, 316] on span "Update" at bounding box center [234, 319] width 135 height 12
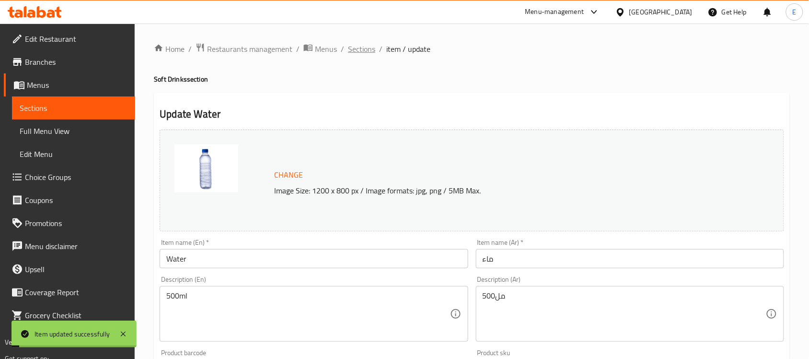
click at [366, 48] on span "Sections" at bounding box center [361, 49] width 27 height 12
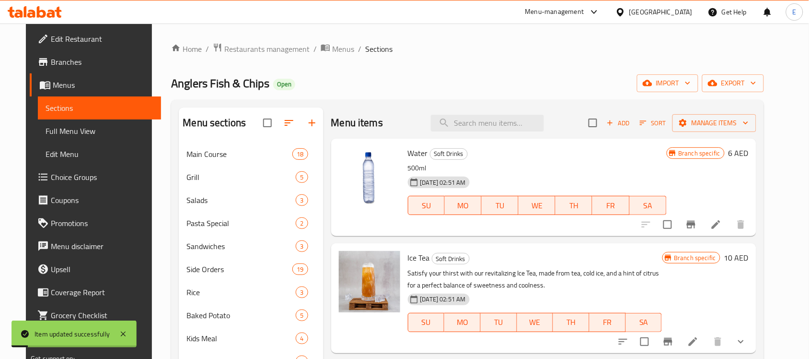
scroll to position [120, 0]
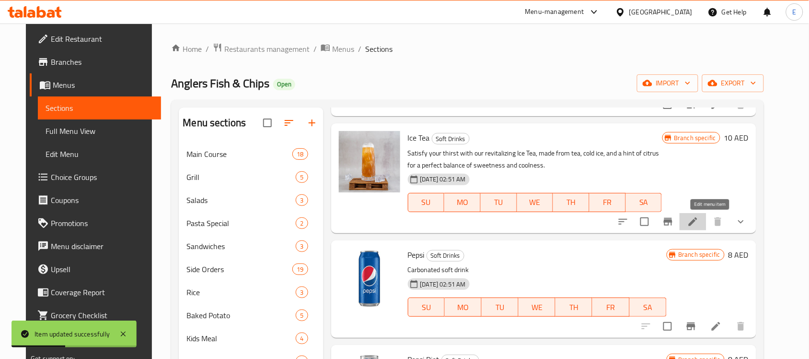
click at [699, 223] on icon at bounding box center [694, 222] width 12 height 12
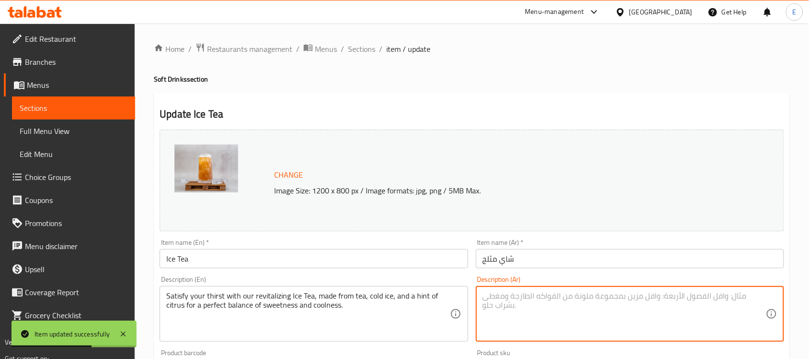
click at [550, 320] on textarea at bounding box center [624, 314] width 283 height 46
type textarea "320مل"
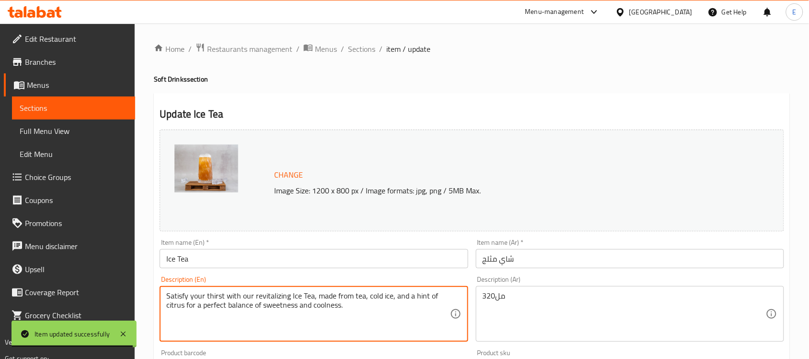
click at [388, 303] on textarea "Satisfy your thirst with our revitalizing Ice Tea, made from tea, cold ice, and…" at bounding box center [307, 314] width 283 height 46
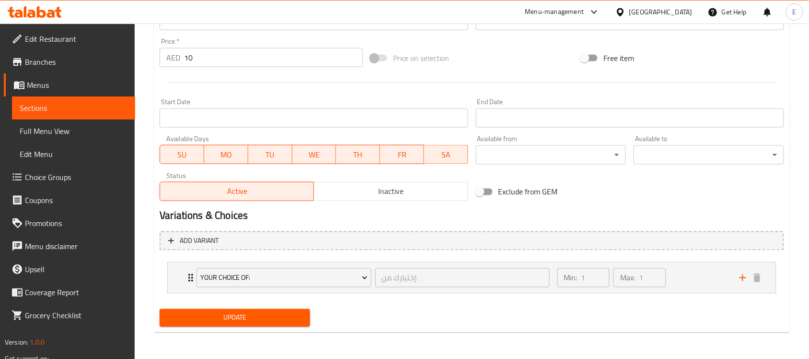
type textarea "320ml"
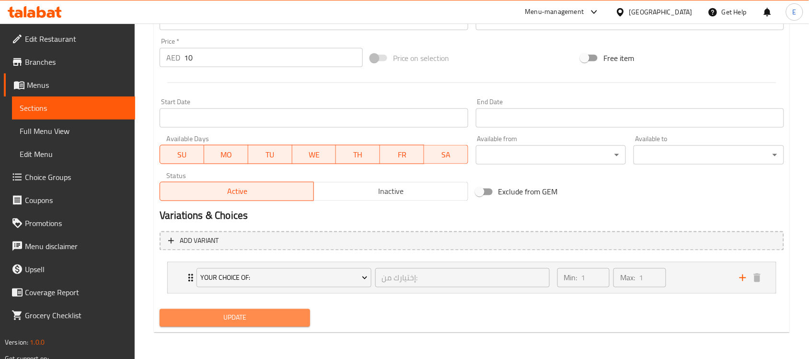
click at [257, 315] on span "Update" at bounding box center [234, 318] width 135 height 12
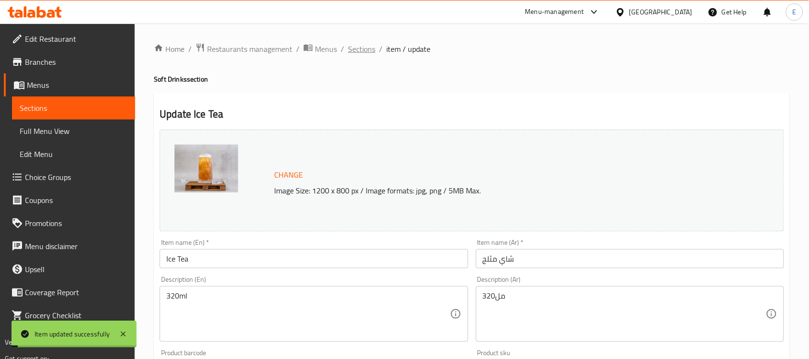
click at [362, 47] on span "Sections" at bounding box center [361, 49] width 27 height 12
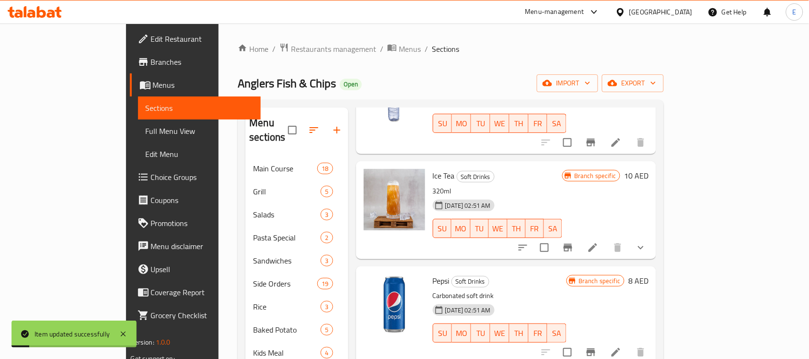
scroll to position [180, 0]
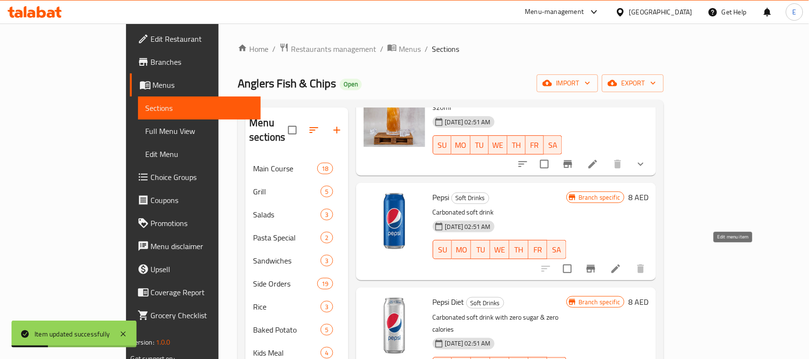
click at [622, 263] on icon at bounding box center [616, 269] width 12 height 12
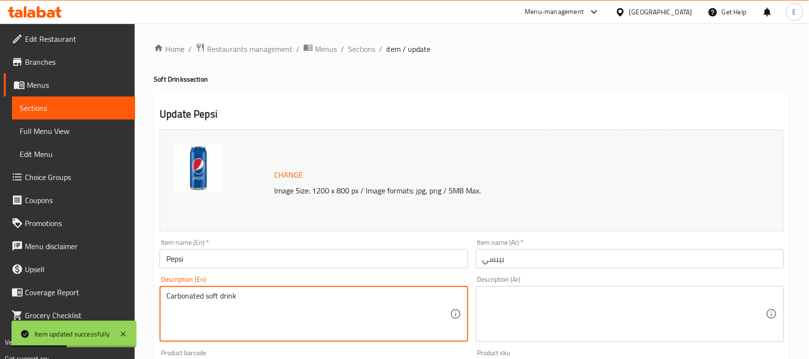
click at [315, 312] on textarea "Carbonated soft drink" at bounding box center [307, 314] width 283 height 46
paste textarea "330ml"
type textarea "330ml"
click at [622, 321] on textarea at bounding box center [624, 314] width 283 height 46
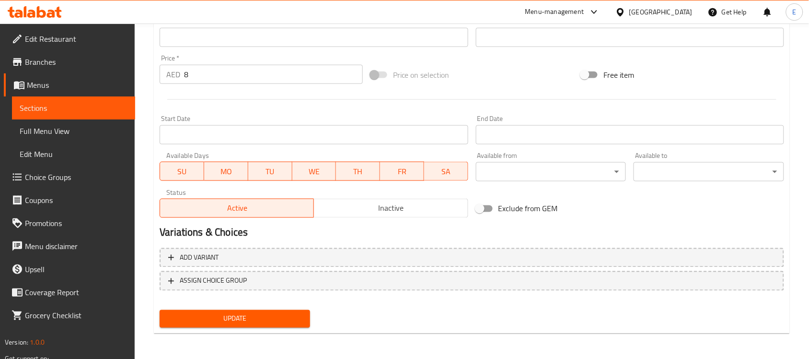
type textarea "330مل"
drag, startPoint x: 259, startPoint y: 317, endPoint x: 268, endPoint y: 315, distance: 9.6
click at [260, 317] on span "Update" at bounding box center [234, 319] width 135 height 12
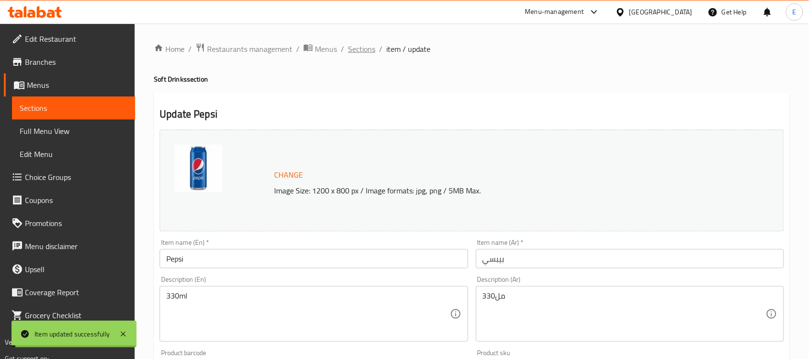
click at [372, 45] on span "Sections" at bounding box center [361, 49] width 27 height 12
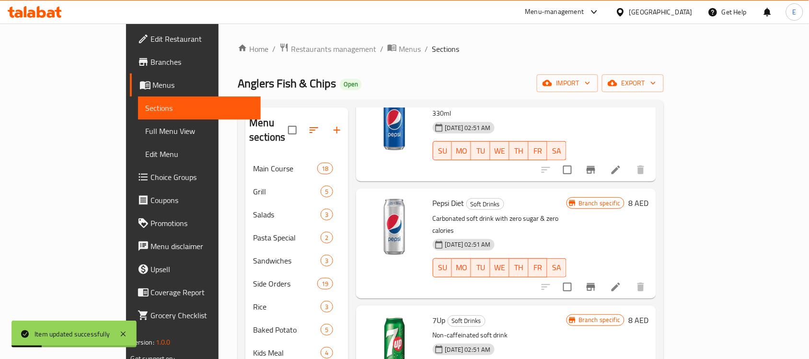
scroll to position [300, 0]
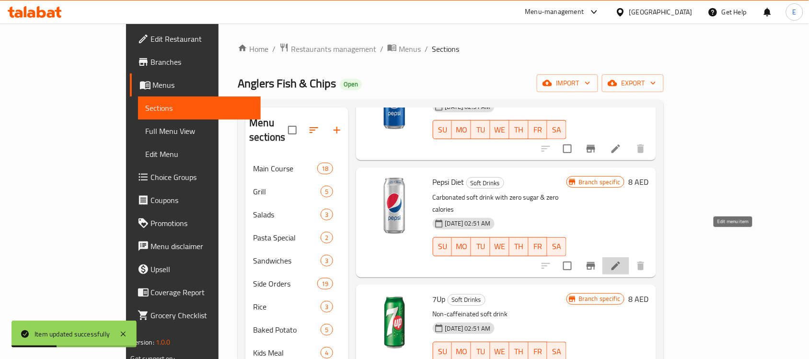
click at [622, 260] on icon at bounding box center [616, 266] width 12 height 12
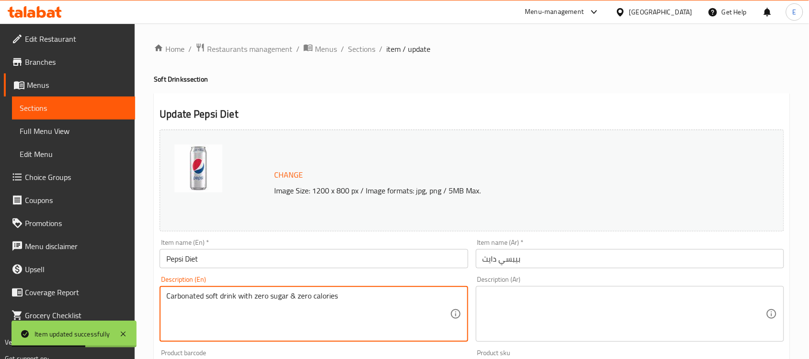
paste textarea "330ml"
type textarea "330ml"
click at [497, 320] on textarea at bounding box center [624, 314] width 283 height 46
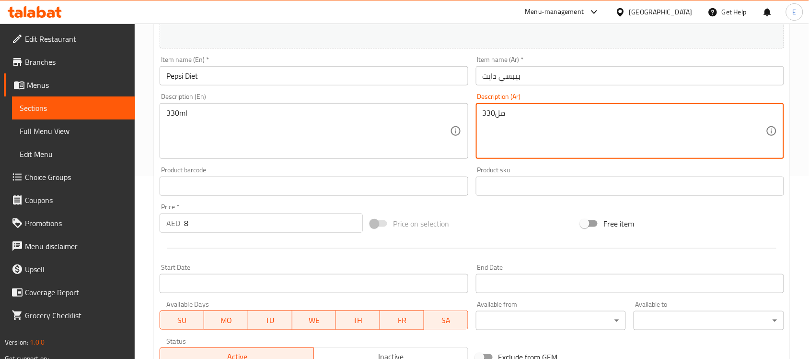
scroll to position [331, 0]
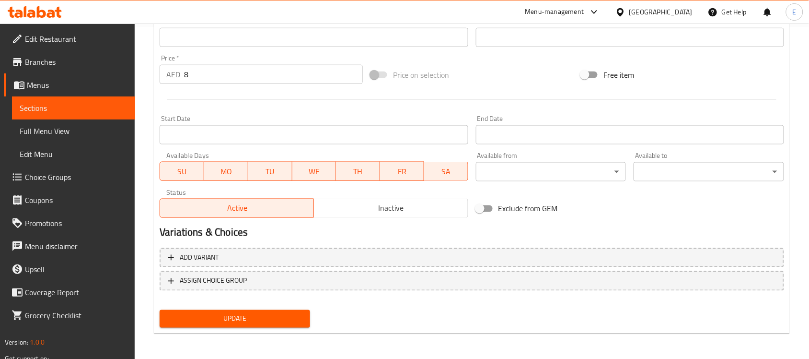
type textarea "330مل"
click at [253, 322] on span "Update" at bounding box center [234, 319] width 135 height 12
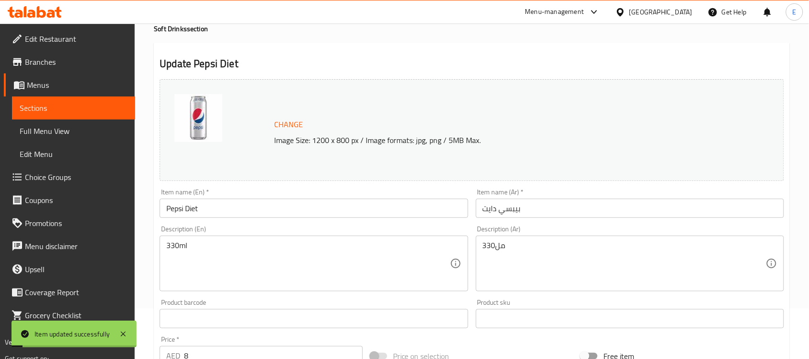
scroll to position [0, 0]
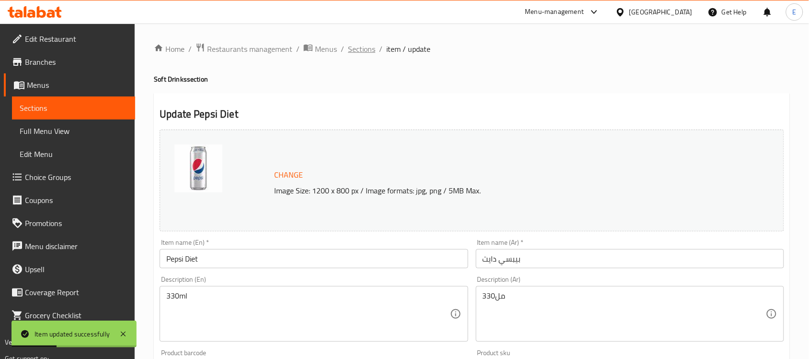
click at [359, 49] on span "Sections" at bounding box center [361, 49] width 27 height 12
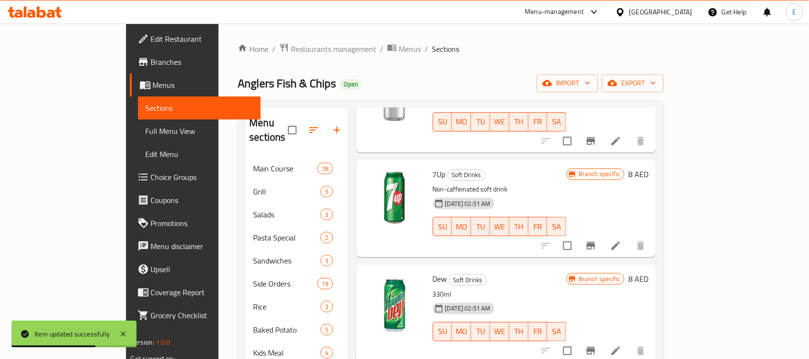
scroll to position [420, 0]
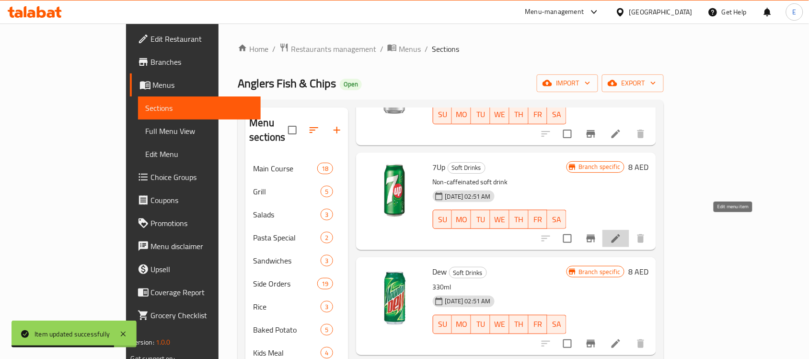
click at [622, 233] on icon at bounding box center [616, 239] width 12 height 12
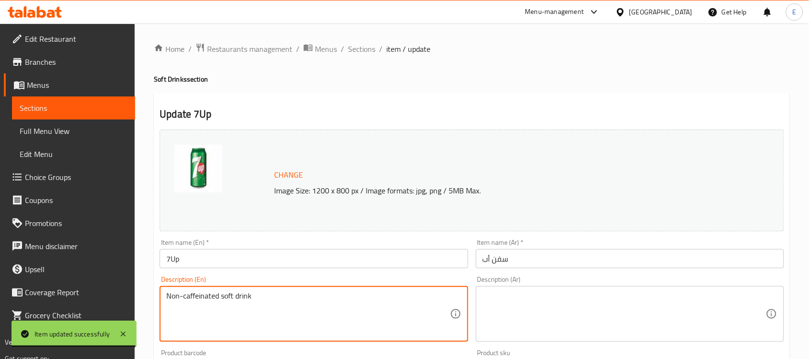
paste textarea "330ml"
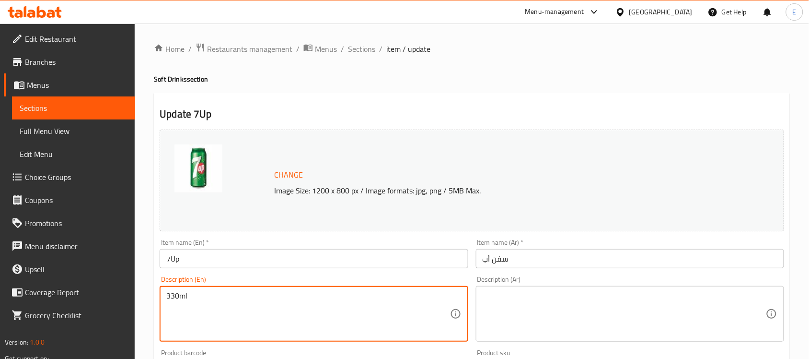
type textarea "330ml"
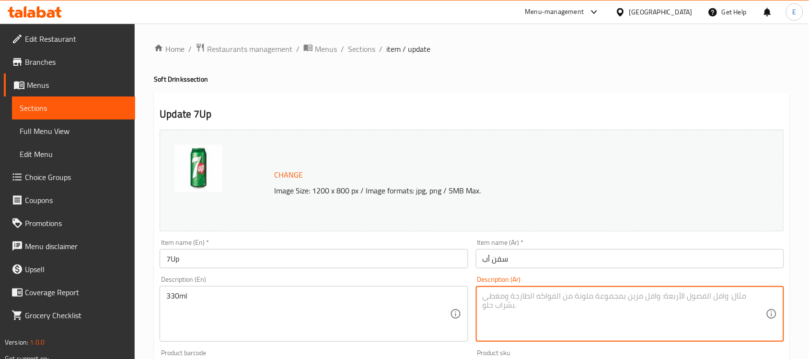
click at [518, 304] on textarea at bounding box center [624, 314] width 283 height 46
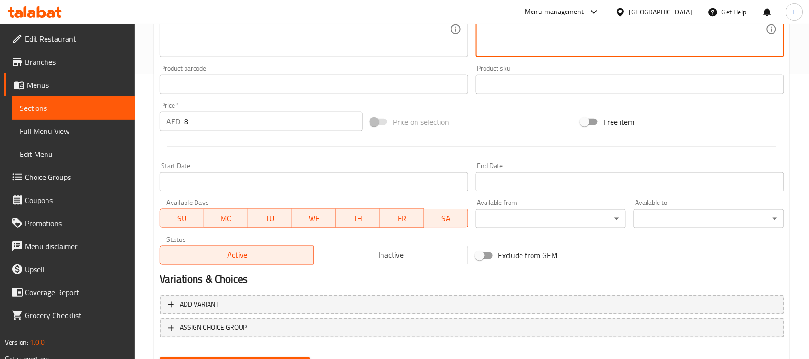
scroll to position [300, 0]
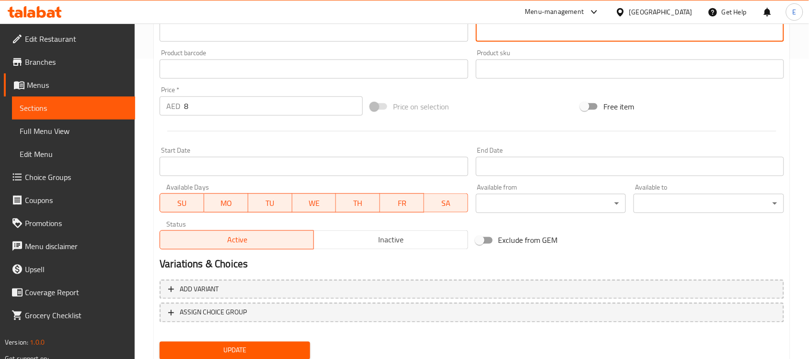
type textarea "330مل"
click at [178, 339] on div "Update" at bounding box center [235, 350] width 158 height 25
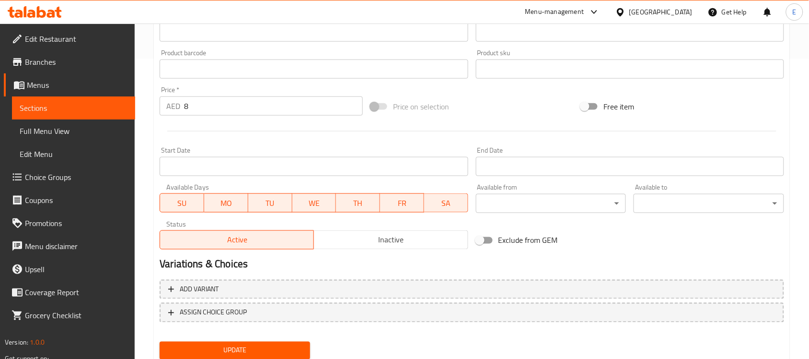
click at [181, 344] on span "Update" at bounding box center [234, 350] width 135 height 12
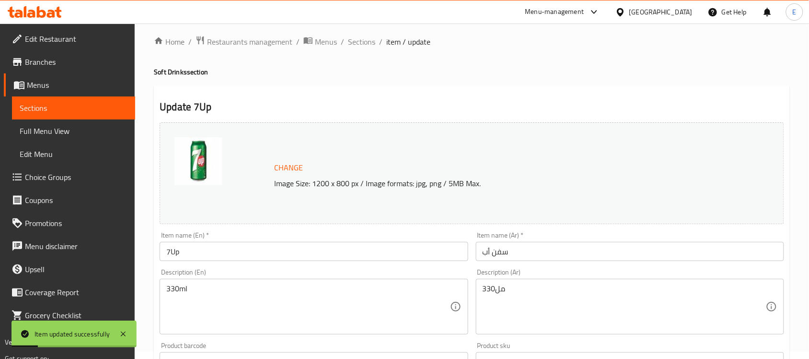
scroll to position [0, 0]
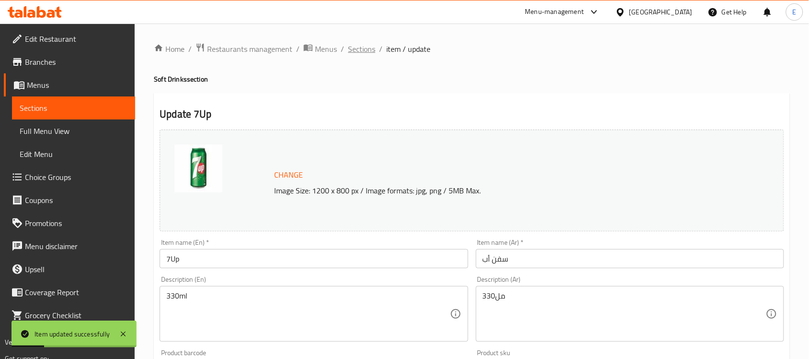
click at [366, 48] on span "Sections" at bounding box center [361, 49] width 27 height 12
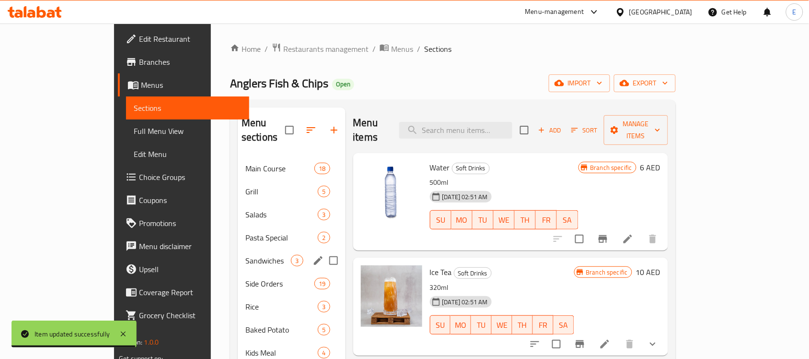
scroll to position [135, 0]
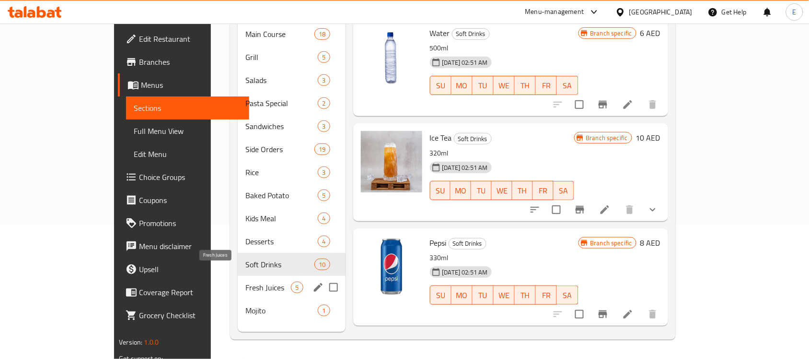
click at [245, 281] on span "Fresh Juices" at bounding box center [268, 287] width 46 height 12
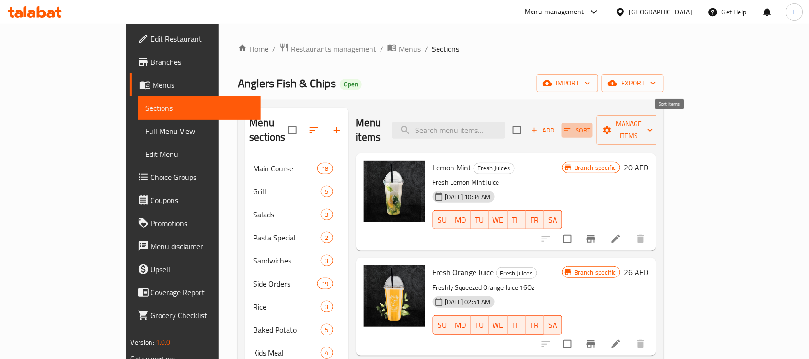
click at [591, 128] on span "Sort" at bounding box center [577, 130] width 26 height 11
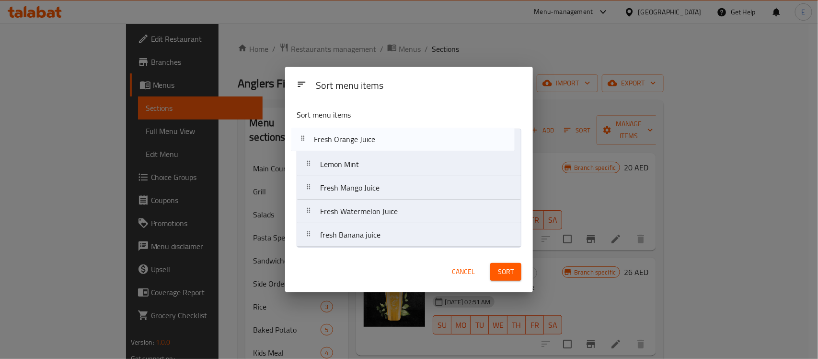
drag, startPoint x: 375, startPoint y: 166, endPoint x: 368, endPoint y: 137, distance: 30.5
click at [368, 137] on nav "Lemon Mint Fresh Orange Juice Fresh Mango Juice Fresh Watermelon Juice fresh Ba…" at bounding box center [409, 187] width 225 height 118
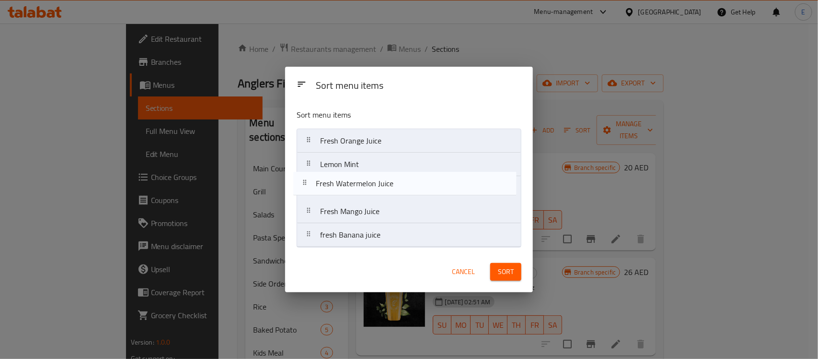
drag, startPoint x: 384, startPoint y: 212, endPoint x: 377, endPoint y: 181, distance: 32.3
click at [377, 181] on nav "Fresh Orange Juice Lemon Mint Fresh Mango Juice Fresh Watermelon Juice fresh Ba…" at bounding box center [409, 187] width 225 height 118
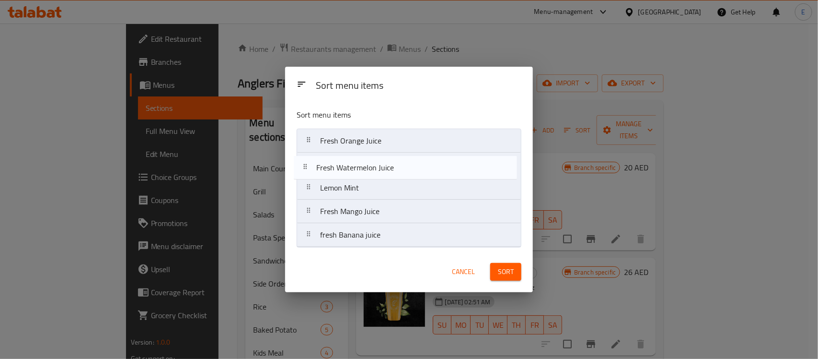
drag, startPoint x: 368, startPoint y: 193, endPoint x: 361, endPoint y: 164, distance: 29.2
click at [362, 166] on nav "Fresh Orange Juice Lemon Mint Fresh Watermelon Juice Fresh Mango Juice fresh Ba…" at bounding box center [409, 187] width 225 height 118
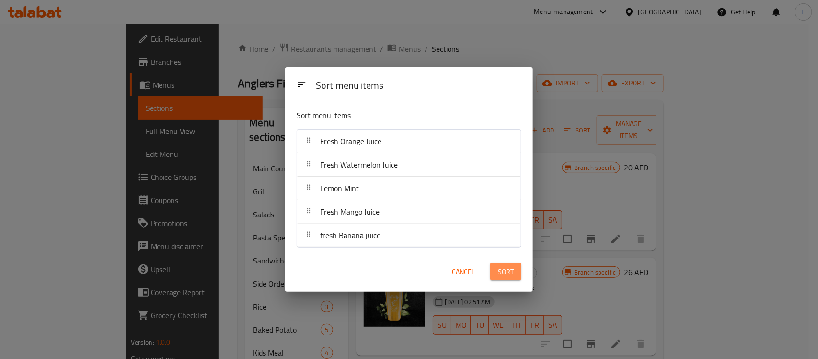
click at [510, 273] on span "Sort" at bounding box center [506, 272] width 16 height 12
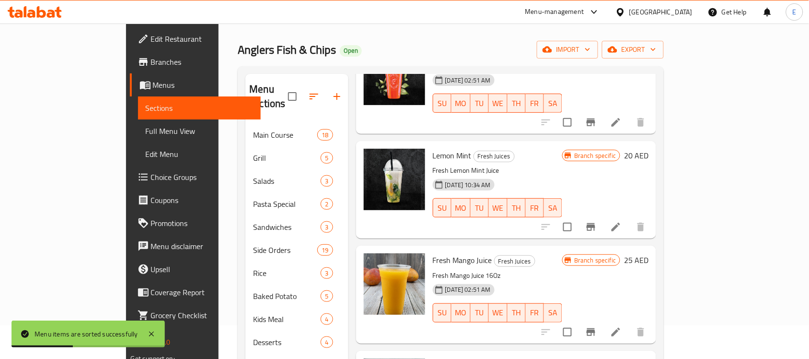
scroll to position [60, 0]
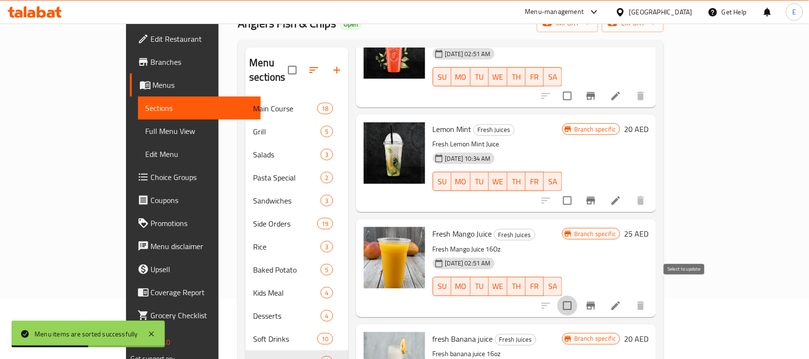
click at [578, 295] on input "checkbox" at bounding box center [568, 305] width 20 height 20
checkbox input "true"
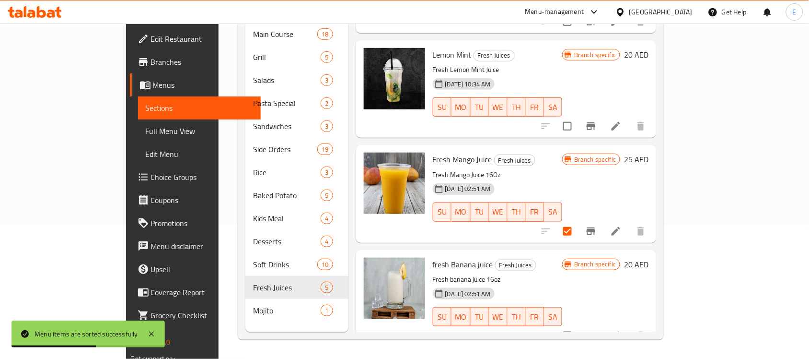
scroll to position [135, 0]
click at [578, 326] on input "checkbox" at bounding box center [568, 336] width 20 height 20
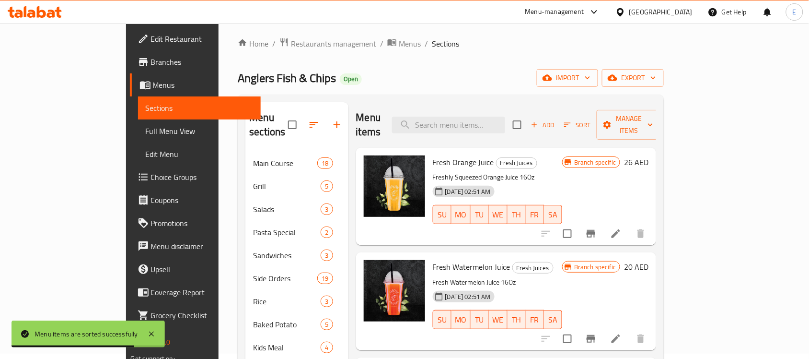
scroll to position [0, 0]
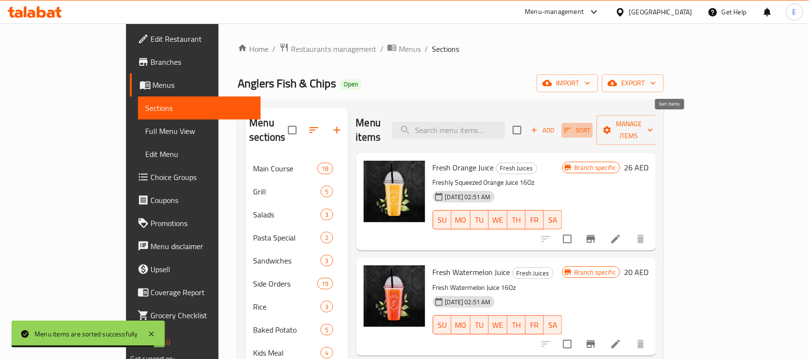
click at [591, 125] on span "Sort" at bounding box center [577, 130] width 26 height 11
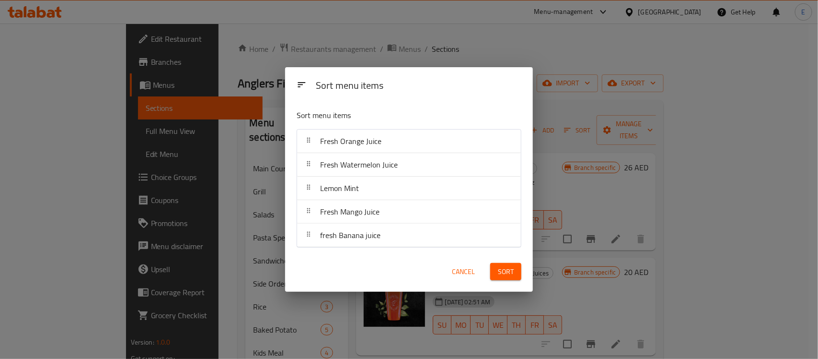
click at [464, 274] on span "Cancel" at bounding box center [463, 272] width 23 height 12
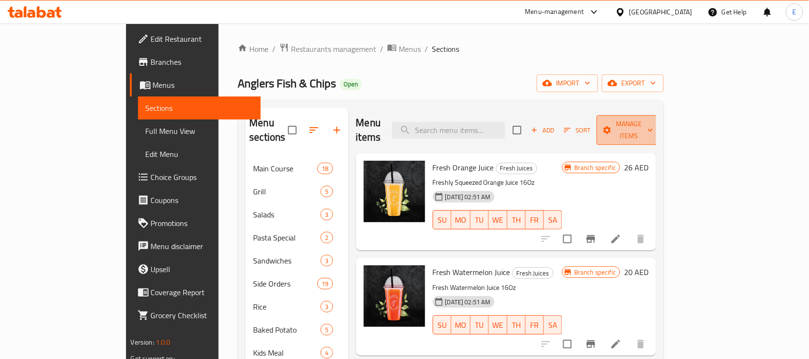
click at [612, 126] on icon "button" at bounding box center [608, 130] width 8 height 8
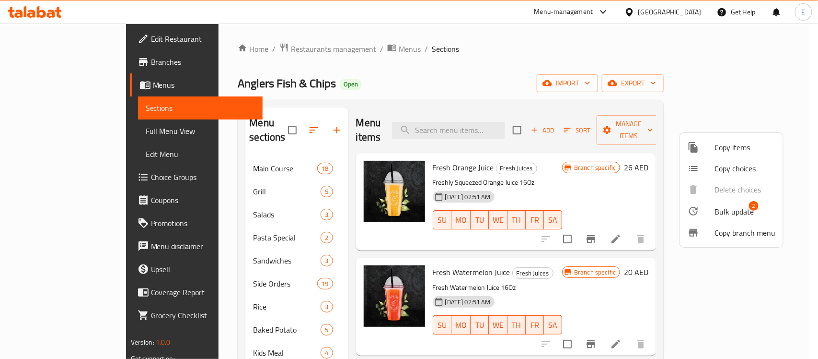
click at [705, 209] on div at bounding box center [701, 211] width 27 height 12
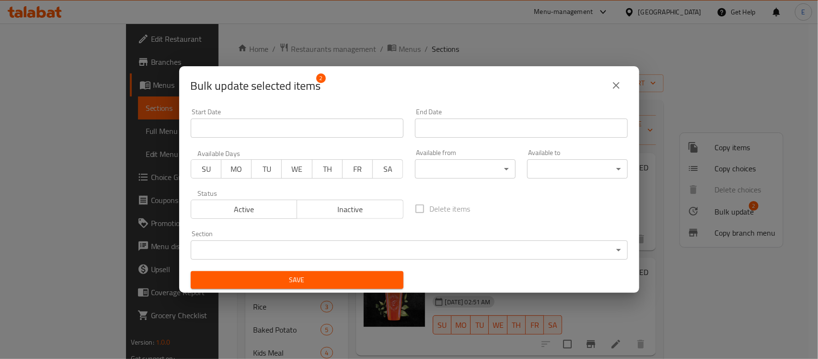
click at [365, 214] on span "Inactive" at bounding box center [350, 209] width 99 height 14
click at [339, 272] on button "Save" at bounding box center [297, 280] width 213 height 18
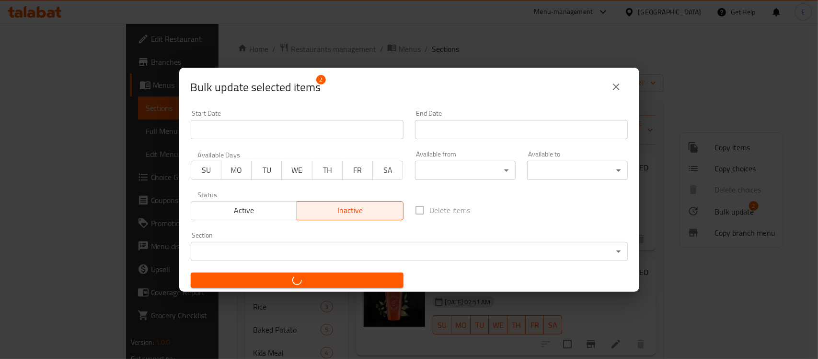
checkbox input "false"
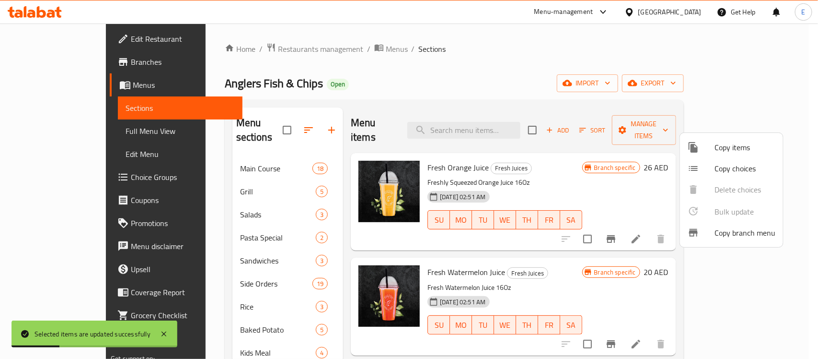
click at [623, 235] on div at bounding box center [409, 179] width 818 height 359
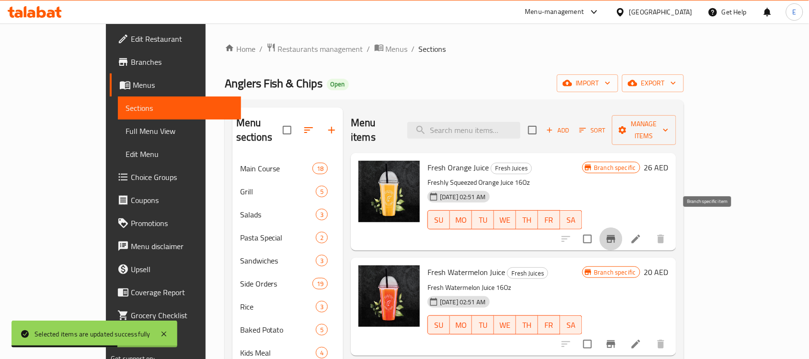
click at [617, 233] on icon "Branch-specific-item" at bounding box center [612, 239] width 12 height 12
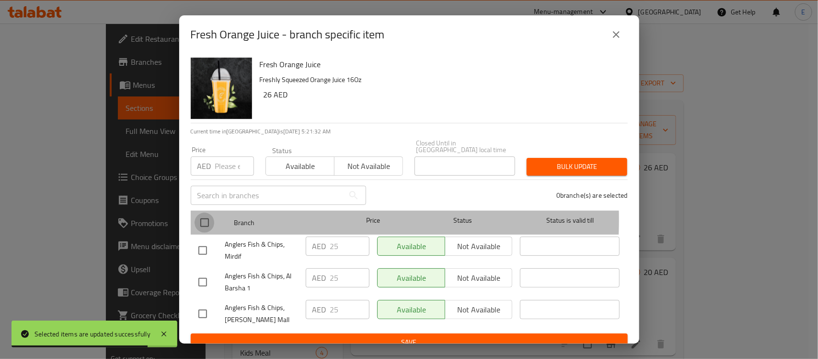
click at [205, 219] on input "checkbox" at bounding box center [205, 222] width 20 height 20
checkbox input "true"
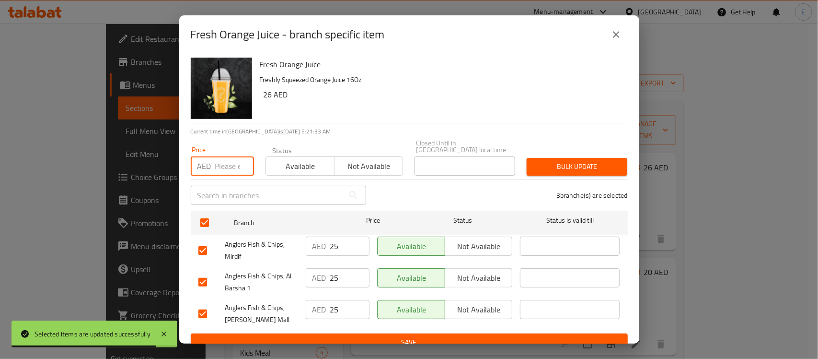
click at [220, 164] on input "number" at bounding box center [234, 165] width 39 height 19
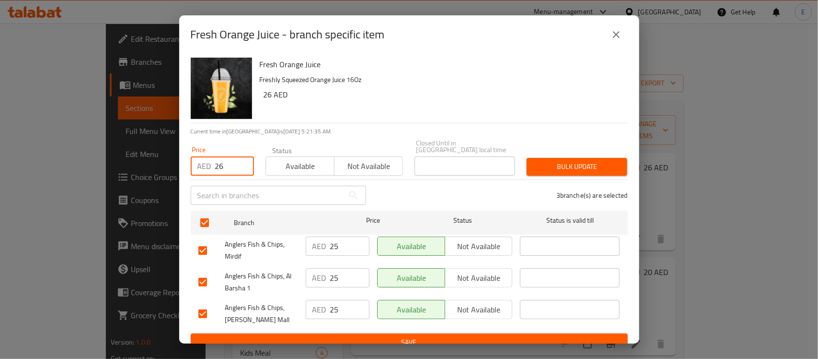
type input "26"
click at [533, 156] on div "Bulk update" at bounding box center [577, 166] width 112 height 29
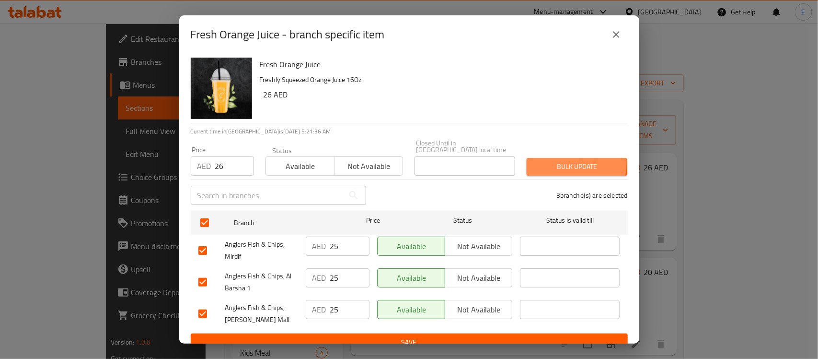
click at [546, 162] on span "Bulk update" at bounding box center [577, 167] width 85 height 12
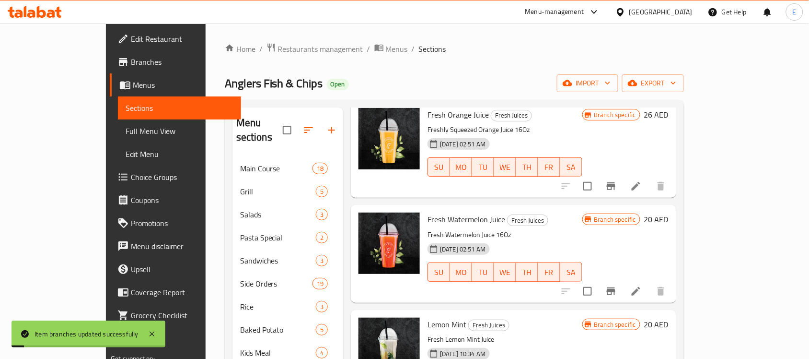
scroll to position [60, 0]
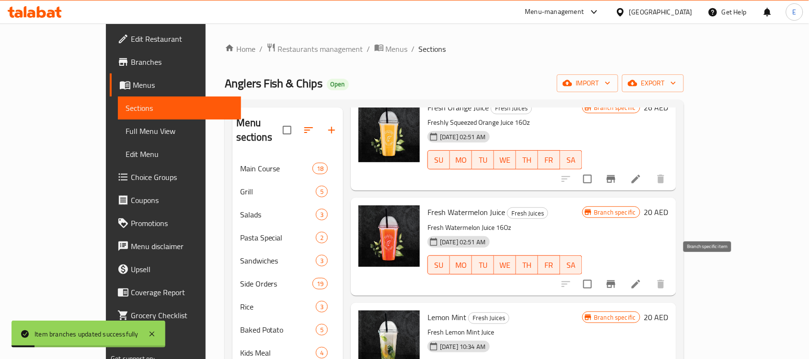
click at [616, 280] on icon "Branch-specific-item" at bounding box center [611, 284] width 9 height 8
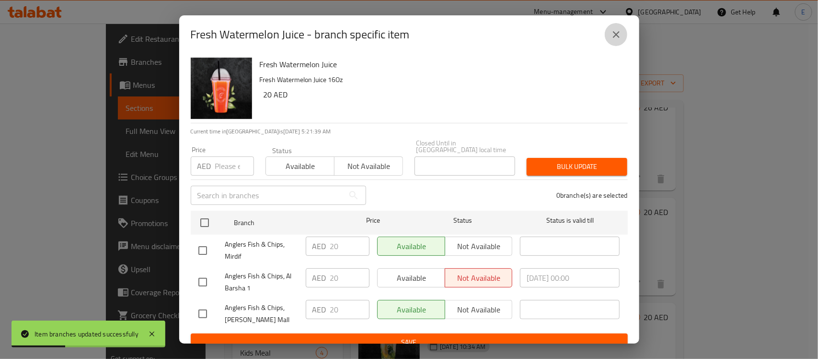
click at [615, 35] on icon "close" at bounding box center [617, 35] width 12 height 12
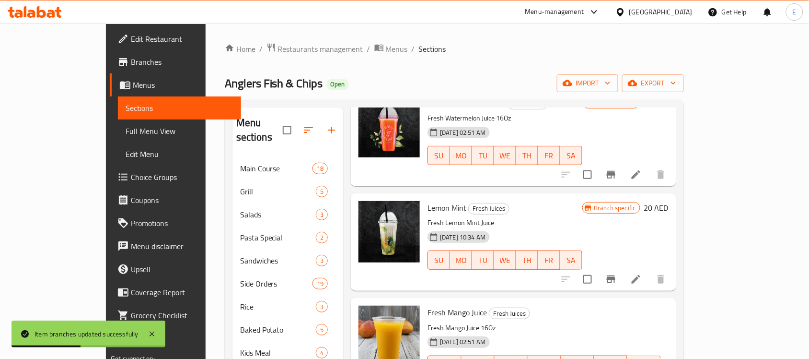
scroll to position [180, 0]
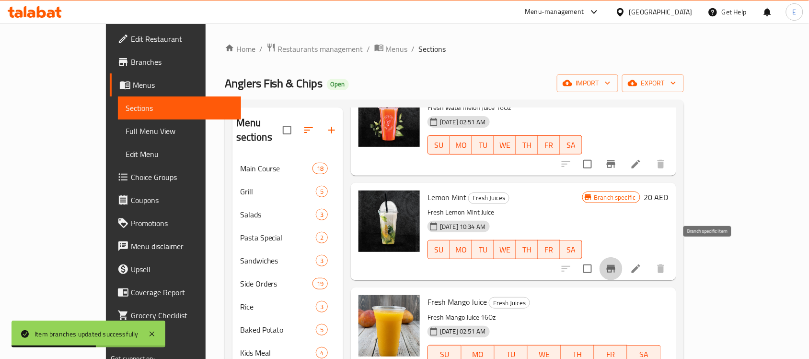
click at [617, 263] on icon "Branch-specific-item" at bounding box center [612, 269] width 12 height 12
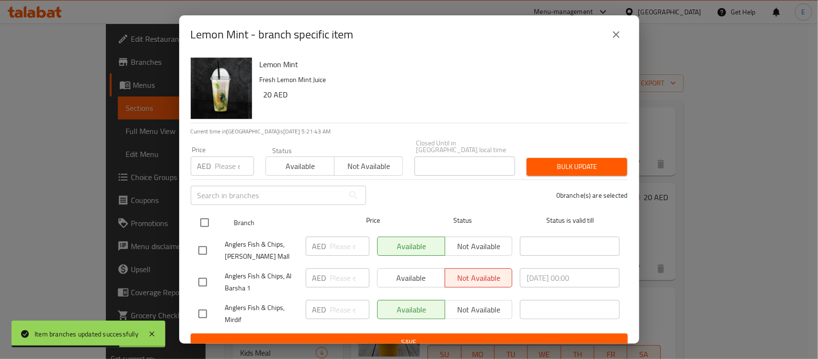
click at [202, 216] on input "checkbox" at bounding box center [205, 222] width 20 height 20
checkbox input "true"
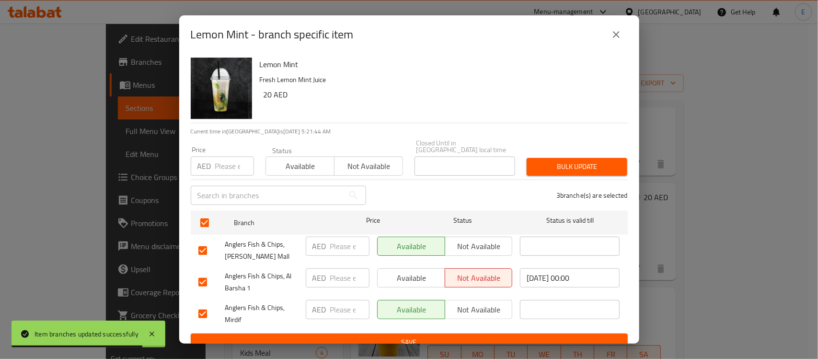
click at [233, 169] on input "number" at bounding box center [234, 165] width 39 height 19
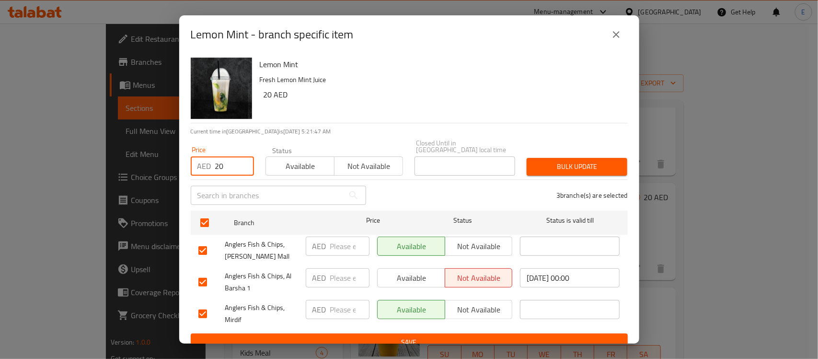
type input "20"
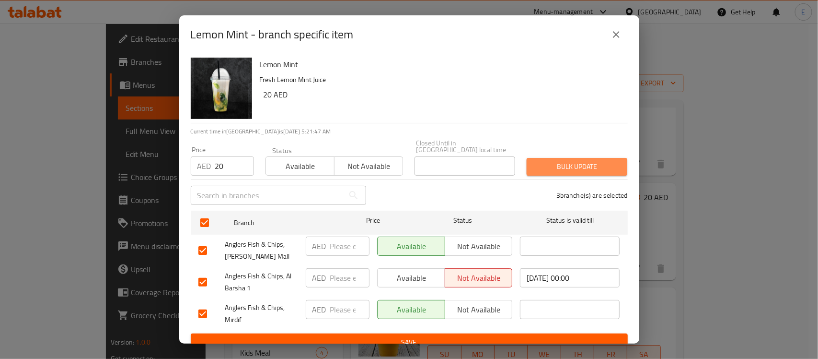
click at [598, 167] on span "Bulk update" at bounding box center [577, 167] width 85 height 12
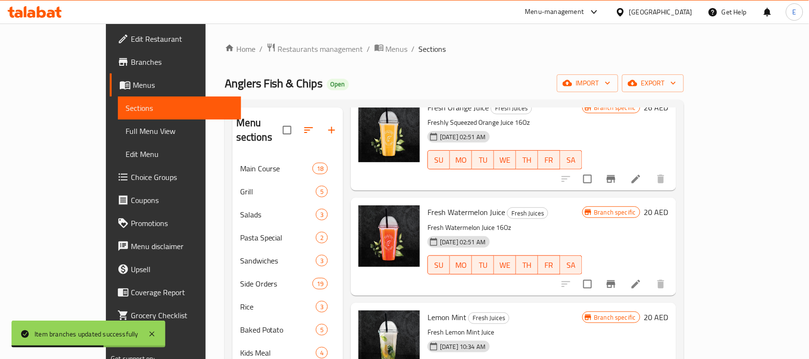
scroll to position [0, 0]
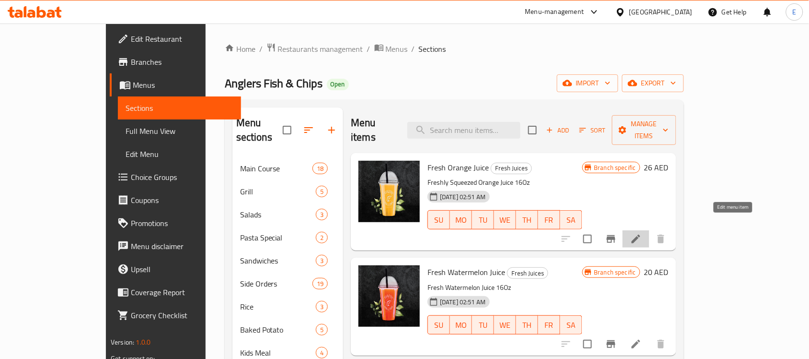
click at [642, 233] on icon at bounding box center [636, 239] width 12 height 12
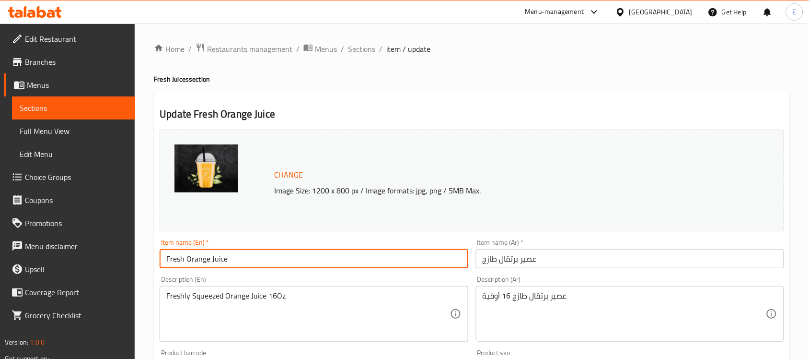
click at [218, 262] on input "Fresh Orange Juice" at bounding box center [314, 258] width 308 height 19
drag, startPoint x: 188, startPoint y: 260, endPoint x: 427, endPoint y: 241, distance: 240.0
click at [105, 257] on div "Edit Restaurant Branches Menus Sections Full Menu View Edit Menu Choice Groups …" at bounding box center [404, 357] width 809 height 668
type input "Orange"
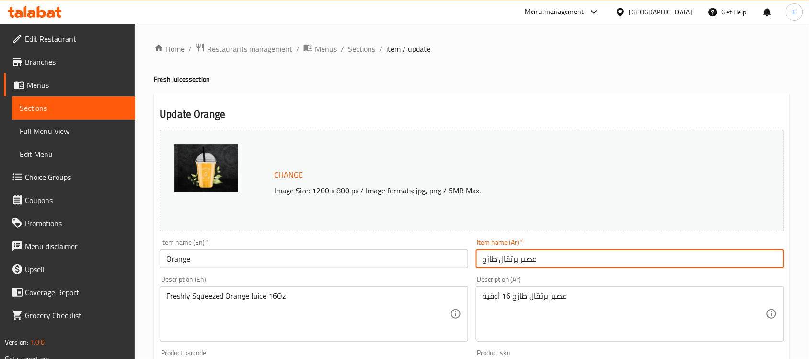
drag, startPoint x: 516, startPoint y: 260, endPoint x: 625, endPoint y: 260, distance: 108.4
click at [625, 260] on input "عصير برتقال طازج" at bounding box center [630, 258] width 308 height 19
drag, startPoint x: 501, startPoint y: 264, endPoint x: 386, endPoint y: 258, distance: 114.8
click at [382, 258] on div "Change Image Size: 1200 x 800 px / Image formats: jpg, png / 5MB Max. Item name…" at bounding box center [472, 339] width 632 height 427
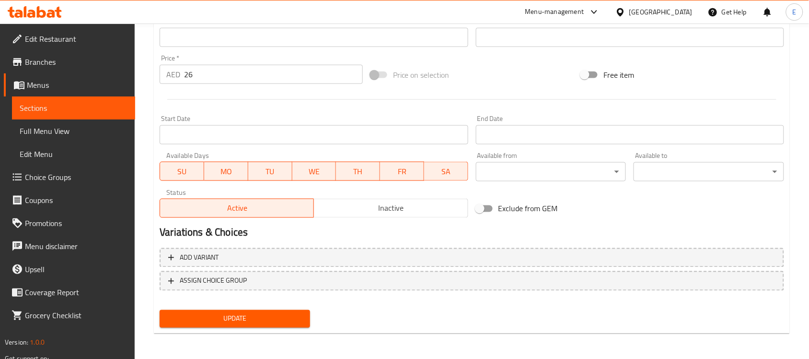
type input "برتقال"
click at [217, 324] on button "Update" at bounding box center [235, 319] width 151 height 18
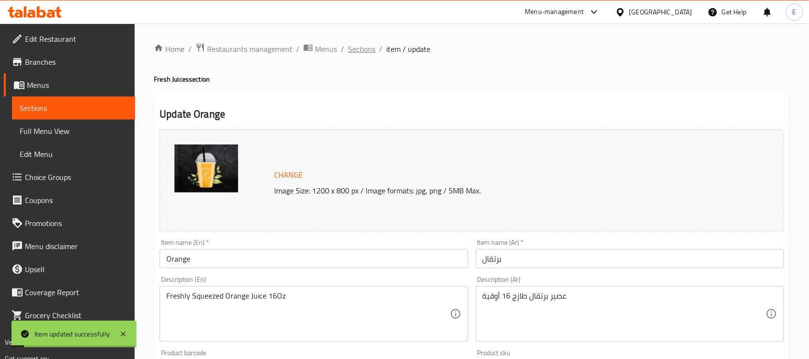
click at [350, 52] on span "Sections" at bounding box center [361, 49] width 27 height 12
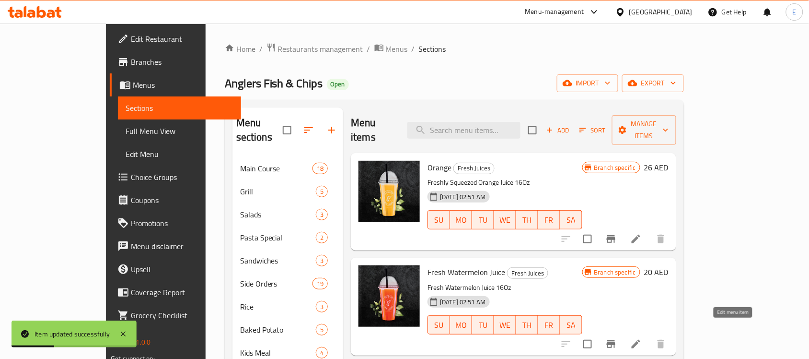
click at [642, 338] on icon at bounding box center [636, 344] width 12 height 12
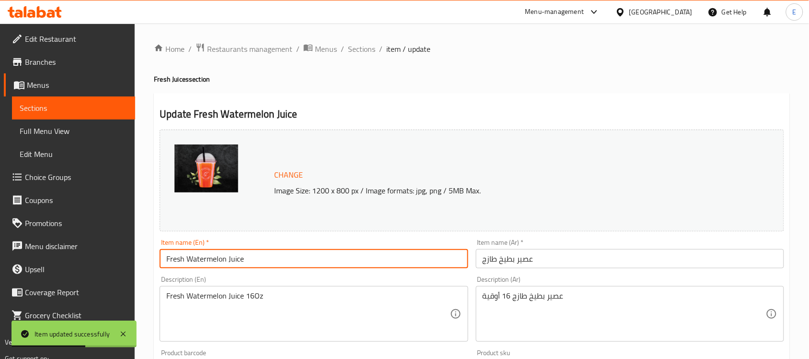
drag, startPoint x: 188, startPoint y: 259, endPoint x: 129, endPoint y: 268, distance: 59.6
click at [129, 267] on div "Edit Restaurant Branches Menus Sections Full Menu View Edit Menu Choice Groups …" at bounding box center [404, 357] width 809 height 668
drag, startPoint x: 231, startPoint y: 253, endPoint x: 209, endPoint y: 255, distance: 22.1
click at [209, 255] on input "Watermelon Juice" at bounding box center [314, 258] width 308 height 19
type input "Watermelon"
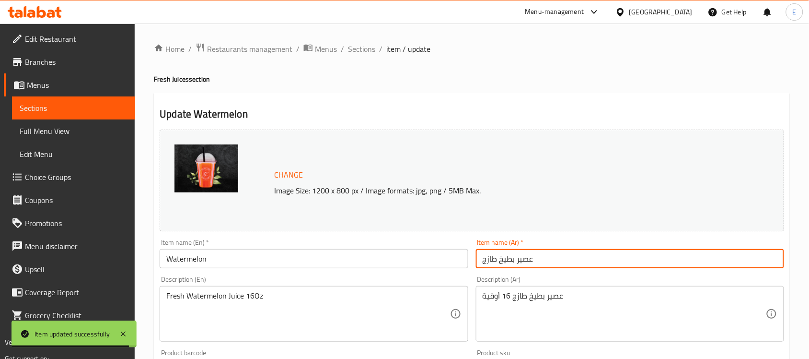
drag, startPoint x: 500, startPoint y: 260, endPoint x: 420, endPoint y: 262, distance: 80.1
click at [420, 262] on div "Change Image Size: 1200 x 800 px / Image formats: jpg, png / 5MB Max. Item name…" at bounding box center [472, 339] width 632 height 427
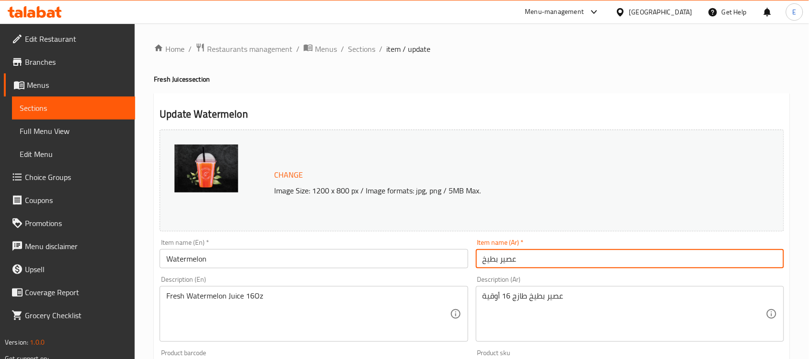
drag, startPoint x: 501, startPoint y: 259, endPoint x: 560, endPoint y: 271, distance: 59.6
click at [560, 271] on div "Item name (Ar)   * عصير بطيخ Item name (Ar) *" at bounding box center [630, 253] width 316 height 37
type input "بطيخ"
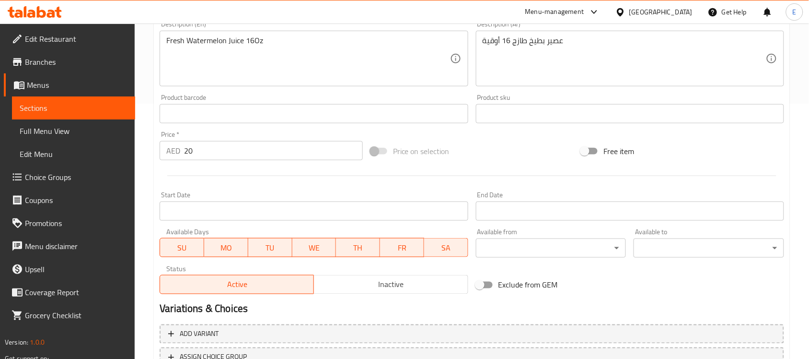
scroll to position [331, 0]
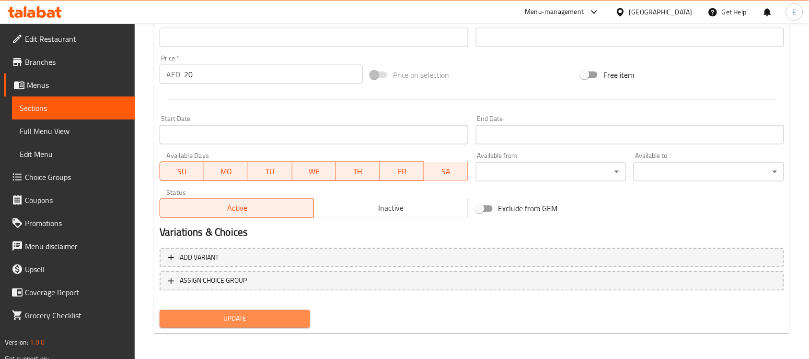
click at [262, 310] on button "Update" at bounding box center [235, 319] width 151 height 18
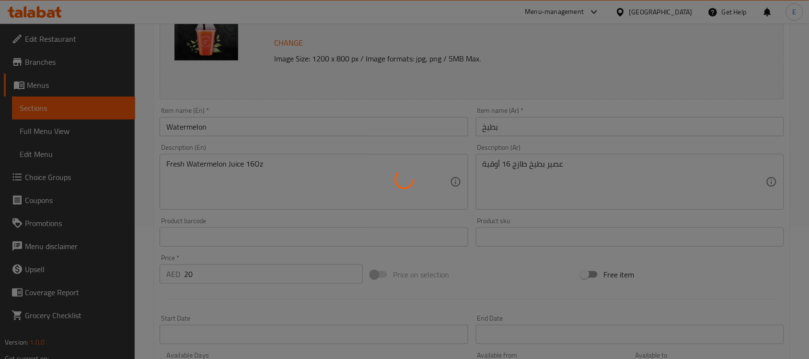
scroll to position [0, 0]
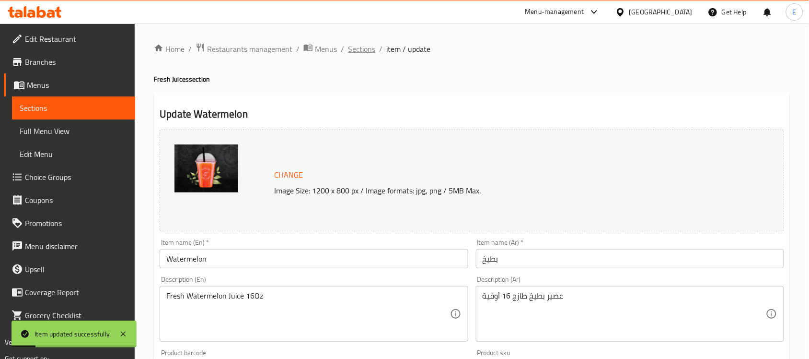
click at [353, 53] on span "Sections" at bounding box center [361, 49] width 27 height 12
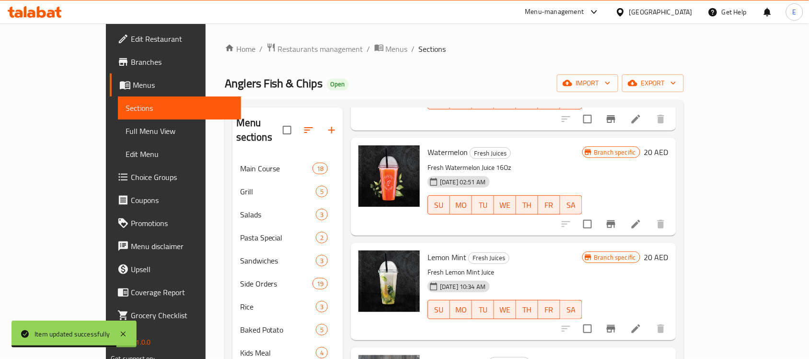
scroll to position [180, 0]
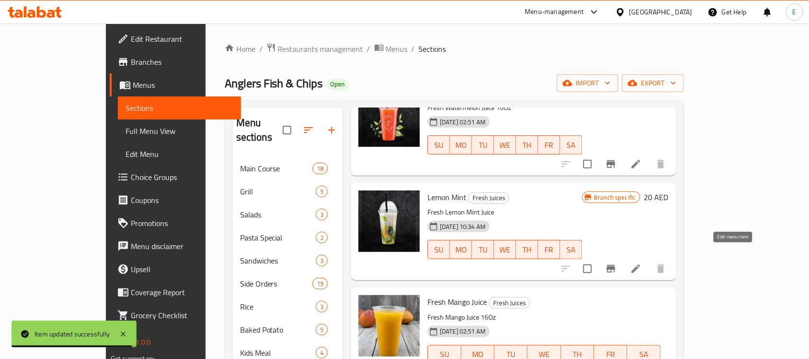
click at [642, 263] on icon at bounding box center [636, 269] width 12 height 12
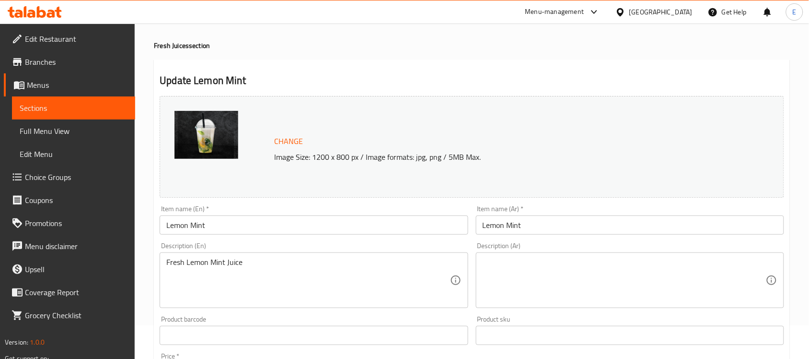
scroll to position [60, 0]
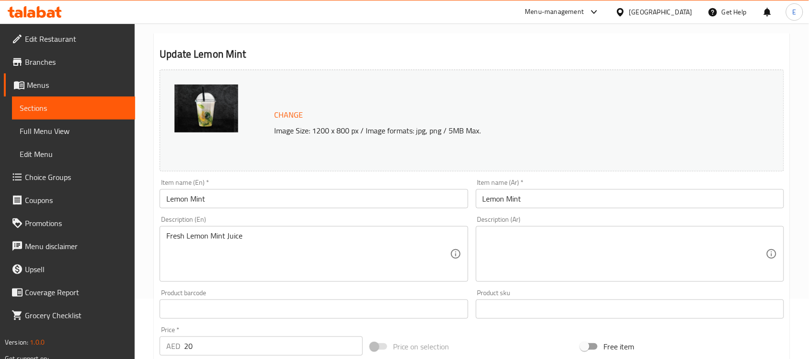
click at [259, 222] on div "Description (En) Fresh Lemon Mint Juice Description (En)" at bounding box center [314, 249] width 308 height 66
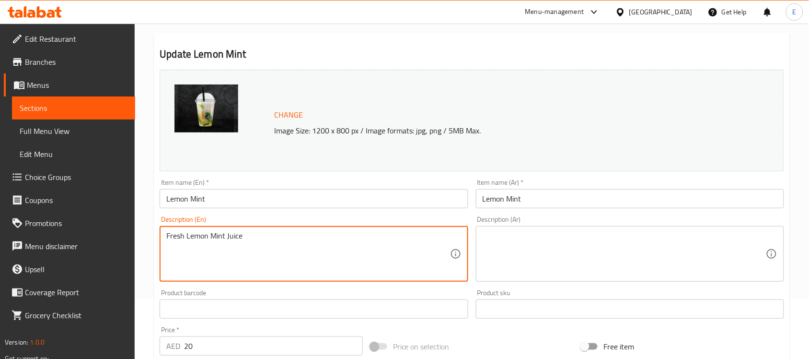
paste textarea "lemon mint juice (16oz)"
type textarea "Fresh lemon mint juice 16oz"
click at [562, 264] on textarea at bounding box center [624, 254] width 283 height 46
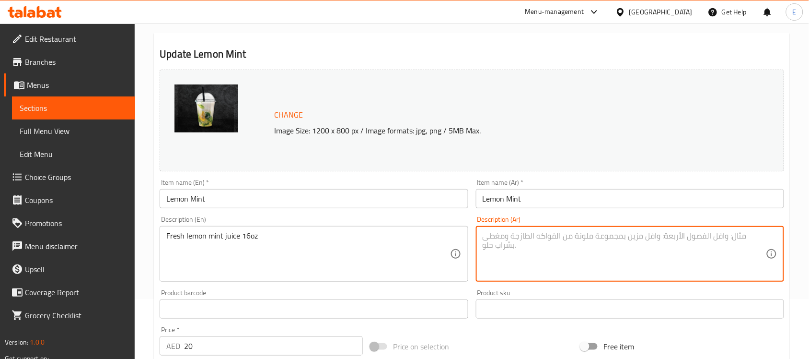
paste textarea "عصير ليمون ونعناع طازج 16 أونصة"
drag, startPoint x: 487, startPoint y: 238, endPoint x: 497, endPoint y: 242, distance: 11.4
click at [497, 242] on textarea "عصير ليمون ونعناع طازج 16 أونصة" at bounding box center [624, 254] width 283 height 46
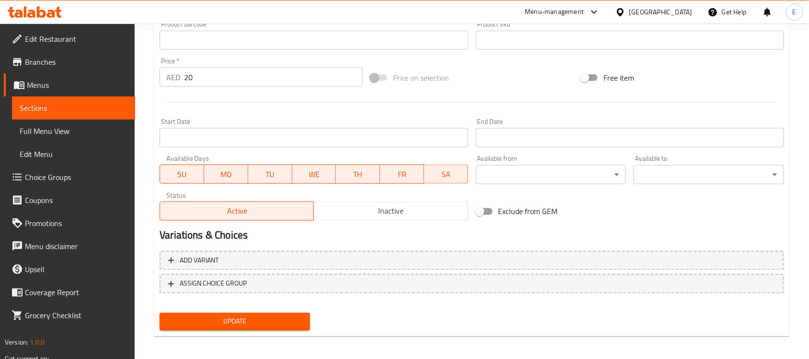
scroll to position [331, 0]
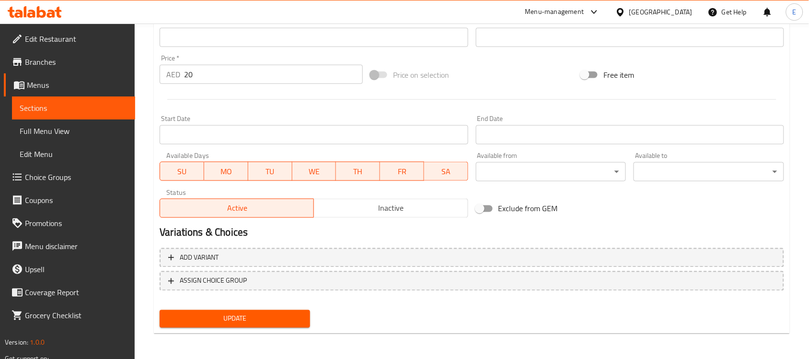
type textarea "عصير ليمون ونعناع طازج 16 أوقية"
click at [232, 316] on span "Update" at bounding box center [234, 319] width 135 height 12
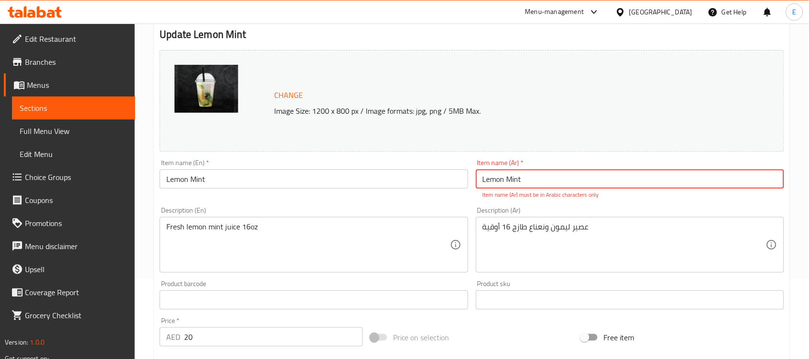
click at [492, 183] on input "Lemon Mint" at bounding box center [630, 178] width 308 height 19
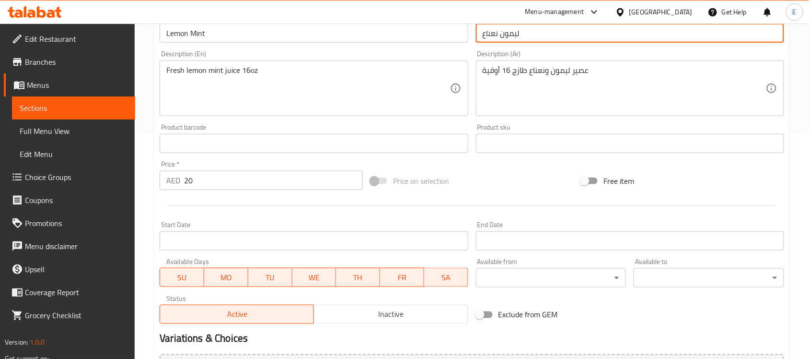
scroll to position [331, 0]
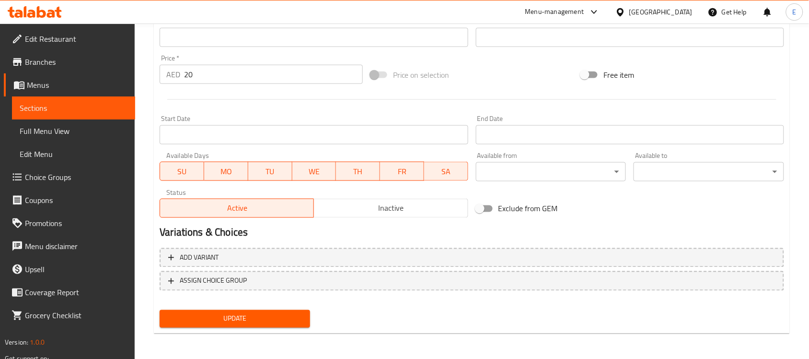
type input "ليمون نعناع"
click at [219, 316] on span "Update" at bounding box center [234, 319] width 135 height 12
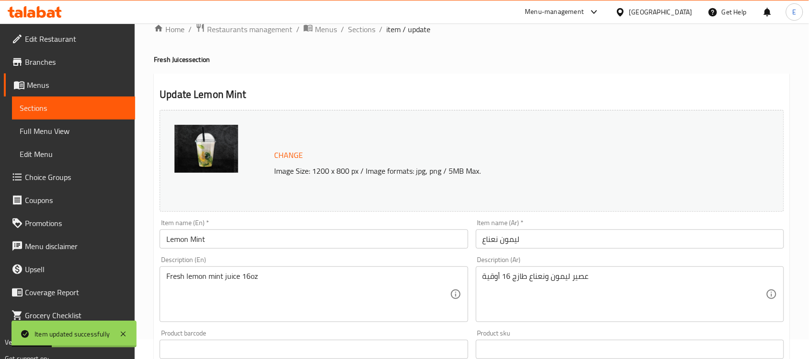
scroll to position [0, 0]
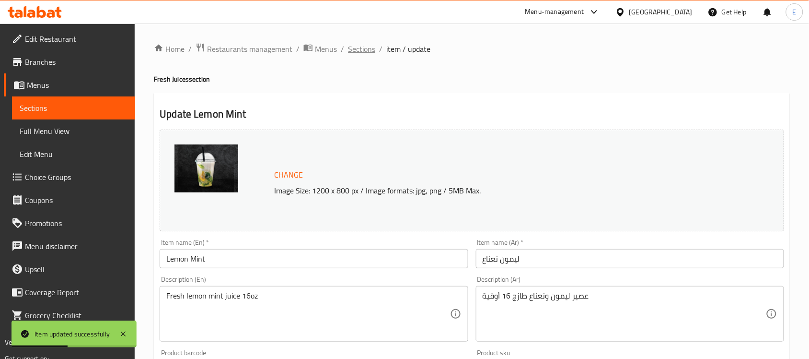
click at [362, 44] on span "Sections" at bounding box center [361, 49] width 27 height 12
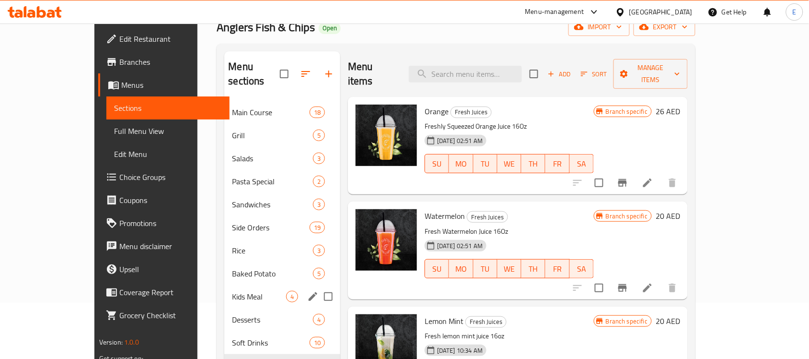
scroll to position [135, 0]
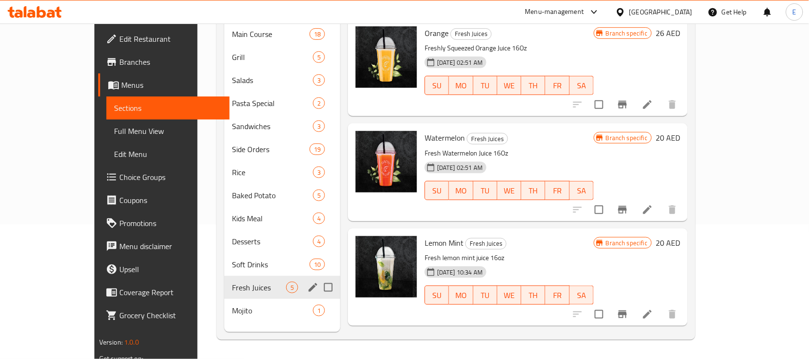
click at [232, 299] on div "Mojito 1" at bounding box center [282, 310] width 116 height 23
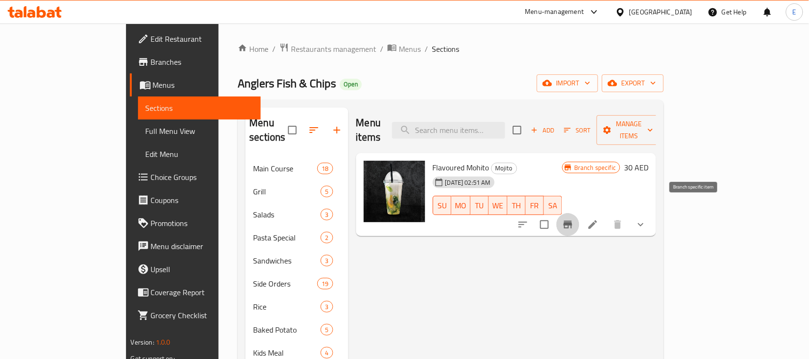
click at [572, 221] on icon "Branch-specific-item" at bounding box center [568, 225] width 9 height 8
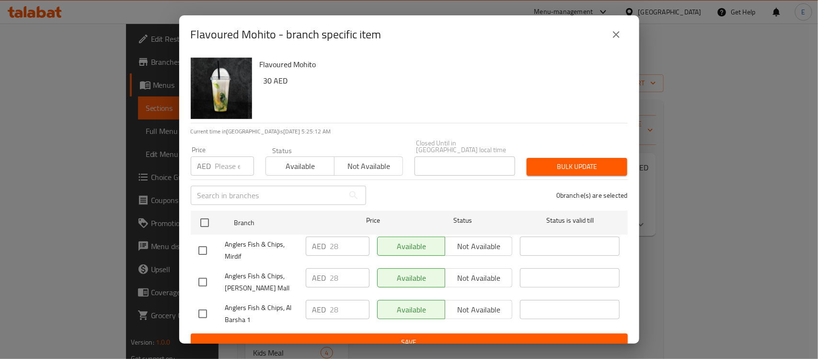
click at [629, 32] on div "Flavoured Mohito - branch specific item" at bounding box center [409, 34] width 460 height 38
click at [619, 33] on icon "close" at bounding box center [617, 35] width 12 height 12
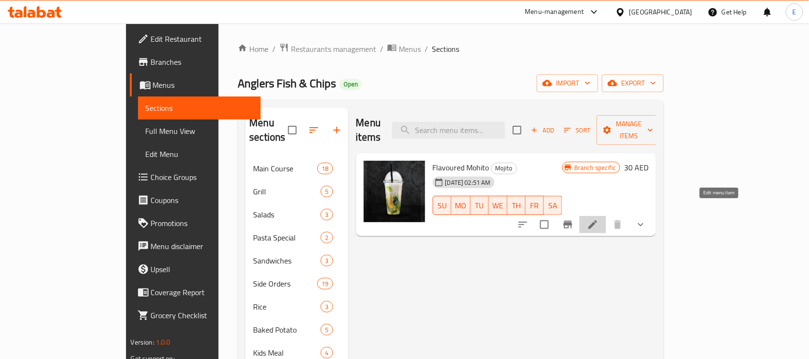
click at [599, 219] on icon at bounding box center [593, 225] width 12 height 12
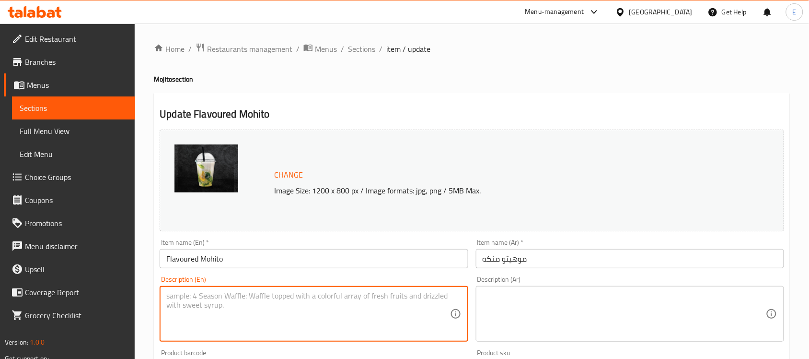
click at [256, 303] on textarea at bounding box center [307, 314] width 283 height 46
paste textarea "Freshly home made (16 oz )"
type textarea "Freshly home made 16 oz"
click at [537, 300] on textarea at bounding box center [624, 314] width 283 height 46
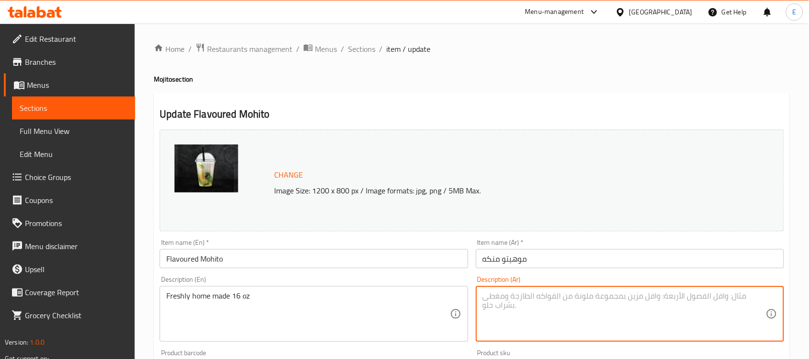
paste textarea "طازجة محلية الصنع 16 أونصة"
click at [547, 300] on textarea "طازجة محلية الصنع 16 أونصة" at bounding box center [624, 314] width 283 height 46
click at [546, 300] on textarea "طازجة محلية الصنع 16 أونصة" at bounding box center [624, 314] width 283 height 46
drag, startPoint x: 490, startPoint y: 295, endPoint x: 497, endPoint y: 301, distance: 9.2
click at [498, 297] on textarea "طازجة منزلية الصنع 16 أونصة" at bounding box center [624, 314] width 283 height 46
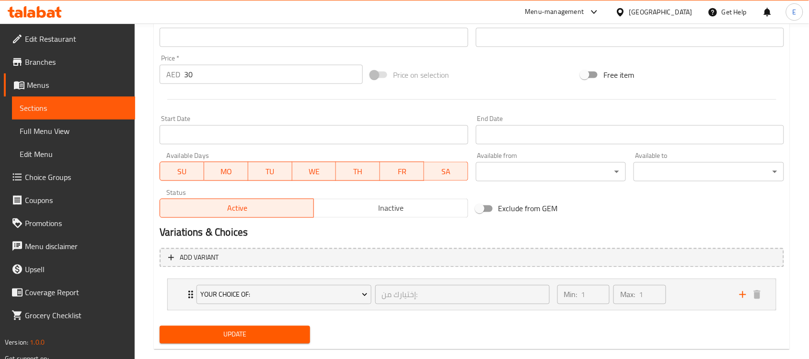
scroll to position [348, 0]
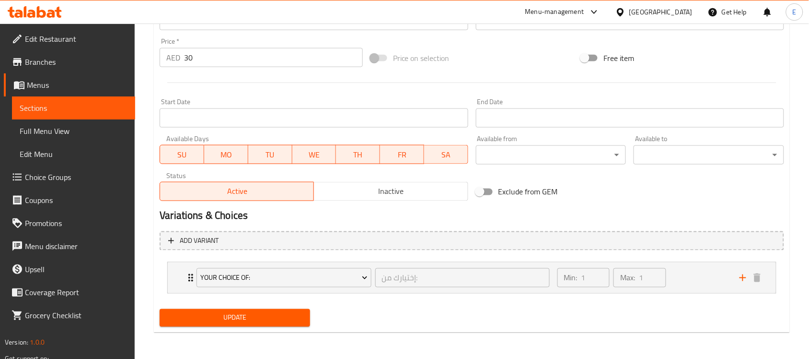
type textarea "طازجة منزلية الصنع 16 أوقية"
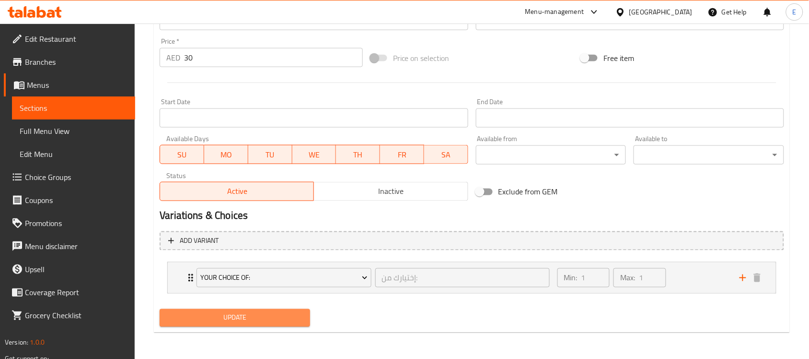
click at [232, 309] on button "Update" at bounding box center [235, 318] width 151 height 18
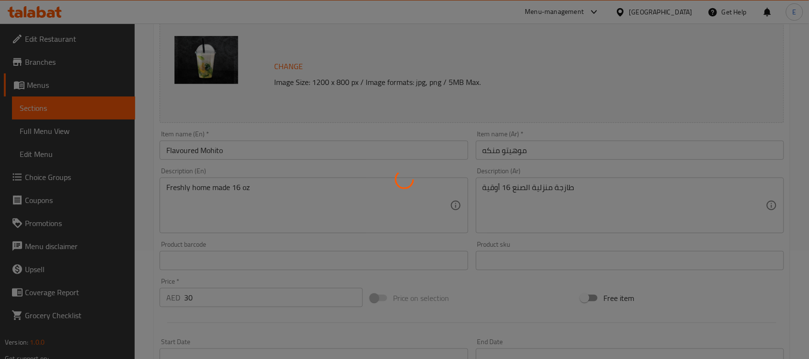
scroll to position [0, 0]
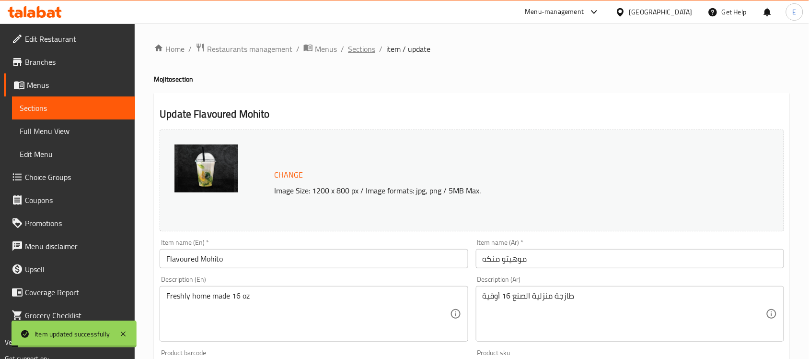
click at [357, 47] on span "Sections" at bounding box center [361, 49] width 27 height 12
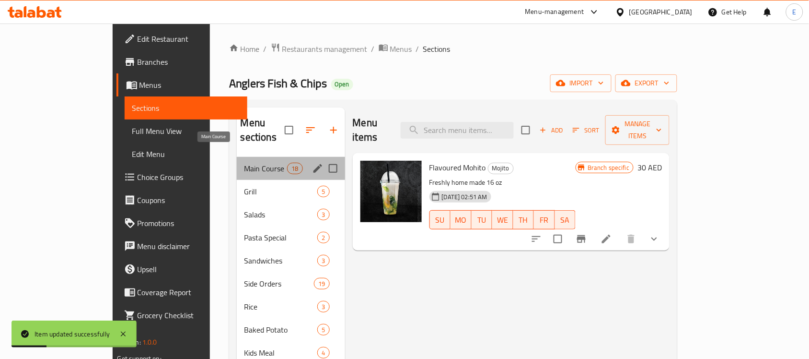
click at [245, 163] on span "Main Course" at bounding box center [266, 169] width 43 height 12
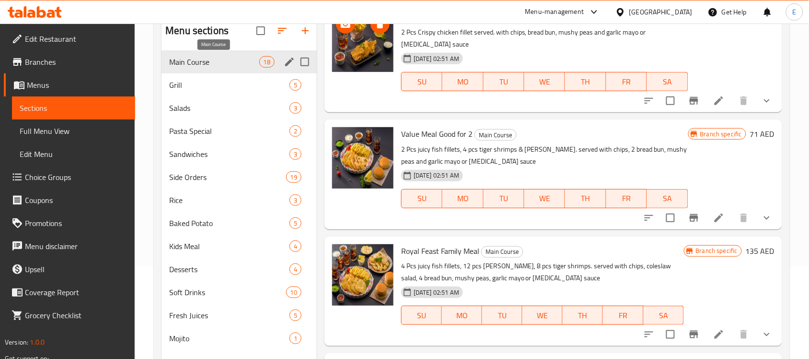
scroll to position [15, 0]
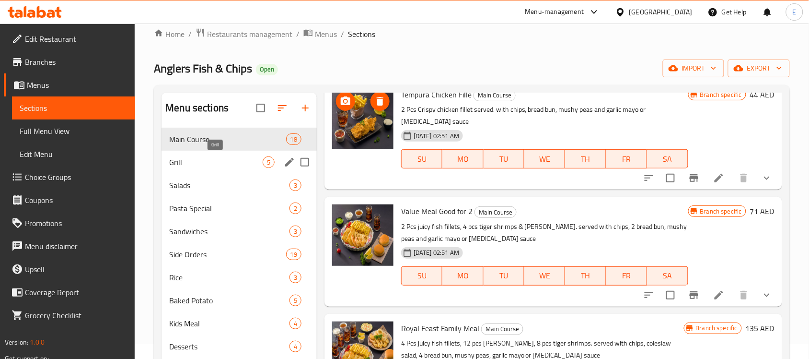
click at [214, 163] on span "Grill" at bounding box center [215, 162] width 93 height 12
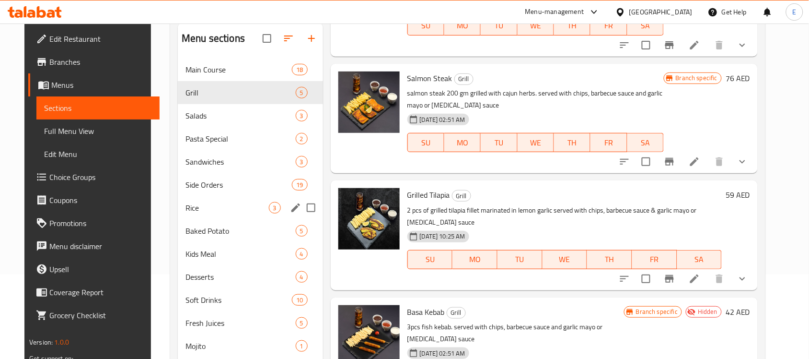
scroll to position [135, 0]
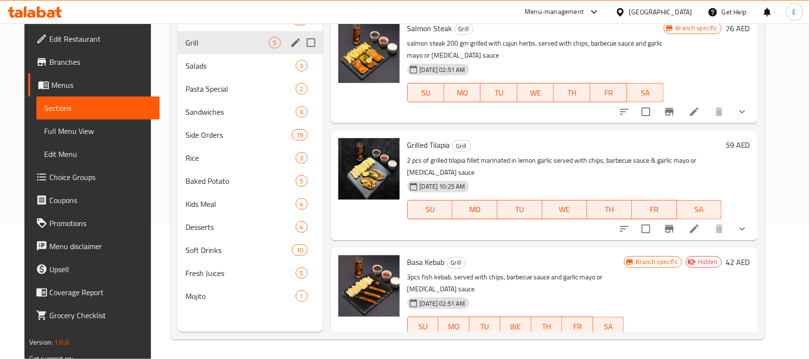
click at [227, 52] on div "Grill 5" at bounding box center [250, 42] width 145 height 23
click at [224, 60] on span "Salads" at bounding box center [227, 66] width 83 height 12
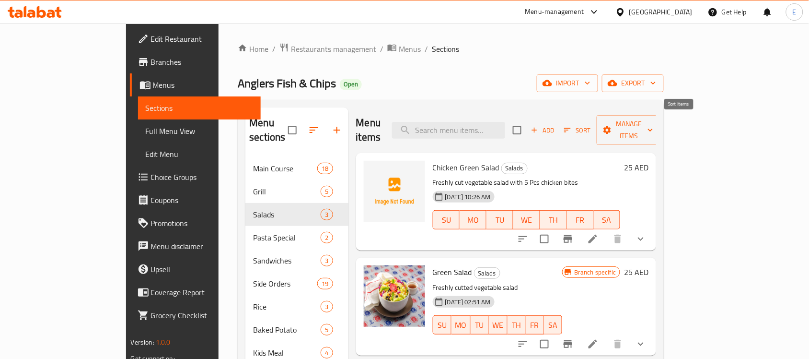
click at [572, 126] on icon "button" at bounding box center [567, 130] width 9 height 9
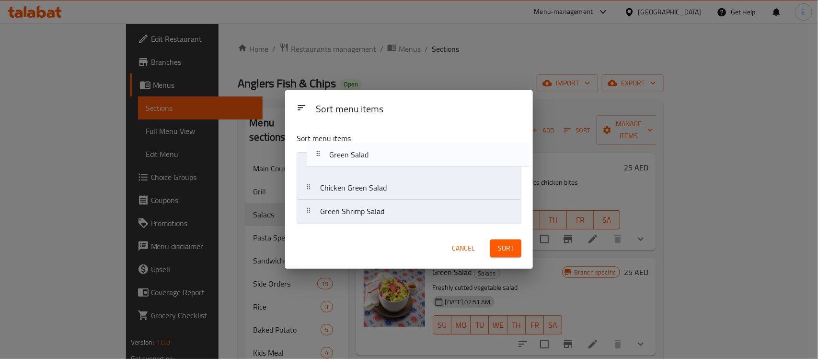
drag, startPoint x: 358, startPoint y: 192, endPoint x: 367, endPoint y: 156, distance: 37.6
click at [367, 156] on nav "Chicken Green Salad Green Salad Green Shrimp Salad" at bounding box center [409, 187] width 225 height 71
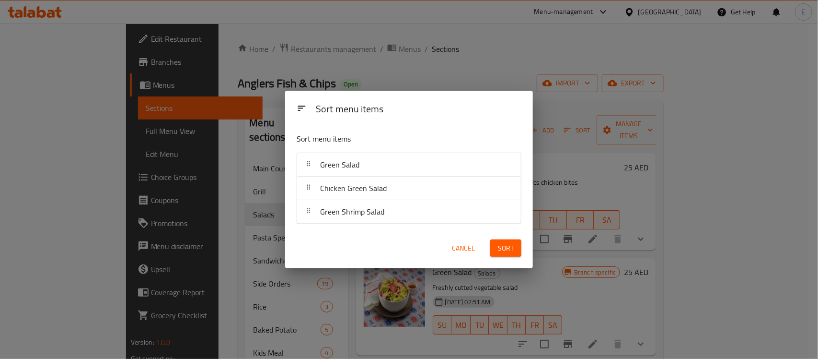
click at [506, 247] on span "Sort" at bounding box center [506, 248] width 16 height 12
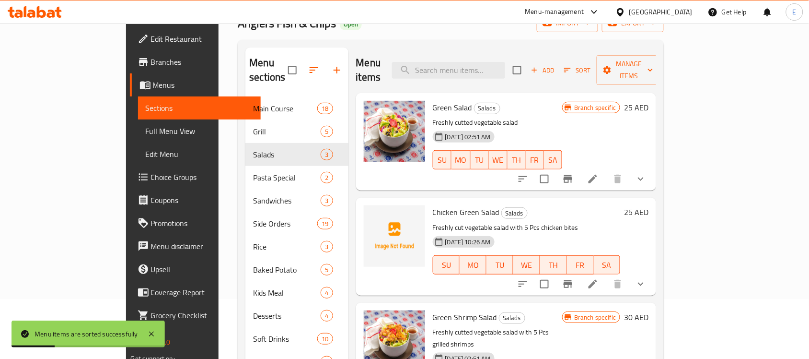
scroll to position [120, 0]
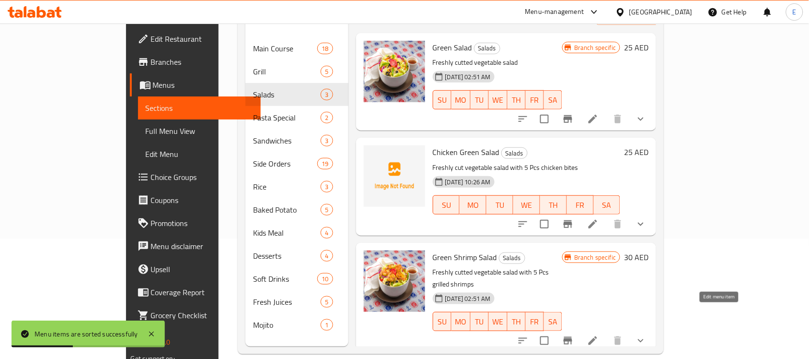
click at [599, 335] on icon at bounding box center [593, 341] width 12 height 12
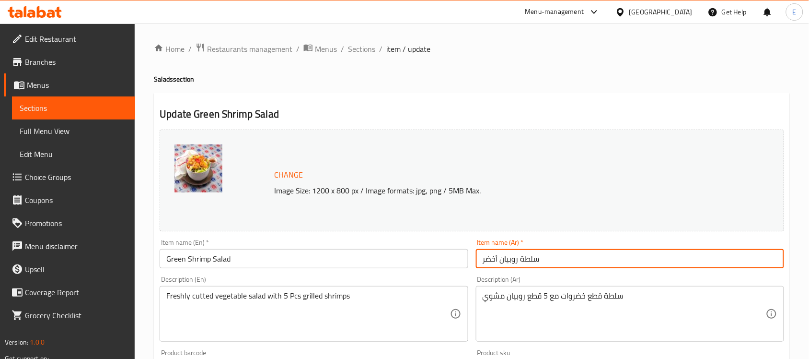
drag, startPoint x: 500, startPoint y: 257, endPoint x: 466, endPoint y: 256, distance: 33.6
click at [466, 256] on div "Change Image Size: 1200 x 800 px / Image formats: jpg, png / 5MB Max. Item name…" at bounding box center [472, 339] width 632 height 427
type input "سلطة روبيان خضراء"
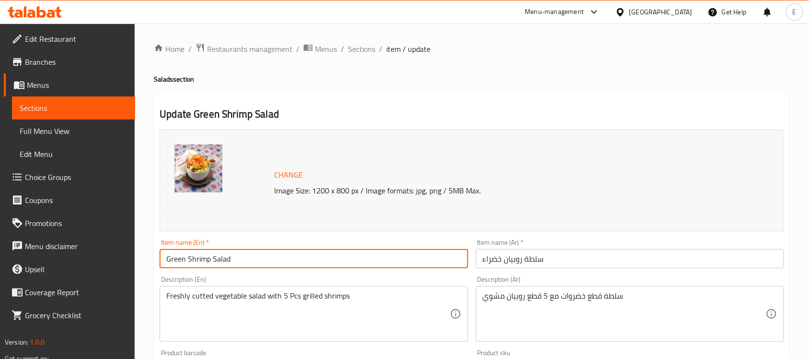
click at [197, 257] on input "Green Shrimp Salad" at bounding box center [314, 258] width 308 height 19
paste input "Shrimp"
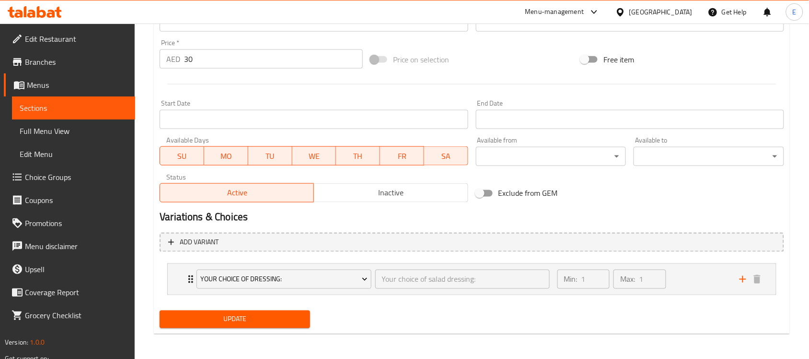
scroll to position [348, 0]
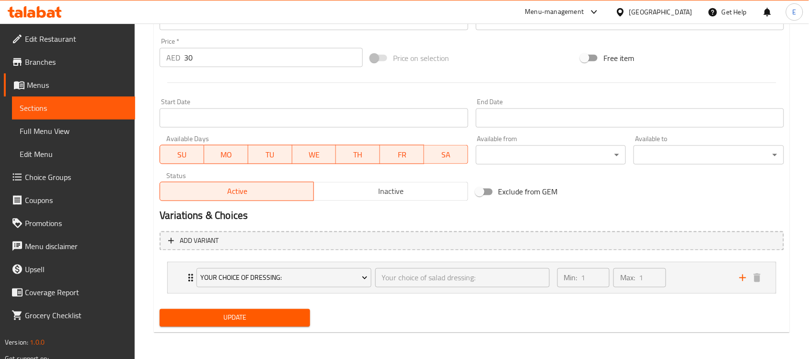
type input "Shrimp Green Salad"
click at [267, 313] on span "Update" at bounding box center [234, 318] width 135 height 12
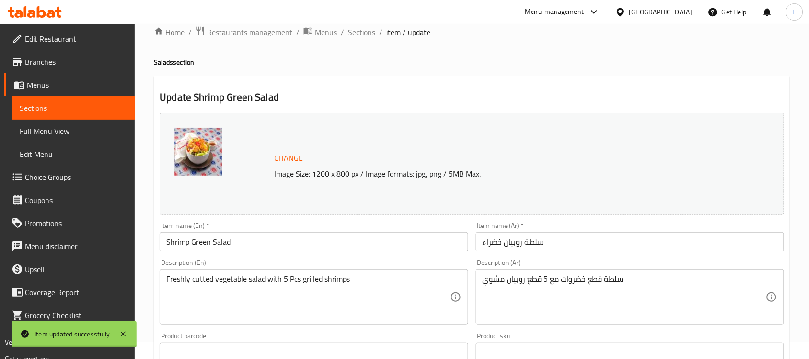
scroll to position [0, 0]
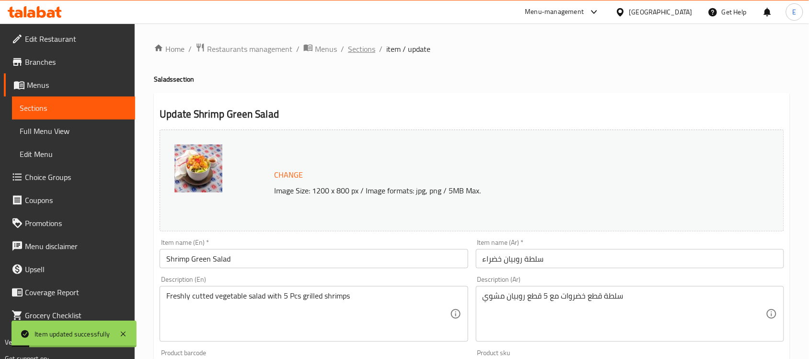
click at [370, 44] on span "Sections" at bounding box center [361, 49] width 27 height 12
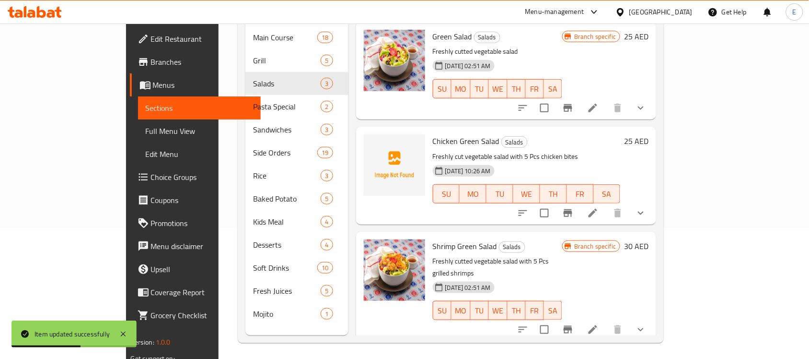
scroll to position [135, 0]
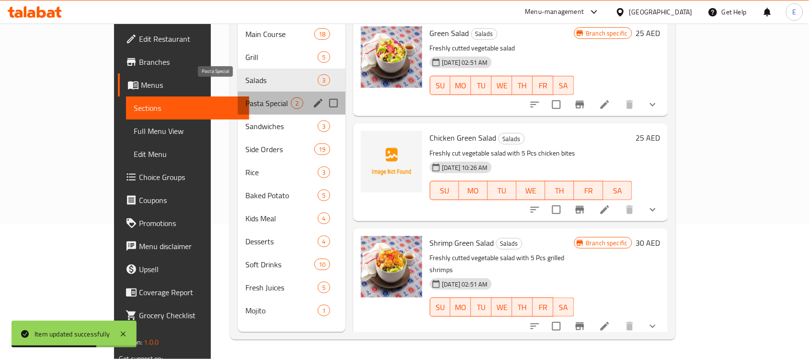
click at [245, 97] on span "Pasta Special" at bounding box center [268, 103] width 46 height 12
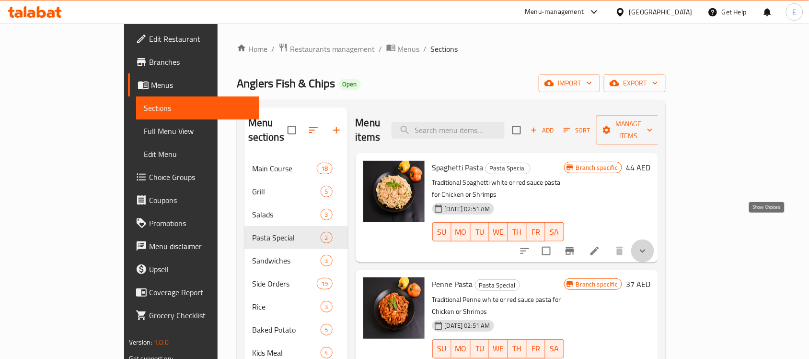
click at [649, 245] on icon "show more" at bounding box center [643, 251] width 12 height 12
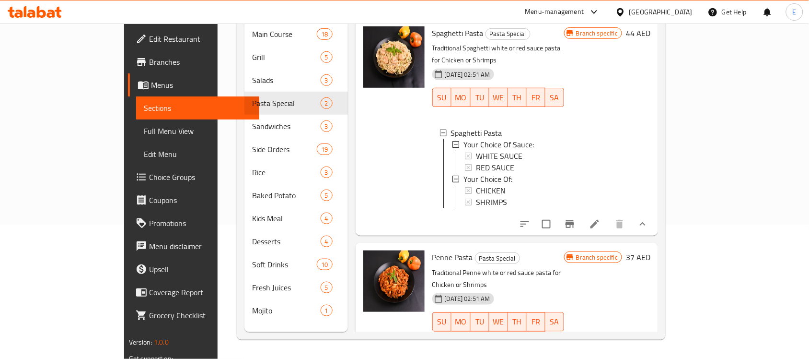
scroll to position [135, 0]
click at [649, 335] on icon "show more" at bounding box center [643, 341] width 12 height 12
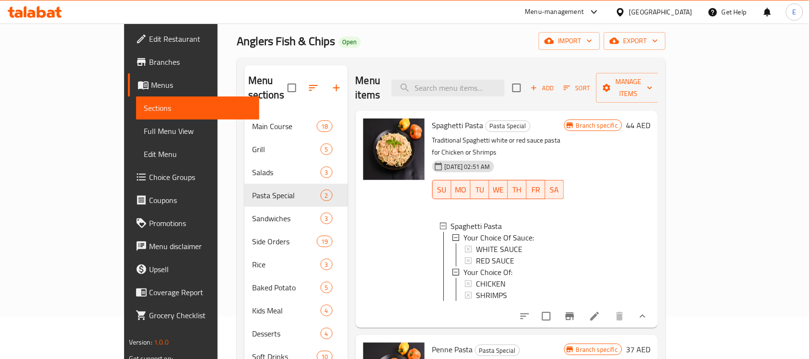
scroll to position [0, 0]
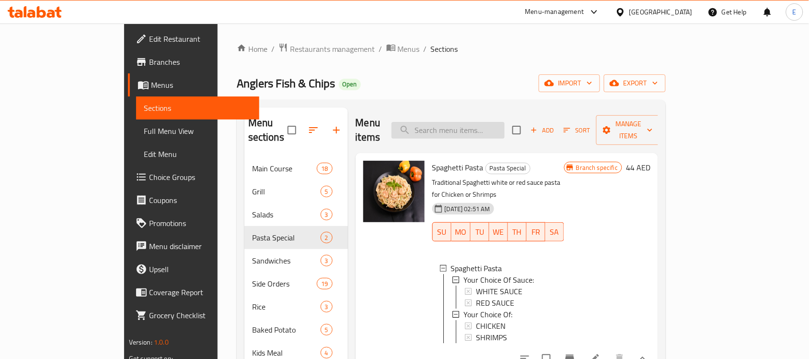
click at [505, 122] on input "search" at bounding box center [448, 130] width 113 height 17
paste input "Apple Pie"
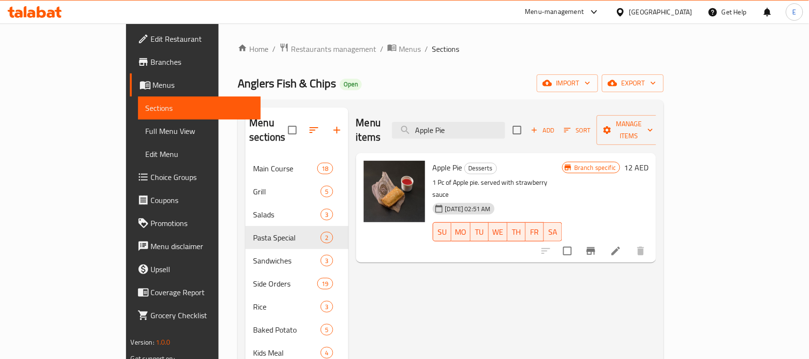
type input "Apple Pie"
click at [653, 127] on span "Manage items" at bounding box center [629, 130] width 49 height 24
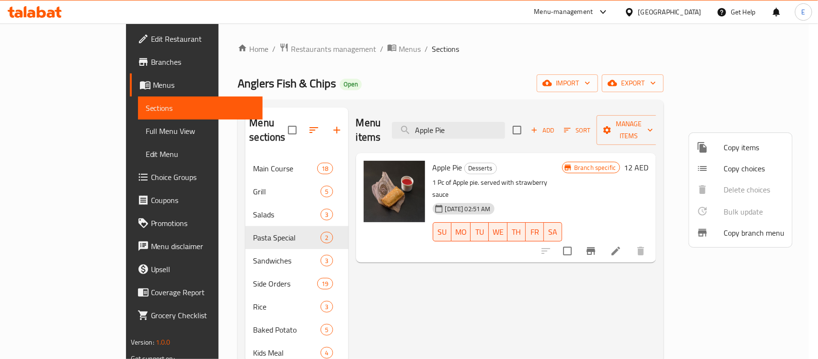
click at [475, 128] on div at bounding box center [409, 179] width 818 height 359
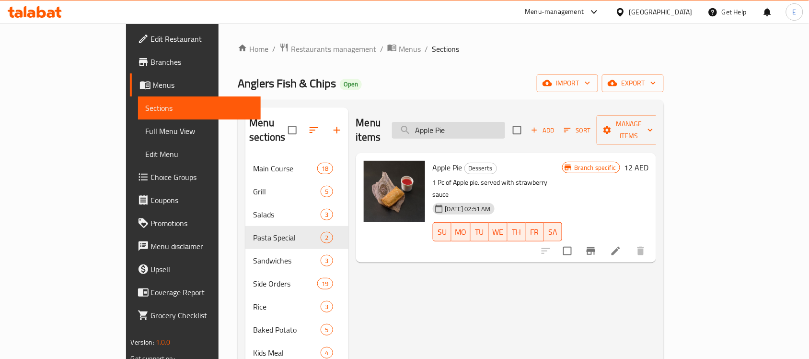
click at [478, 122] on input "Apple Pie" at bounding box center [448, 130] width 113 height 17
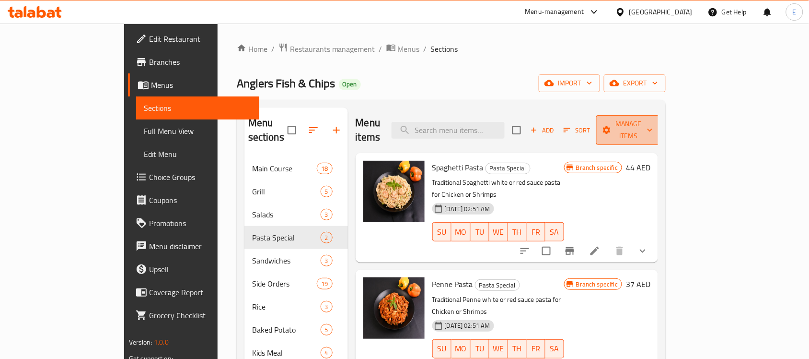
click at [653, 120] on span "Manage items" at bounding box center [628, 130] width 49 height 24
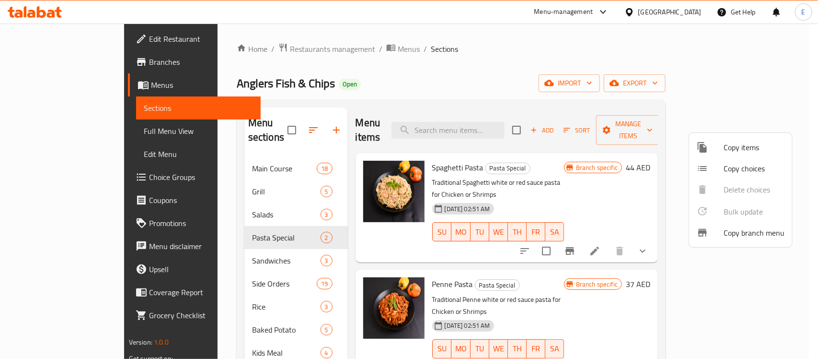
click at [747, 80] on div at bounding box center [409, 179] width 818 height 359
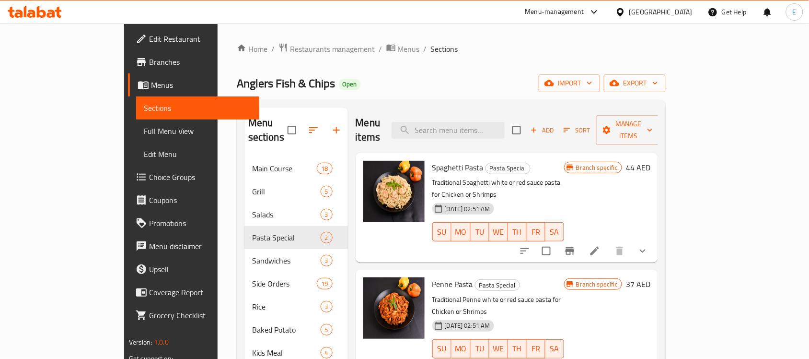
click at [658, 80] on span "export" at bounding box center [635, 83] width 47 height 12
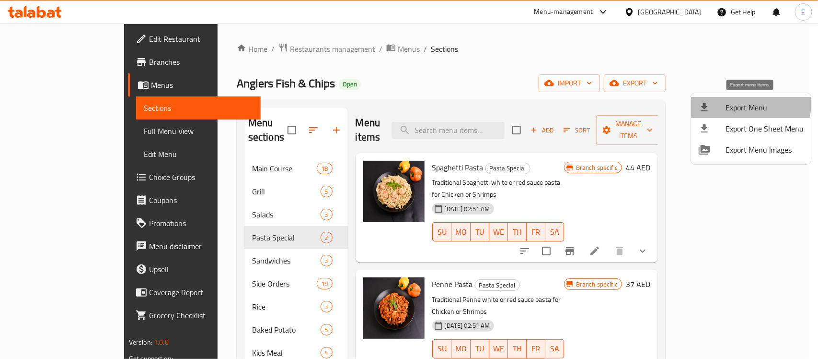
click at [741, 102] on span "Export Menu" at bounding box center [765, 108] width 78 height 12
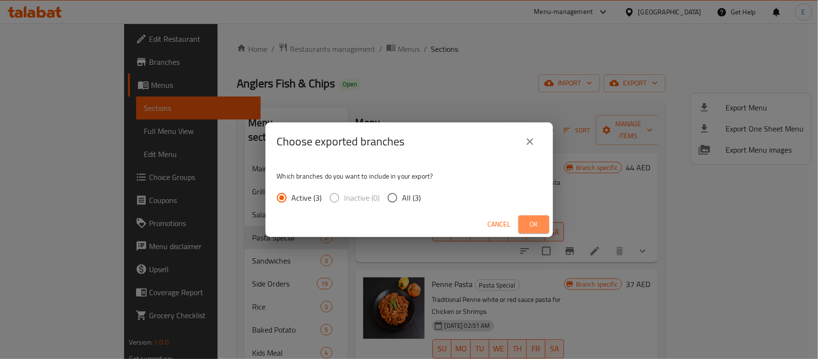
click at [539, 224] on span "Ok" at bounding box center [533, 224] width 15 height 12
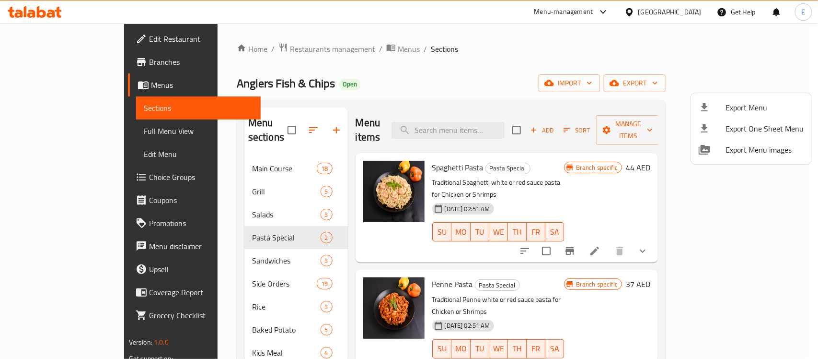
click at [60, 135] on div at bounding box center [409, 179] width 818 height 359
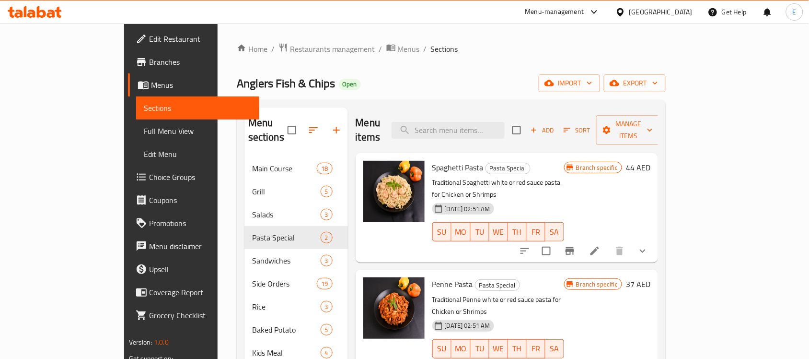
click at [144, 133] on span "Full Menu View" at bounding box center [198, 131] width 108 height 12
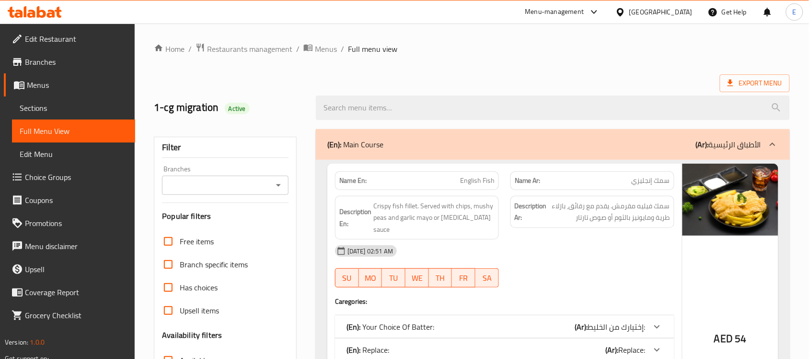
click at [253, 190] on input "Branches" at bounding box center [217, 184] width 105 height 13
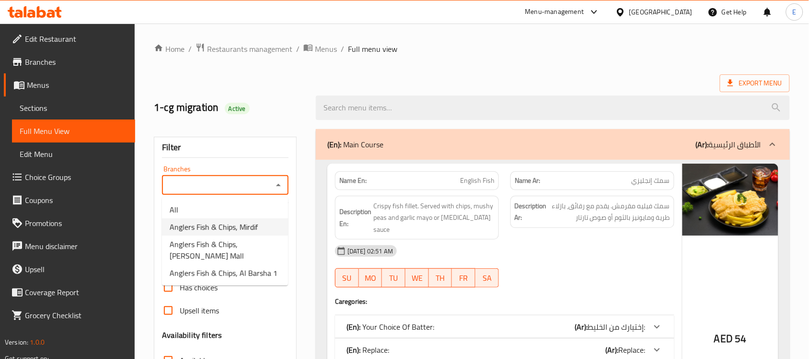
click at [232, 225] on span "Anglers Fish & Chips, Mirdif" at bounding box center [214, 227] width 88 height 12
type input "Anglers Fish & Chips, Mirdif"
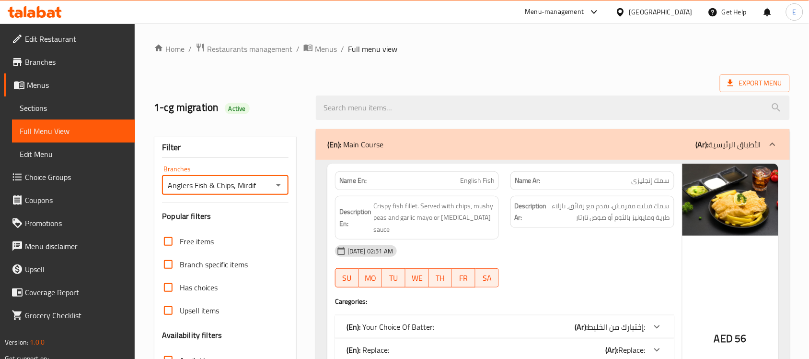
scroll to position [240, 0]
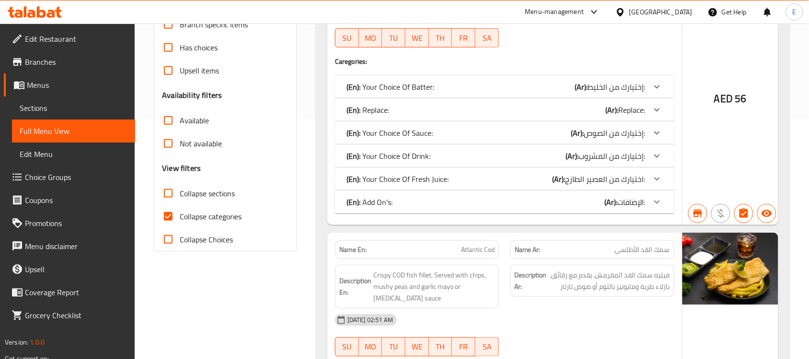
click at [223, 213] on span "Collapse categories" at bounding box center [211, 216] width 62 height 12
click at [180, 213] on input "Collapse categories" at bounding box center [168, 216] width 23 height 23
checkbox input "false"
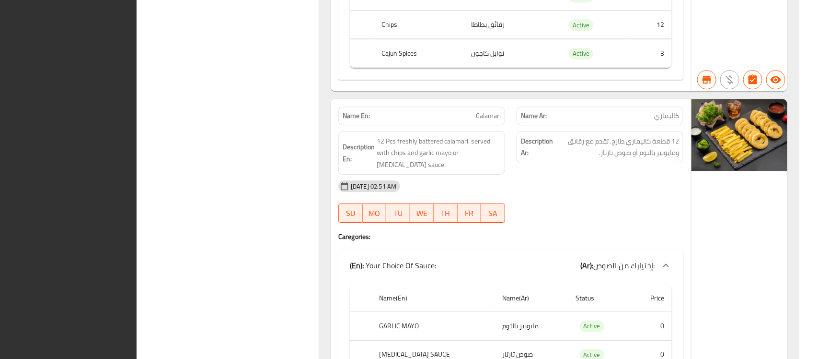
scroll to position [0, 0]
